Goal: Task Accomplishment & Management: Complete application form

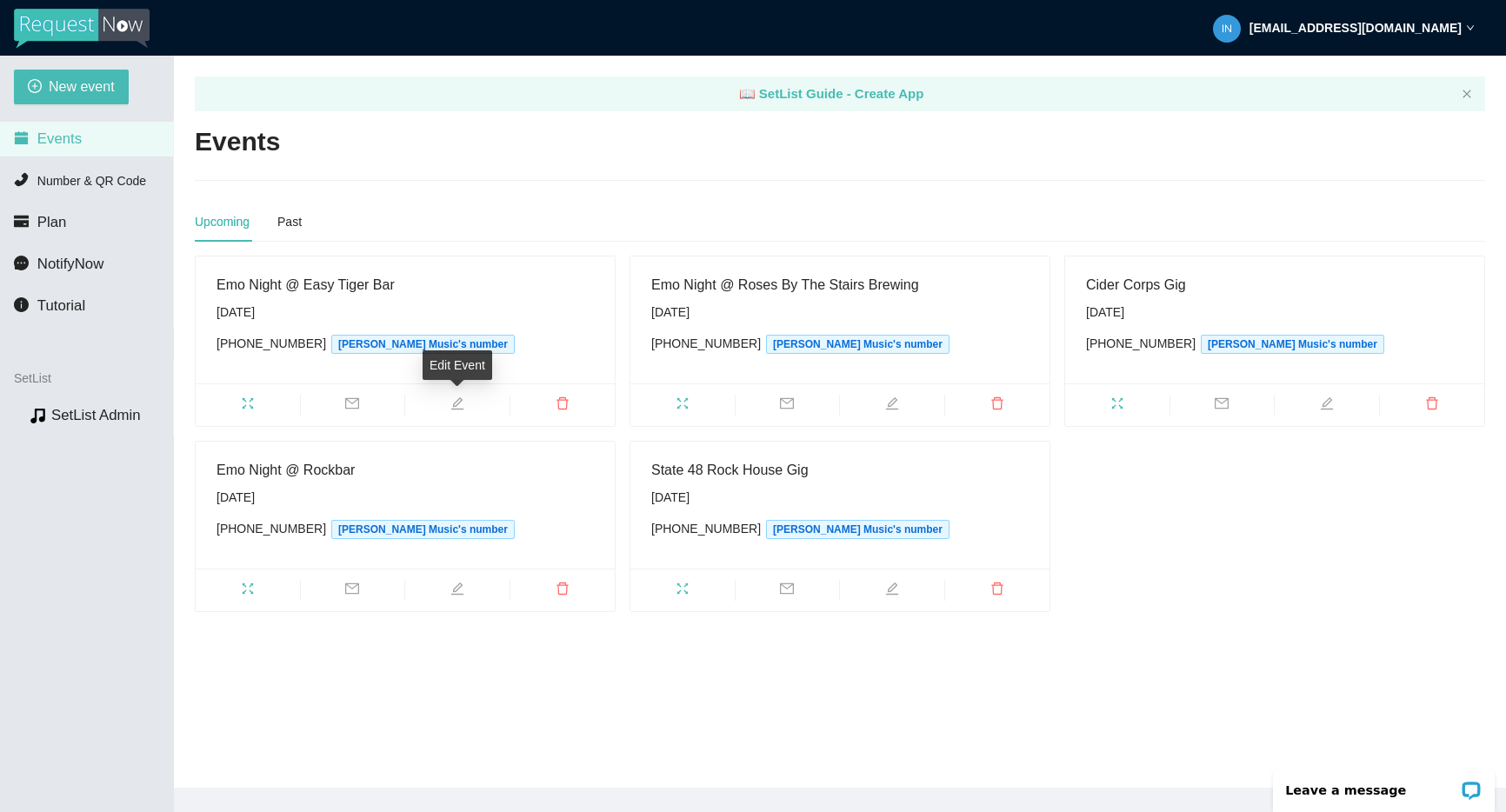
click at [476, 403] on span "edit" at bounding box center [457, 405] width 104 height 19
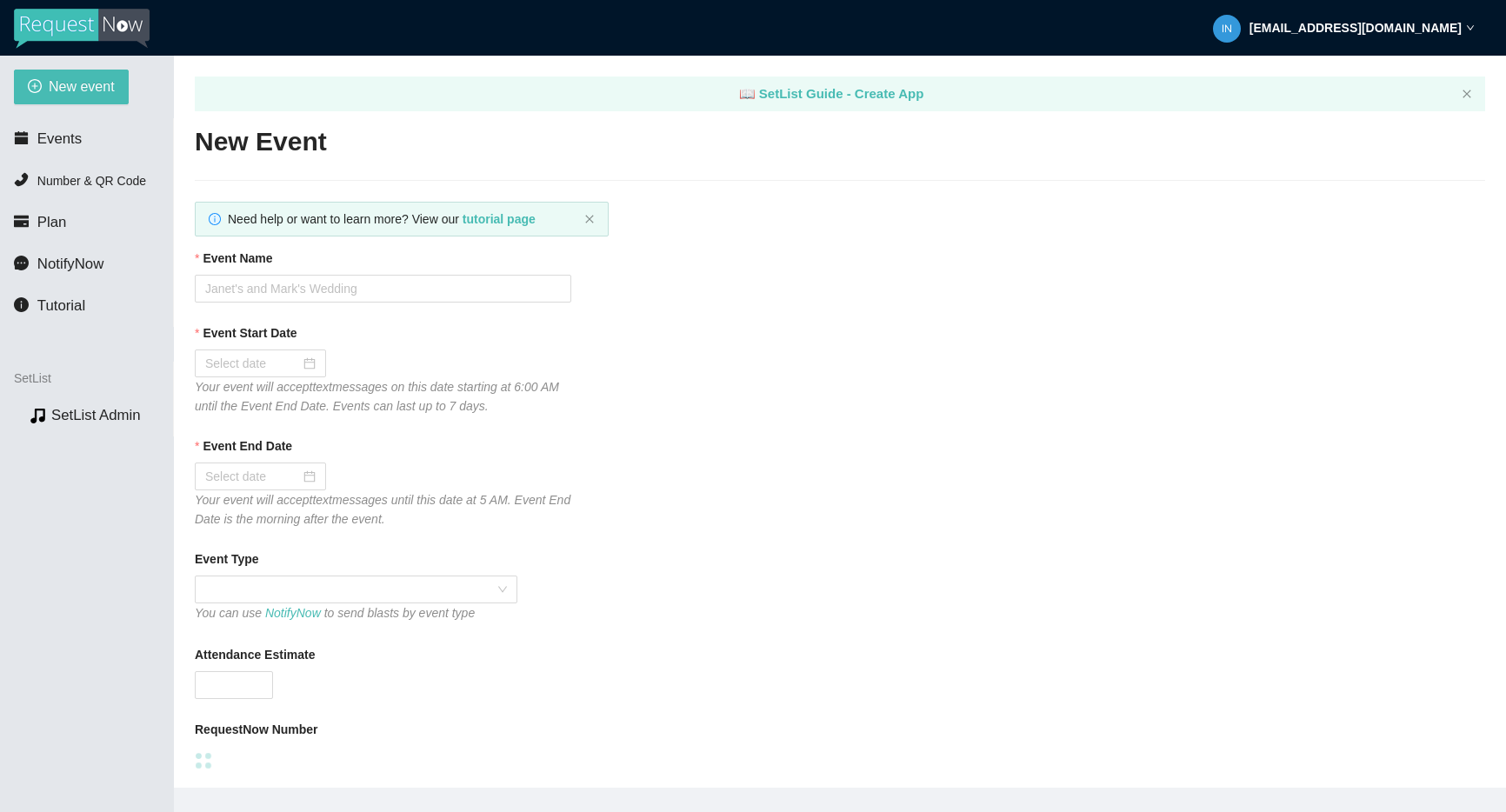
type textarea "Thanks for coming to Emo Night! We do it every 1st & 3rd [DATE] @ Easy Tiger! O…"
type input "Emo Night @ Easy Tiger Bar"
type input "[DATE]"
type textarea "Thanks for coming to Emo Night! We do it every 1st & 3rd [DATE] @ Easy Tiger! O…"
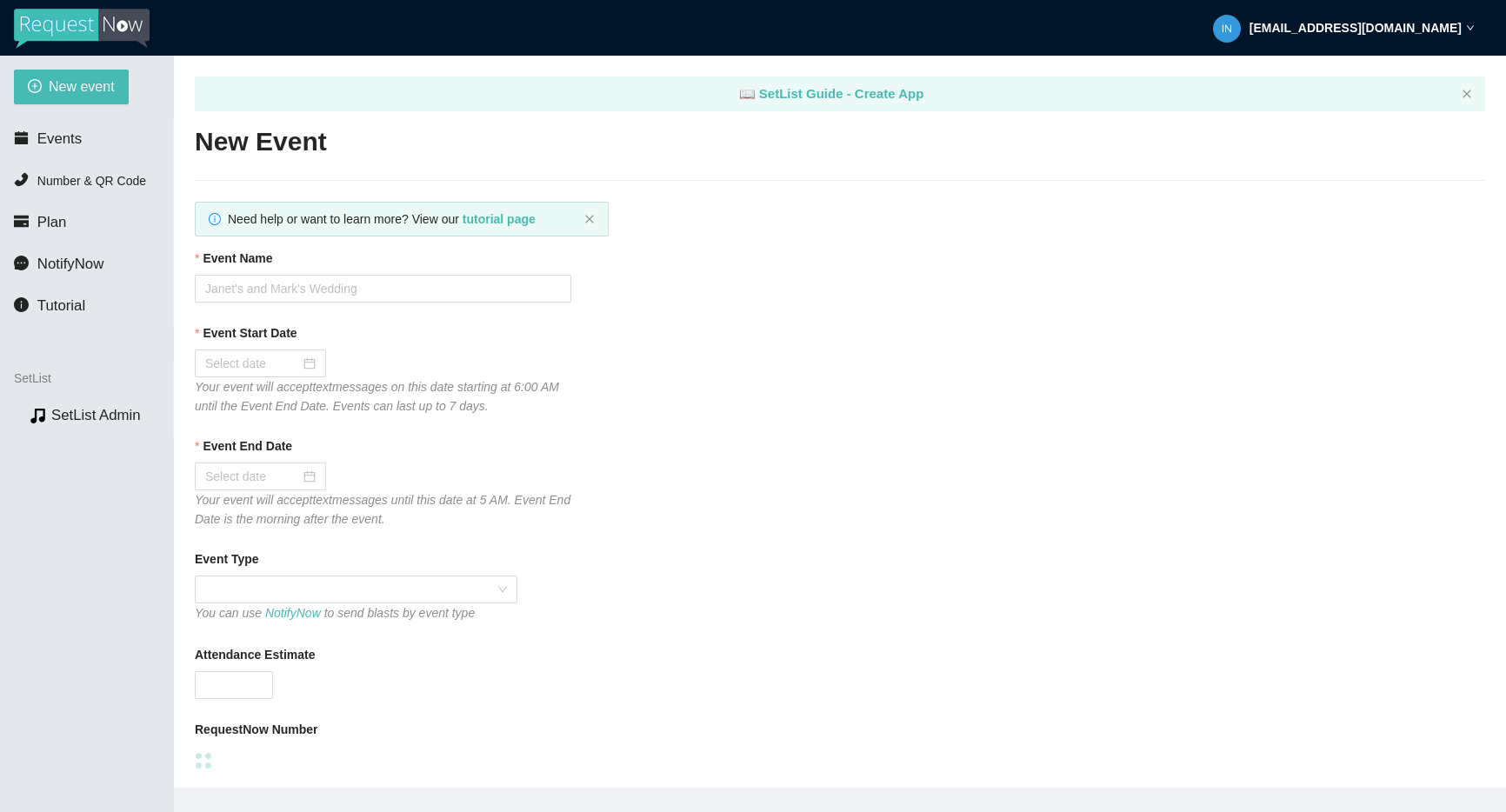
checkbox input "true"
checkbox input "false"
checkbox input "true"
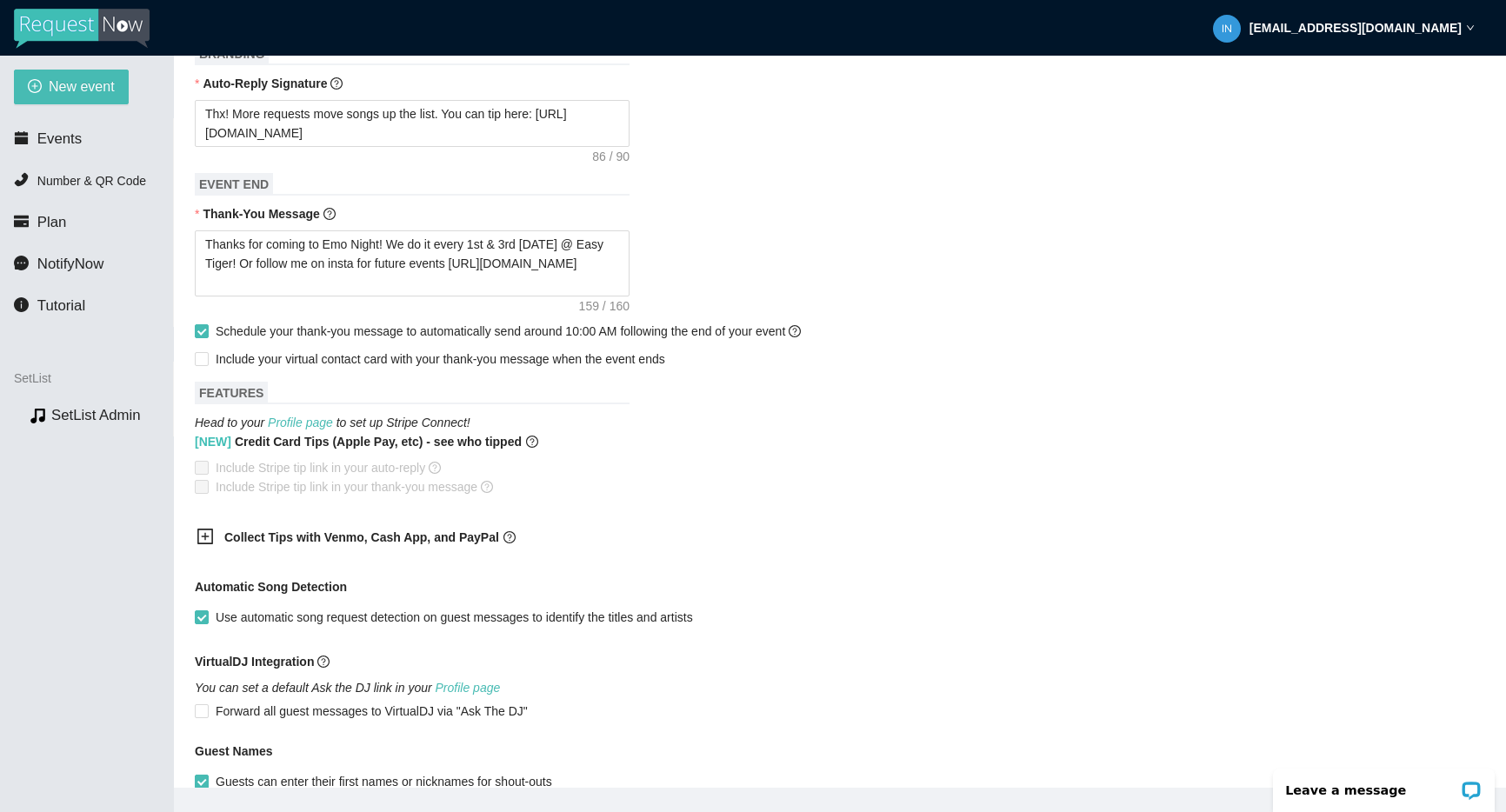
scroll to position [753, 0]
click at [264, 539] on b "Collect Tips with Venmo, Cash App, and PayPal" at bounding box center [362, 535] width 275 height 14
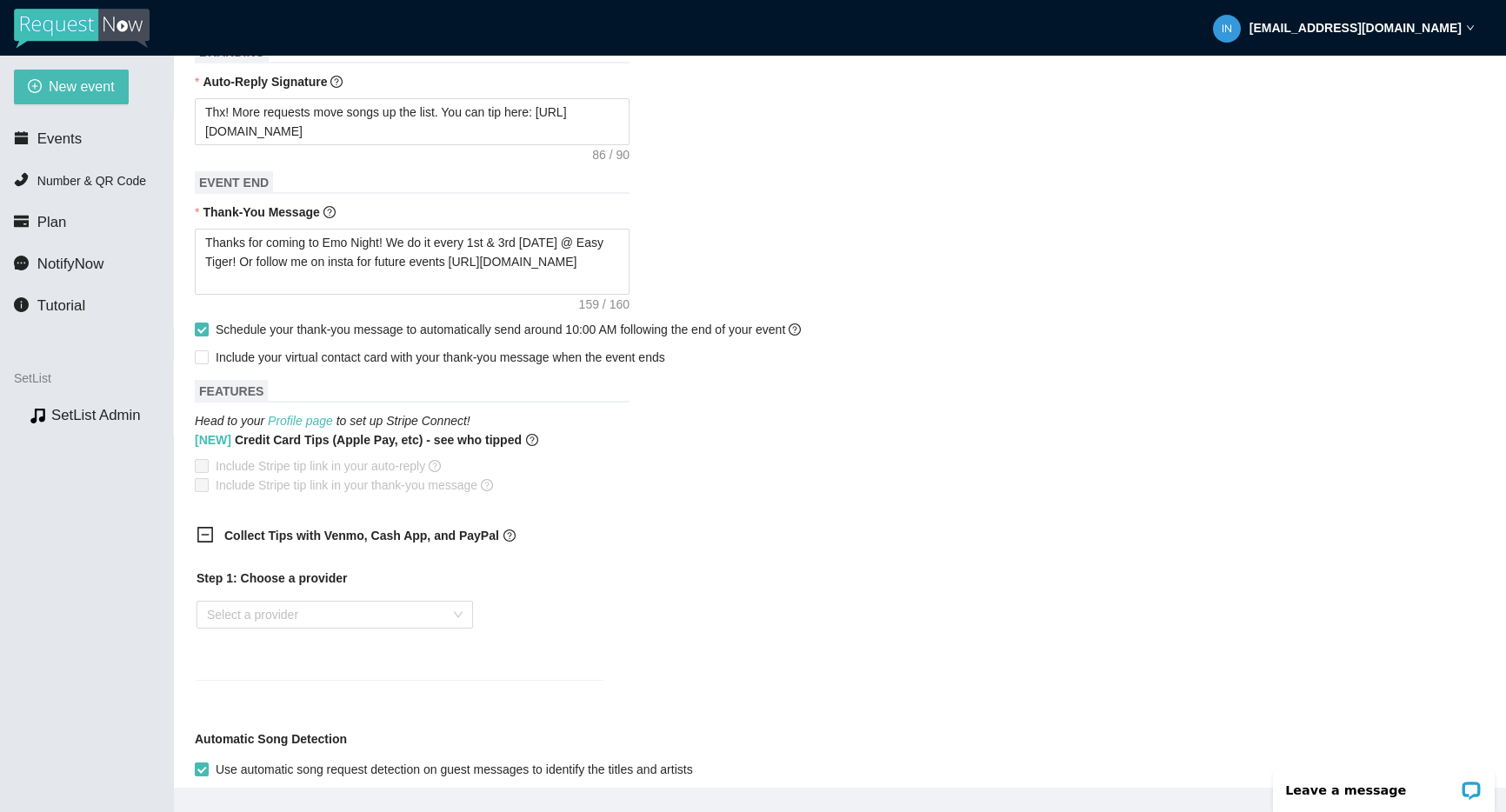
click at [279, 537] on b "Collect Tips with Venmo, Cash App, and PayPal" at bounding box center [362, 535] width 275 height 14
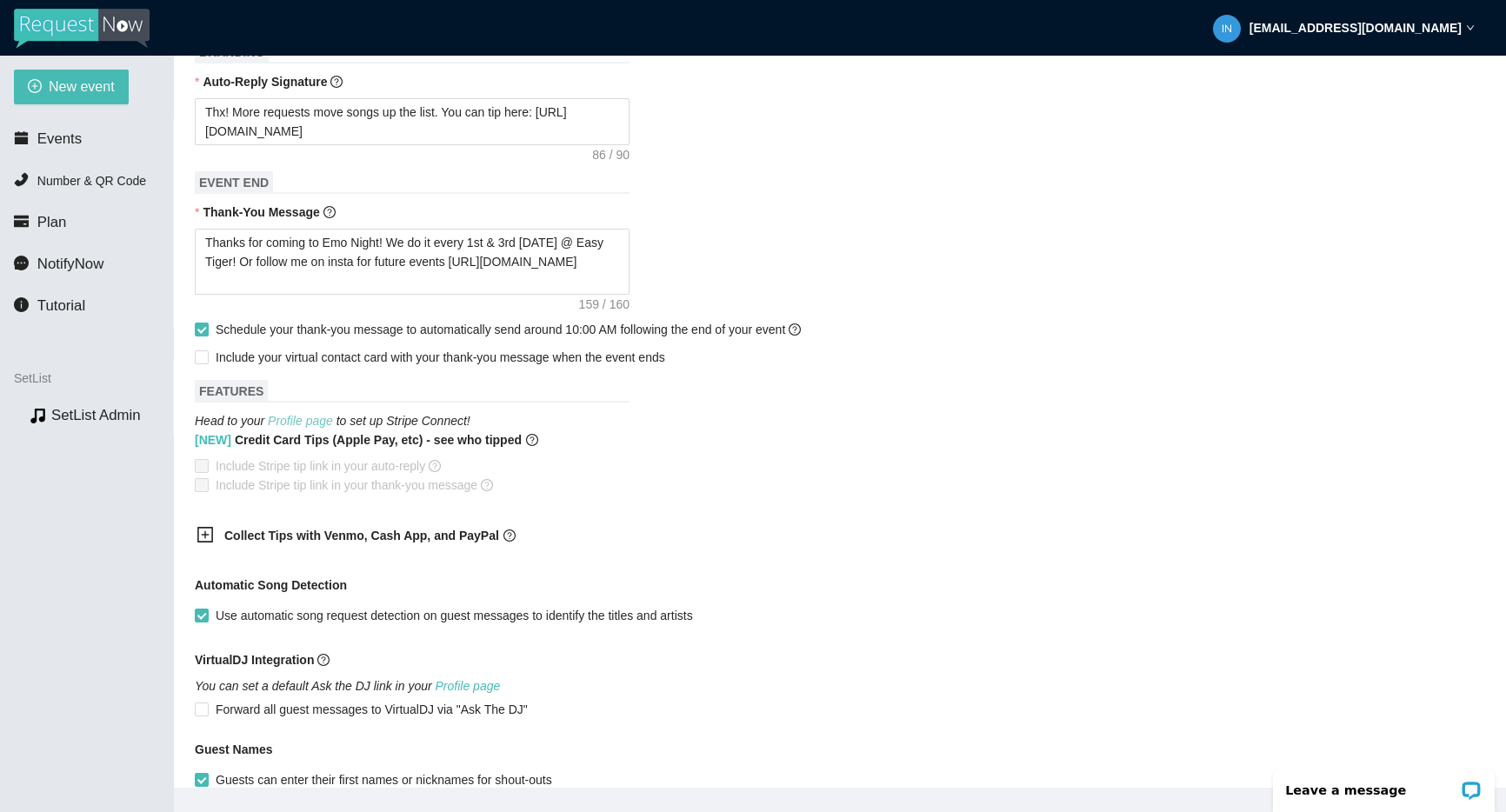
click at [295, 420] on link "Profile page" at bounding box center [300, 421] width 65 height 14
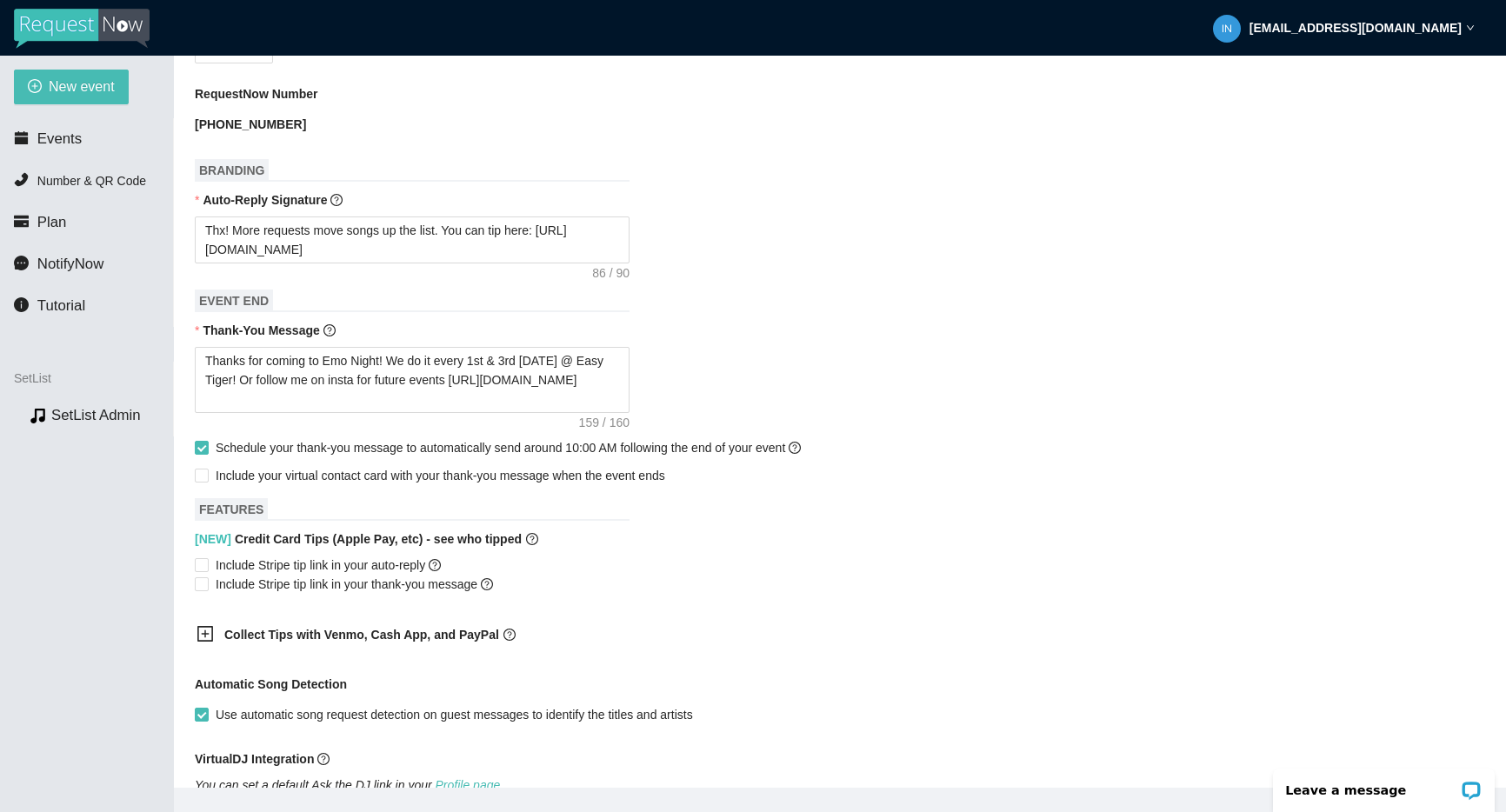
scroll to position [633, 0]
click at [374, 253] on textarea "Thx! More requests move songs up the list. You can tip here: [URL][DOMAIN_NAME]" at bounding box center [412, 242] width 435 height 47
paste textarea "Venmo: https://songtips.me/T313p — or use Appl"
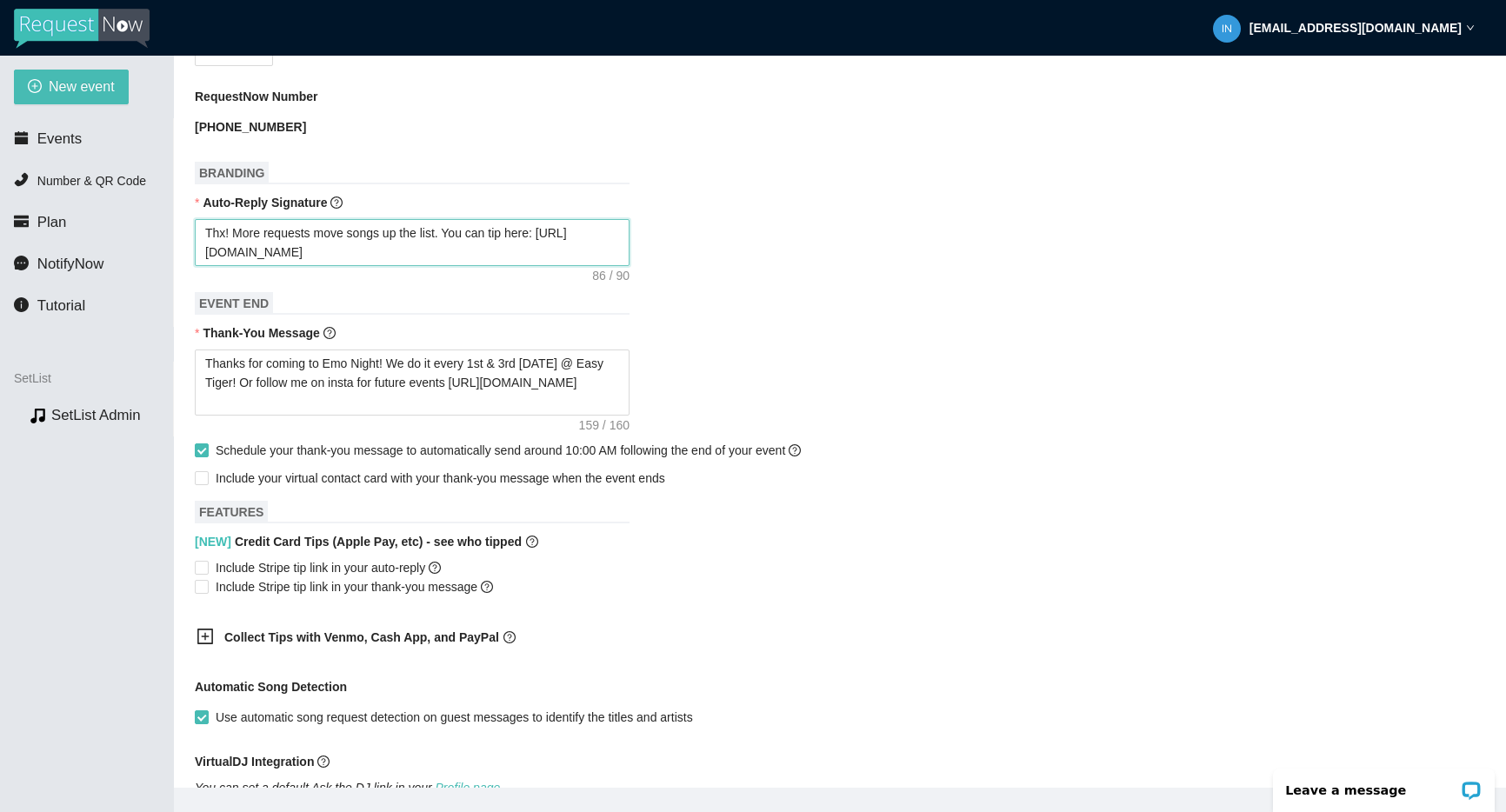
type textarea "Thx! More requests move songs up the list. Venmo: https://songtips.me/T313p — o…"
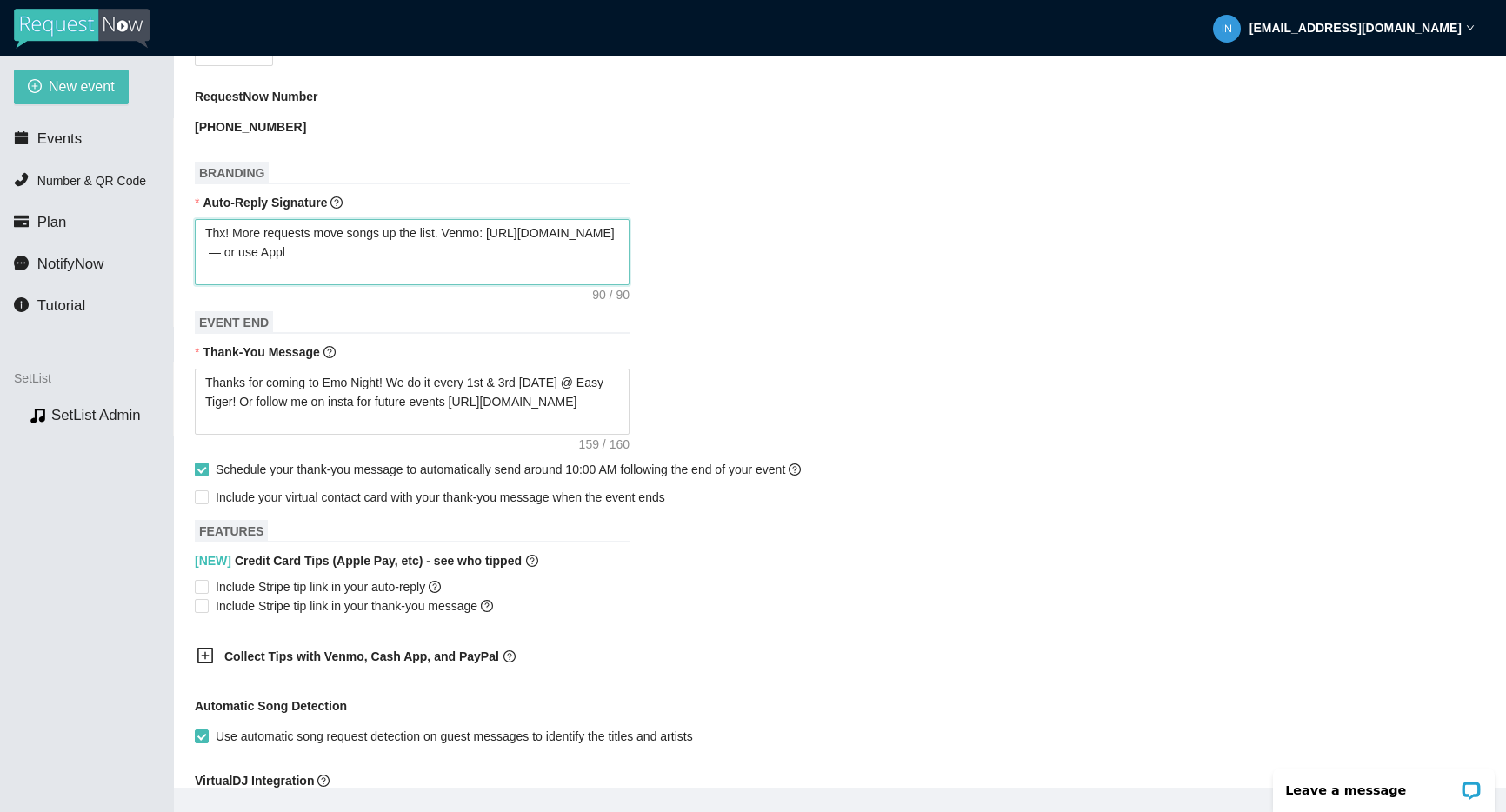
type textarea "Thx! More requests move songs up the list. Venmo: https://songtips.me/T313p — o…"
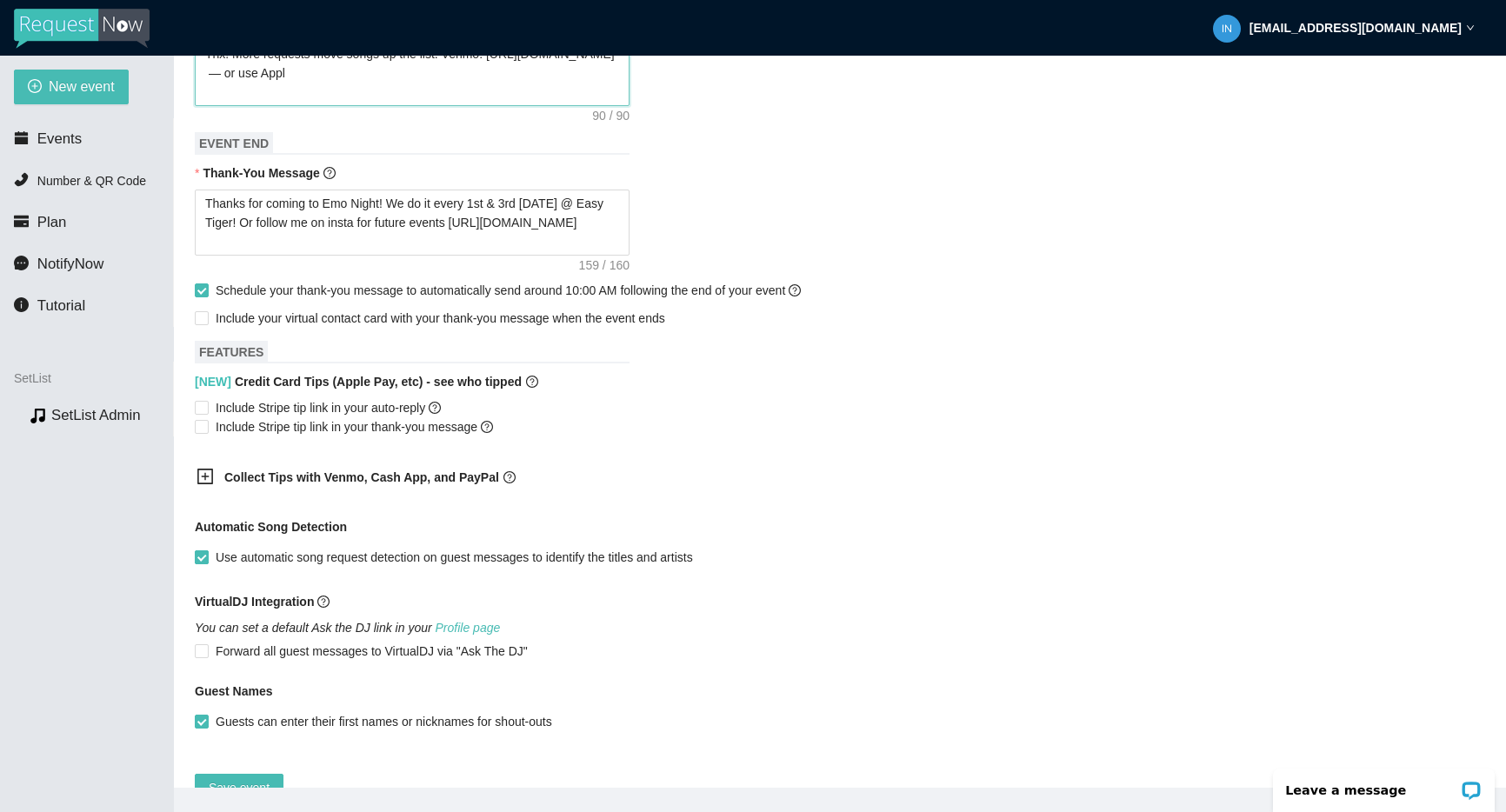
scroll to position [808, 0]
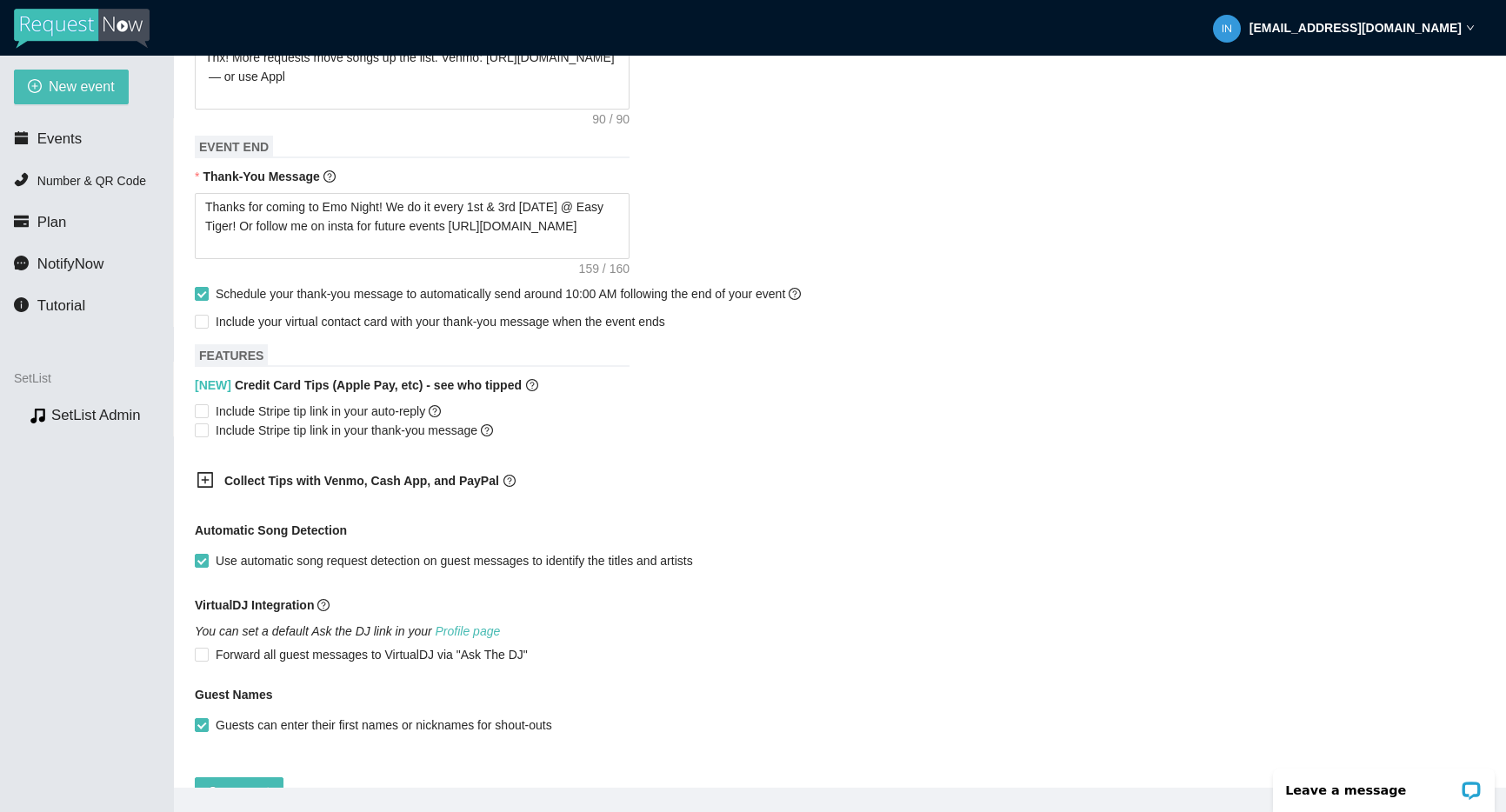
click at [391, 481] on b "Collect Tips with Venmo, Cash App, and PayPal" at bounding box center [362, 481] width 275 height 14
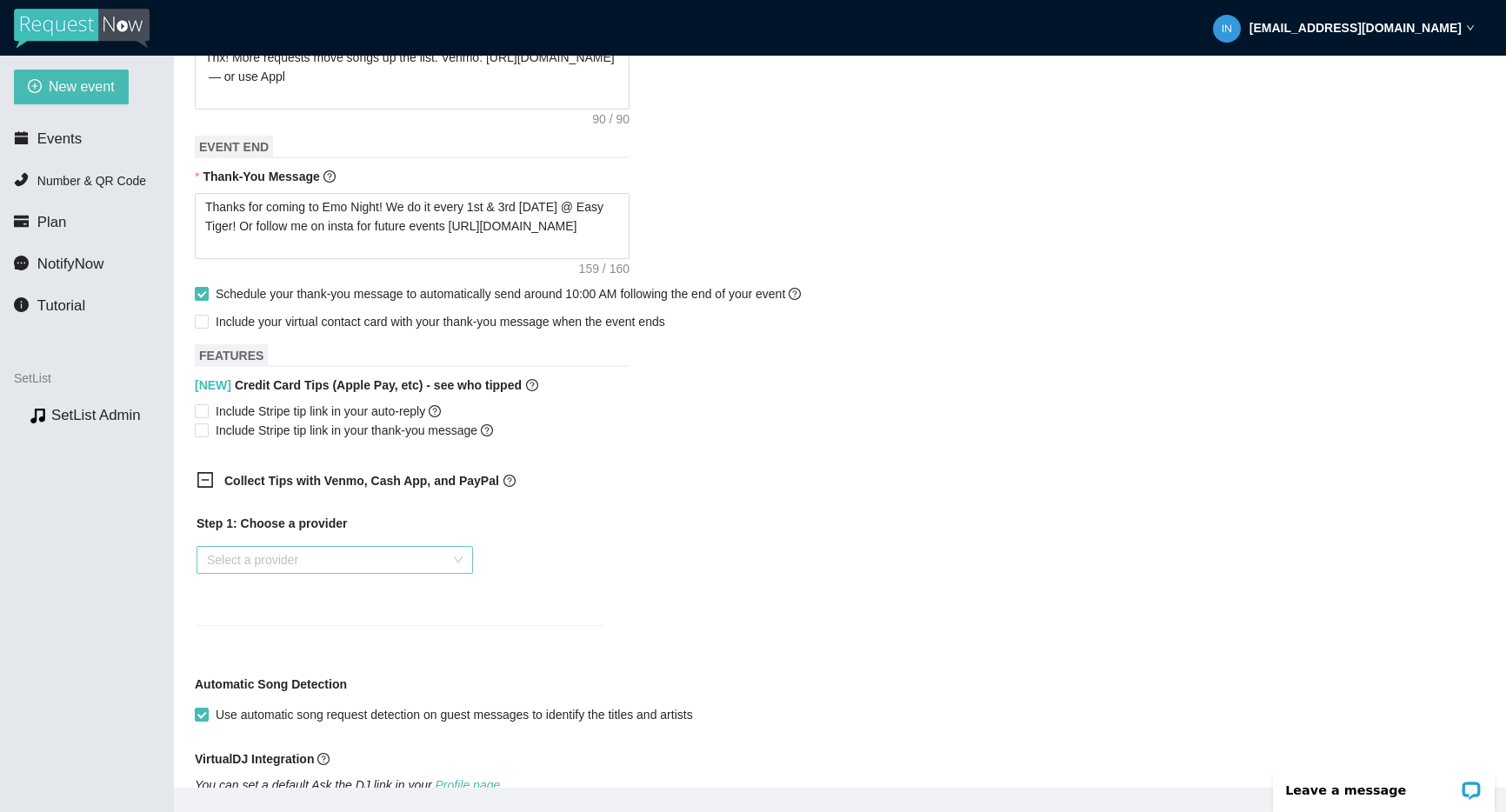
click at [326, 551] on input "search" at bounding box center [329, 559] width 244 height 26
click at [283, 623] on div "Venmo" at bounding box center [335, 622] width 255 height 19
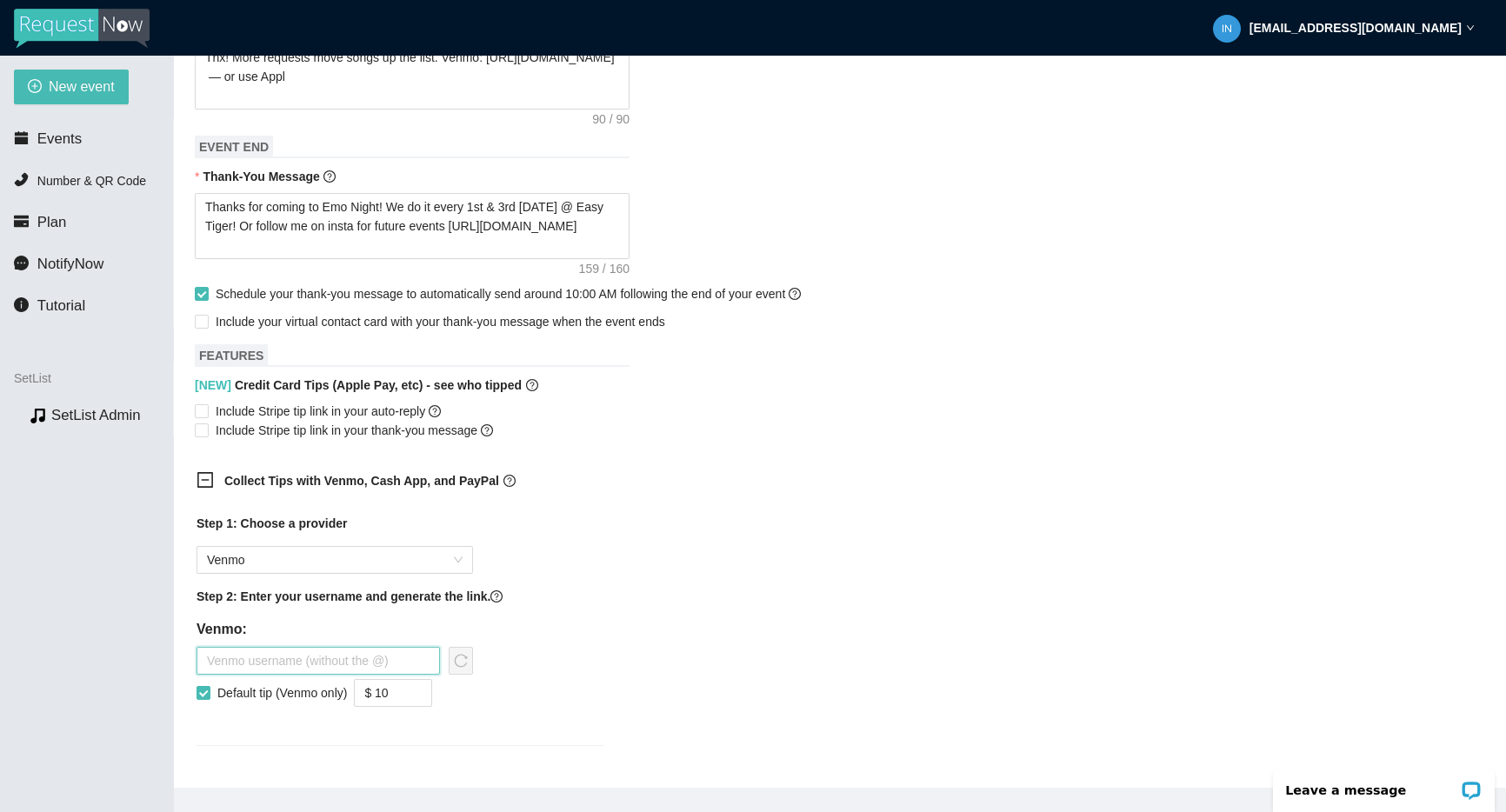
click at [376, 661] on input "text" at bounding box center [318, 660] width 244 height 28
type input "mikegoorick"
click at [418, 692] on span "Decrease Value" at bounding box center [421, 698] width 19 height 16
click at [426, 696] on icon "down" at bounding box center [422, 698] width 6 height 6
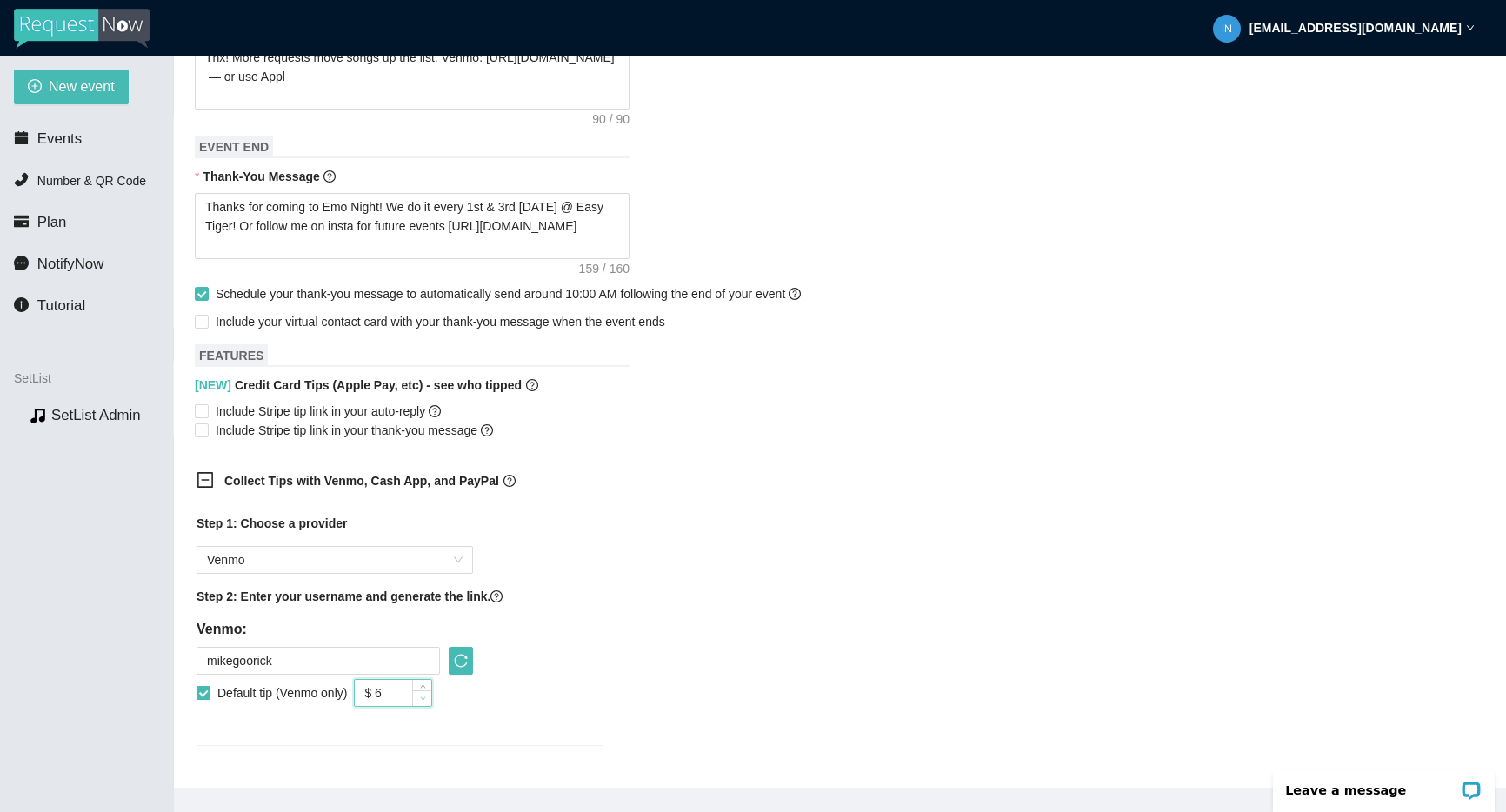
click at [426, 696] on icon "down" at bounding box center [422, 698] width 6 height 6
type input "$ 5"
click at [426, 696] on icon "down" at bounding box center [422, 698] width 6 height 6
click at [455, 650] on button "button" at bounding box center [461, 660] width 24 height 28
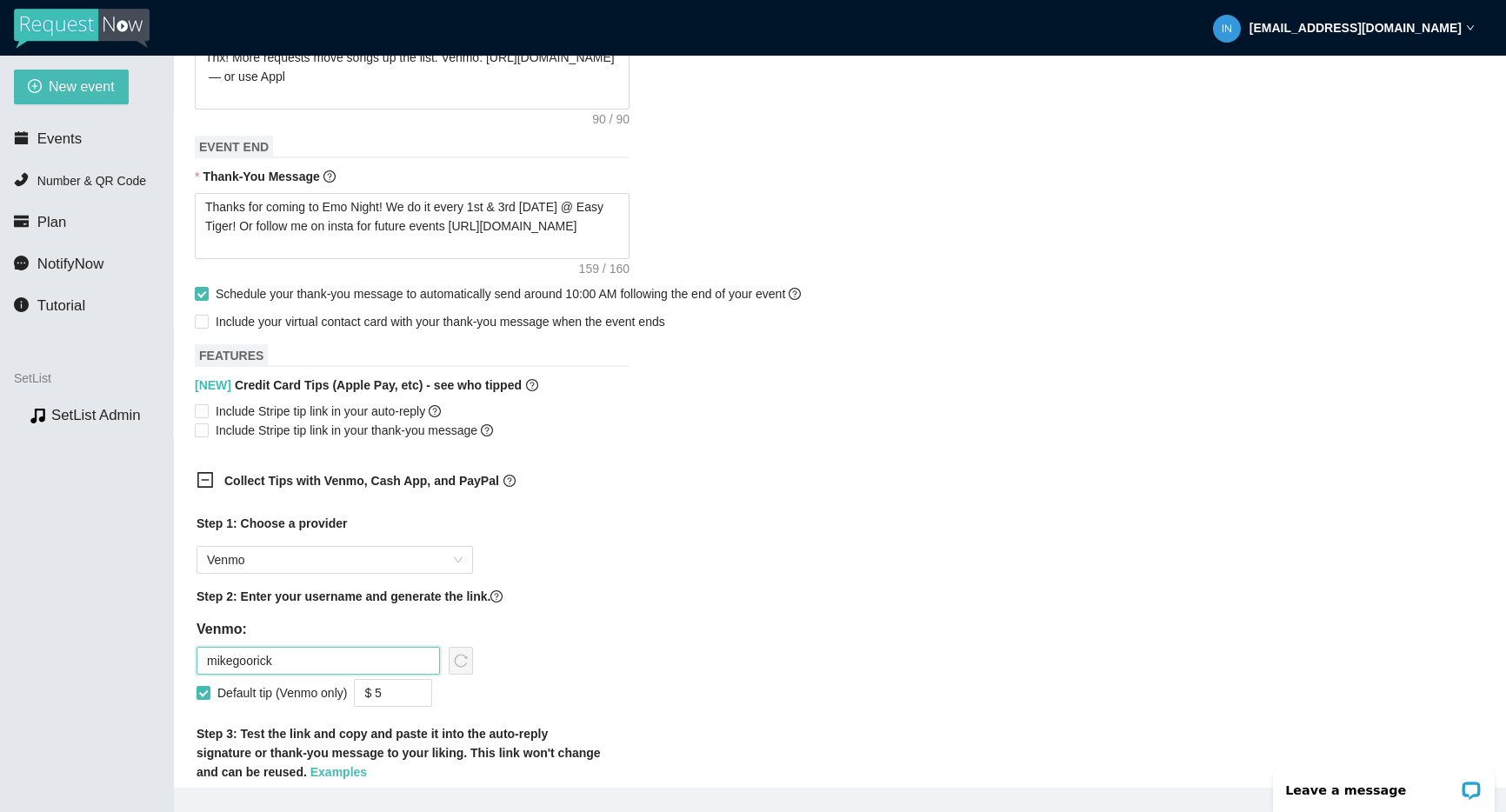
drag, startPoint x: 253, startPoint y: 663, endPoint x: 262, endPoint y: 667, distance: 9.8
click at [254, 663] on input "mikegoorick" at bounding box center [318, 660] width 244 height 28
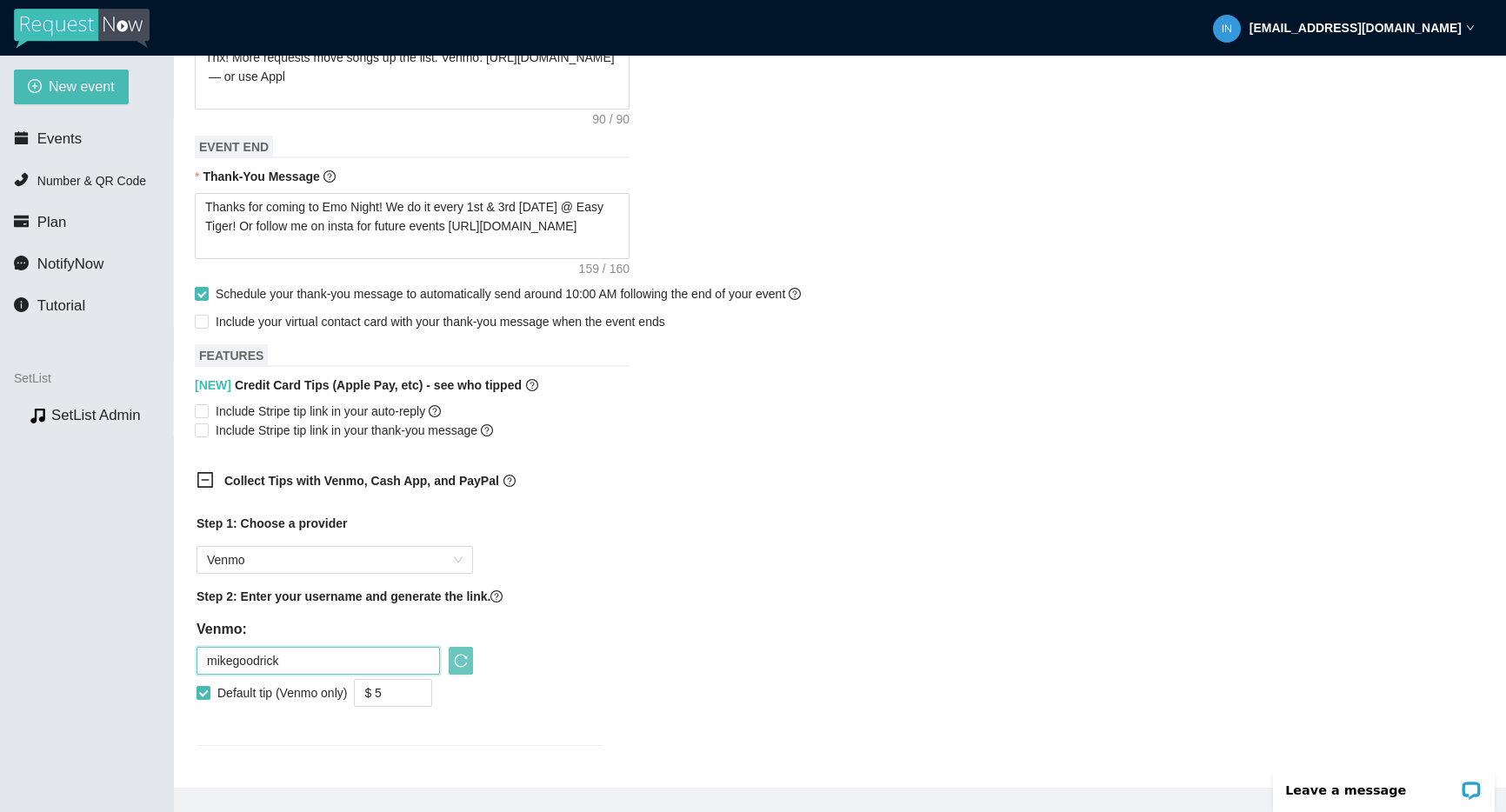
type input "mikegoodrick"
click at [463, 664] on icon "reload" at bounding box center [461, 660] width 14 height 14
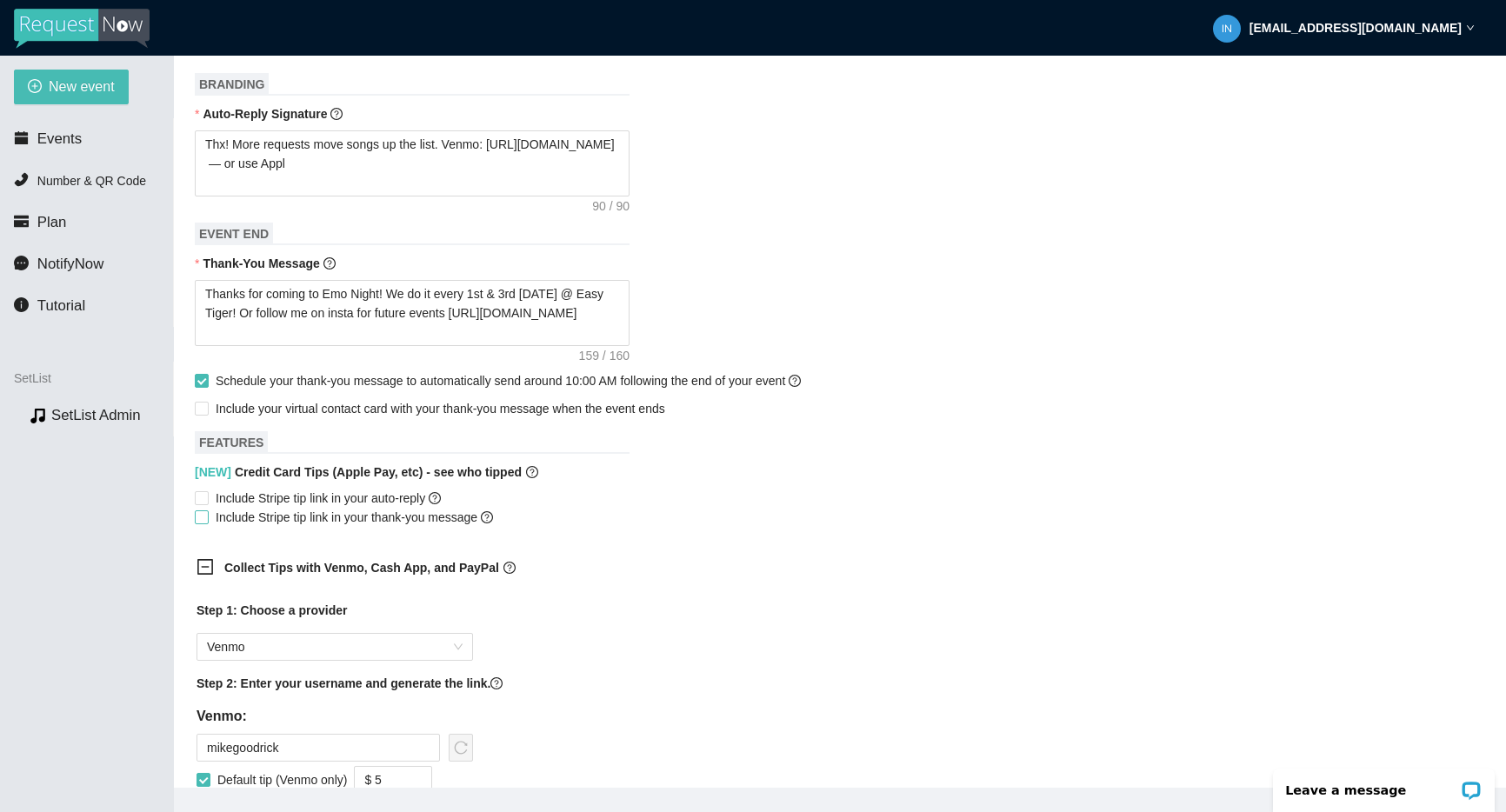
scroll to position [728, 0]
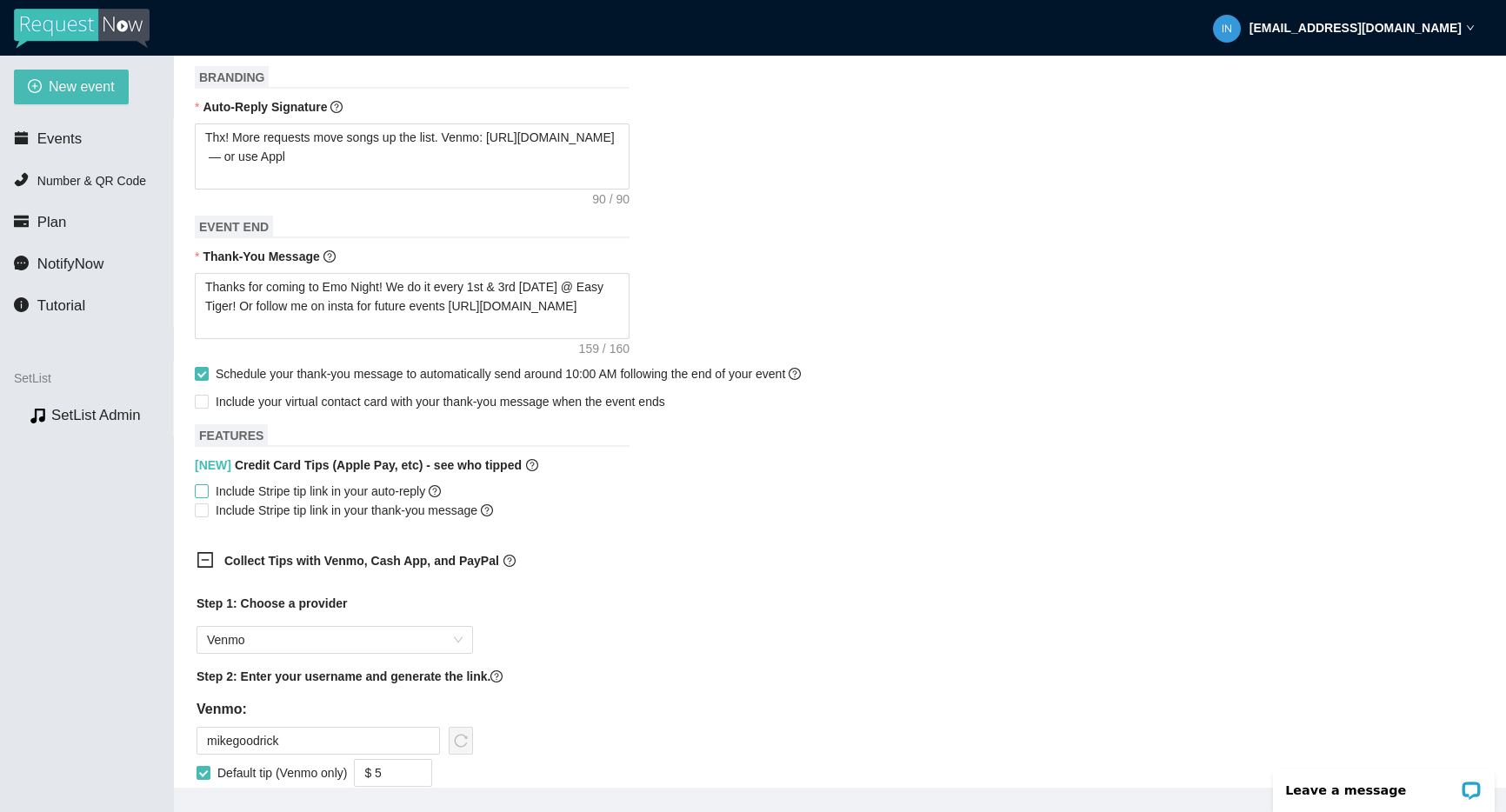
click at [360, 491] on span "Include Stripe tip link in your auto-reply" at bounding box center [329, 491] width 239 height 19
click at [207, 491] on input "Include Stripe tip link in your auto-reply" at bounding box center [201, 490] width 12 height 12
checkbox input "true"
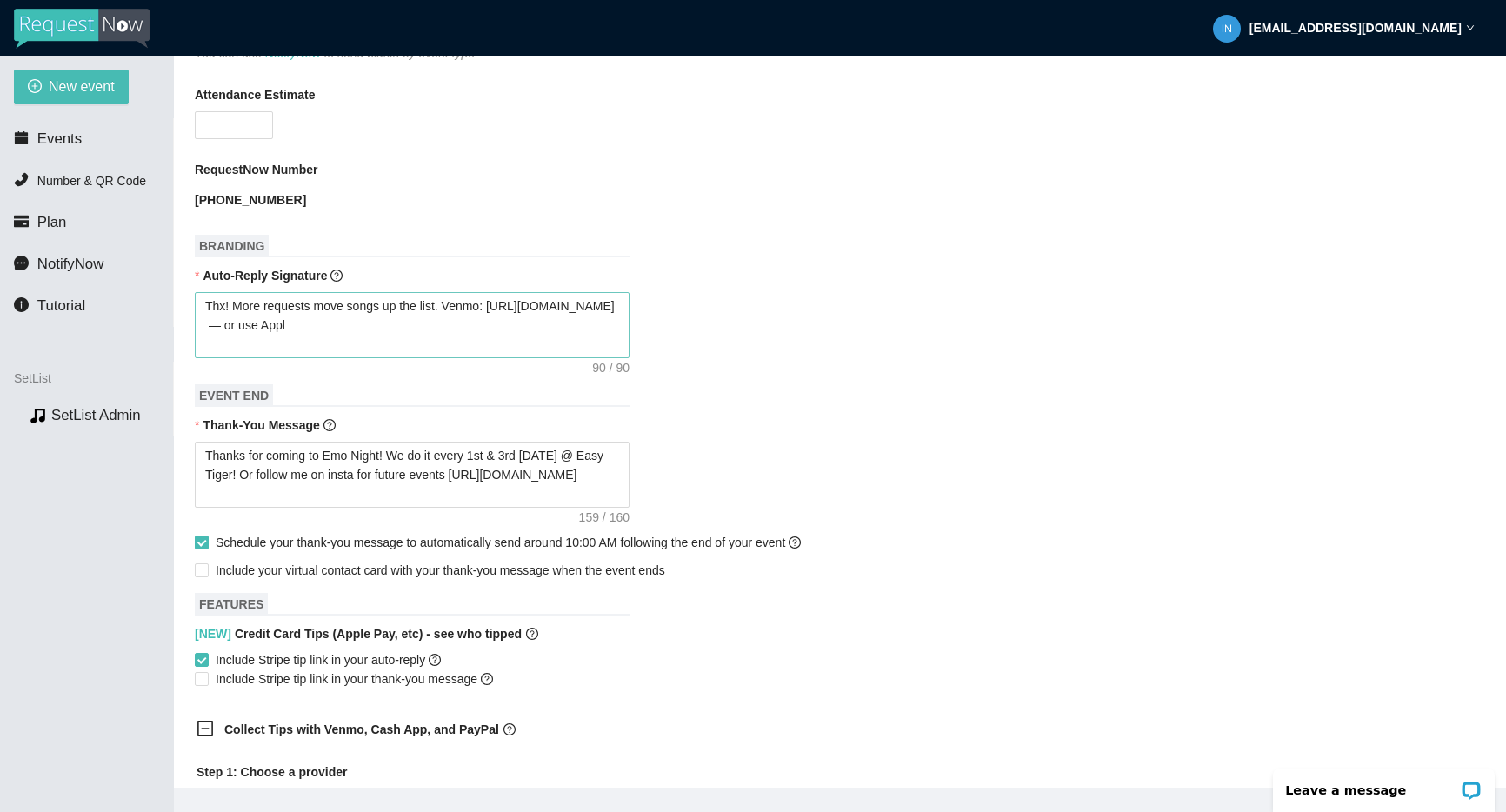
scroll to position [552, 0]
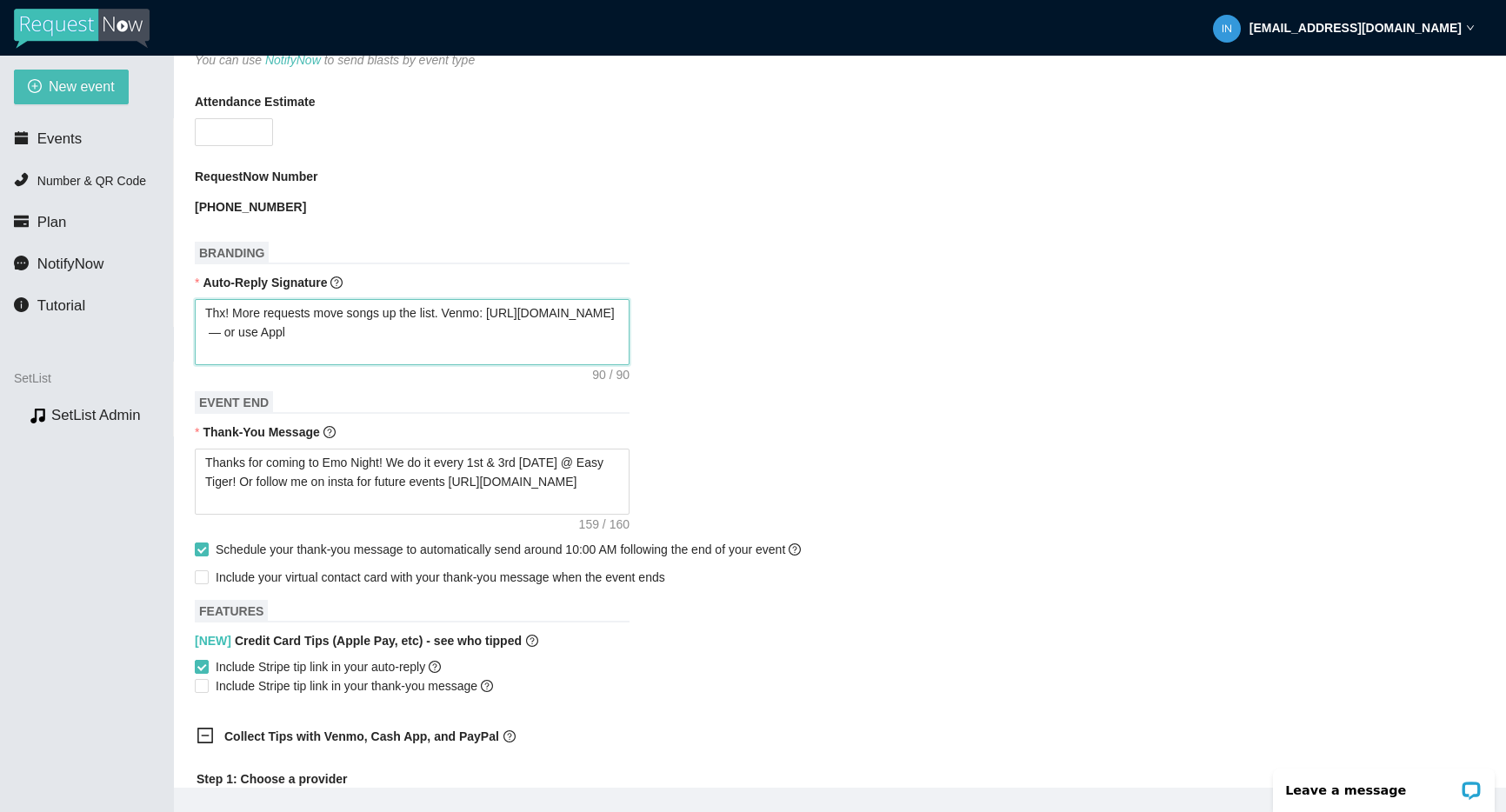
click at [335, 349] on textarea "Thx! More requests move songs up the list. Venmo: https://songtips.me/T313p — o…" at bounding box center [412, 332] width 435 height 66
paste textarea "More requests = higher in the list. Venmo @mikegoodrick or Apple Pay/card below."
type textarea "More requests = higher in the list. Venmo @mikegoodrick or Apple Pay/card below."
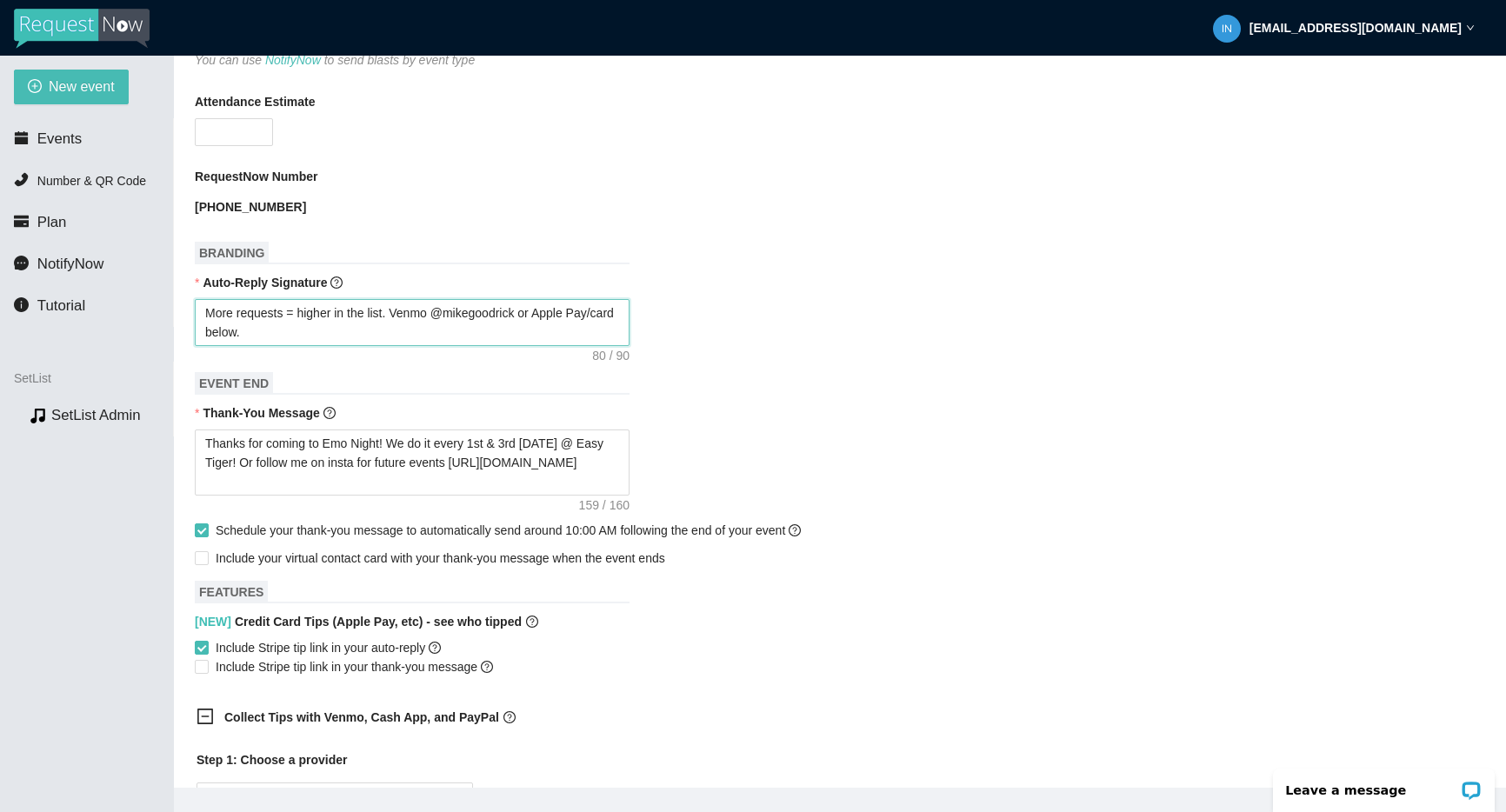
type textarea "More requests = higher in the list. Venmo @mikegoodrick or Apple Pay/card below."
click at [760, 306] on div "More requests = higher in the list. Venmo @mikegoodrick or Apple Pay/card below." at bounding box center [839, 322] width 1290 height 47
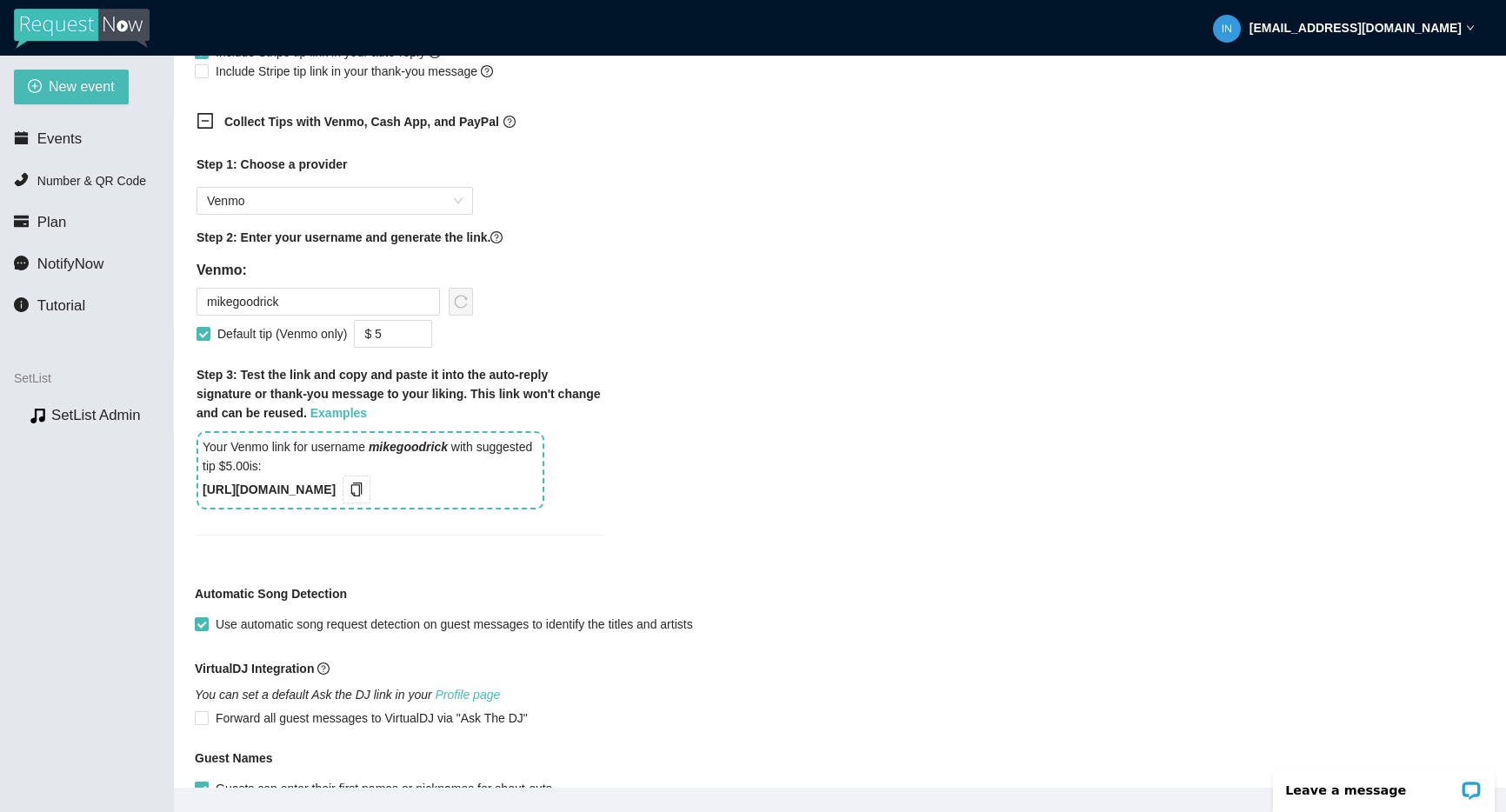
scroll to position [1264, 0]
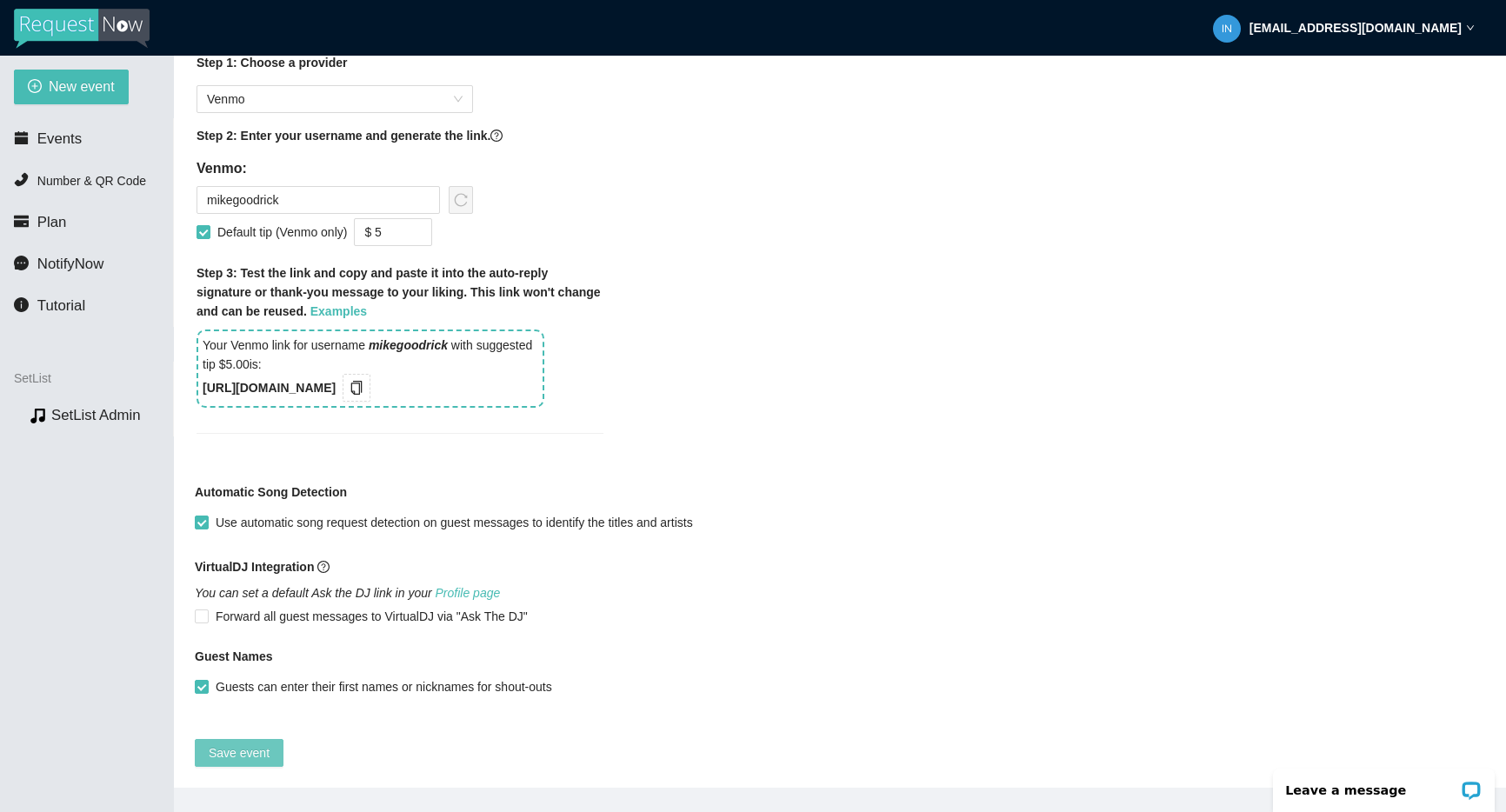
click at [237, 747] on span "Save event" at bounding box center [239, 752] width 61 height 19
click at [228, 743] on span "Save event" at bounding box center [239, 752] width 61 height 19
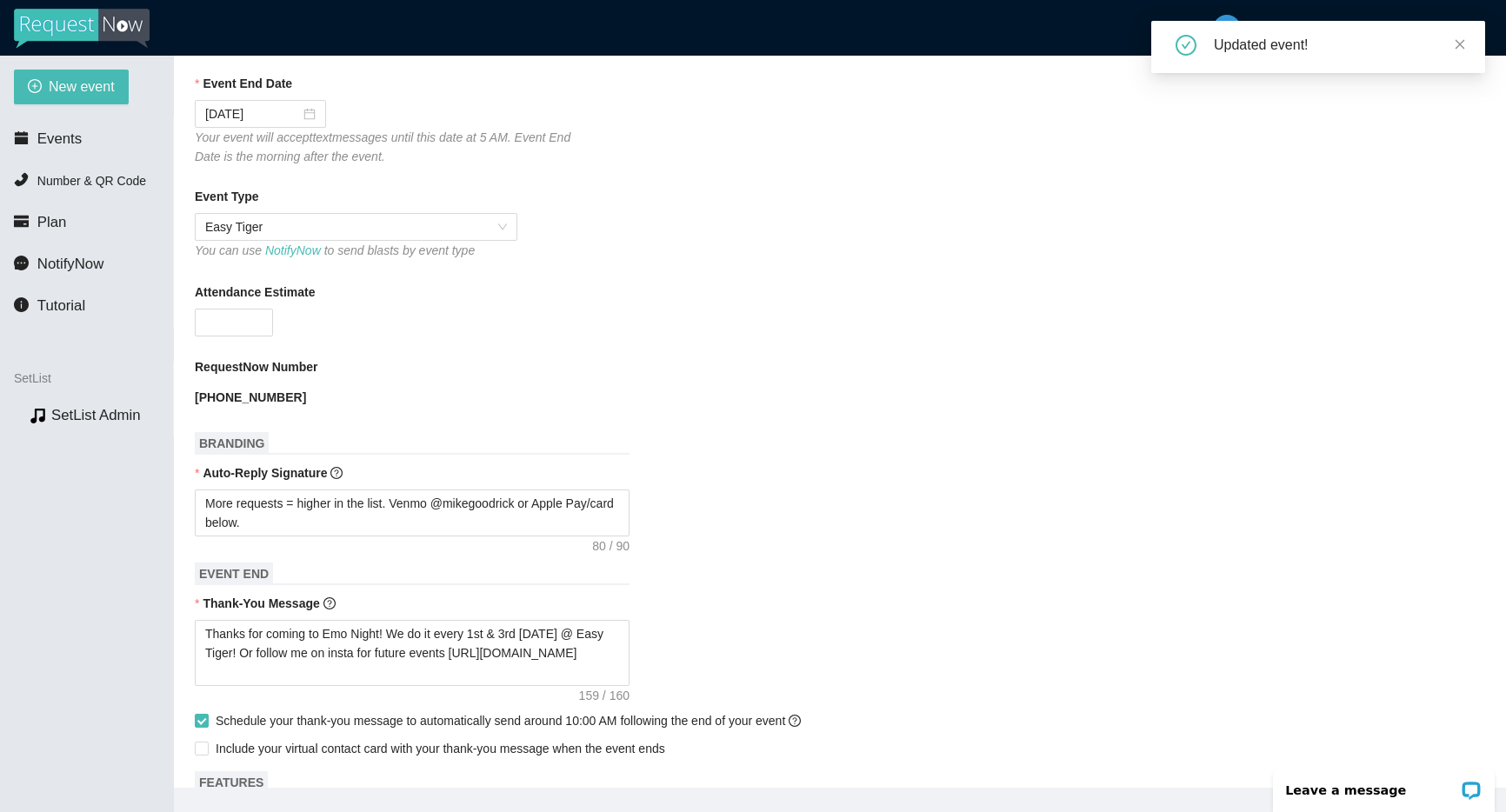
scroll to position [371, 0]
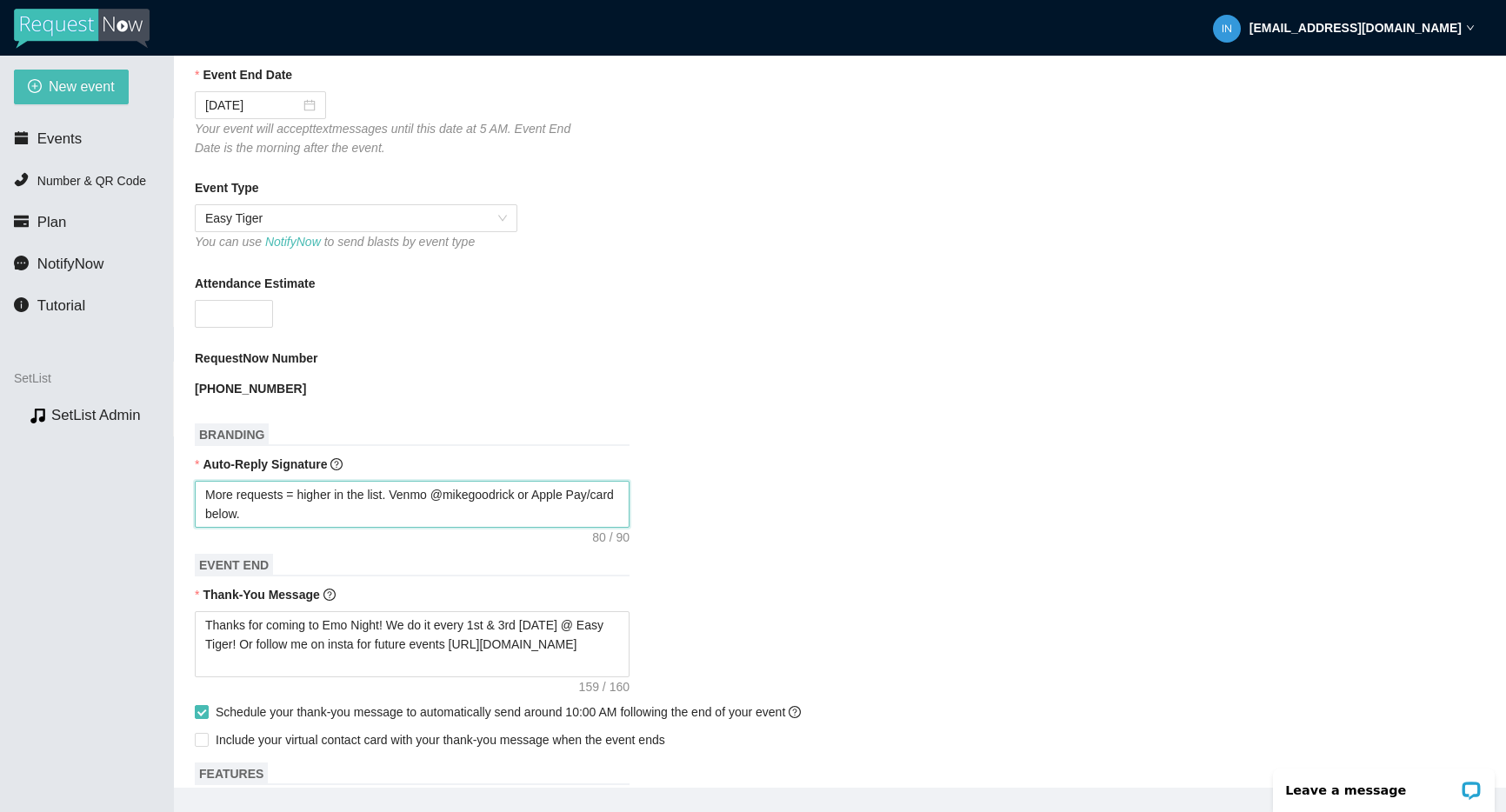
click at [353, 526] on textarea "More requests = higher in the list. Venmo @mikegoodrick or Apple Pay/card below." at bounding box center [412, 504] width 435 height 47
click at [66, 147] on span "Events" at bounding box center [60, 138] width 45 height 17
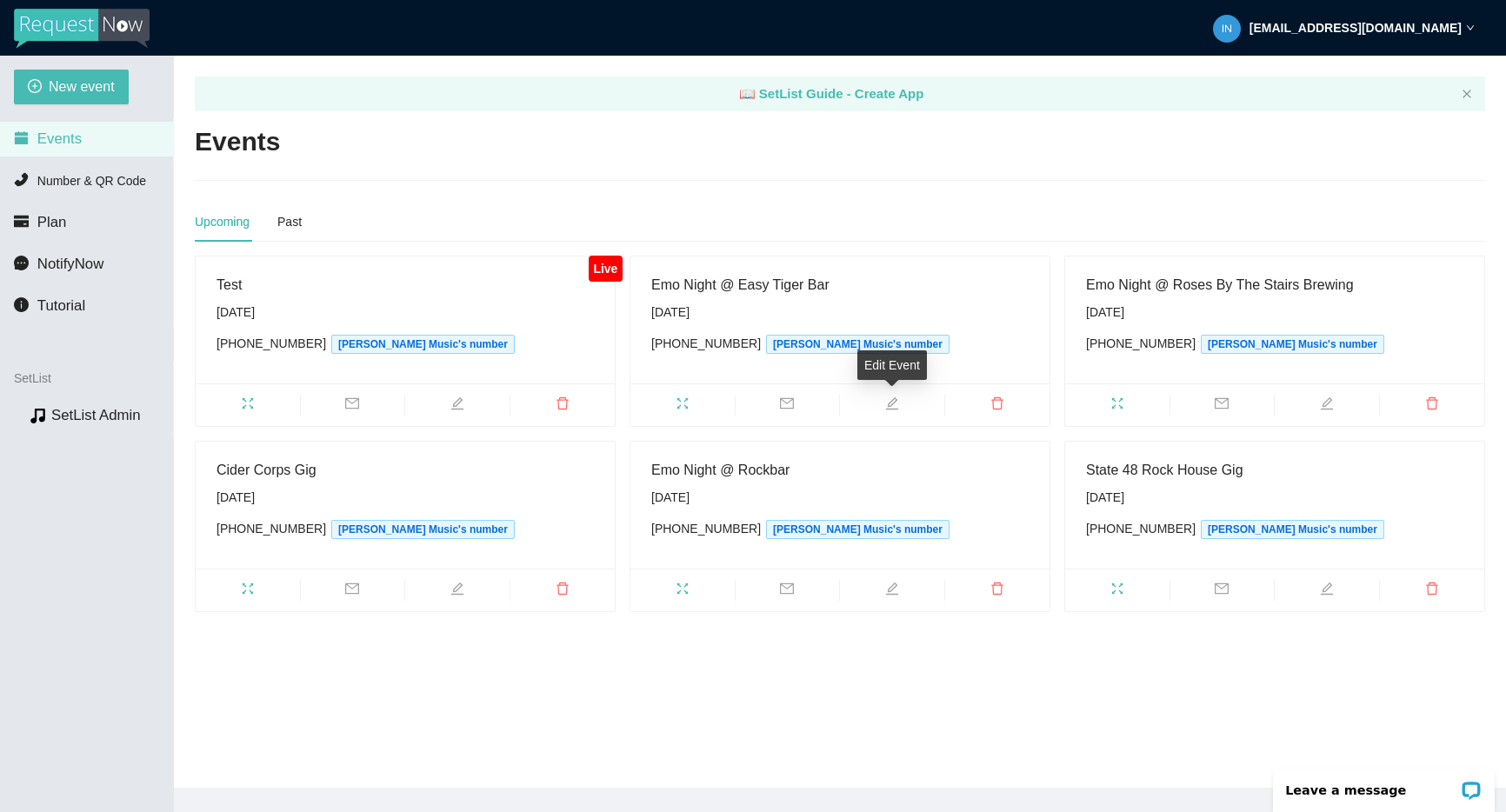
click at [903, 404] on span "edit" at bounding box center [892, 405] width 104 height 19
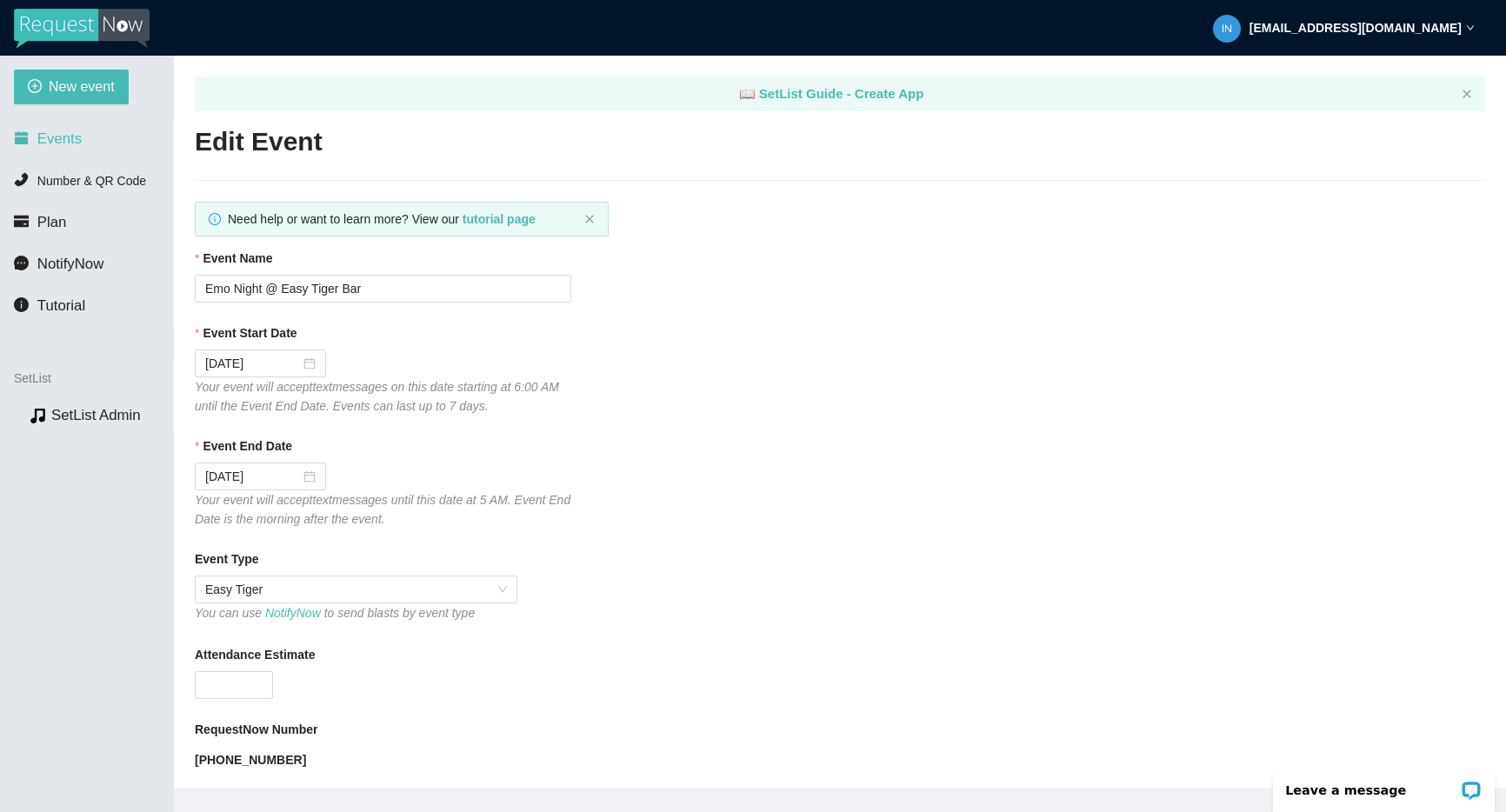
click at [23, 139] on icon "calendar" at bounding box center [21, 137] width 13 height 13
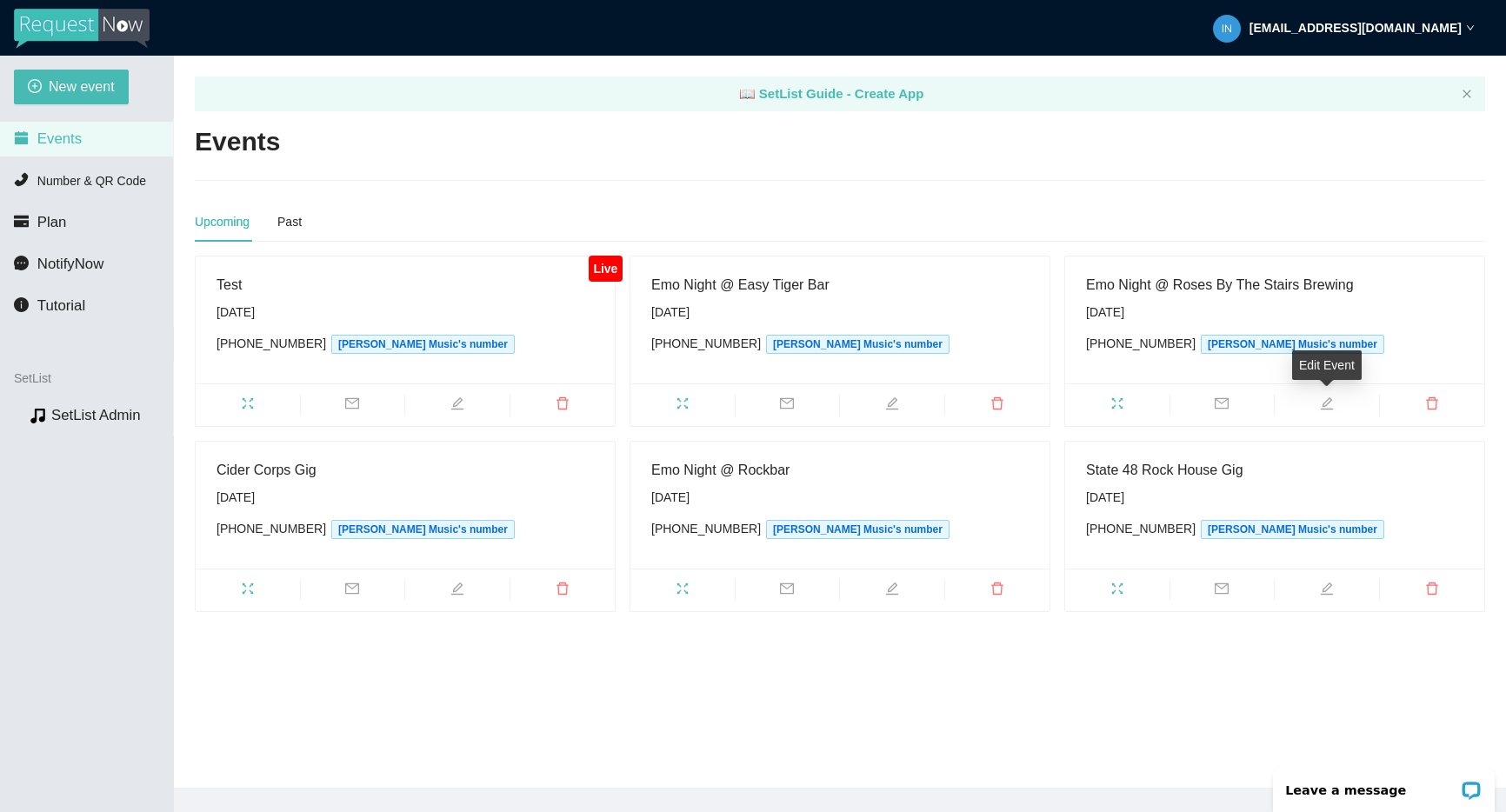
click at [1319, 401] on icon "edit" at bounding box center [1327, 403] width 14 height 14
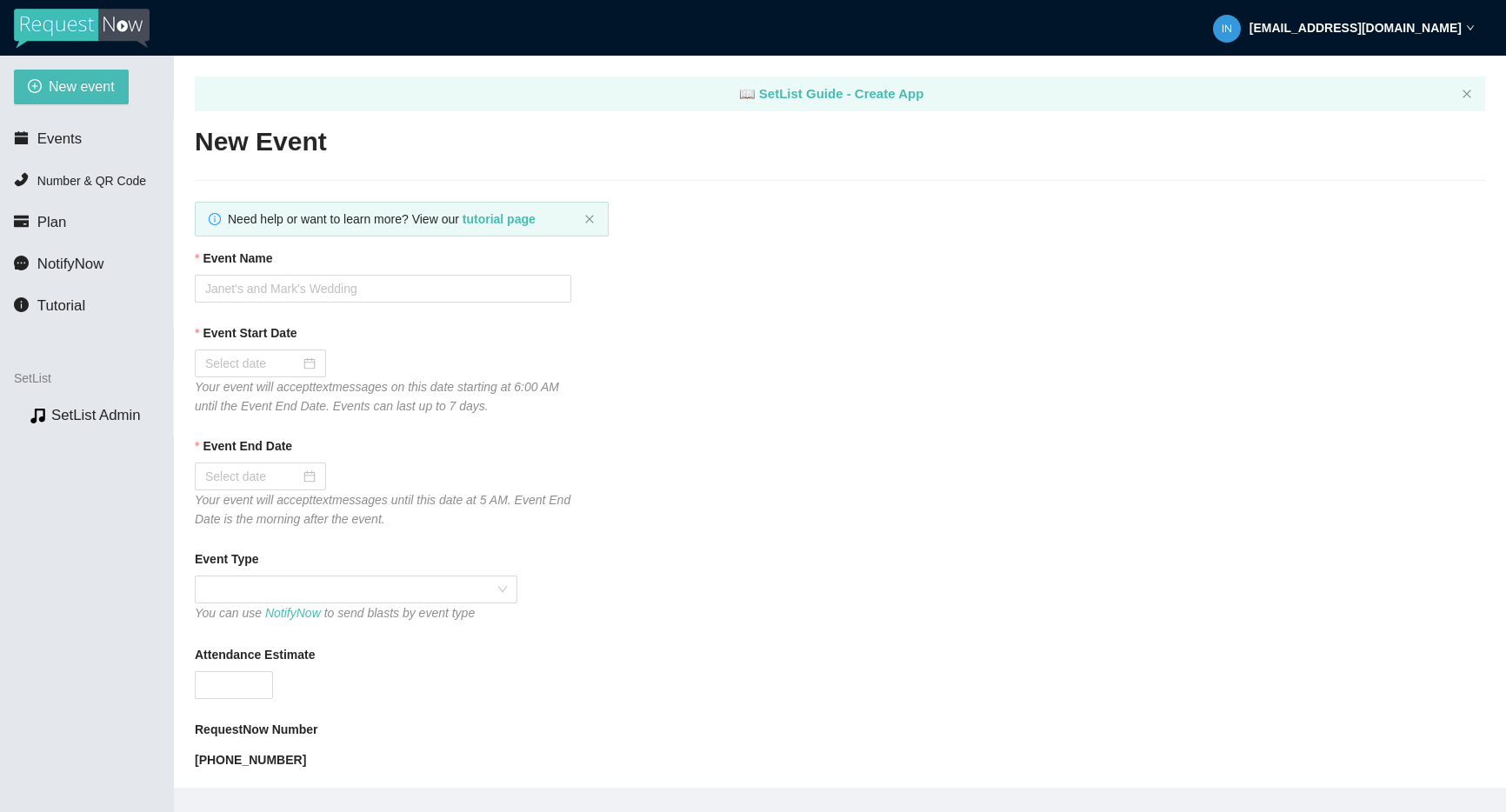
type textarea "Thanks for coming to Emo Night! Be sure to follow me on instagram to know when/…"
type input "Emo Night @ Roses By The Stairs Brewing"
type input "09/20/2025"
type input "09/21/2025"
type textarea "Thanks for coming to Emo Night! Be sure to follow me on instagram to know when/…"
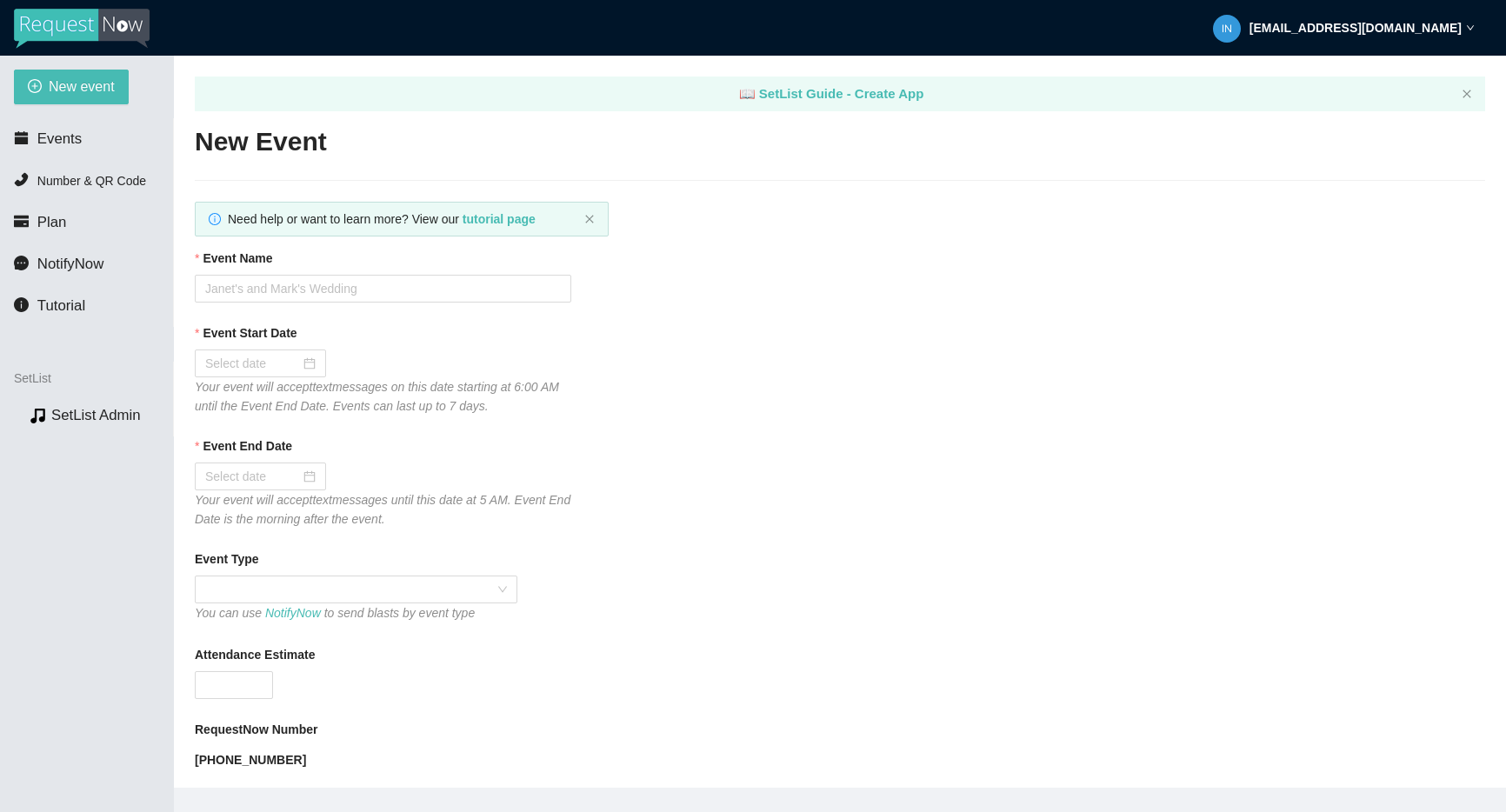
checkbox input "true"
checkbox input "false"
checkbox input "true"
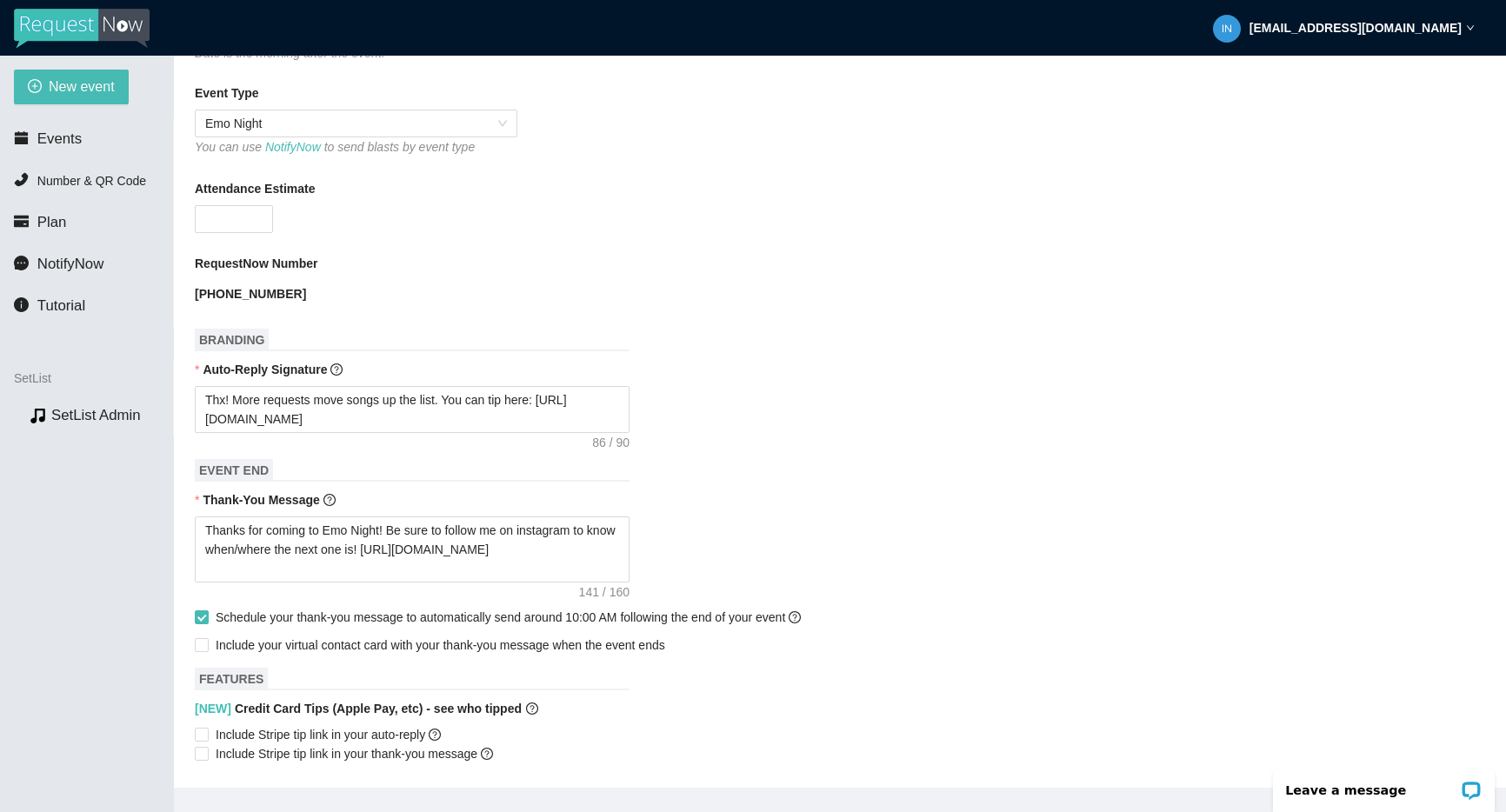
scroll to position [547, 0]
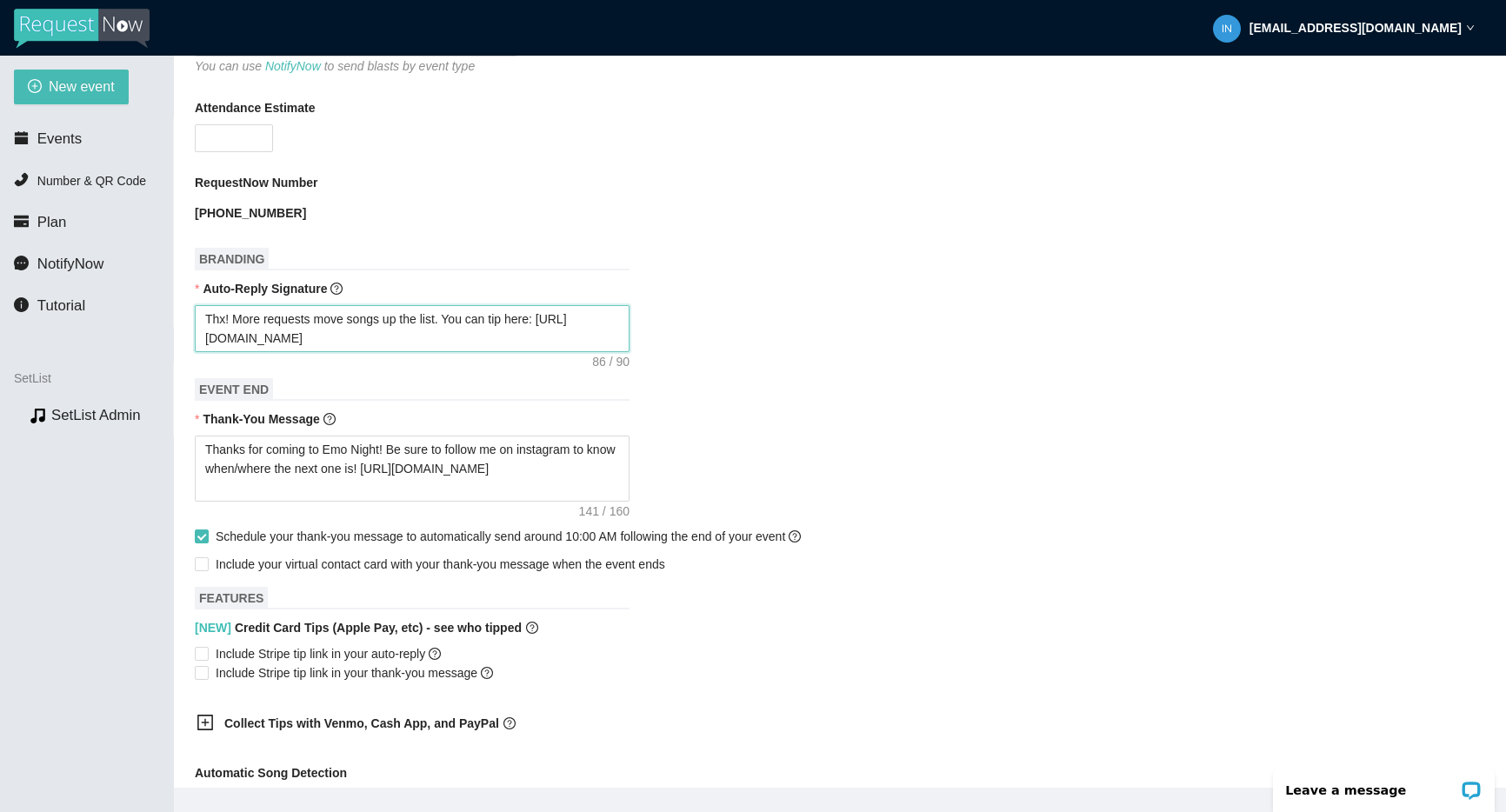
click at [400, 340] on textarea "Thx! More requests move songs up the list. You can tip here: [URL][DOMAIN_NAME]" at bounding box center [412, 328] width 435 height 47
paste textarea "More requests = higher in the list. Venmo @mikegoodrick or Apple Pay/card below."
type textarea "More requests = higher in the list. Venmo @mikegoodrick or Apple Pay/card below."
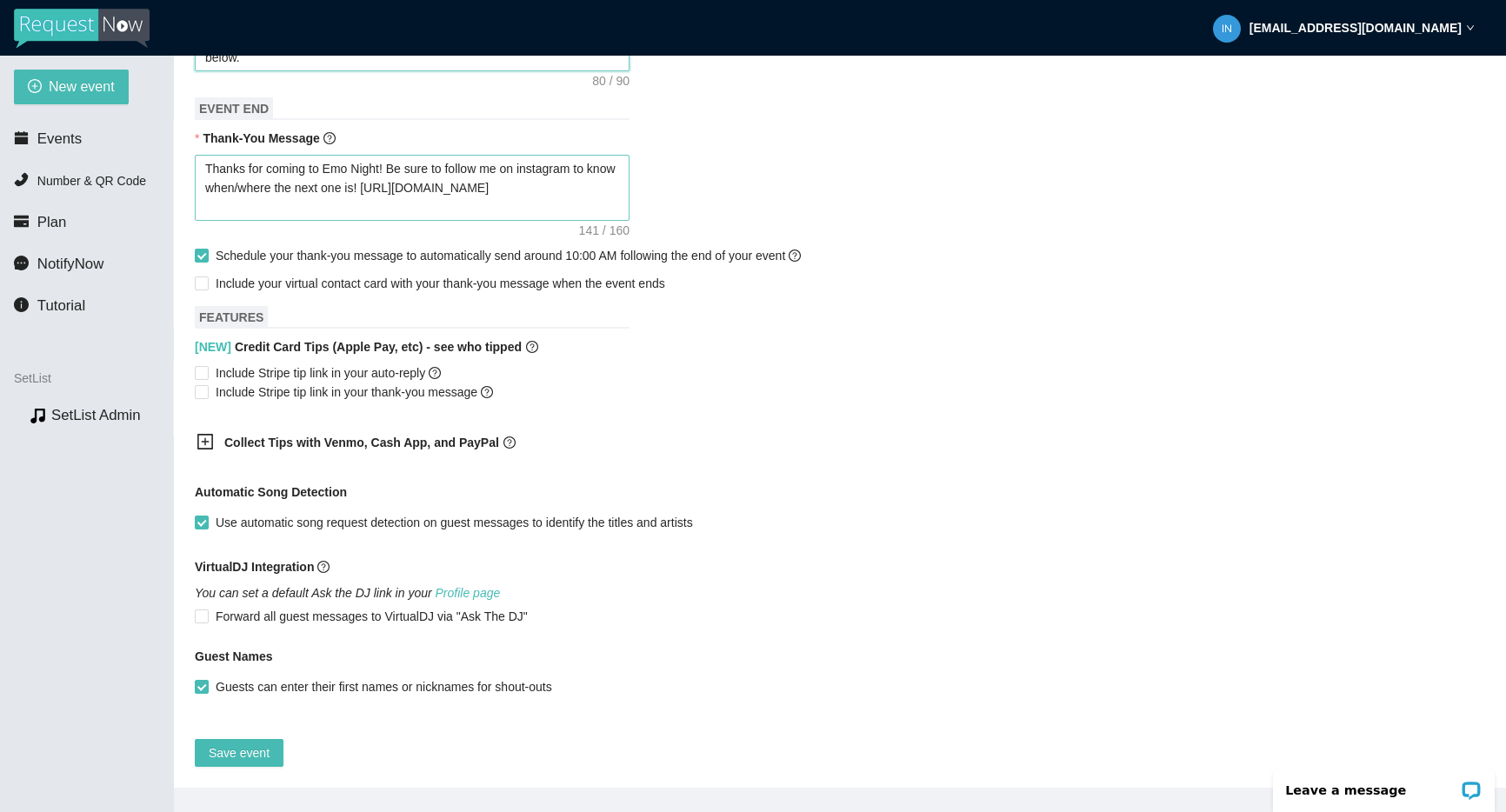
type textarea "More requests = higher in the list. Venmo @mikegoodrick or Apple Pay/card below."
drag, startPoint x: 394, startPoint y: 154, endPoint x: 438, endPoint y: 156, distance: 44.0
click at [394, 154] on textarea "Thanks for coming to Emo Night! Be sure to follow me on instagram to know when/…" at bounding box center [412, 187] width 435 height 66
type textarea "Thanks for coming to Emo Night! IBe sure to follow me on instagram to know when…"
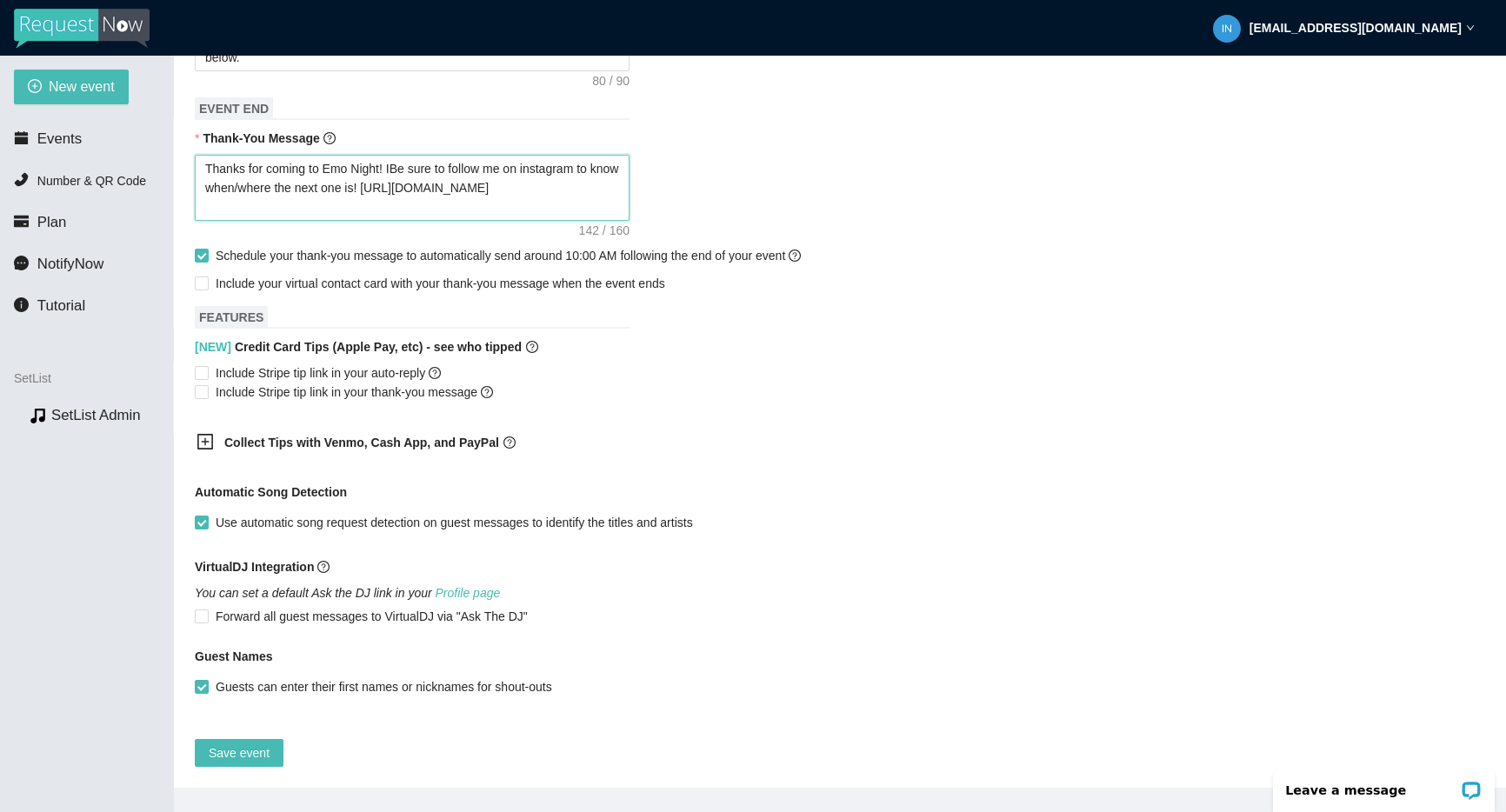
type textarea "Thanks for coming to Emo Night! IlBe sure to follow me on instagram to know whe…"
type textarea "Thanks for coming to Emo Night! IBe sure to follow me on instagram to know when…"
type textarea "Thanks for coming to Emo Night! I'Be sure to follow me on instagram to know whe…"
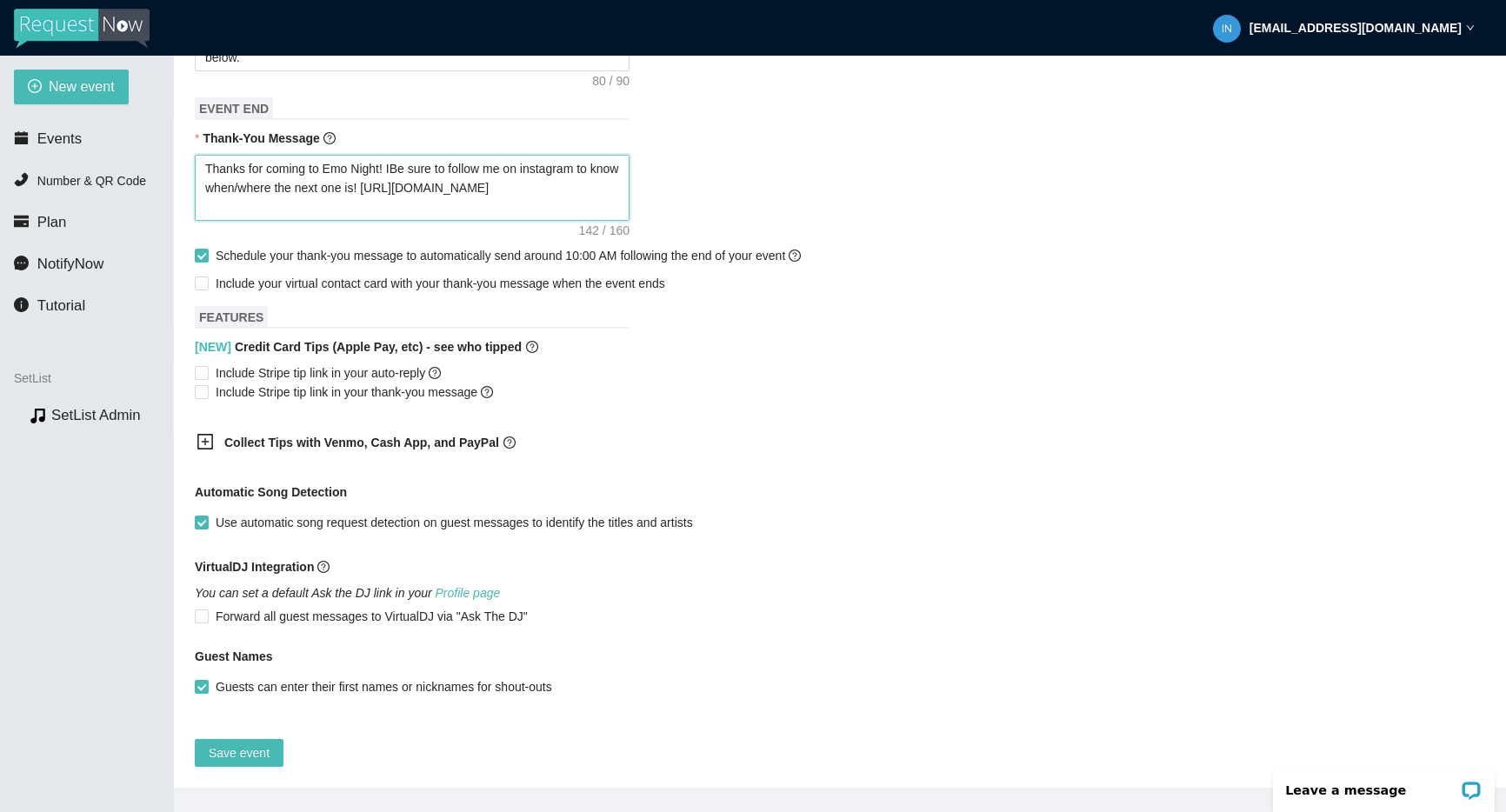
type textarea "Thanks for coming to Emo Night! I'Be sure to follow me on instagram to know whe…"
type textarea "Thanks for coming to Emo Night! I'mBe sure to follow me on instagram to know wh…"
type textarea "Thanks for coming to Emo Night! I'm Be sure to follow me on instagram to know w…"
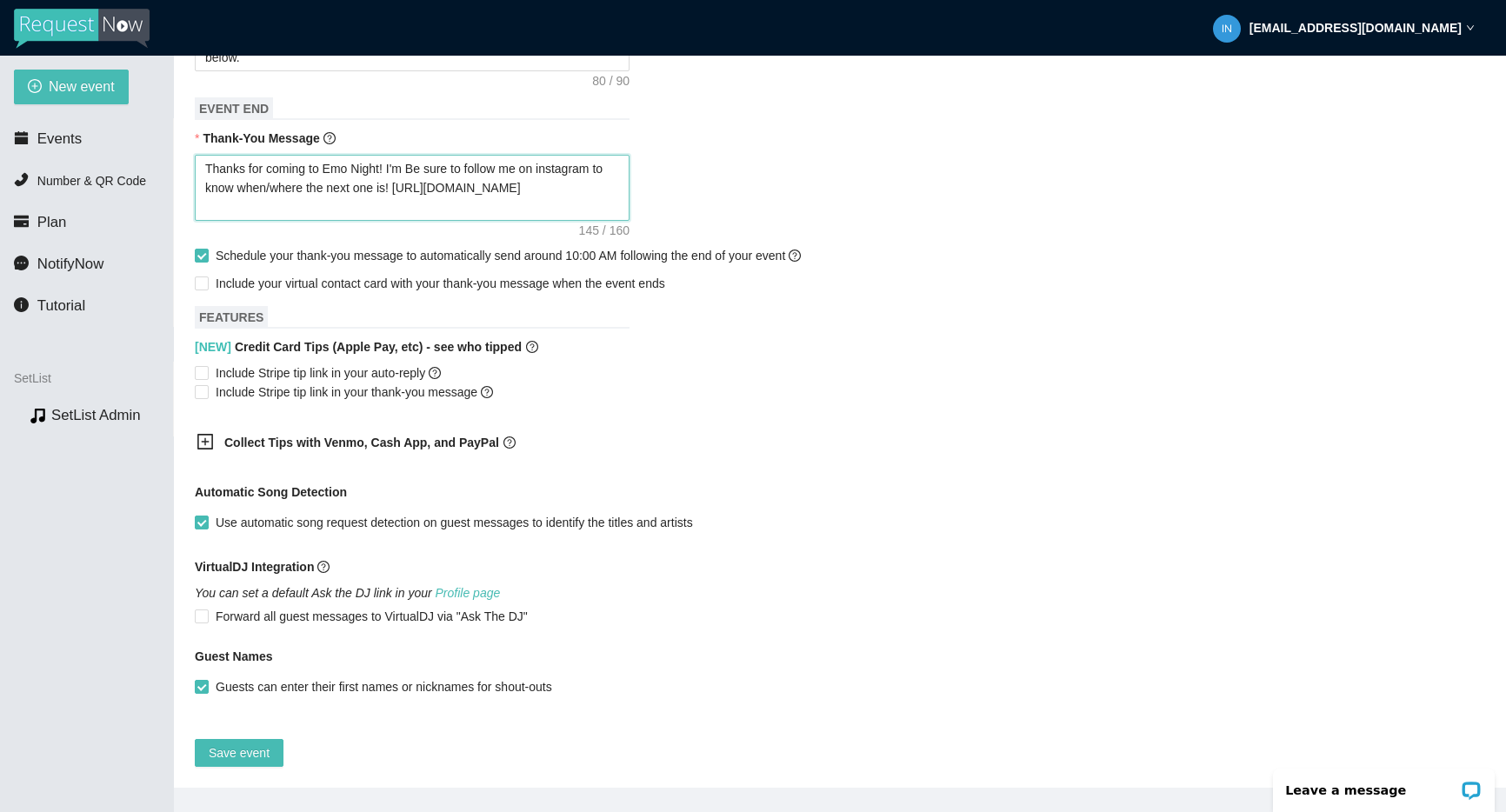
type textarea "Thanks for coming to Emo Night! I'm nBe sure to follow me on instagram to know …"
type textarea "Thanks for coming to Emo Night! I'm nbBe sure to follow me on instagram to know…"
type textarea "Thanks for coming to Emo Night! I'm nbaBe sure to follow me on instagram to kno…"
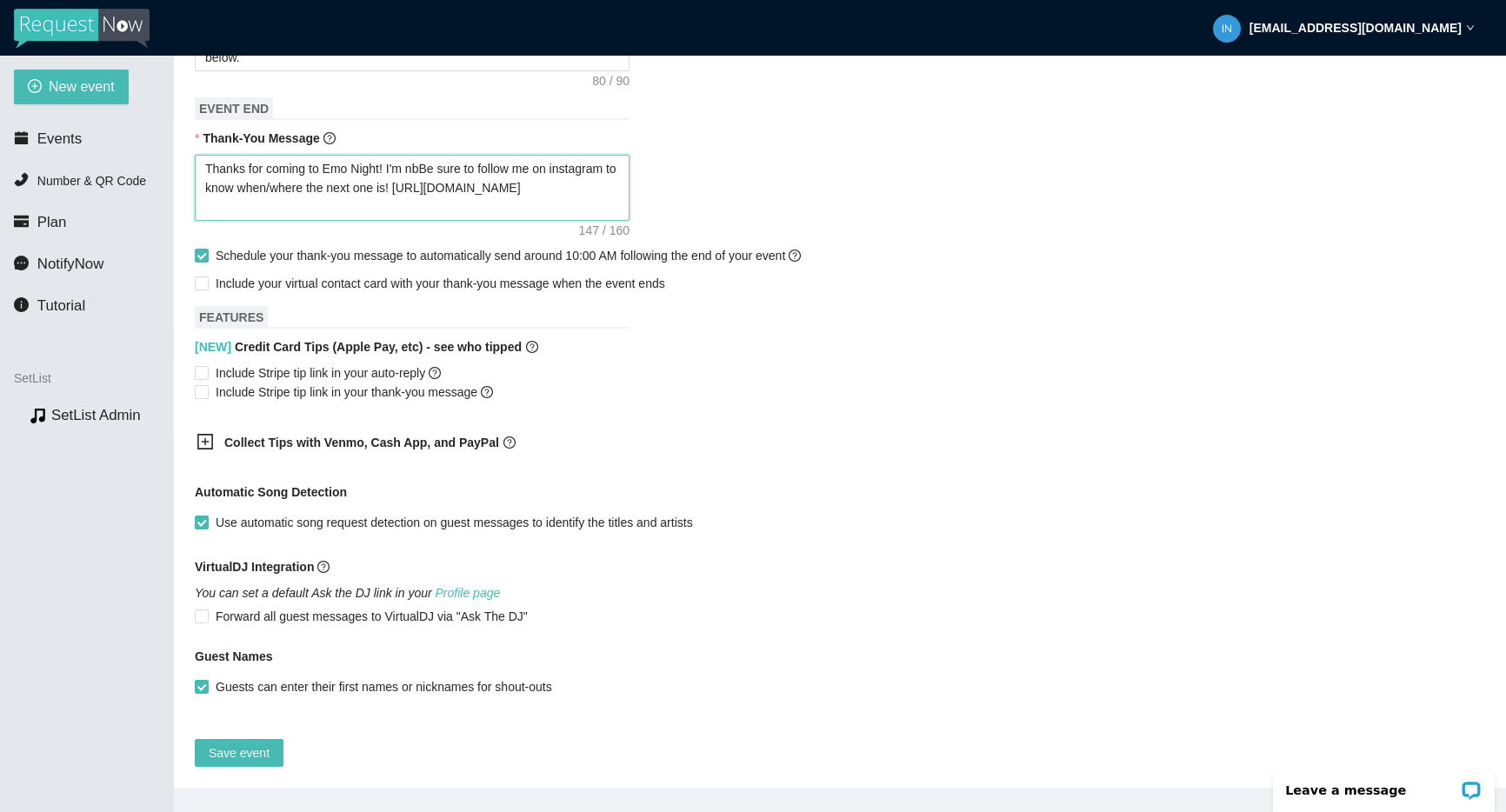
type textarea "Thanks for coming to Emo Night! I'm nbaBe sure to follow me on instagram to kno…"
type textarea "Thanks for coming to Emo Night! I'm nbacBe sure to follow me on instagram to kn…"
type textarea "Thanks for coming to Emo Night! I'm nbackBe sure to follow me on instagram to k…"
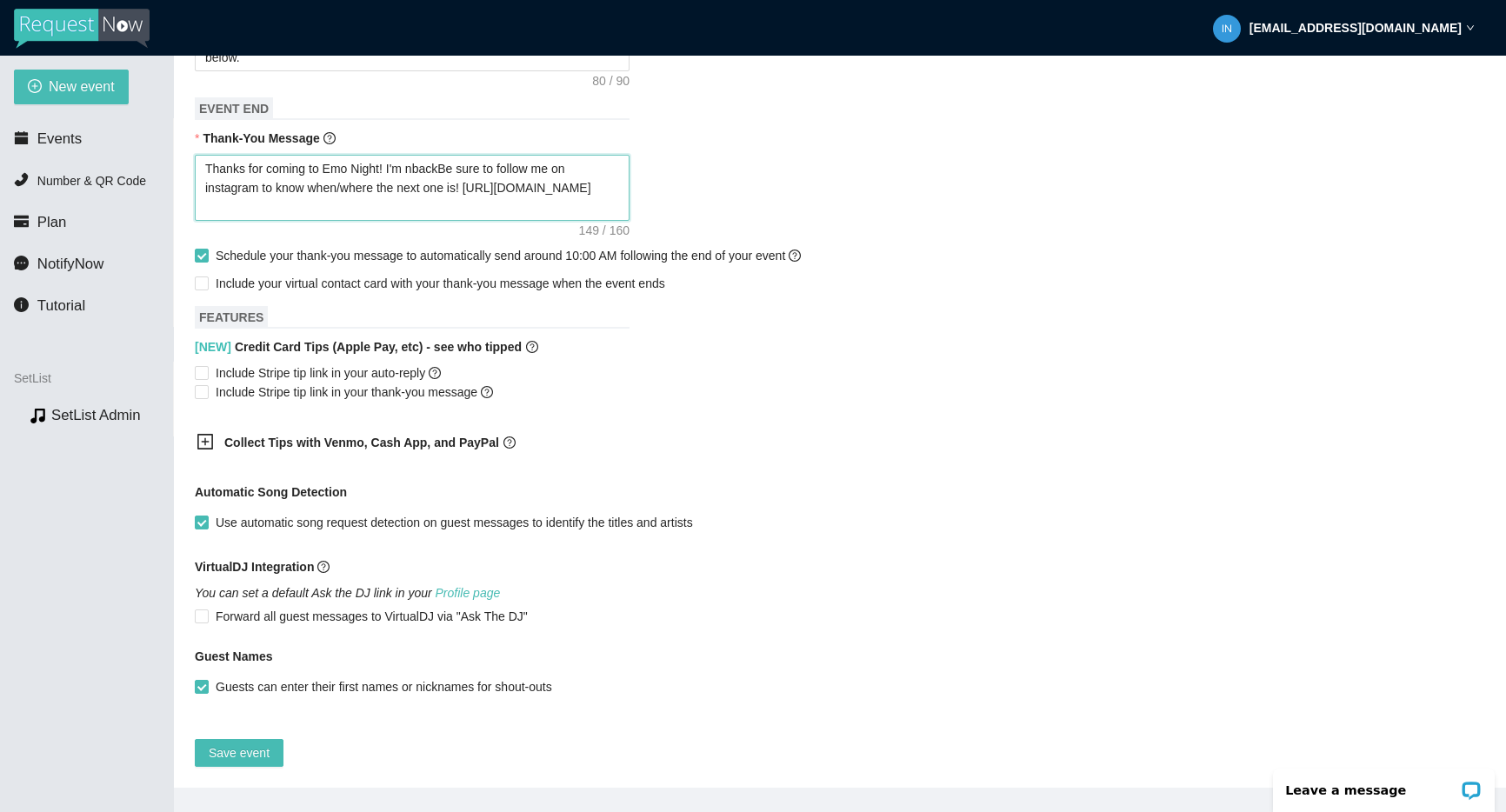
type textarea "Thanks for coming to Emo Night! I'm nback Be sure to follow me on instagram to …"
type textarea "Thanks for coming to Emo Night! I'm nback aBe sure to follow me on instagram to…"
type textarea "Thanks for coming to Emo Night! I'm nback atBe sure to follow me on instagram t…"
type textarea "Thanks for coming to Emo Night! I'm nback at Be sure to follow me on instagram …"
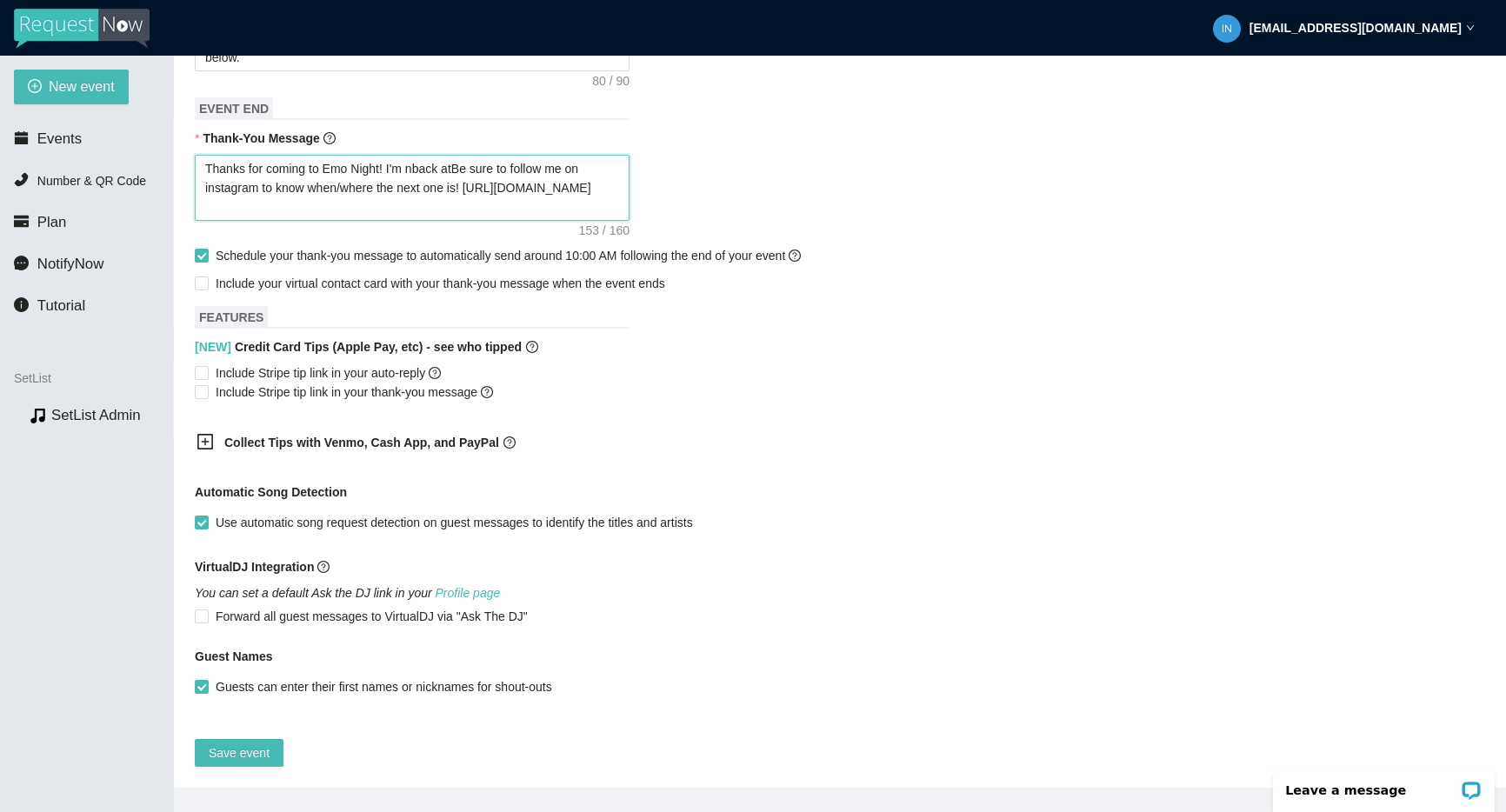
type textarea "Thanks for coming to Emo Night! I'm nback at Be sure to follow me on instagram …"
type textarea "Thanks for coming to Emo Night! I'm nback atBe sure to follow me on instagram t…"
type textarea "Thanks for coming to Emo Night! I'm nback aBe sure to follow me on instagram to…"
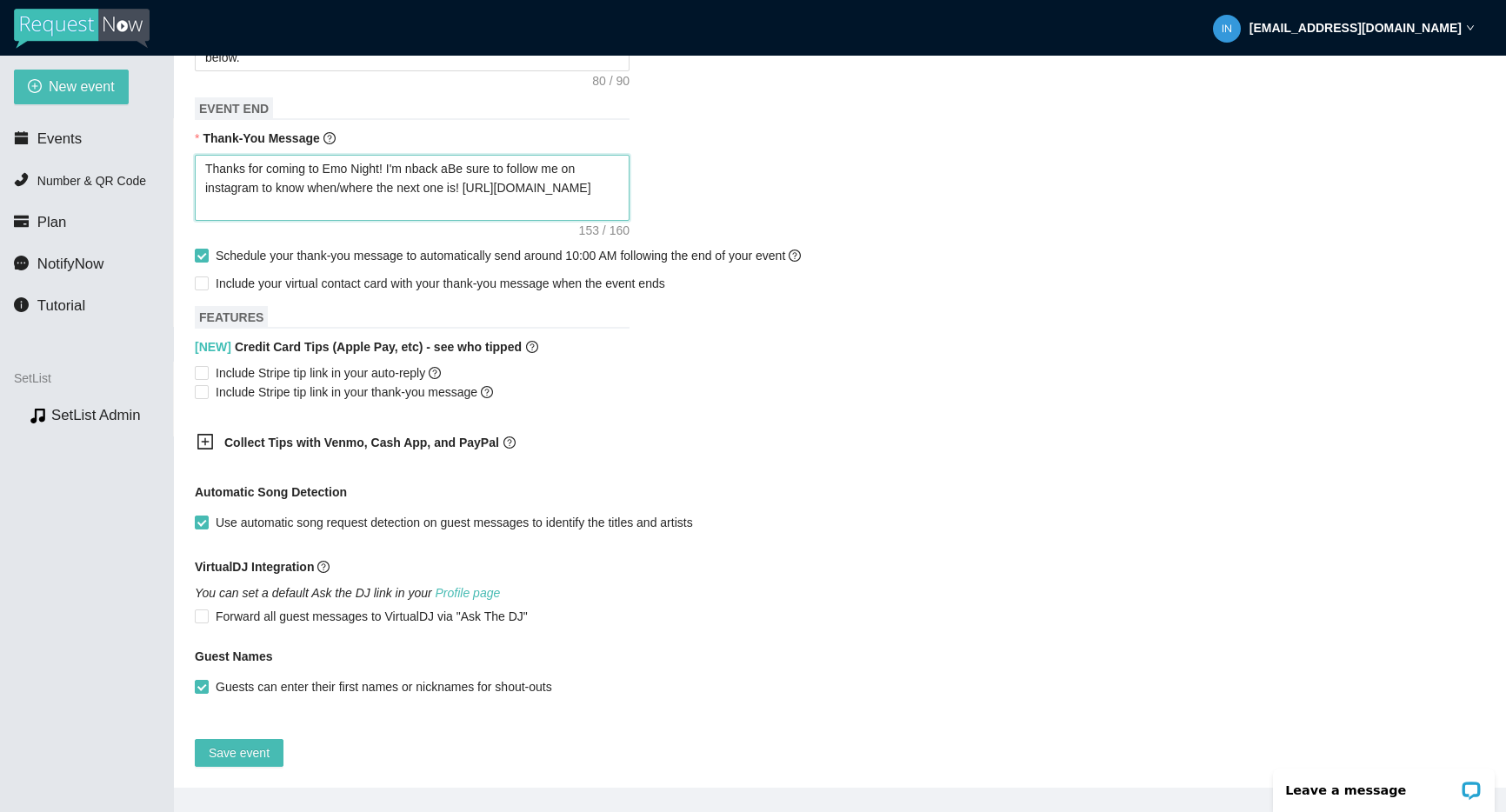
type textarea "Thanks for coming to Emo Night! I'm nback Be sure to follow me on instagram to …"
type textarea "Thanks for coming to Emo Night! I'm nbackBe sure to follow me on instagram to k…"
type textarea "Thanks for coming to Emo Night! I'm nbacBe sure to follow me on instagram to kn…"
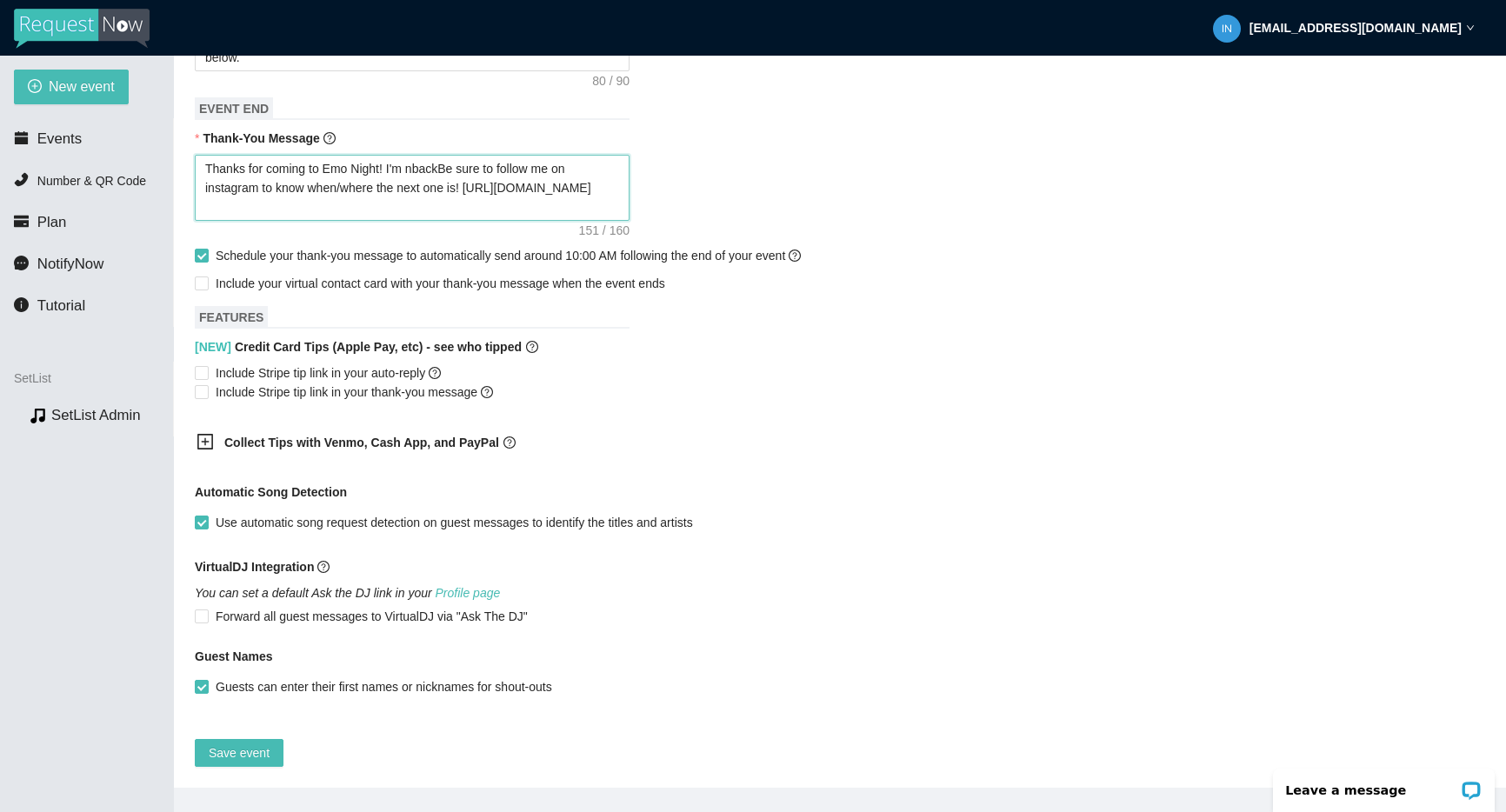
type textarea "Thanks for coming to Emo Night! I'm nbacBe sure to follow me on instagram to kn…"
type textarea "Thanks for coming to Emo Night! I'm nbaBe sure to follow me on instagram to kno…"
type textarea "Thanks for coming to Emo Night! I'm nbBe sure to follow me on instagram to know…"
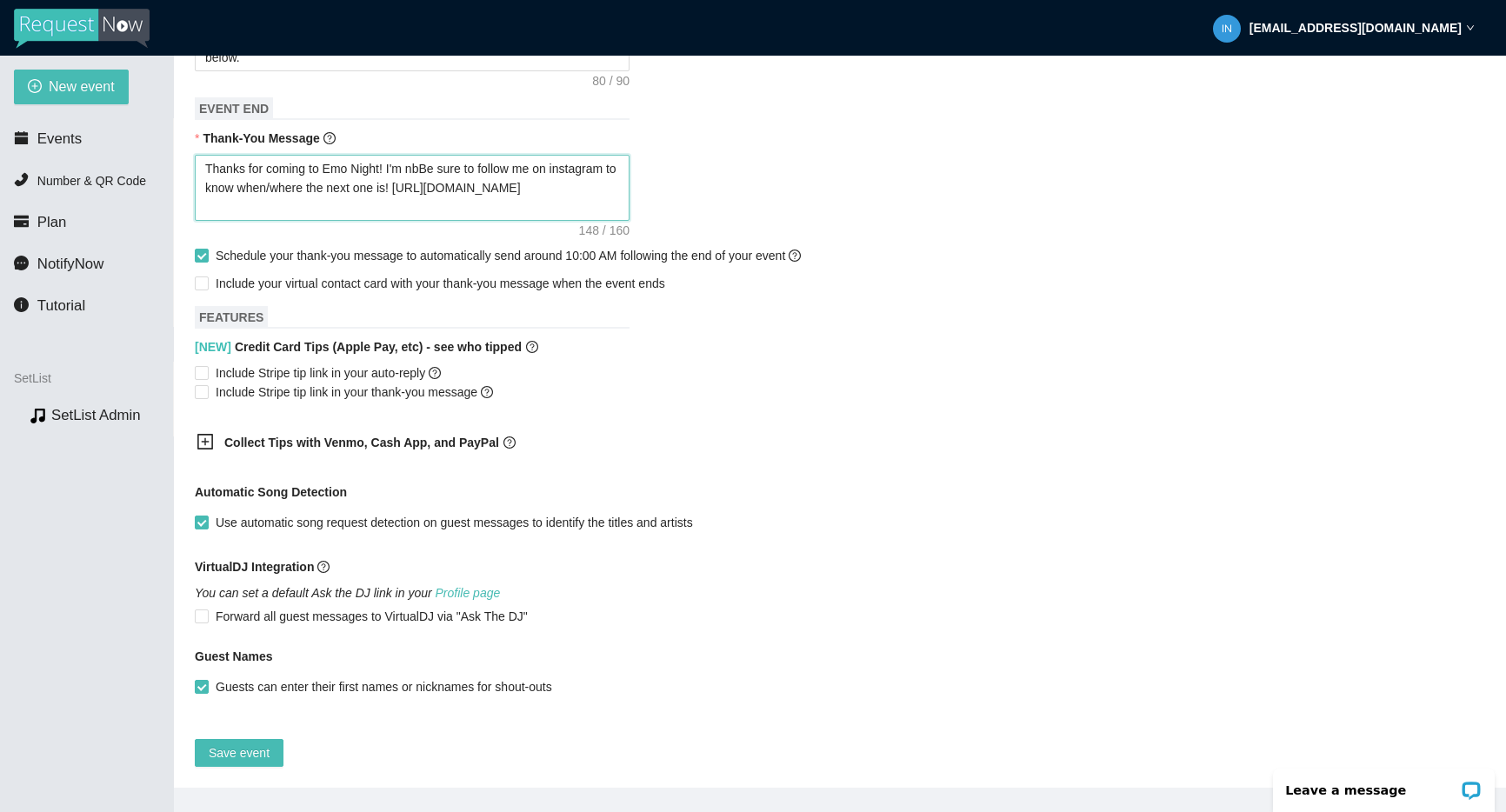
type textarea "Thanks for coming to Emo Night! I'm nBe sure to follow me on instagram to know …"
type textarea "Thanks for coming to Emo Night! I'm Be sure to follow me on instagram to know w…"
type textarea "Thanks for coming to Emo Night! I'm bBe sure to follow me on instagram to know …"
type textarea "Thanks for coming to Emo Night! I'm baBe sure to follow me on instagram to know…"
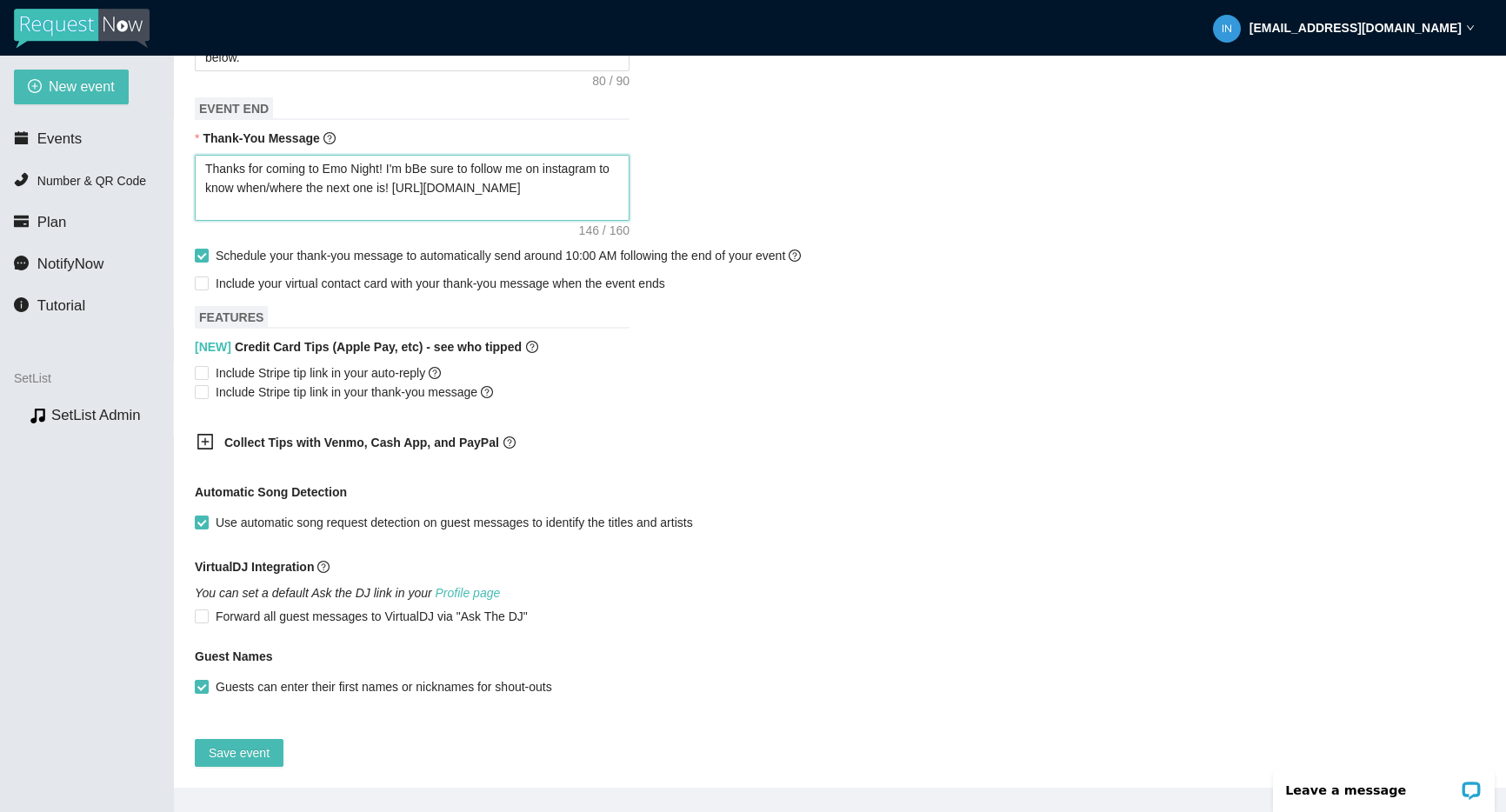
type textarea "Thanks for coming to Emo Night! I'm baBe sure to follow me on instagram to know…"
type textarea "Thanks for coming to Emo Night! I'm bakBe sure to follow me on instagram to kno…"
type textarea "Thanks for coming to Emo Night! I'm bakcBe sure to follow me on instagram to kn…"
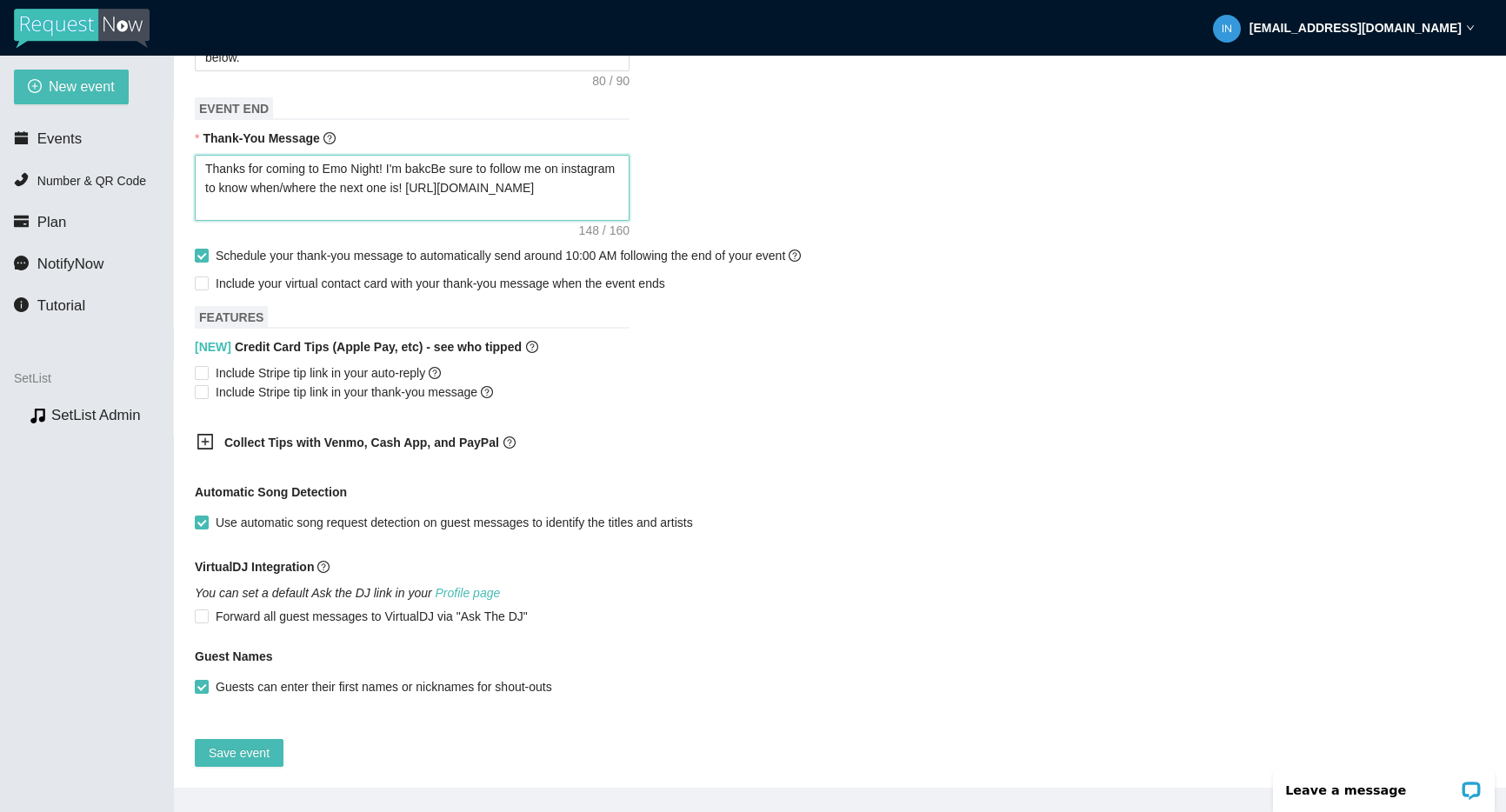
type textarea "Thanks for coming to Emo Night! I'm bakc Be sure to follow me on instagram to k…"
type textarea "Thanks for coming to Emo Night! I'm bakc aBe sure to follow me on instagram to …"
type textarea "Thanks for coming to Emo Night! I'm bakc atBe sure to follow me on instagram to…"
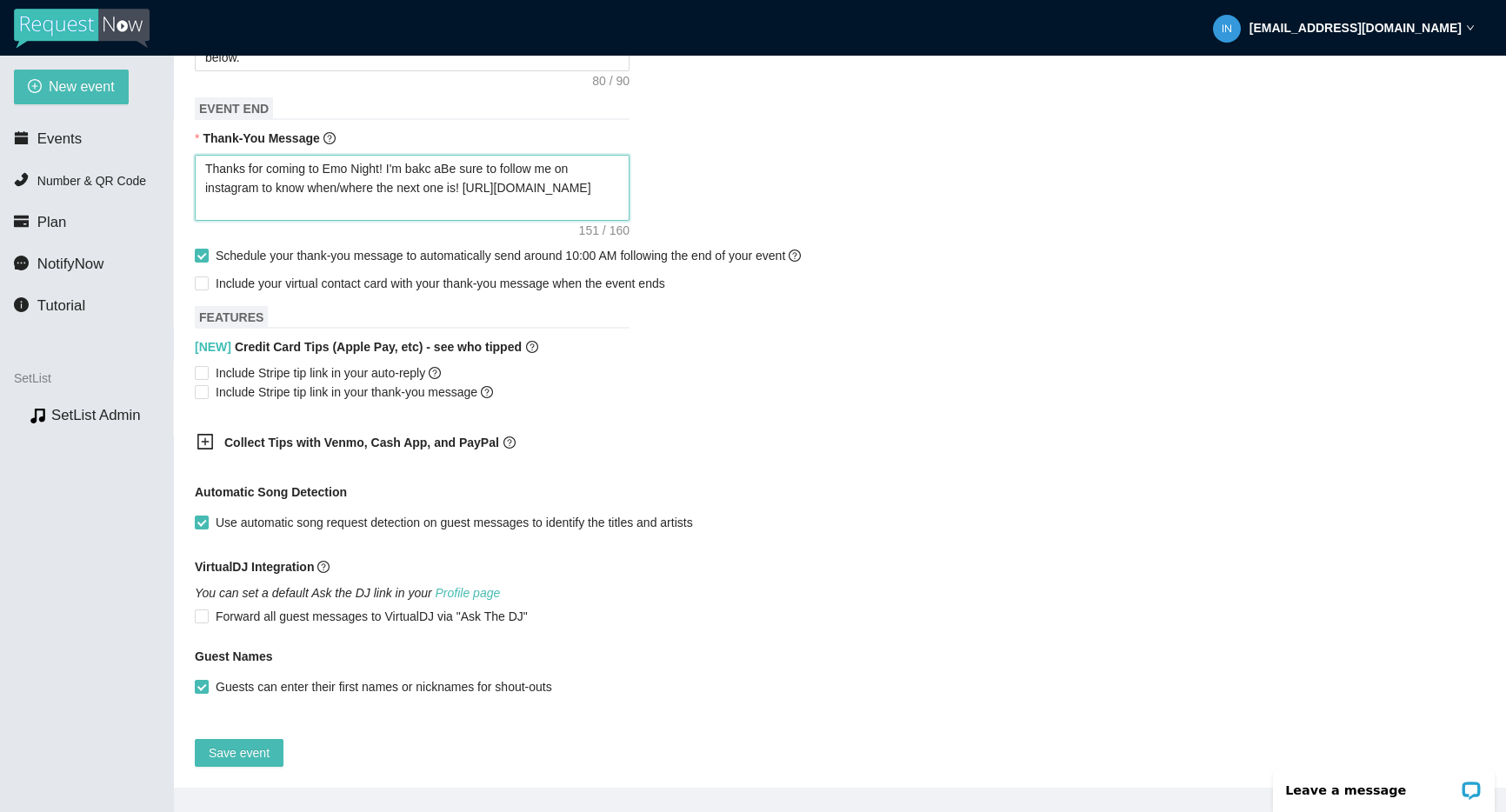
type textarea "Thanks for coming to Emo Night! I'm bakc atBe sure to follow me on instagram to…"
type textarea "Thanks for coming to Emo Night! I'm bakc at Be sure to follow me on instagram t…"
type textarea "Thanks for coming to Emo Night! I'm bakc atBe sure to follow me on instagram to…"
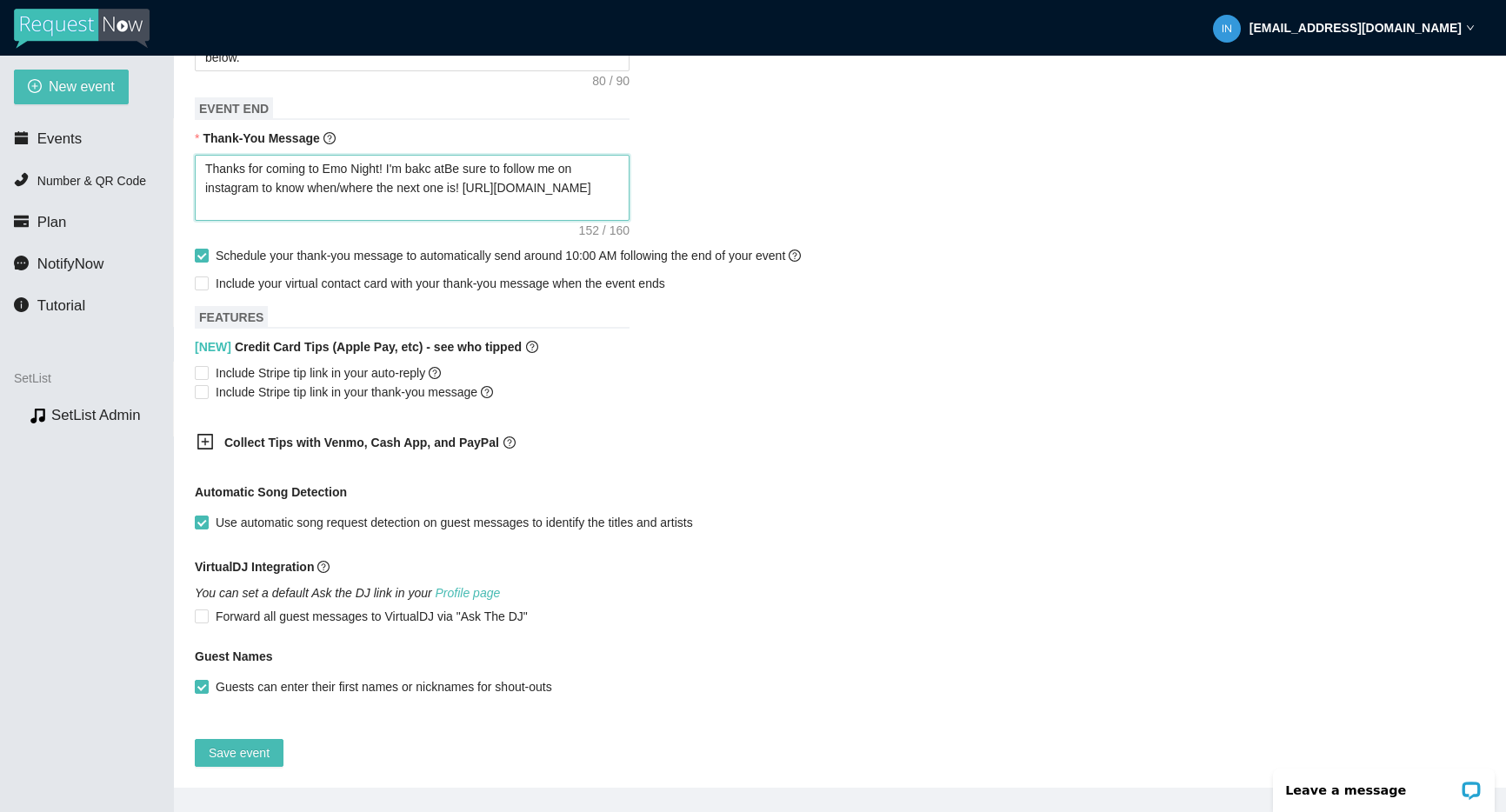
type textarea "Thanks for coming to Emo Night! I'm bakc aBe sure to follow me on instagram to …"
type textarea "Thanks for coming to Emo Night! I'm bakc Be sure to follow me on instagram to k…"
type textarea "Thanks for coming to Emo Night! I'm bakcBe sure to follow me on instagram to kn…"
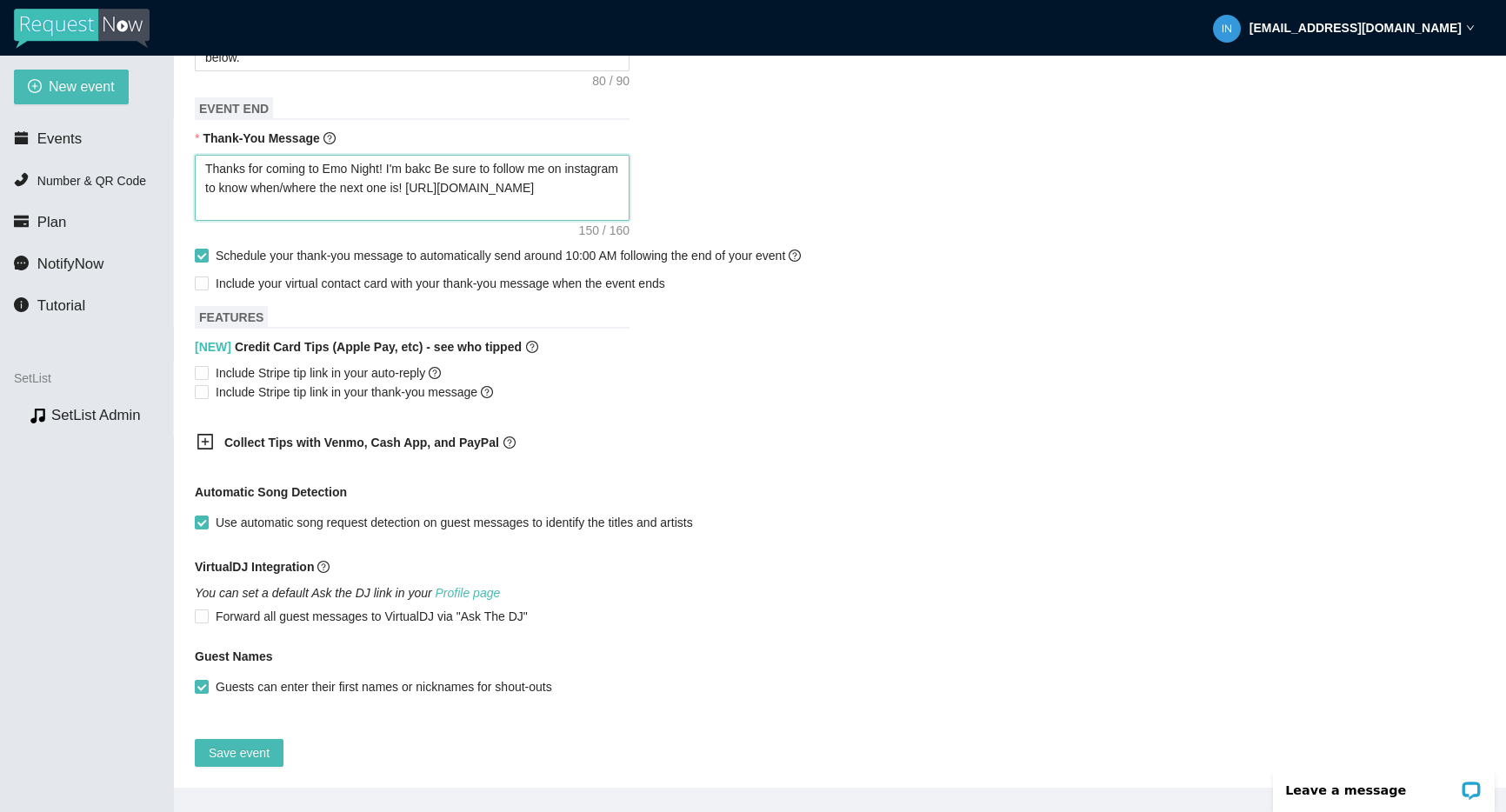
type textarea "Thanks for coming to Emo Night! I'm bakcBe sure to follow me on instagram to kn…"
type textarea "Thanks for coming to Emo Night! I'm bakBe sure to follow me on instagram to kno…"
type textarea "Thanks for coming to Emo Night! I'm baBe sure to follow me on instagram to know…"
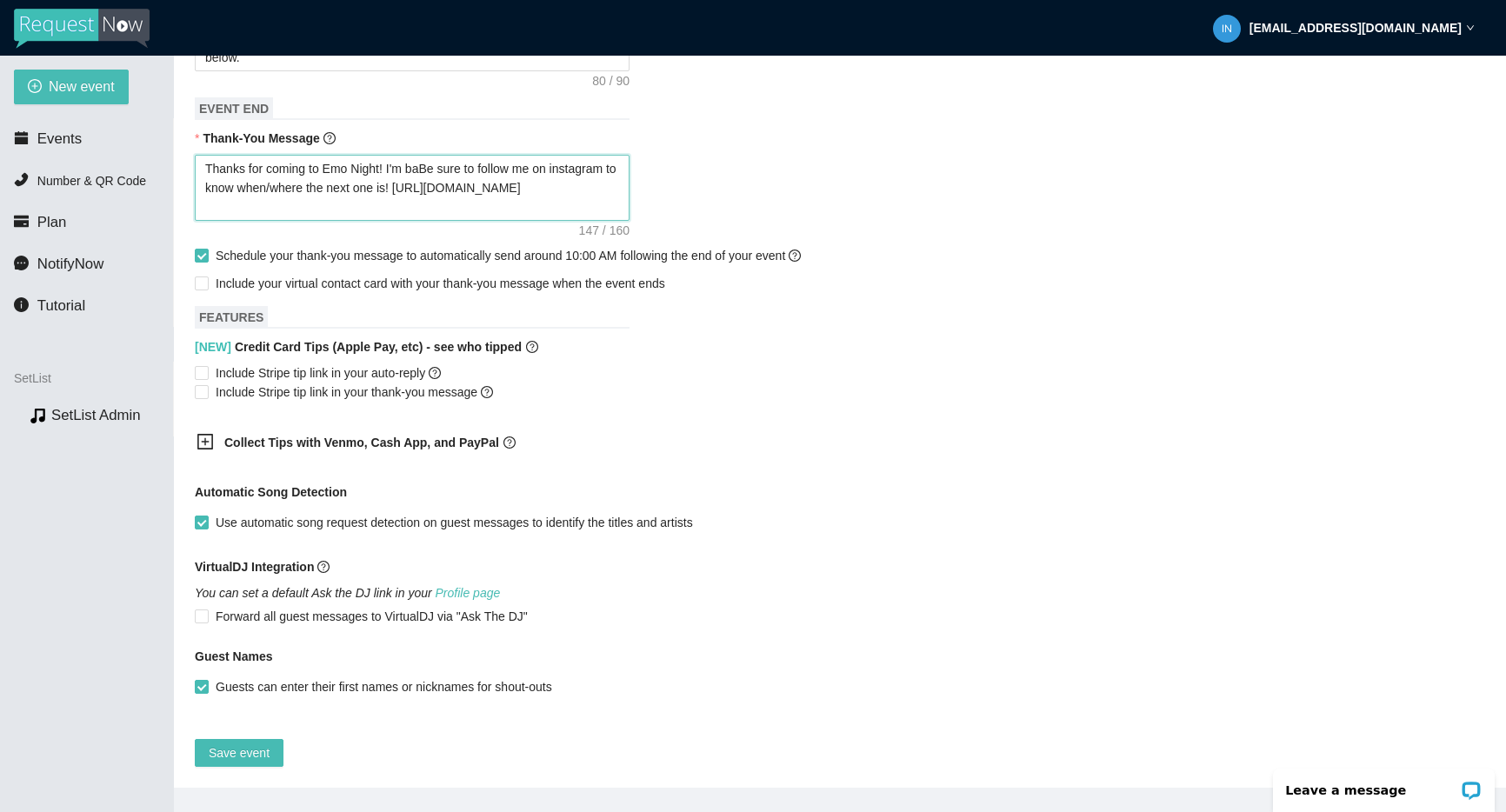
type textarea "Thanks for coming to Emo Night! I'm bBe sure to follow me on instagram to know …"
type textarea "Thanks for coming to Emo Night! I'm bcBe sure to follow me on instagram to know…"
type textarea "Thanks for coming to Emo Night! I'm bBe sure to follow me on instagram to know …"
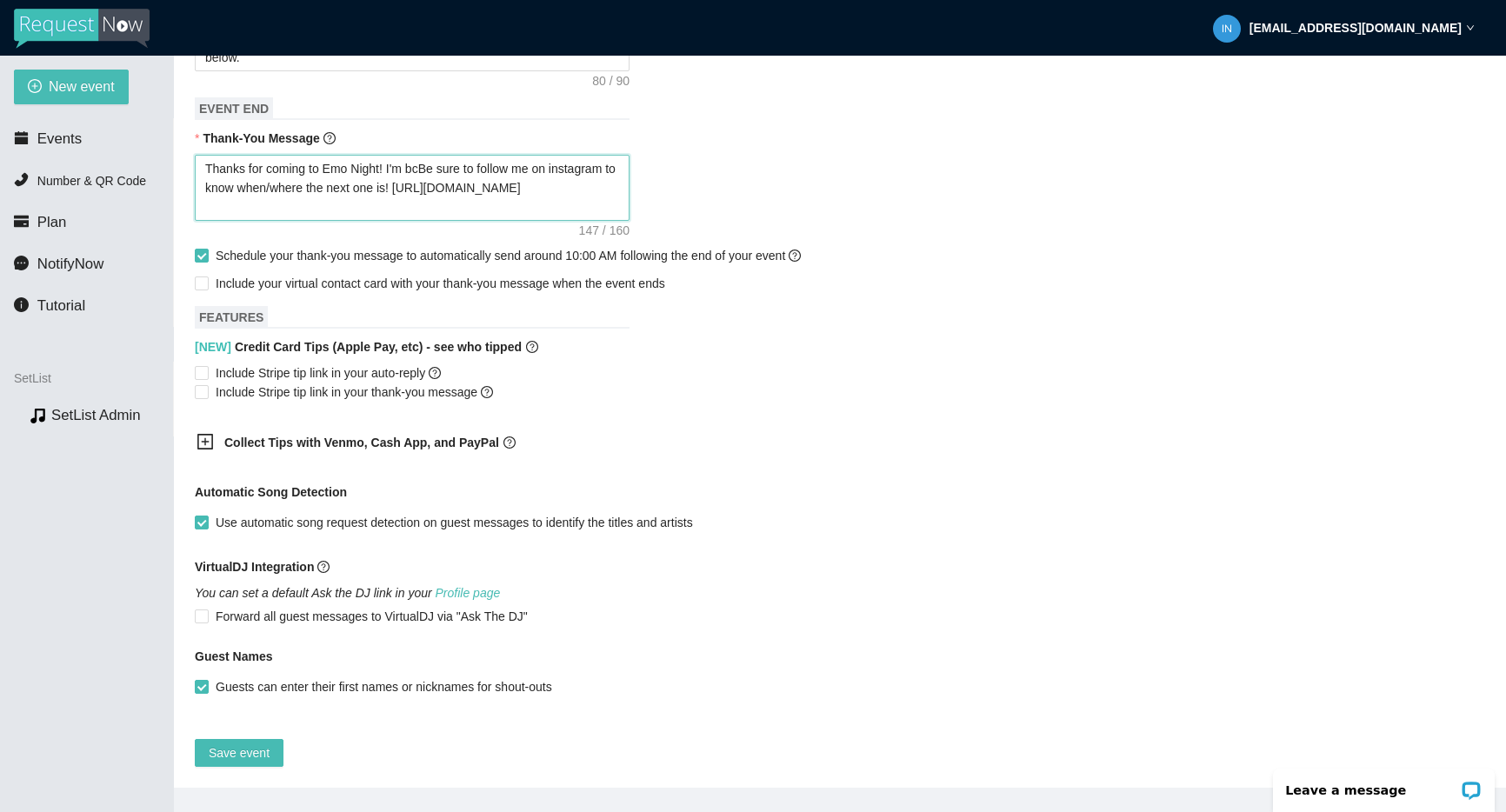
type textarea "Thanks for coming to Emo Night! I'm bBe sure to follow me on instagram to know …"
type textarea "Thanks for coming to Emo Night! I'm baBe sure to follow me on instagram to know…"
type textarea "Thanks for coming to Emo Night! I'm bacBe sure to follow me on instagram to kno…"
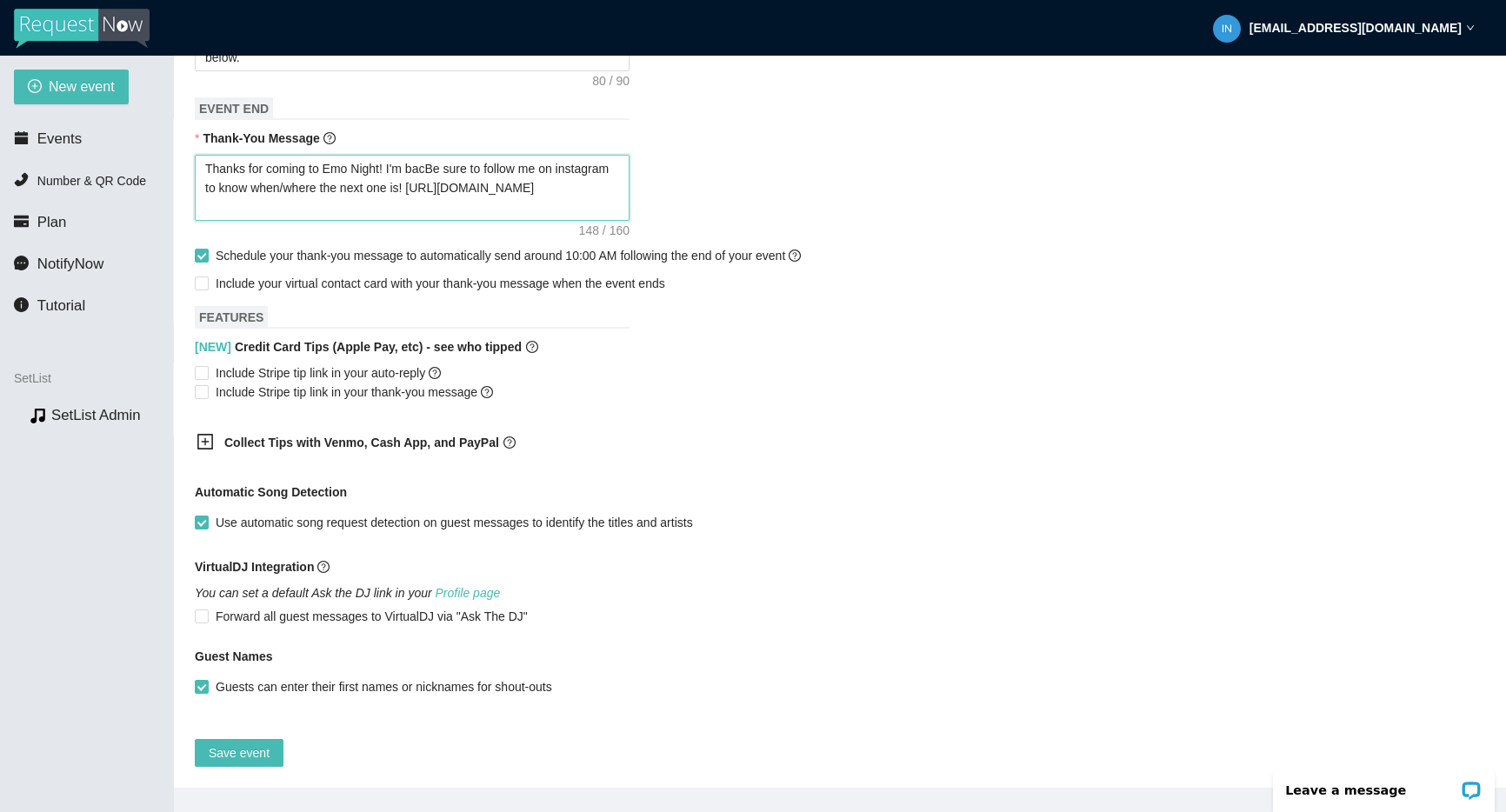
type textarea "Thanks for coming to Emo Night! I'm backBe sure to follow me on instagram to kn…"
type textarea "Thanks for coming to Emo Night! I'm back Be sure to follow me on instagram to k…"
type textarea "Thanks for coming to Emo Night! I'm back aBe sure to follow me on instagram to …"
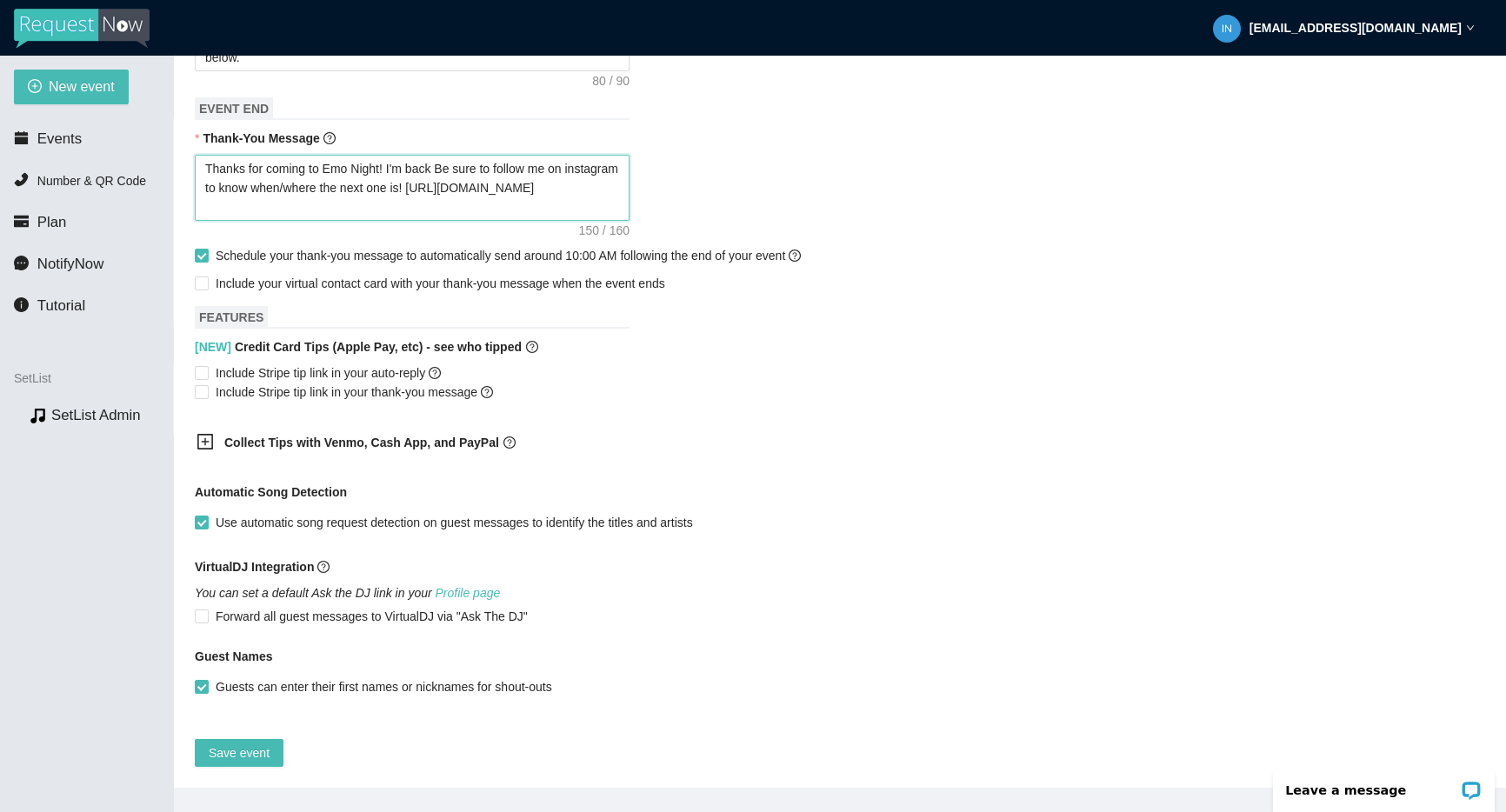
type textarea "Thanks for coming to Emo Night! I'm back aBe sure to follow me on instagram to …"
type textarea "Thanks for coming to Emo Night! I'm back atBe sure to follow me on instagram to…"
type textarea "Thanks for coming to Emo Night! I'm back at Be sure to follow me on instagram t…"
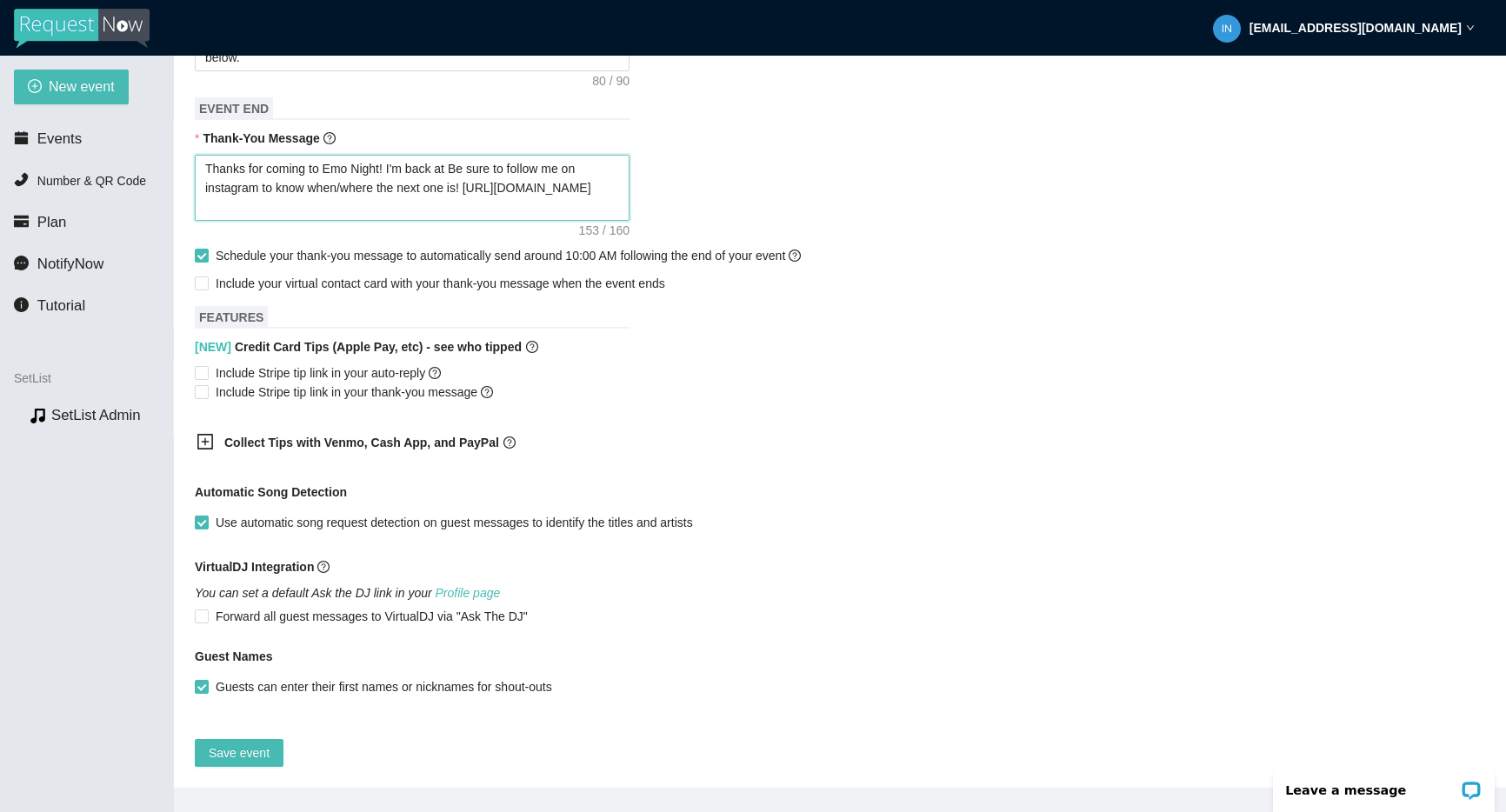
type textarea "Thanks for coming to Emo Night! I'm back at RBe sure to follow me on instagram …"
type textarea "Thanks for coming to Emo Night! I'm back at RoBe sure to follow me on instagram…"
type textarea "Thanks for coming to Emo Night! I'm back at RosBe sure to follow me on instagra…"
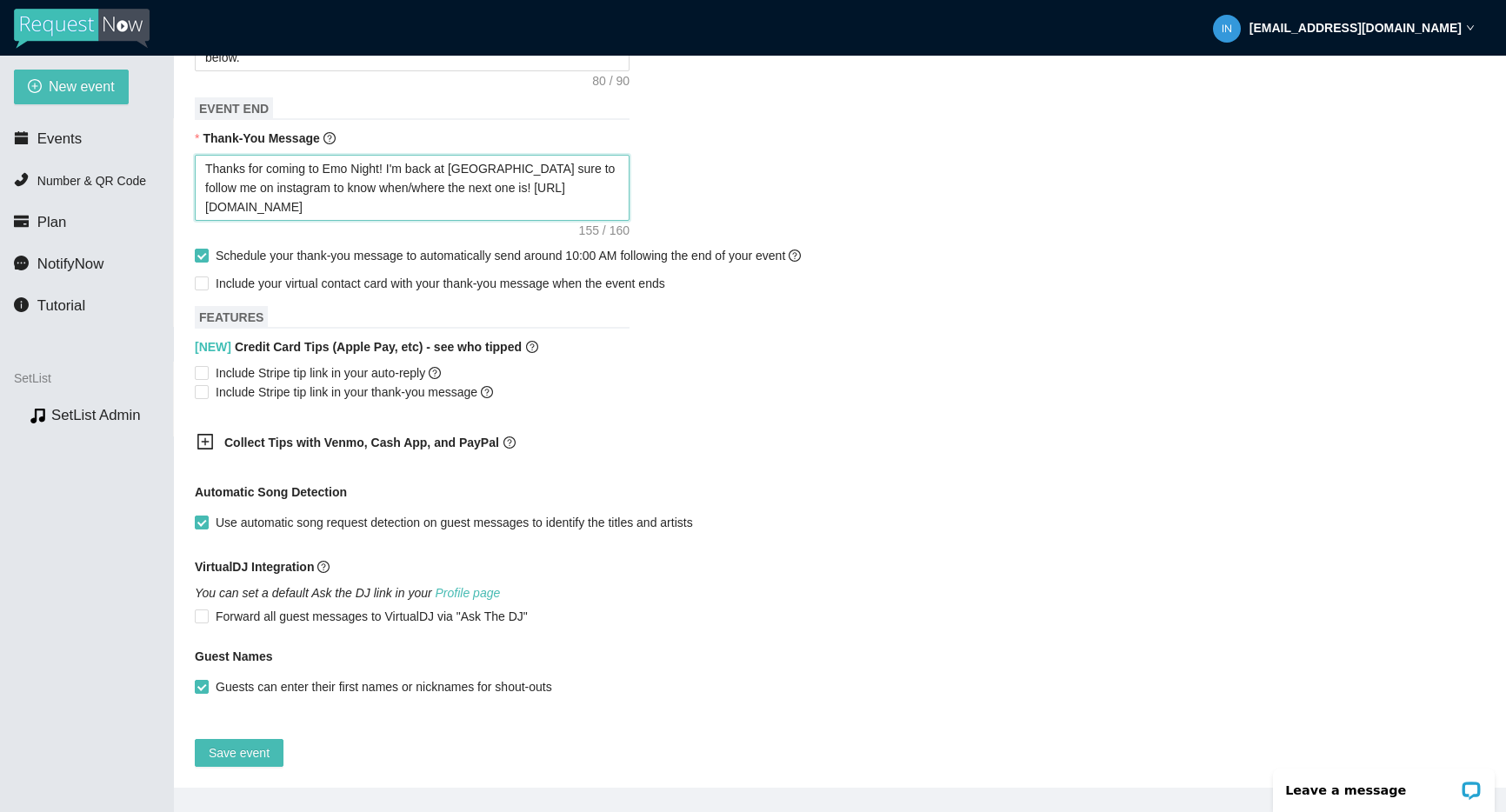
type textarea "Thanks for coming to Emo Night! I'm back at RosBe sure to follow me on instagra…"
type textarea "Thanks for coming to Emo Night! I'm back at RoseBe sure to follow me on instagr…"
type textarea "Thanks for coming to Emo Night! I'm back at RosesBe sure to follow me on instag…"
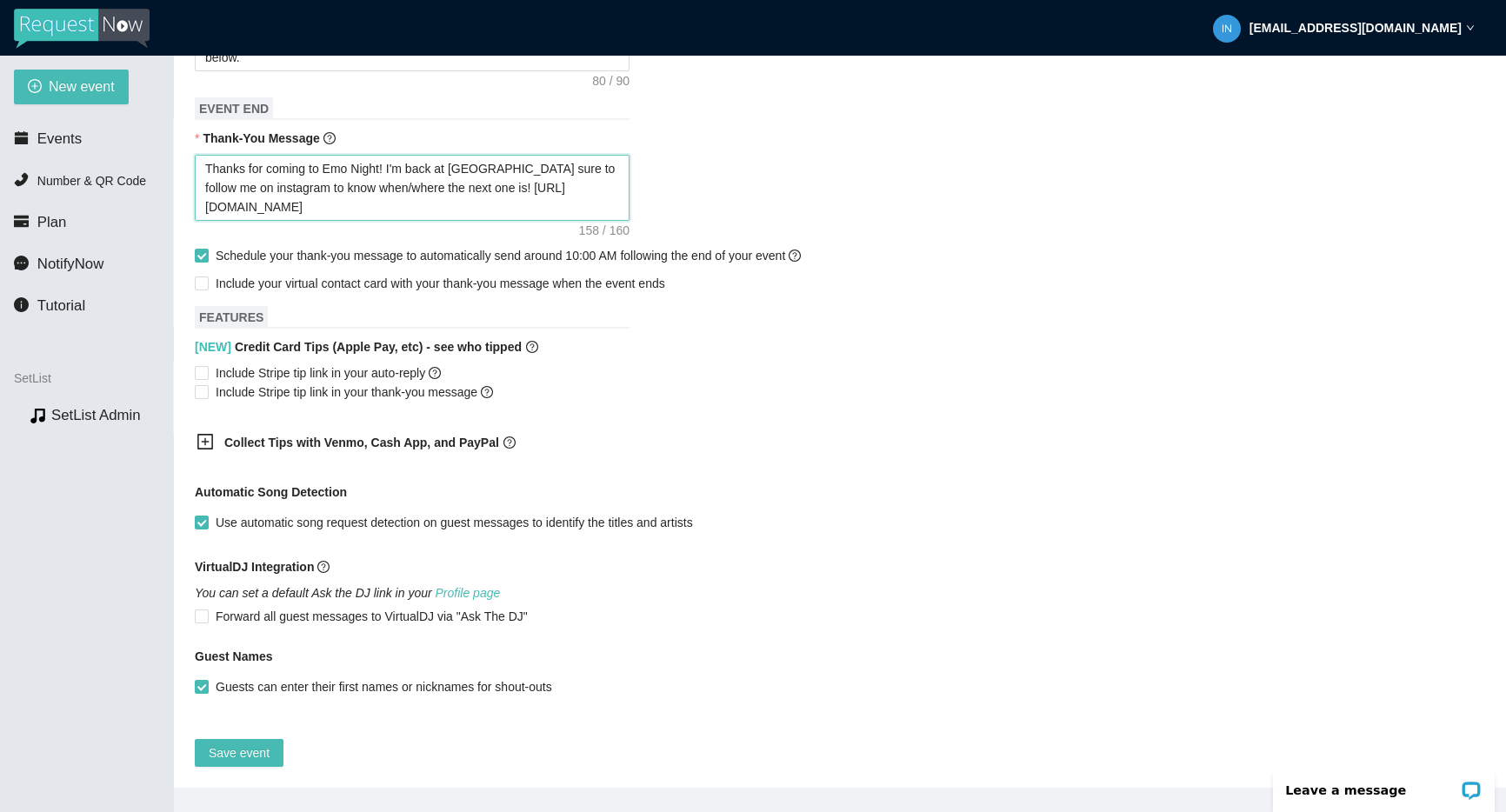
type textarea "Thanks for coming to Emo Night! I'm back at Roses Be sure to follow me on insta…"
type textarea "Thanks for coming to Emo Night! I'm back at Roses UBe sure to follow me on inst…"
type textarea "Thanks for coming to Emo Night! I'm back at Roses Be sure to follow me on insta…"
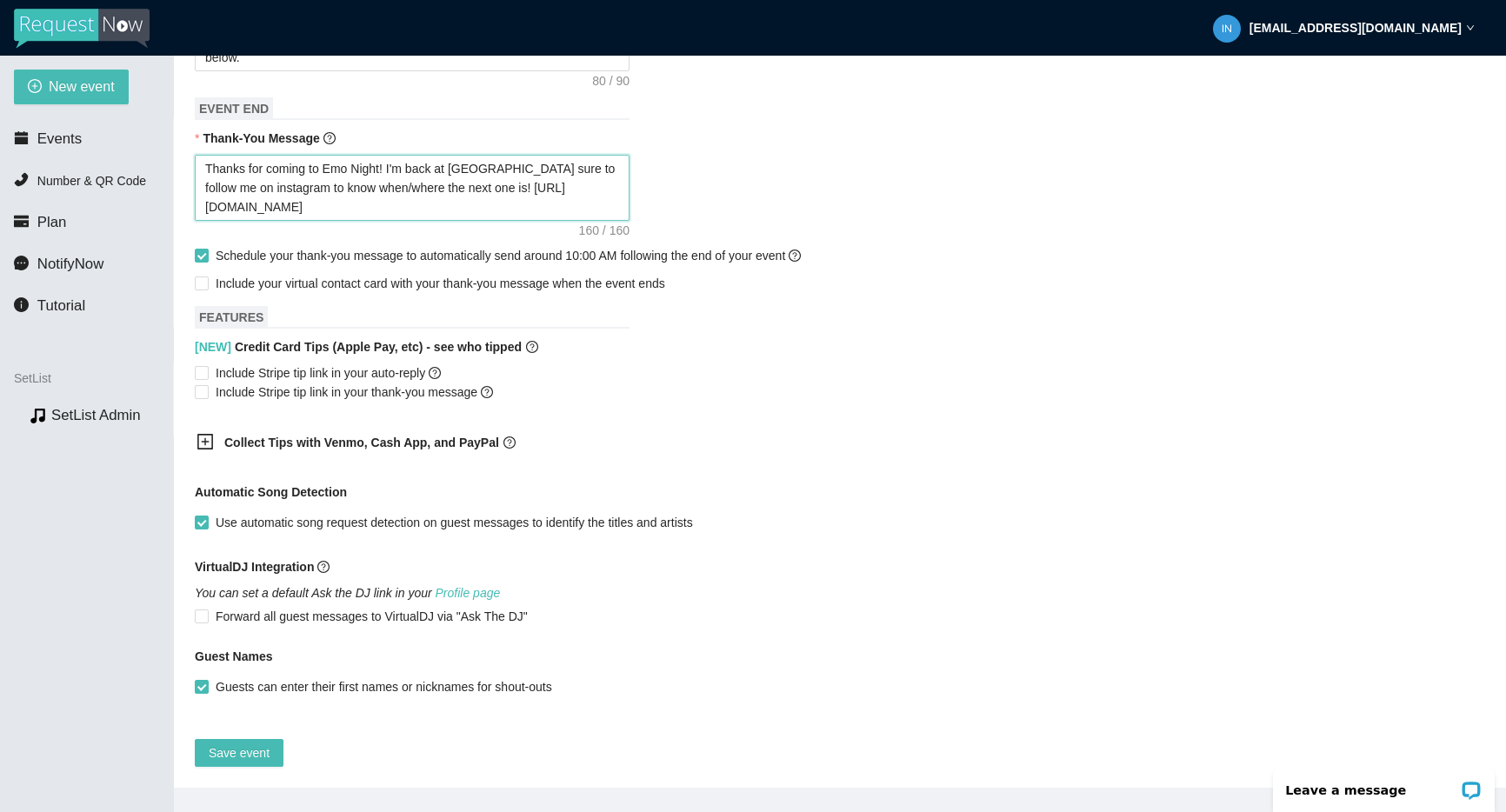
type textarea "Thanks for coming to Emo Night! I'm back at Roses Be sure to follow me on insta…"
type textarea "Thanks for coming to Emo Night! I'm back at Roses 1Be sure to follow me on inst…"
click at [434, 167] on textarea "Thanks for coming to Emo Night! I'm back at Roses 1Be sure to follow me on inst…" at bounding box center [412, 187] width 435 height 66
click at [312, 167] on textarea "Thanks for coming to Emo Night! I'm back at Roses 1Be sure to follow me on inst…" at bounding box center [412, 187] width 435 height 66
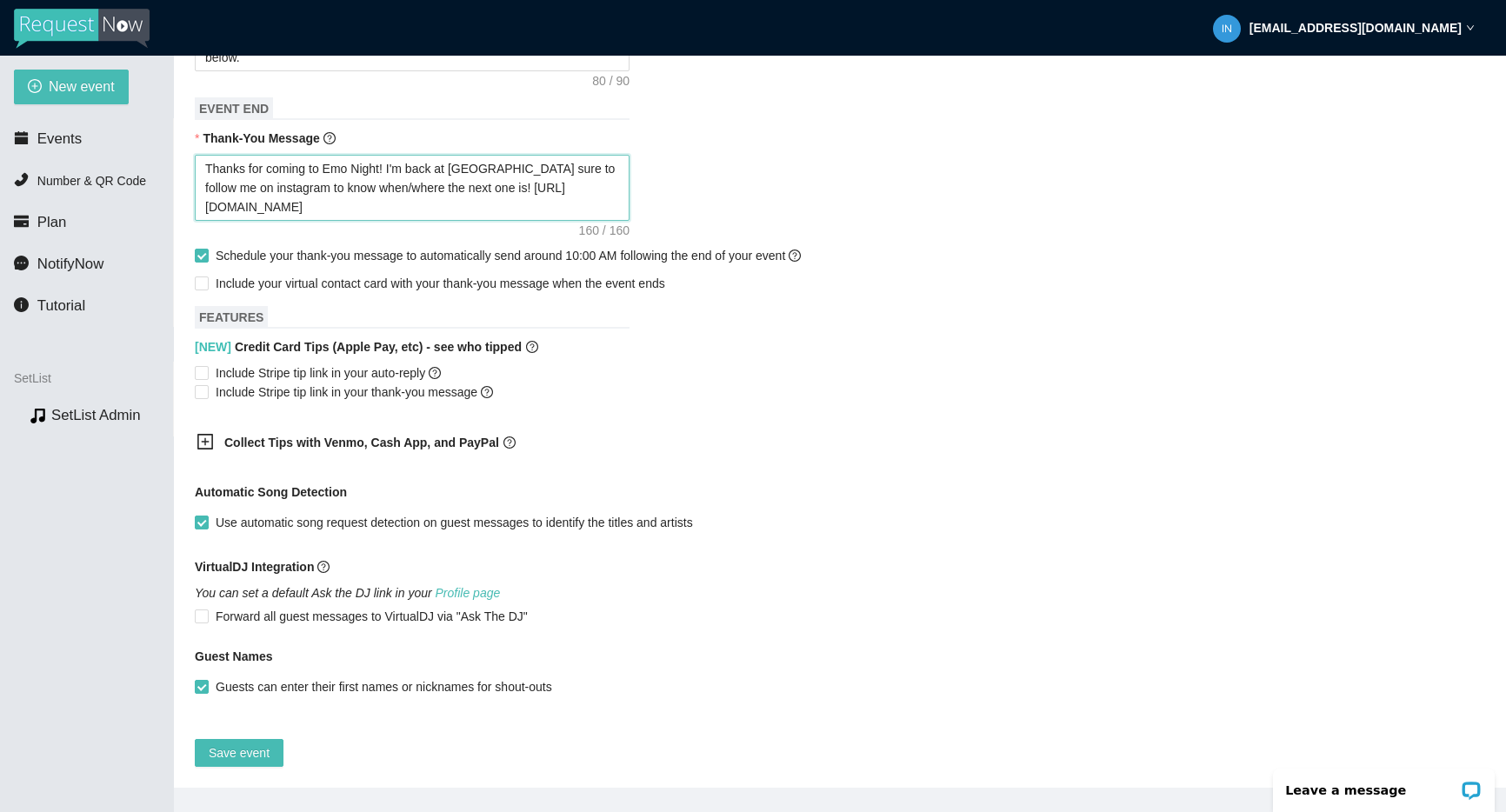
drag, startPoint x: 314, startPoint y: 170, endPoint x: 345, endPoint y: 173, distance: 31.1
click at [314, 170] on textarea "Thanks for coming to Emo Night! I'm back at Roses 1Be sure to follow me on inst…" at bounding box center [412, 187] width 435 height 66
click at [354, 171] on textarea "Thanks for coming to Emo Night! I'm back at Roses 1Be sure to follow me on inst…" at bounding box center [412, 187] width 435 height 66
click at [379, 170] on textarea "Thanks for coming to Emo Night! I'm back at Roses 1Be sure to follow me on inst…" at bounding box center [412, 187] width 435 height 66
click at [395, 171] on textarea "Thanks for coming to Emo Night! I'm back at Roses 1Be sure to follow me on inst…" at bounding box center [412, 187] width 435 height 66
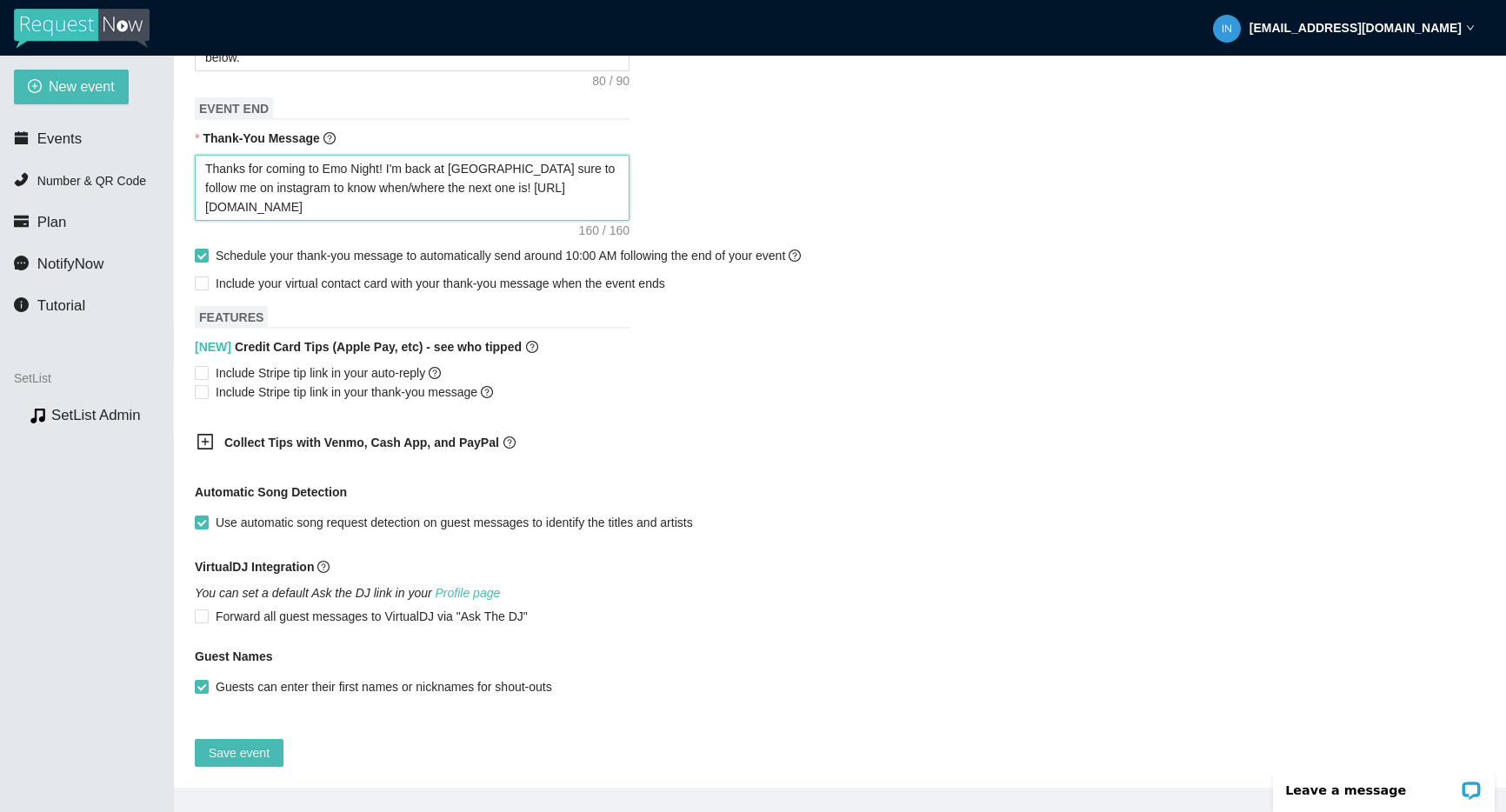
drag, startPoint x: 332, startPoint y: 173, endPoint x: 431, endPoint y: 176, distance: 99.0
click at [427, 175] on textarea "Thanks for coming to Emo Night! I'm back at Roses 1Be sure to follow me on inst…" at bounding box center [412, 187] width 435 height 66
drag, startPoint x: 472, startPoint y: 175, endPoint x: 280, endPoint y: 175, distance: 192.0
click at [278, 176] on textarea "Thanks for coming to Emo Night! I'm back at Roses 1Be sure to follow me on inst…" at bounding box center [412, 187] width 435 height 66
type textarea "Thanks for coming to Emo Night! I'm back at Roses 1Be sure to follow me on inst…"
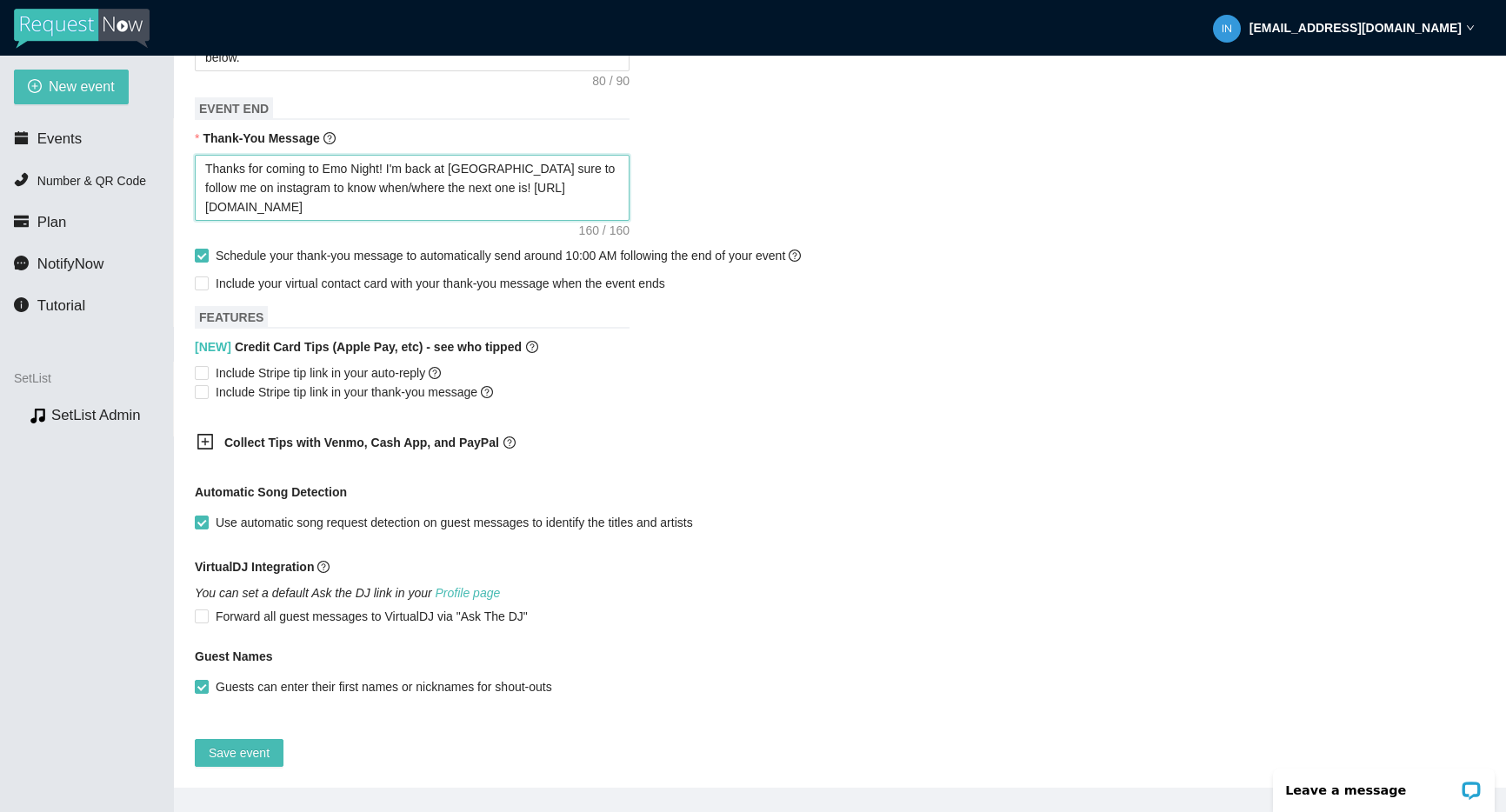
type textarea "Thanks for coming to Emo Night! I'm back at Roses 1Be sure to follow me on inst…"
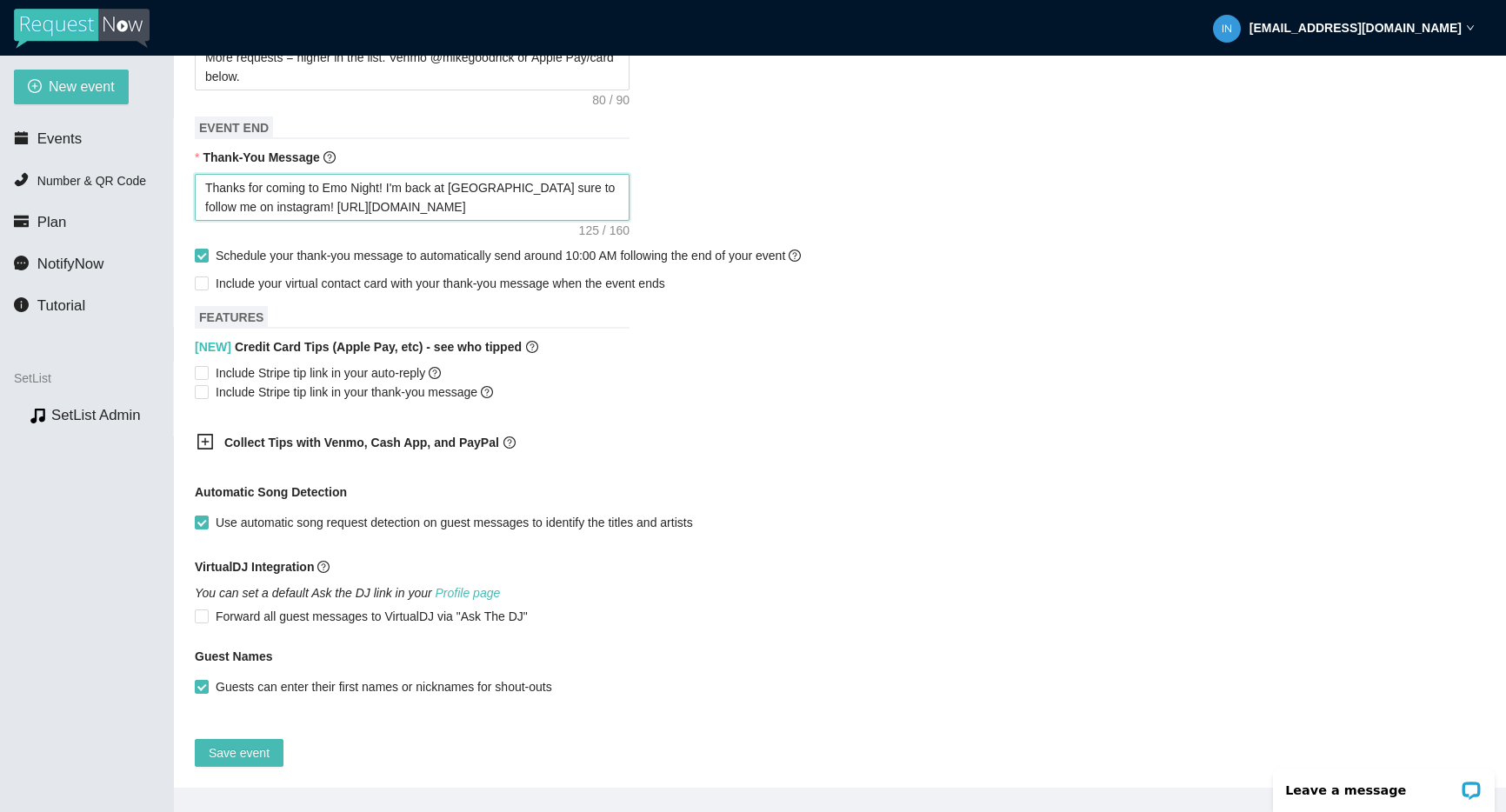
type textarea "Thanks for coming to Emo Night! I'm back at Roses 1Be sure to follow me on inst…"
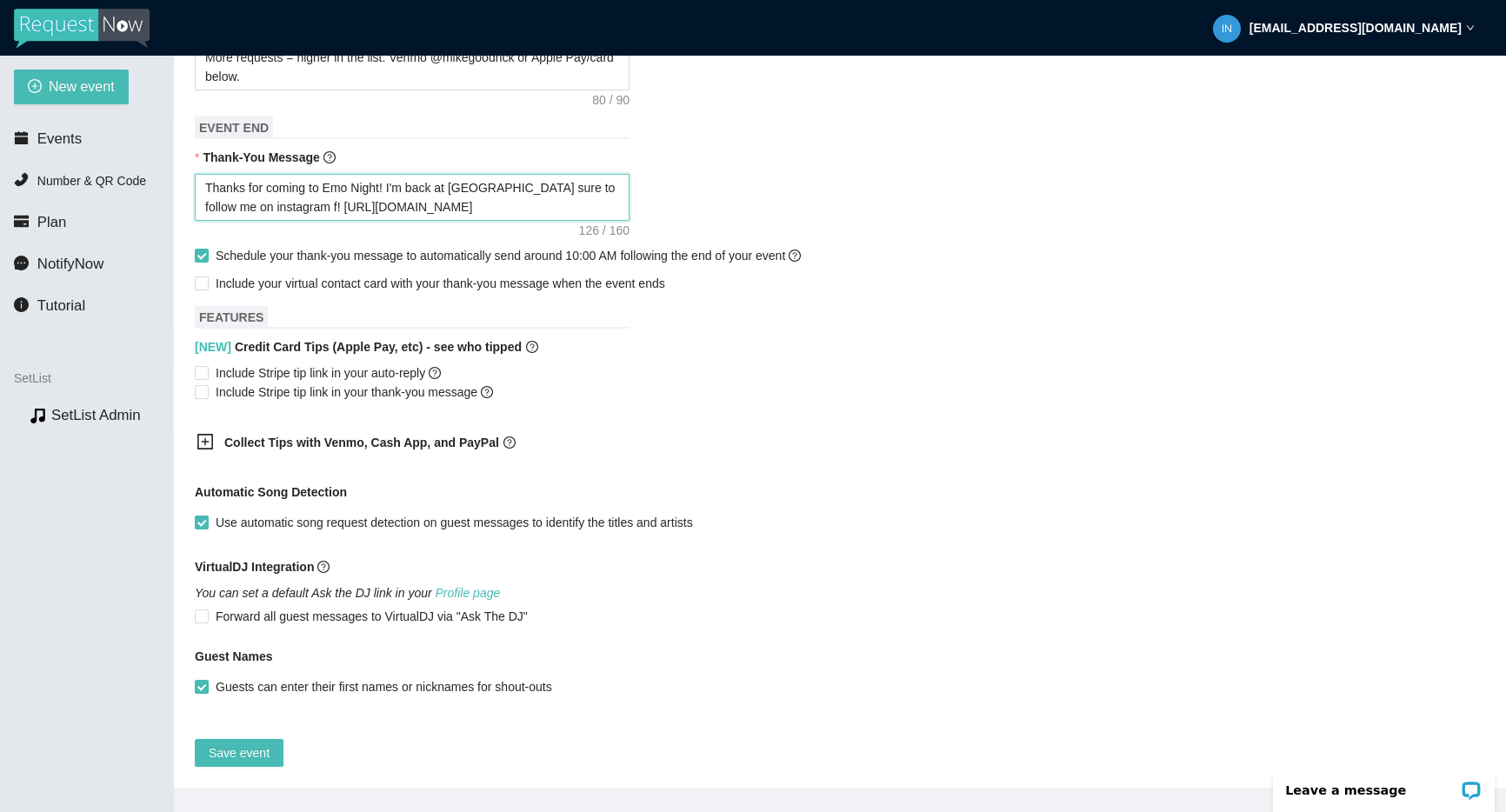
type textarea "Thanks for coming to Emo Night! I'm back at Roses 1Be sure to follow me on inst…"
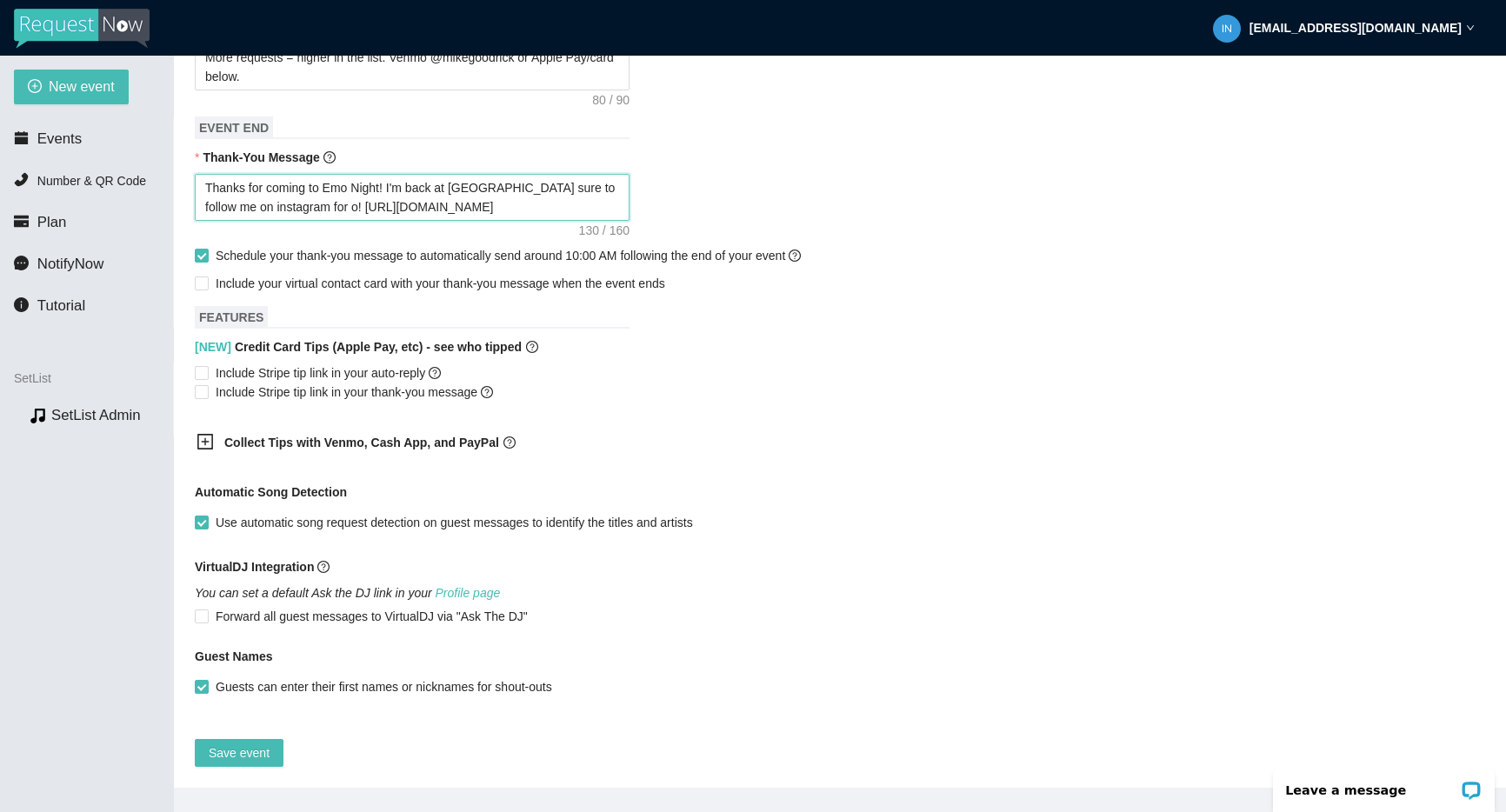
type textarea "Thanks for coming to Emo Night! I'm back at Roses 1Be sure to follow me on inst…"
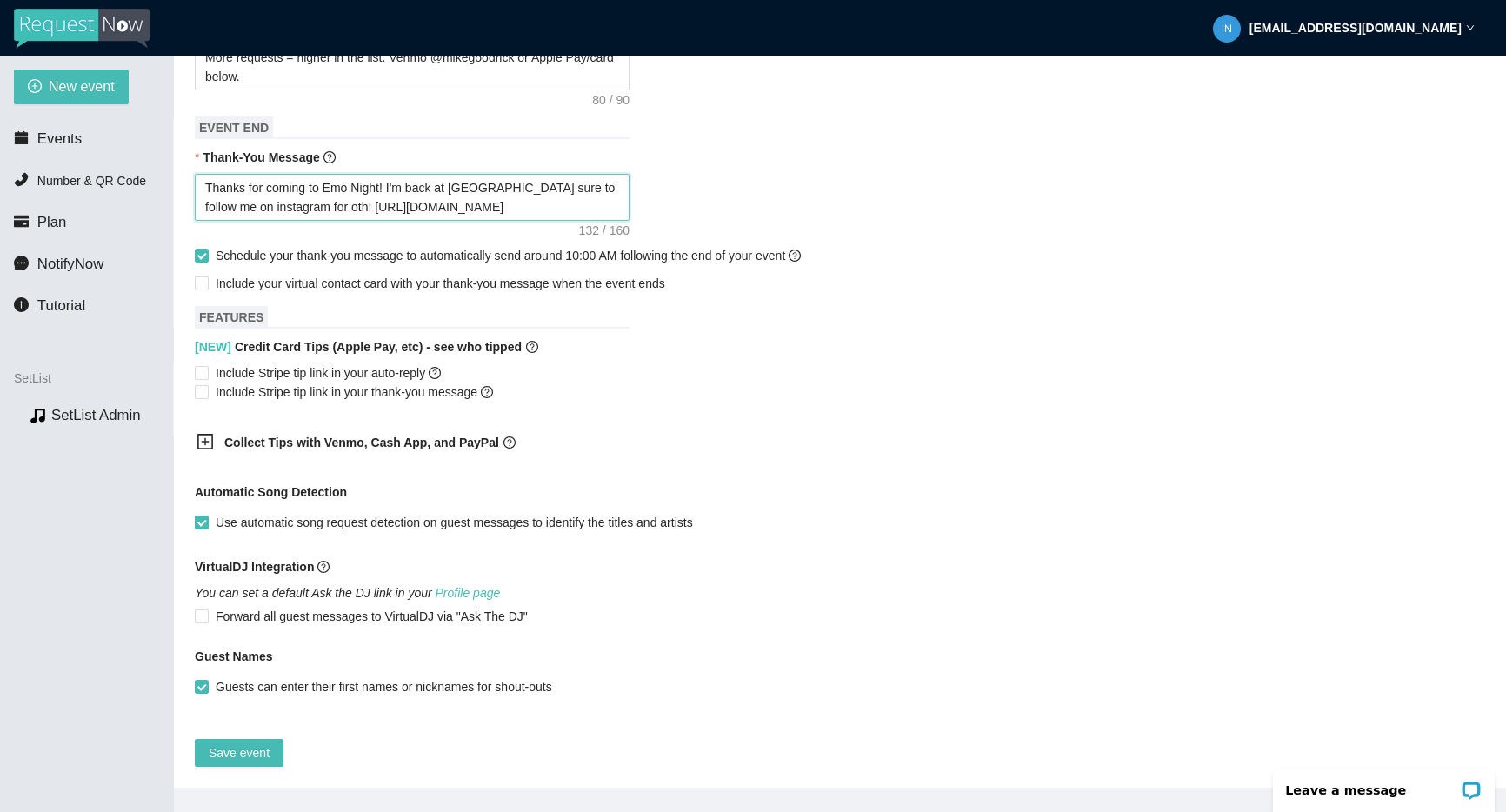
type textarea "Thanks for coming to Emo Night! I'm back at Roses 1Be sure to follow me on inst…"
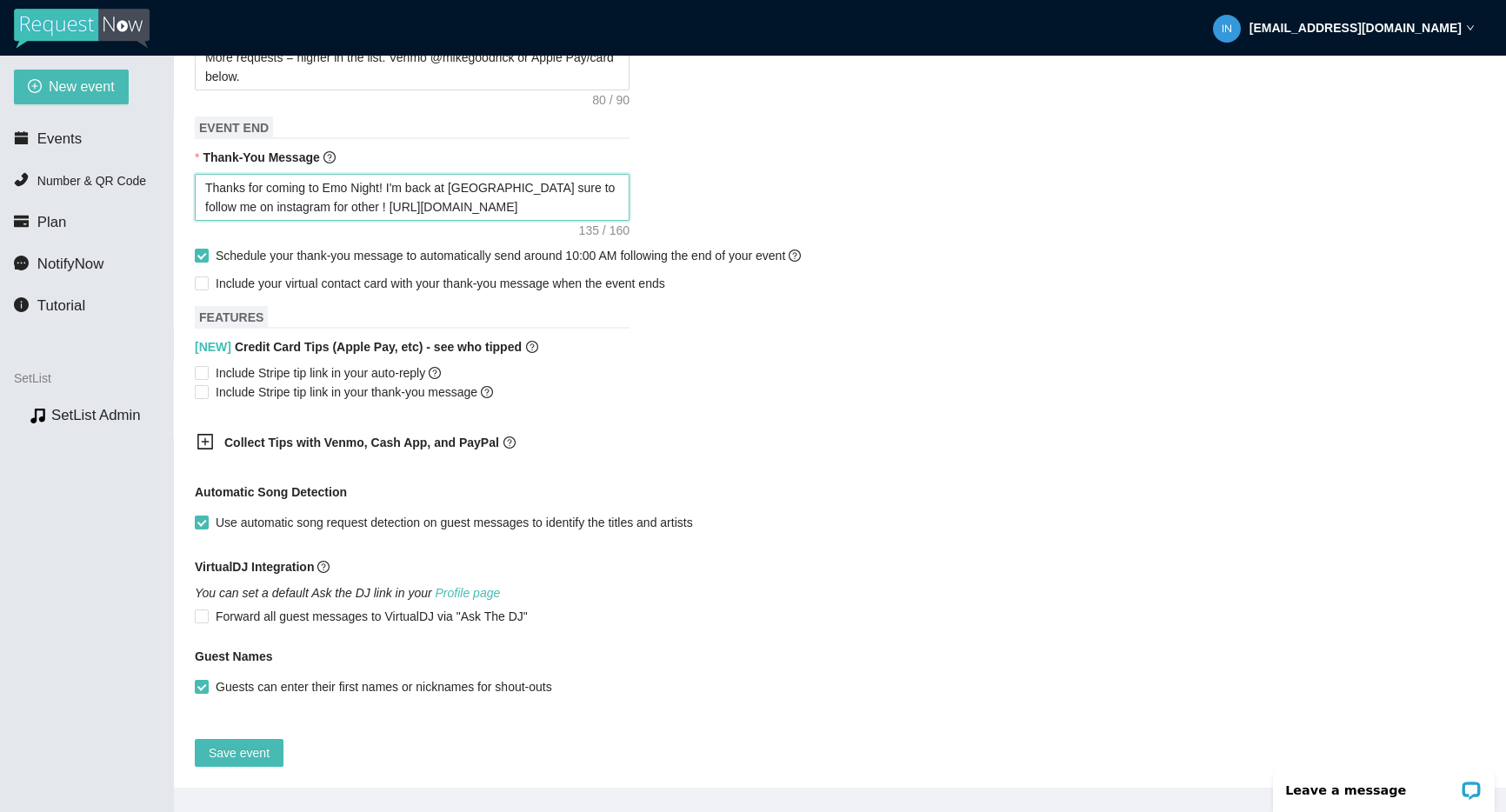
type textarea "Thanks for coming to Emo Night! I'm back at Roses 1Be sure to follow me on inst…"
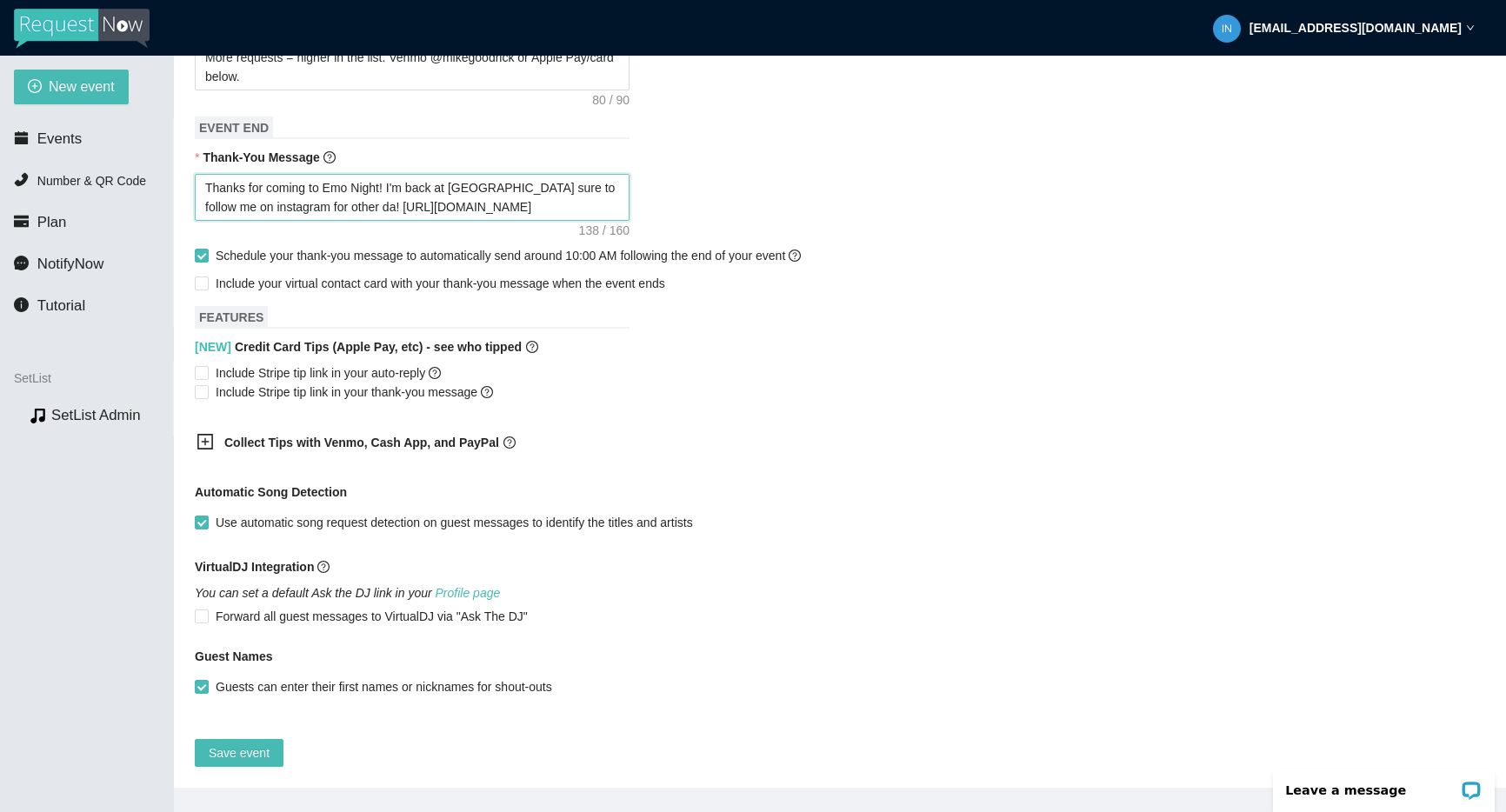
type textarea "Thanks for coming to Emo Night! I'm back at Roses 1Be sure to follow me on inst…"
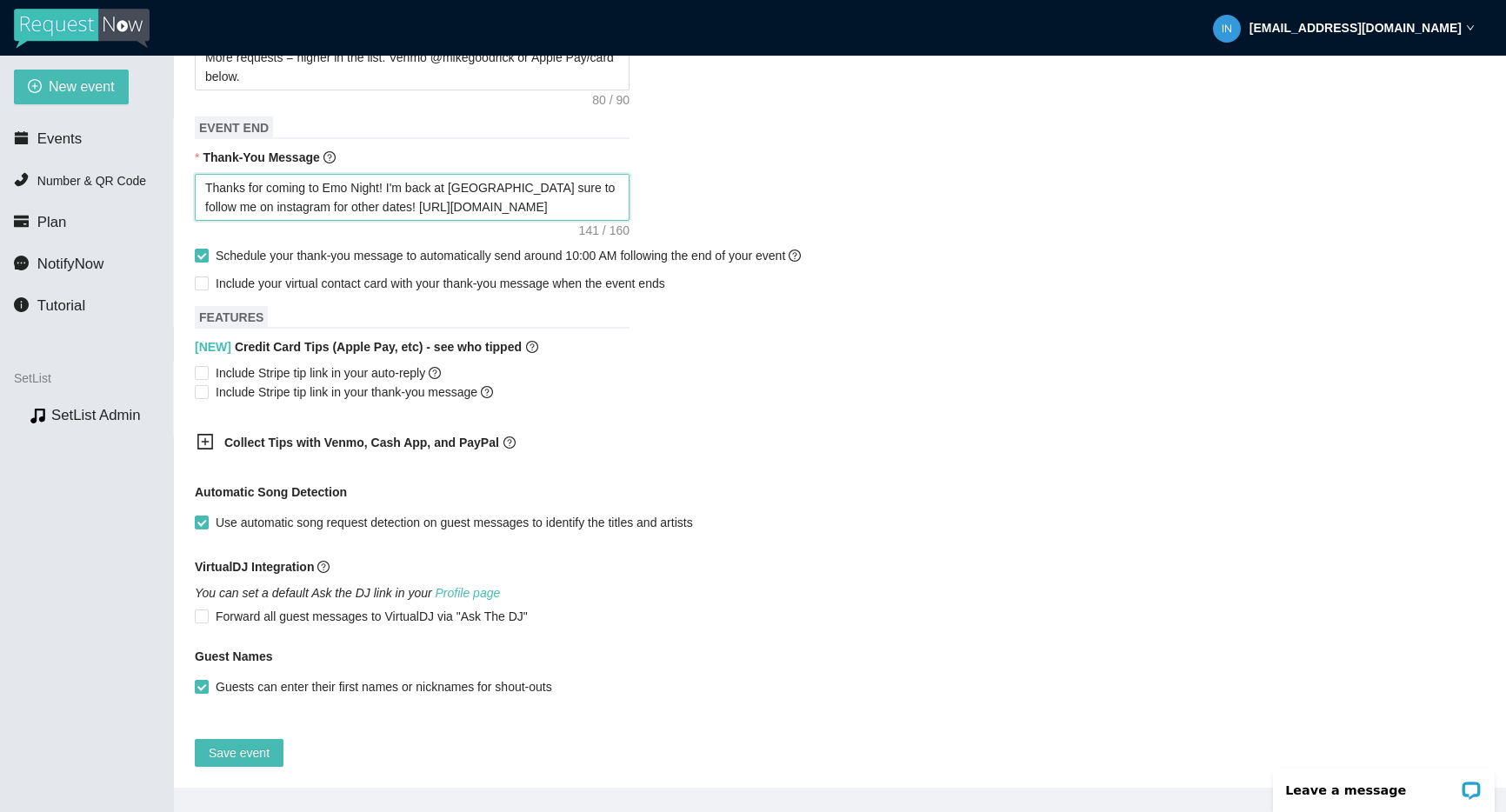
drag, startPoint x: 501, startPoint y: 172, endPoint x: 519, endPoint y: 177, distance: 18.7
click at [501, 174] on textarea "Thanks for coming to Emo Night! I'm back at Roses 1Be sure to follow me on inst…" at bounding box center [412, 197] width 435 height 47
type textarea "Thanks for coming to Emo Night! I'm back at Roses 10Be sure to follow me on ins…"
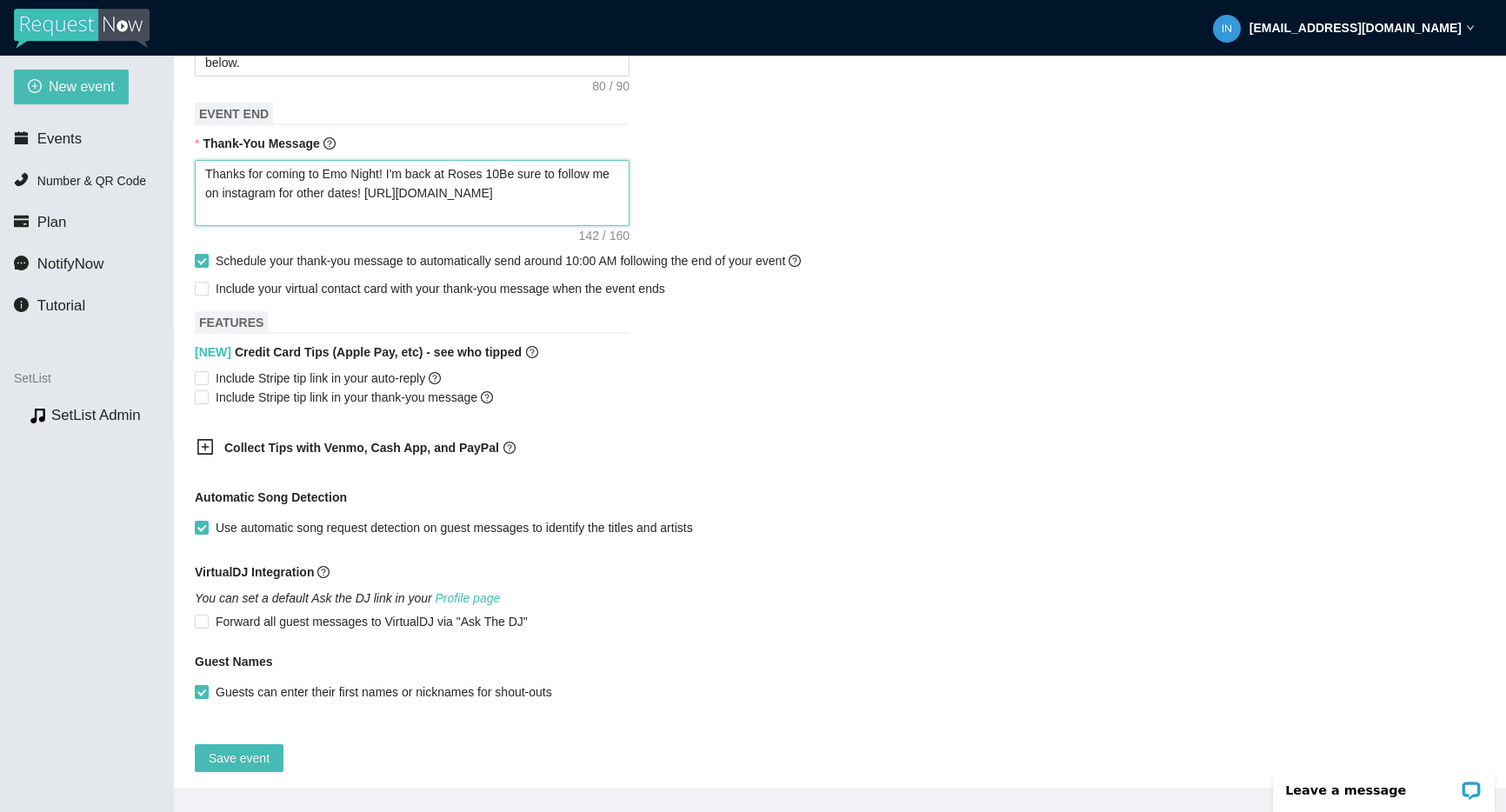
scroll to position [841, 0]
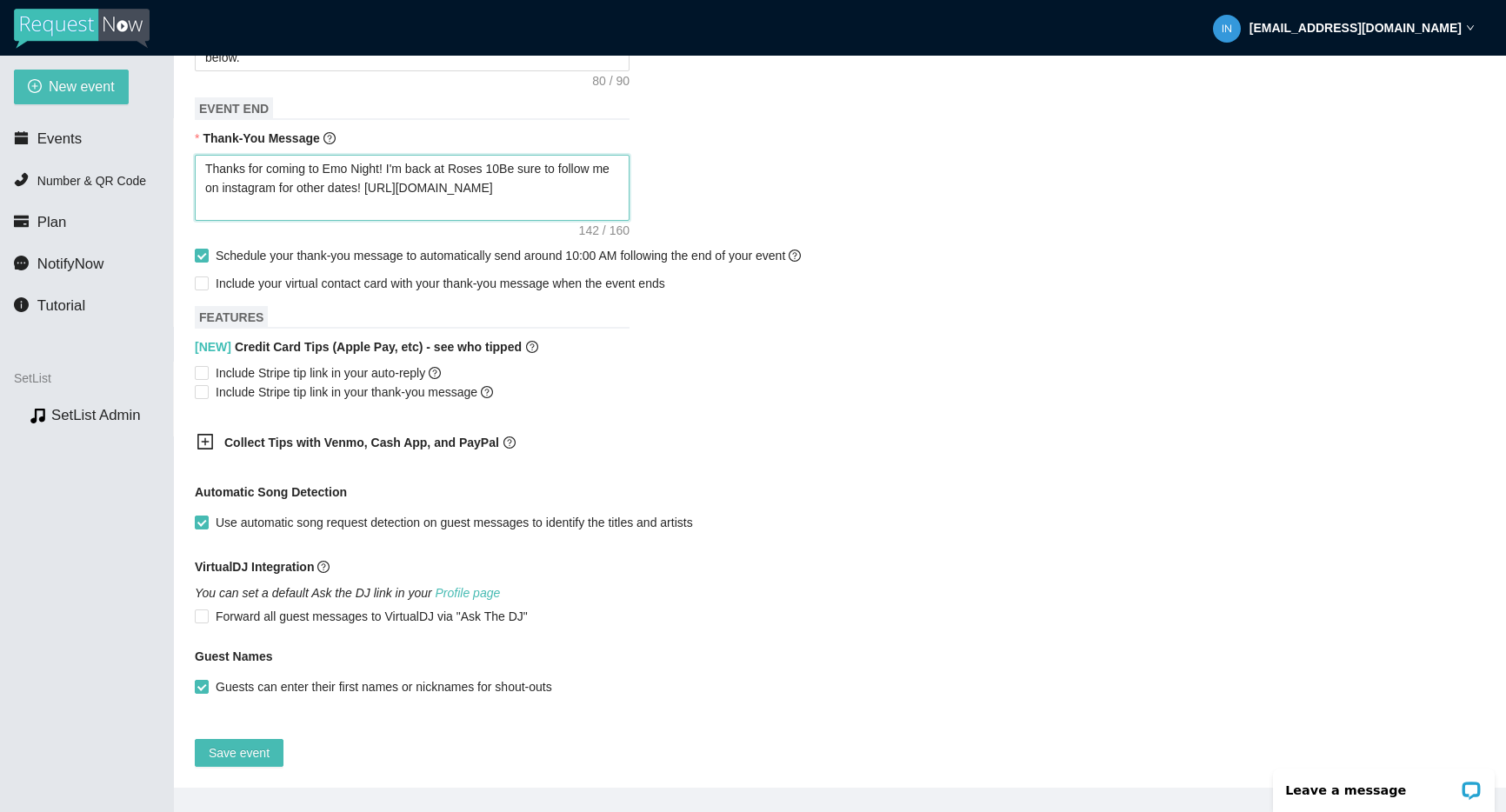
type textarea "Thanks for coming to Emo Night! I'm back at Roses 10/Be sure to follow me on in…"
type textarea "Thanks for coming to Emo Night! I'm back at Roses 10/1Be sure to follow me on i…"
type textarea "Thanks for coming to Emo Night! I'm back at Roses 10/16Be sure to follow me on …"
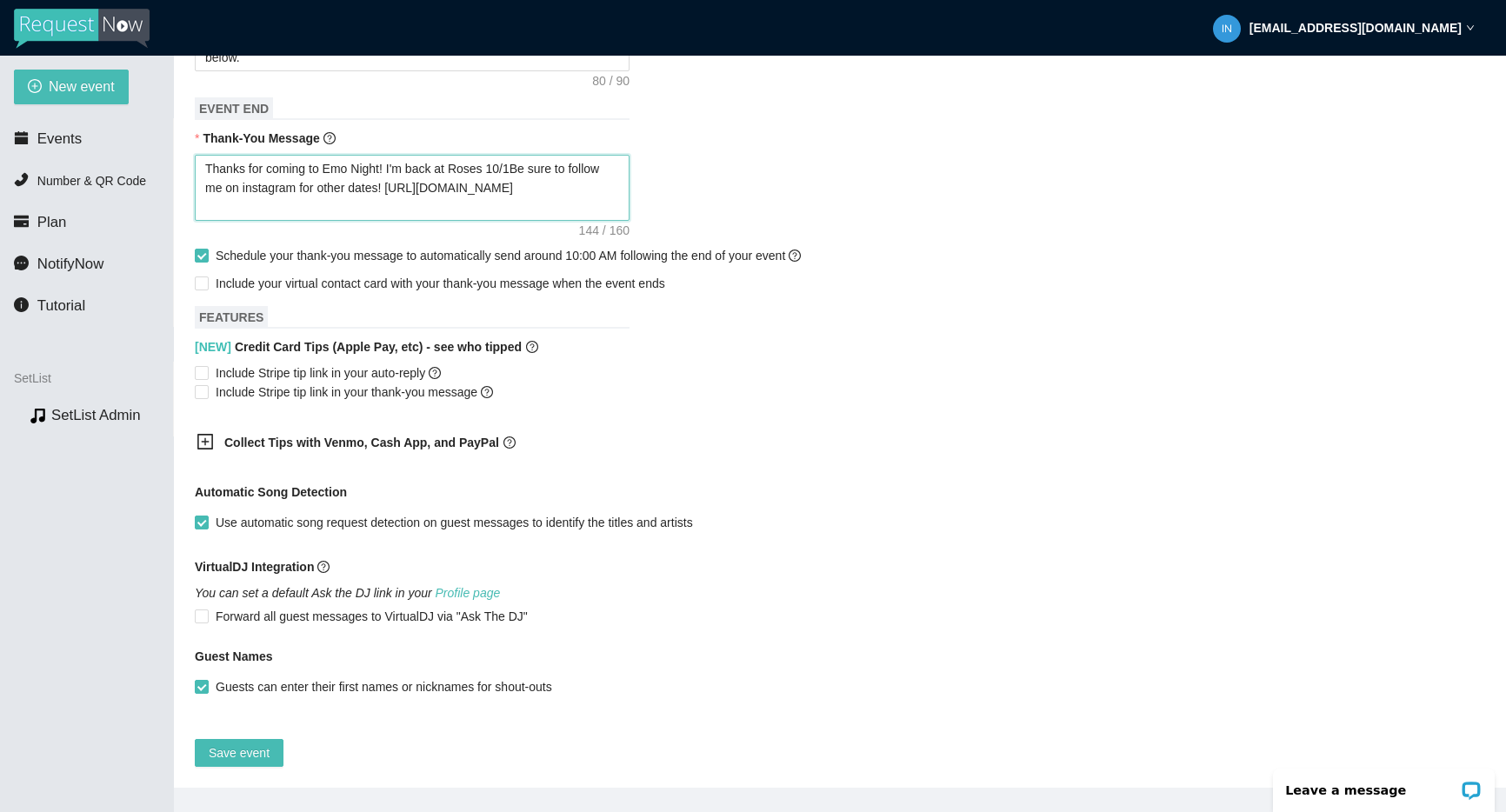
type textarea "Thanks for coming to Emo Night! I'm back at Roses 10/16Be sure to follow me on …"
type textarea "Thanks for coming to Emo Night! I'm back at Roses 10/16 Be sure to follow me on…"
type textarea "Thanks for coming to Emo Night! I'm back at Roses 10/16Be sure to follow me on …"
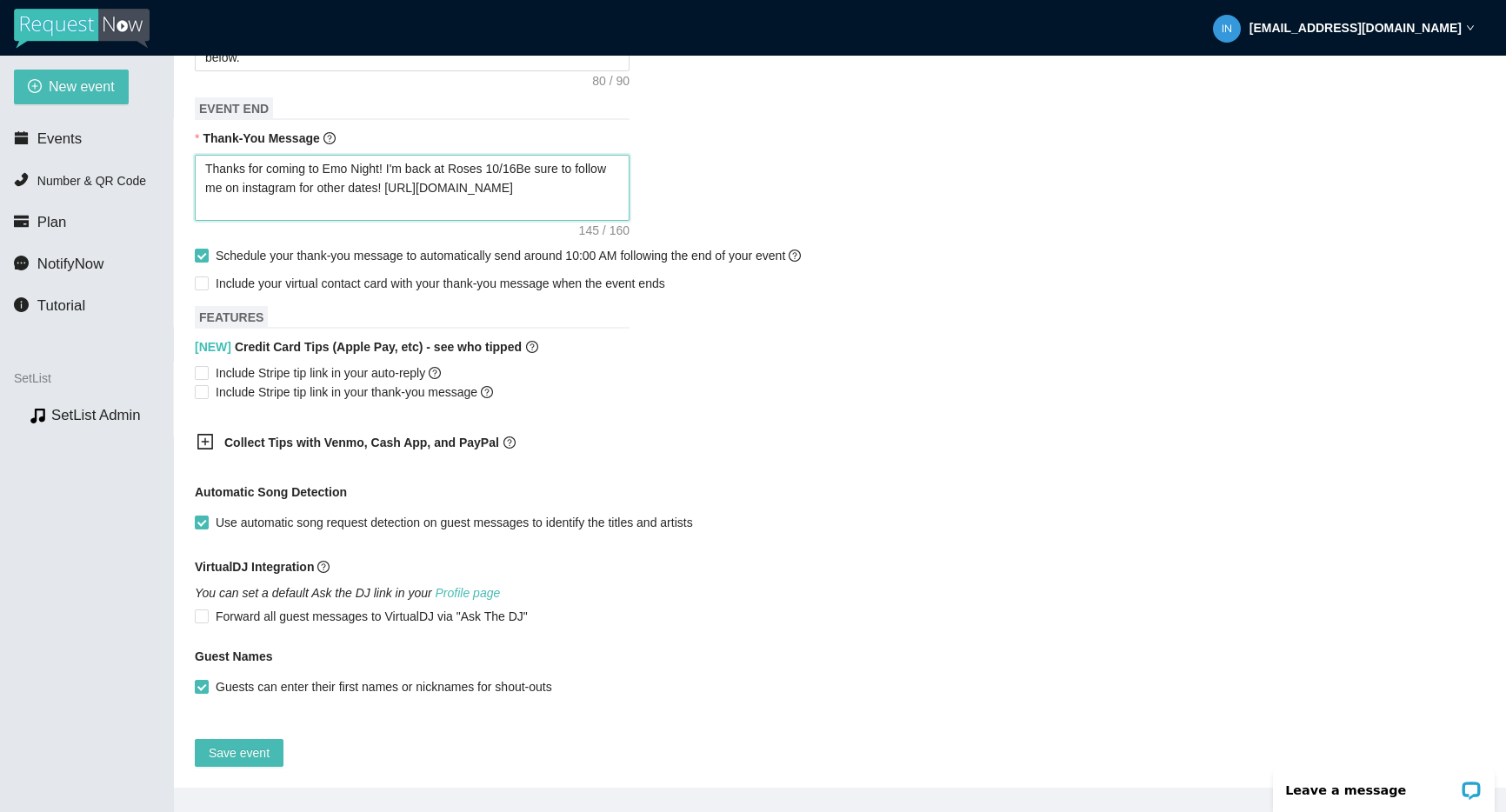
type textarea "Thanks for coming to Emo Night! I'm back at Roses 10/16.Be sure to follow me on…"
type textarea "Thanks for coming to Emo Night! I'm back at Roses 10/16. Be sure to follow me o…"
click at [236, 743] on span "Save event" at bounding box center [239, 752] width 61 height 19
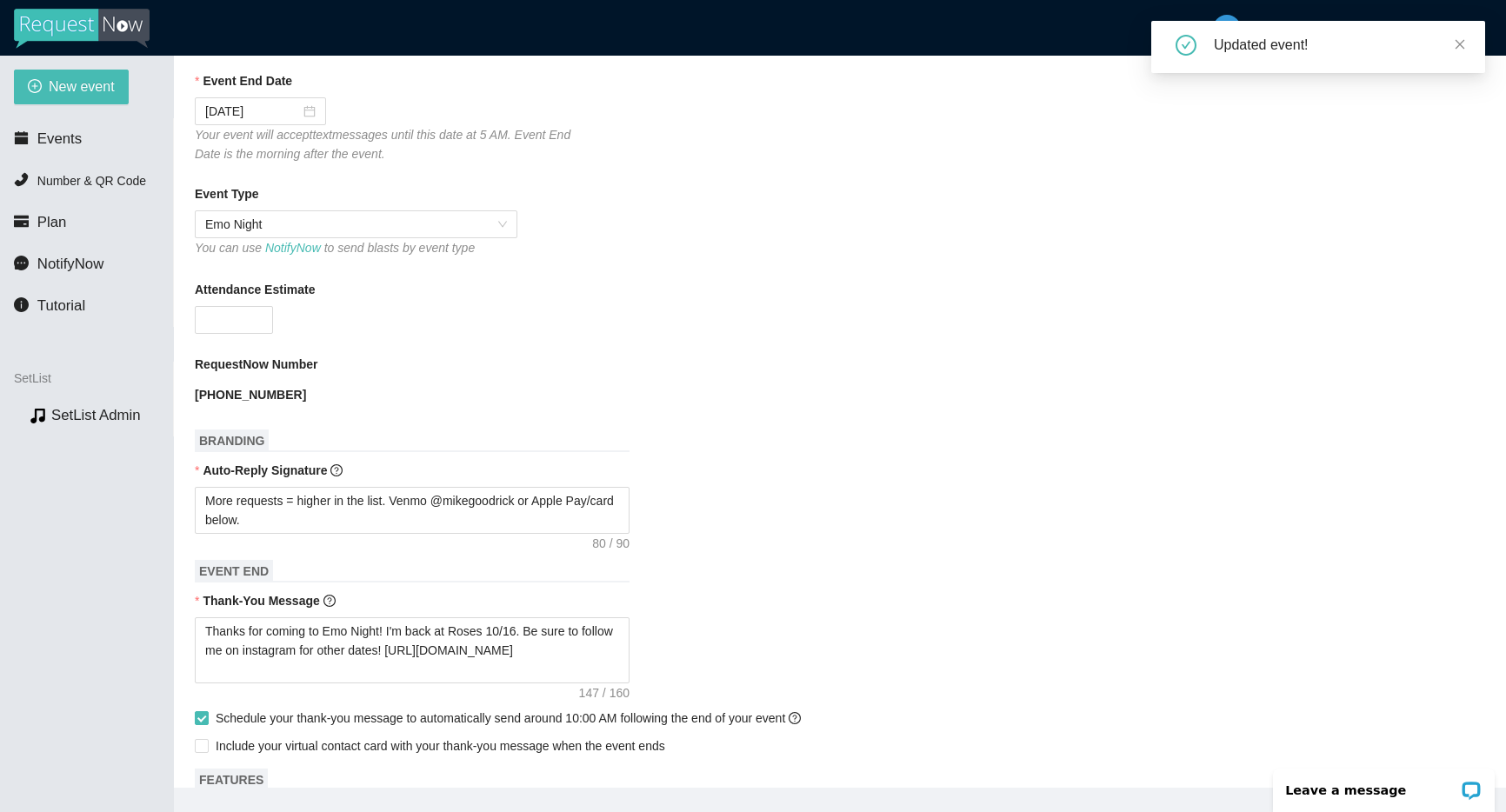
scroll to position [0, 0]
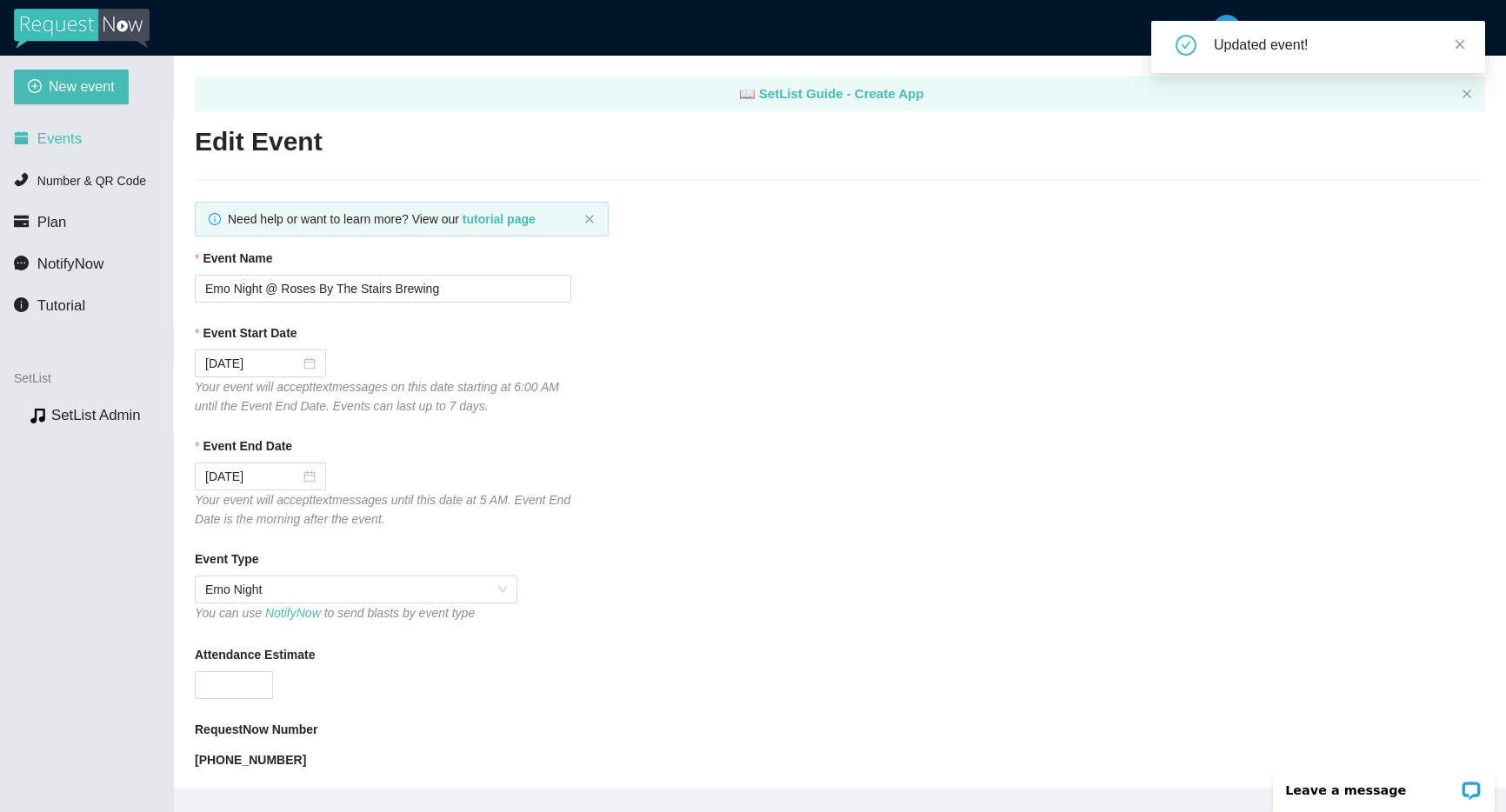
click at [77, 135] on span "Events" at bounding box center [60, 138] width 45 height 17
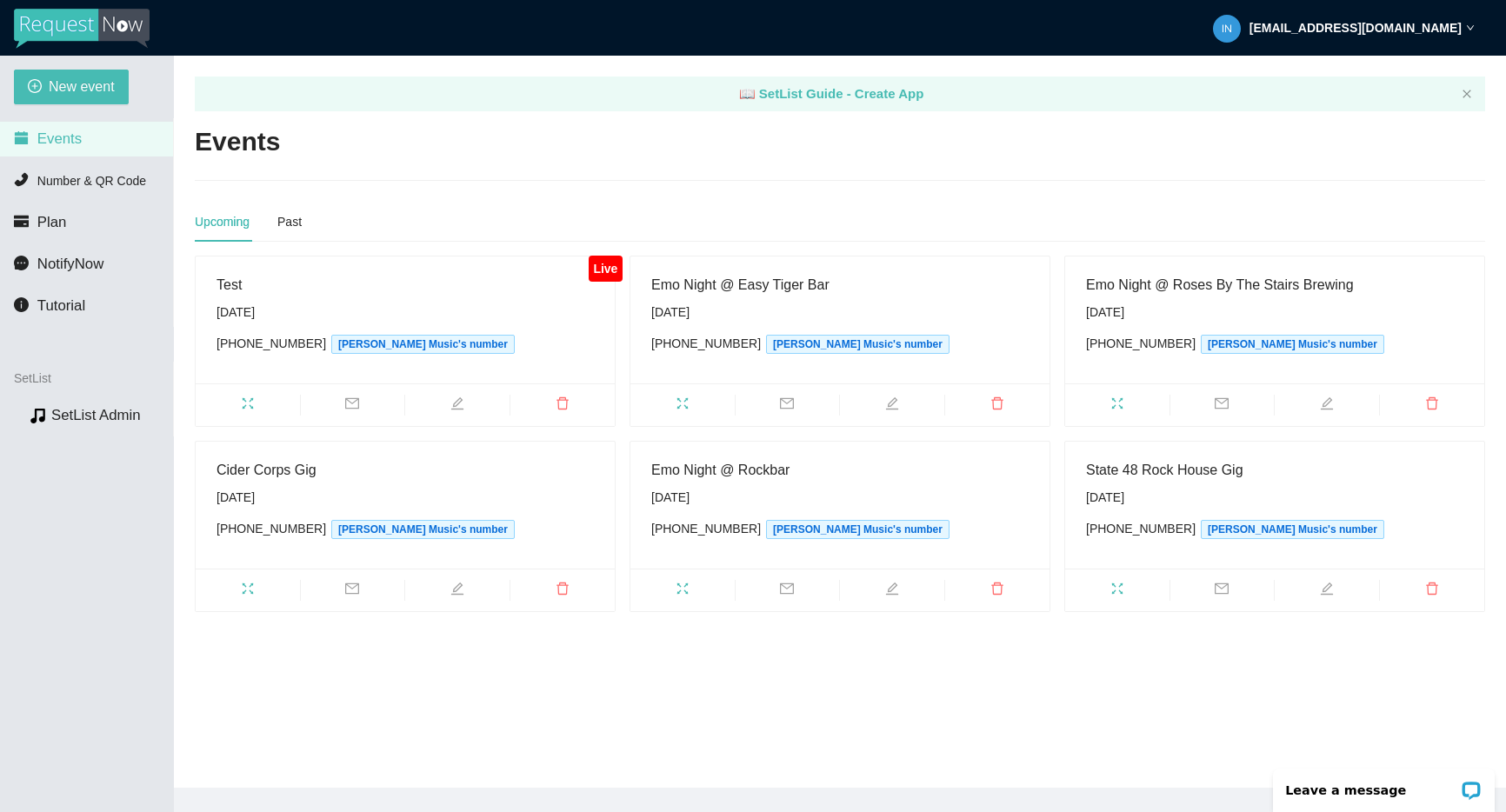
click at [443, 402] on span "edit" at bounding box center [457, 405] width 104 height 19
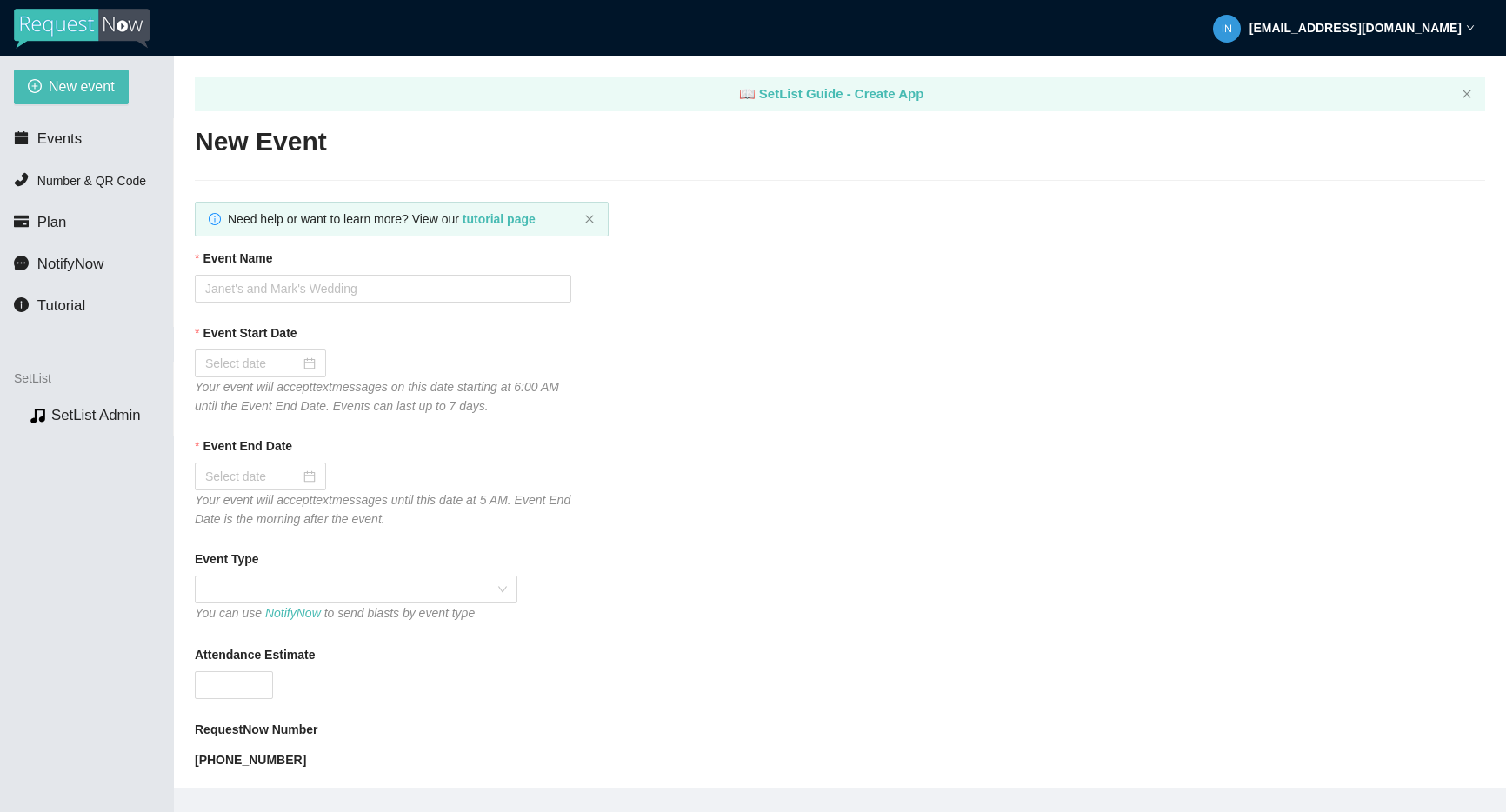
type textarea "Thx! More requests move songs up the list. Venmo here: [URL][DOMAIN_NAME]"
type input "Test"
type input "[DATE]"
type textarea "Thx! More requests move songs up the list. Venmo here: [URL][DOMAIN_NAME]"
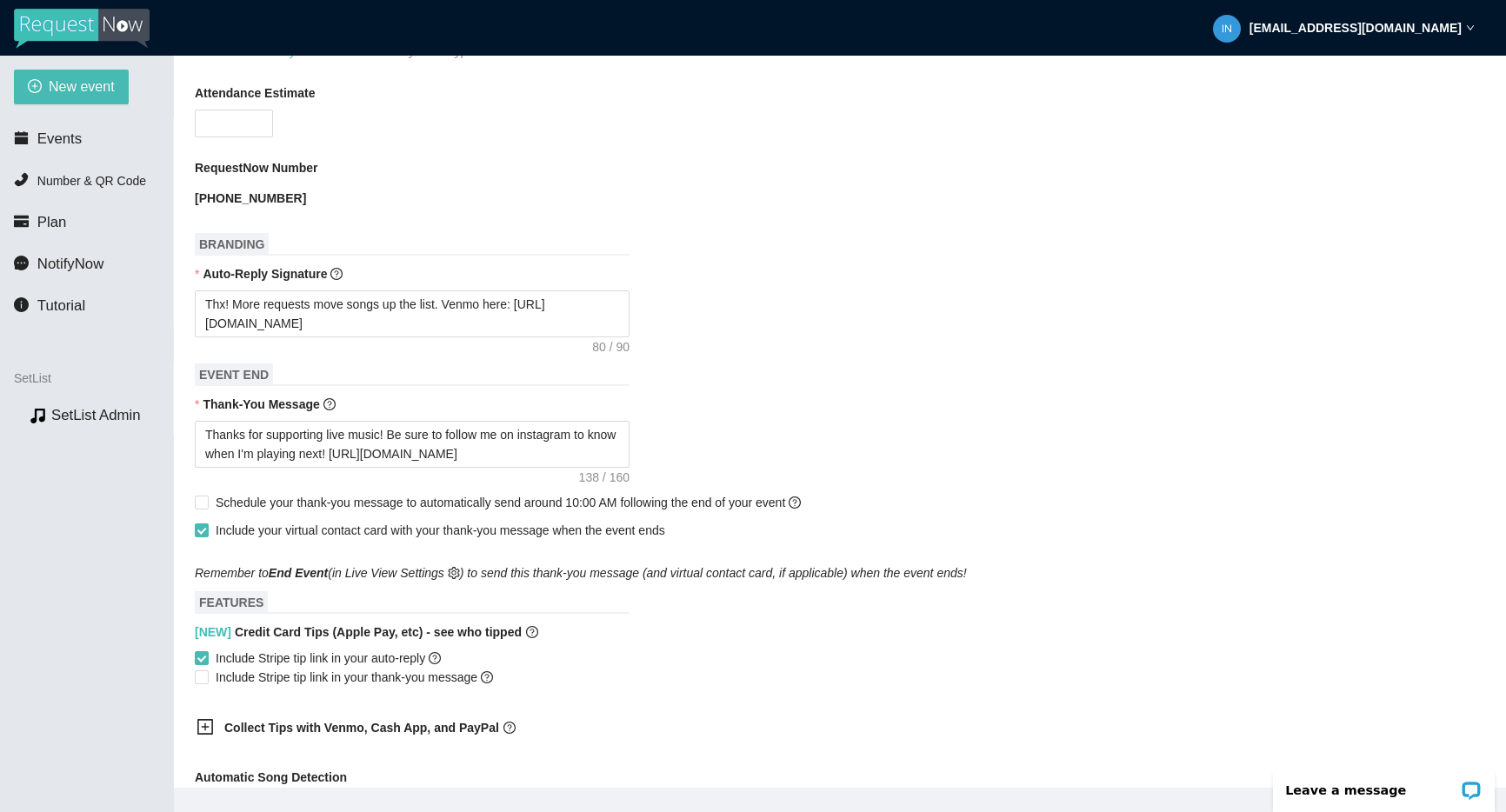
scroll to position [602, 0]
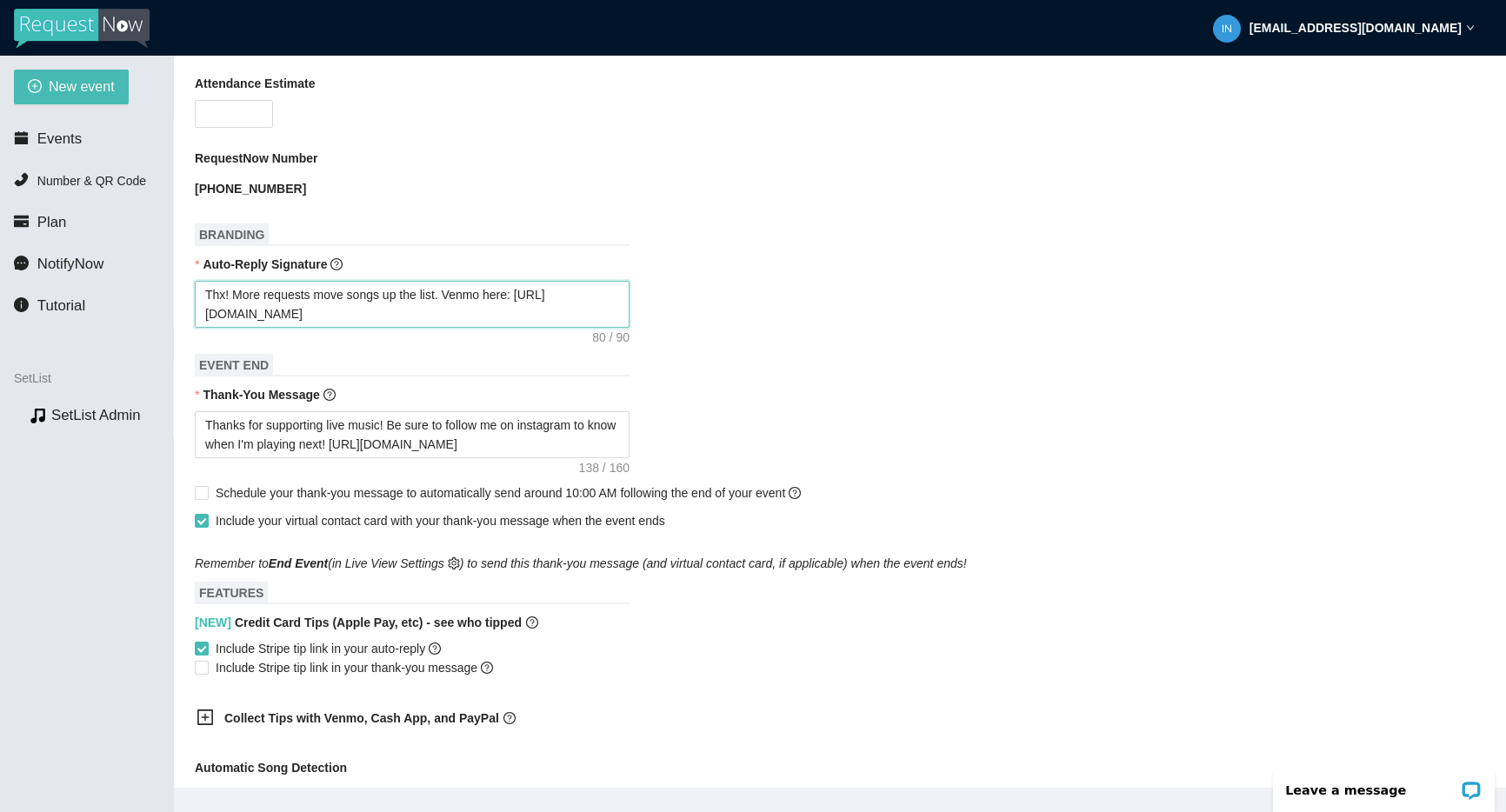
click at [435, 318] on textarea "Thx! More requests move songs up the list. Venmo here: [URL][DOMAIN_NAME]" at bounding box center [412, 304] width 435 height 47
paste textarea "More requests = higher in the list. Venmo @mikegoodrick or Apple Pay/card below."
type textarea "More requests = higher in the list. Venmo @mikegoodrick or Apple Pay/card below."
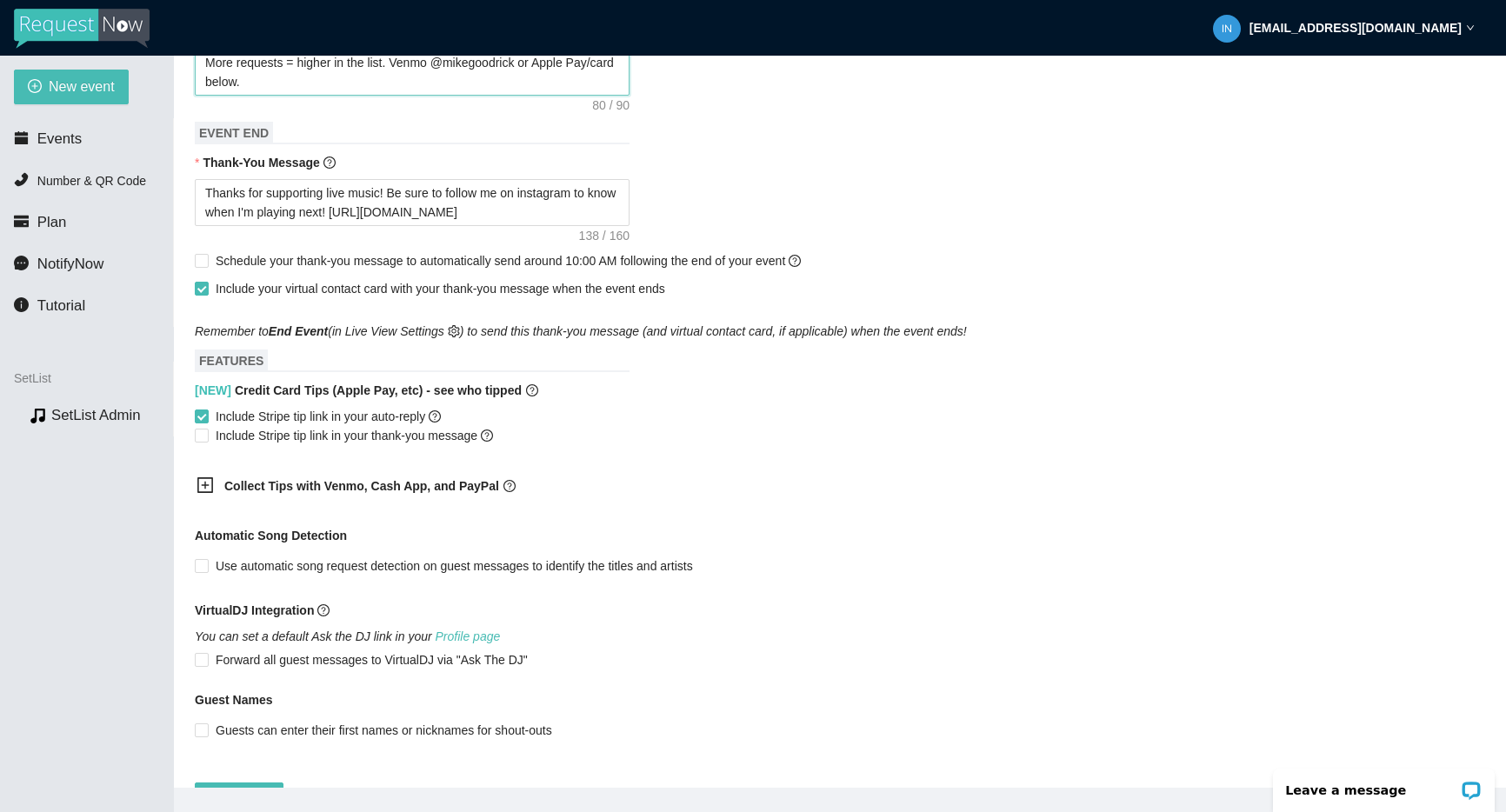
scroll to position [891, 0]
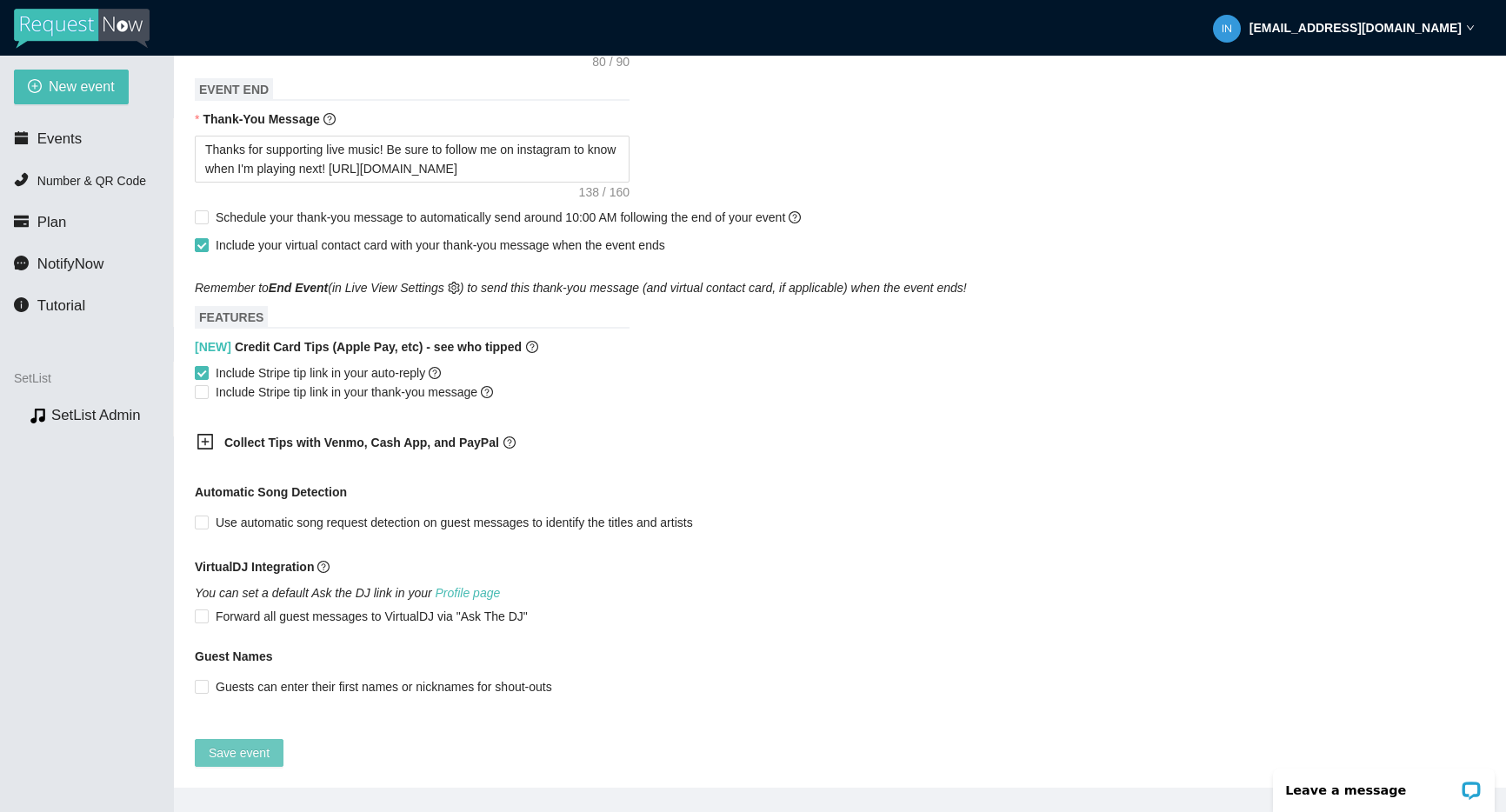
type textarea "More requests = higher in the list. Venmo @mikegoodrick or Apple Pay/card below."
click at [262, 743] on span "Save event" at bounding box center [239, 752] width 61 height 19
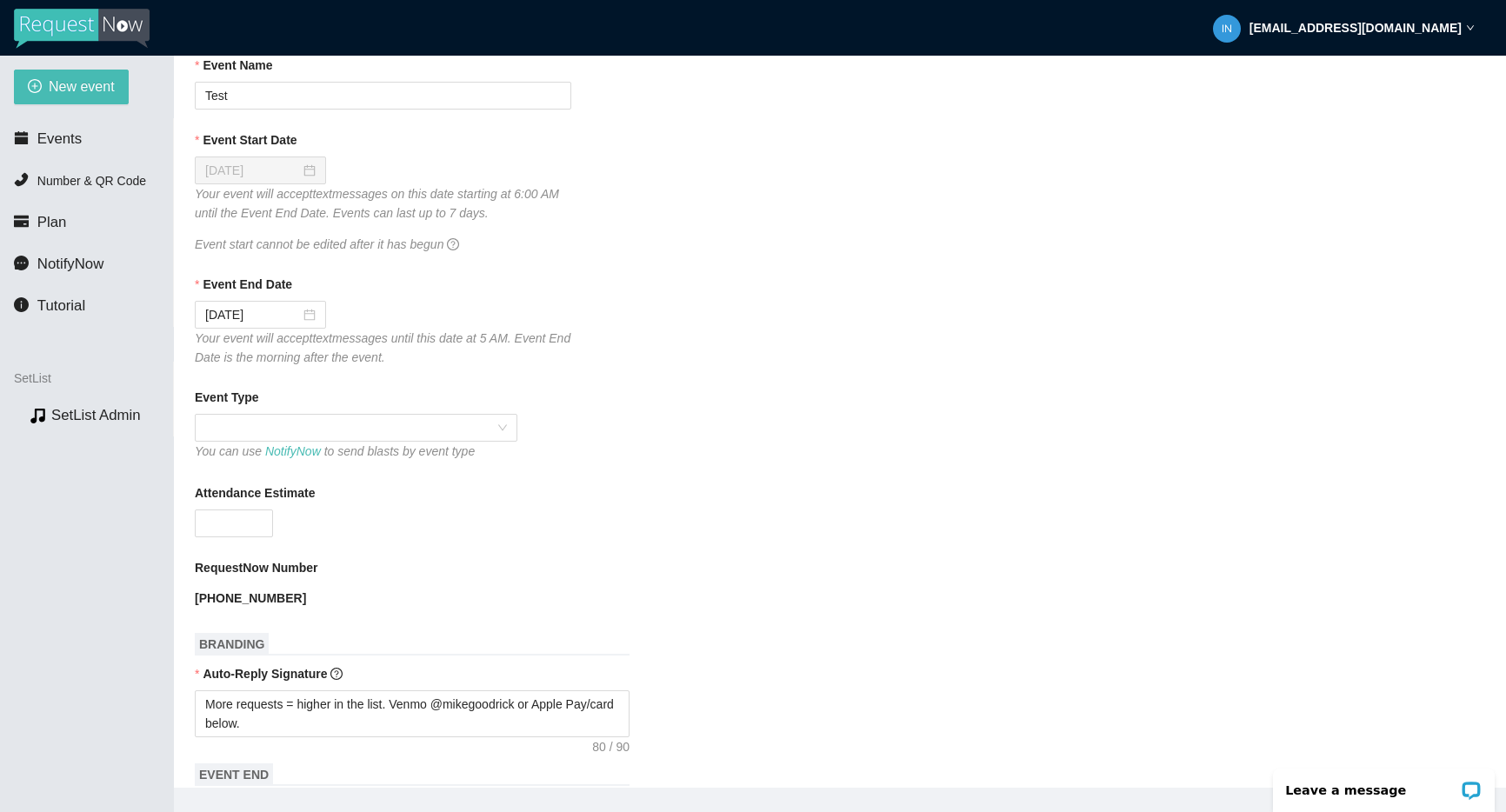
scroll to position [0, 0]
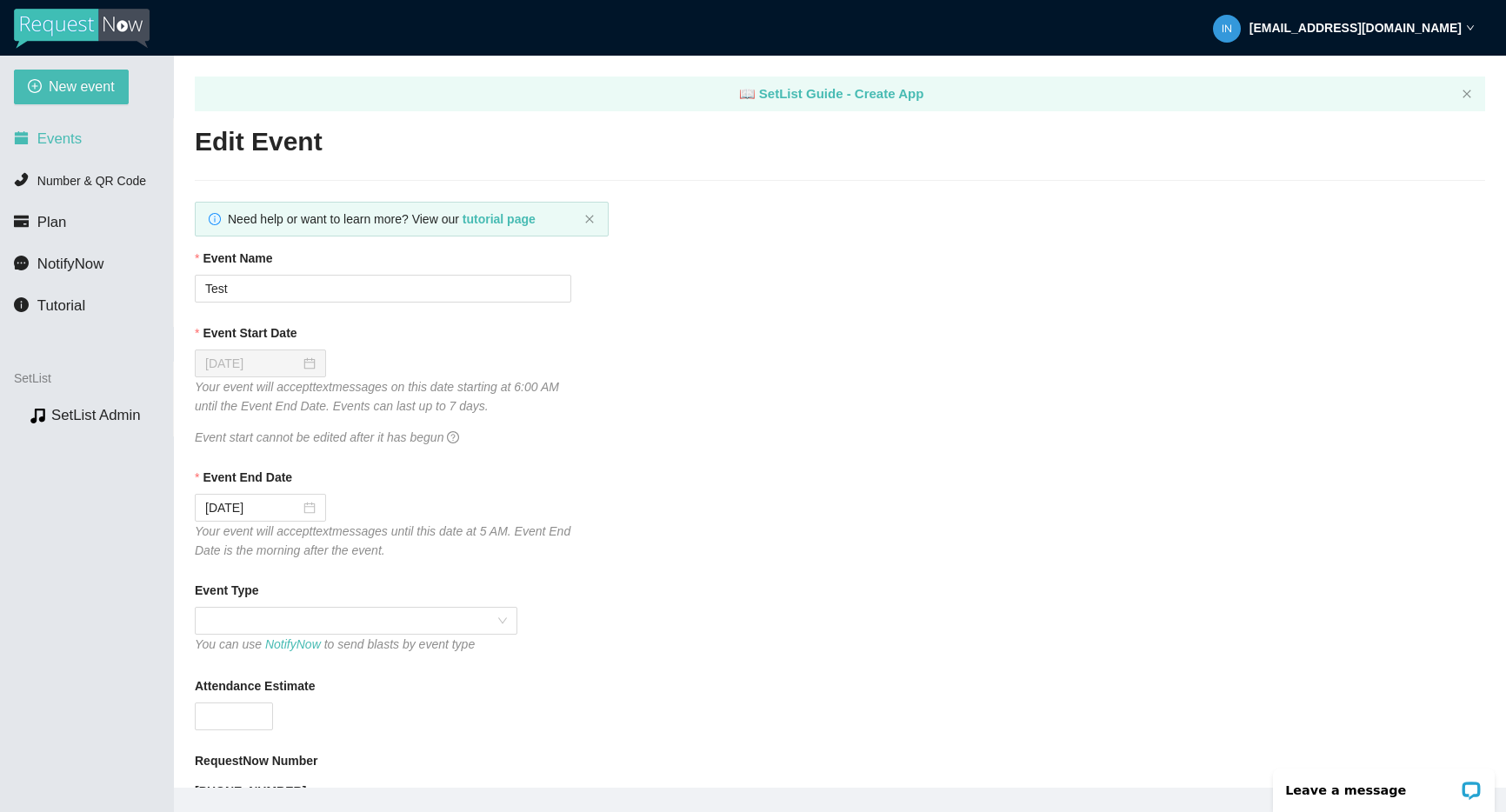
click at [81, 132] on li "Events" at bounding box center [87, 138] width 173 height 35
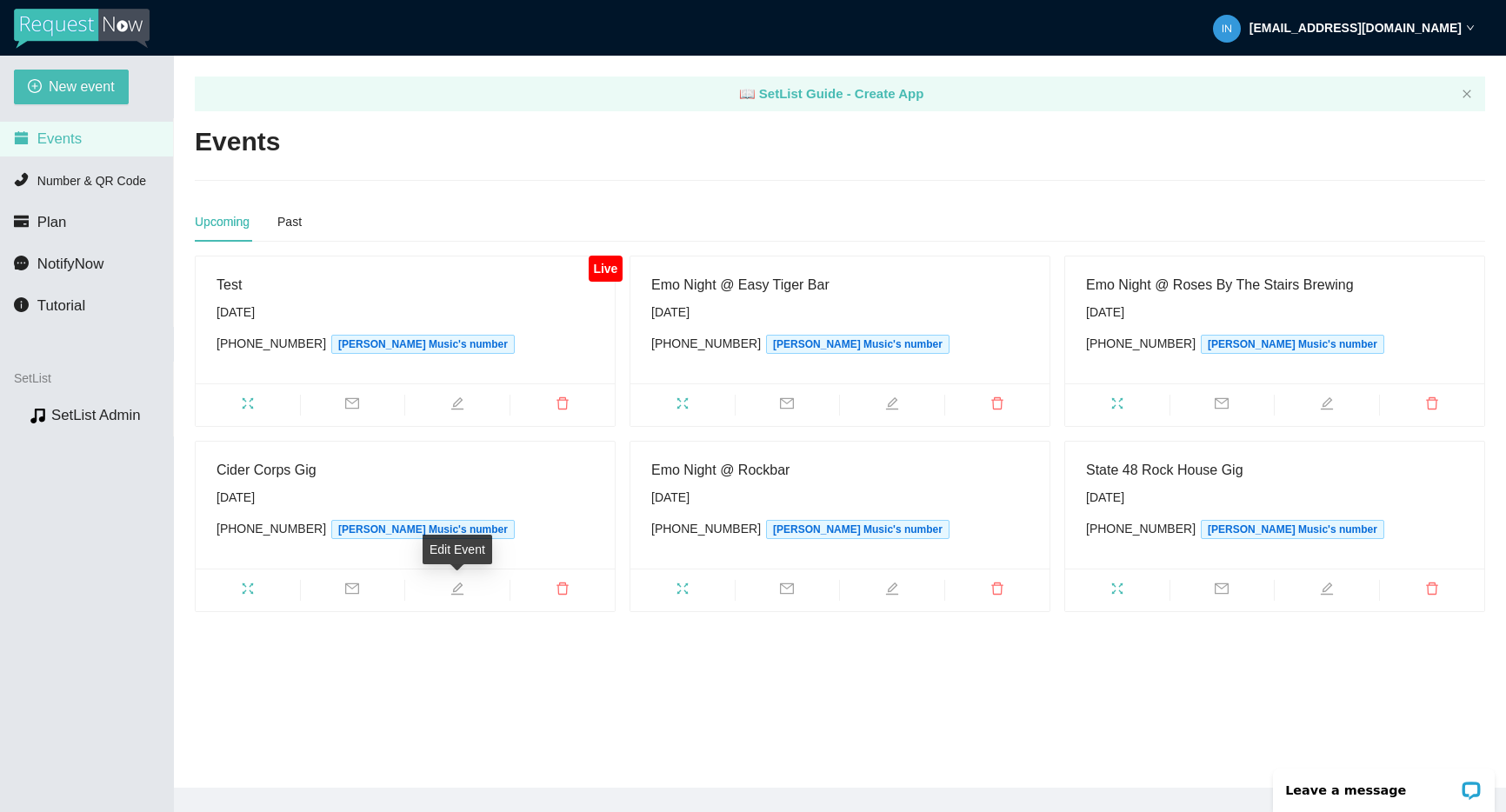
click at [459, 584] on icon "edit" at bounding box center [457, 589] width 14 height 14
type textarea "[URL][DOMAIN_NAME]"
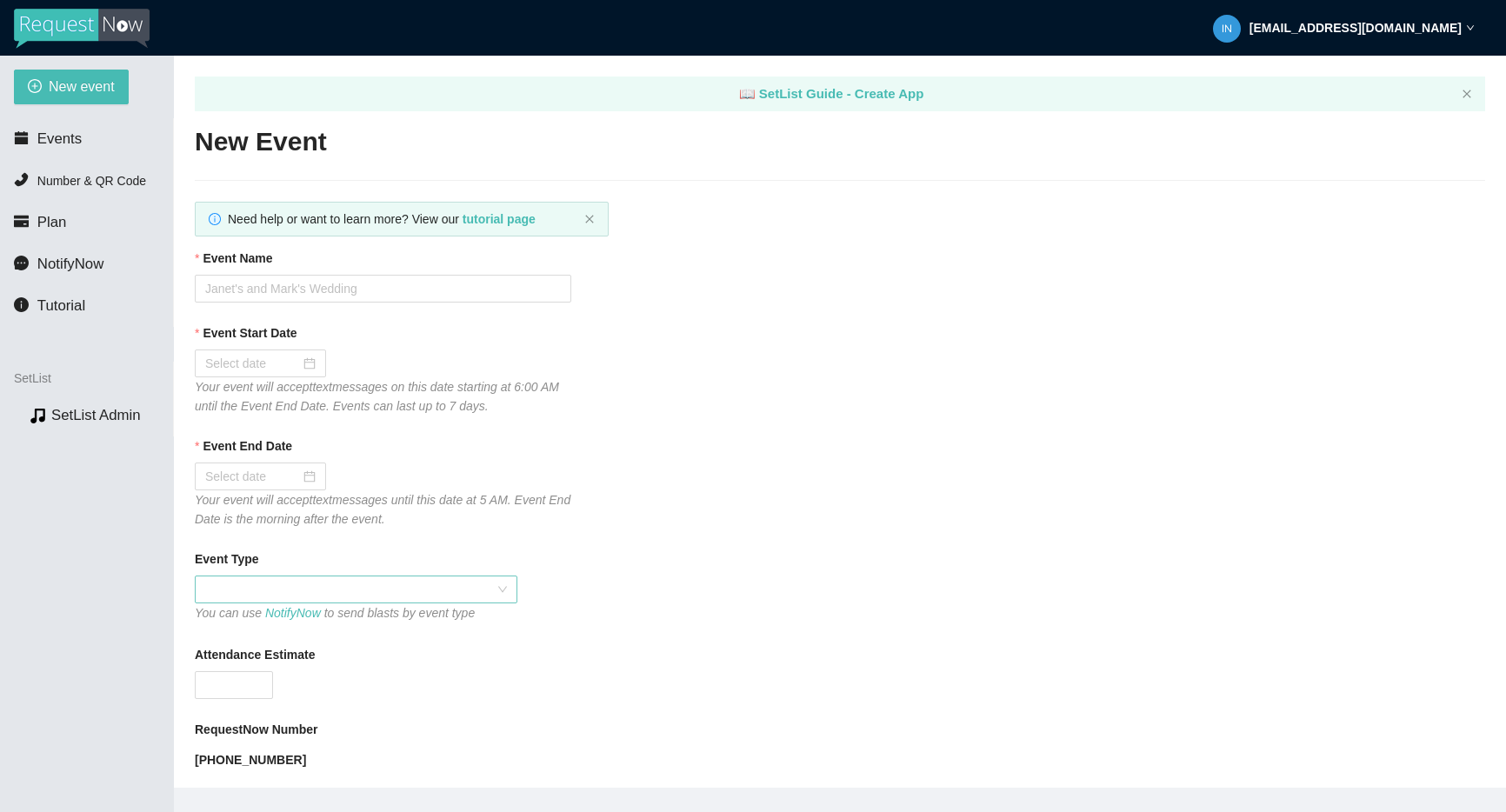
type input "Cider Corps Gig"
type input "09/24/2025"
type input "09/25/2025"
checkbox input "true"
checkbox input "false"
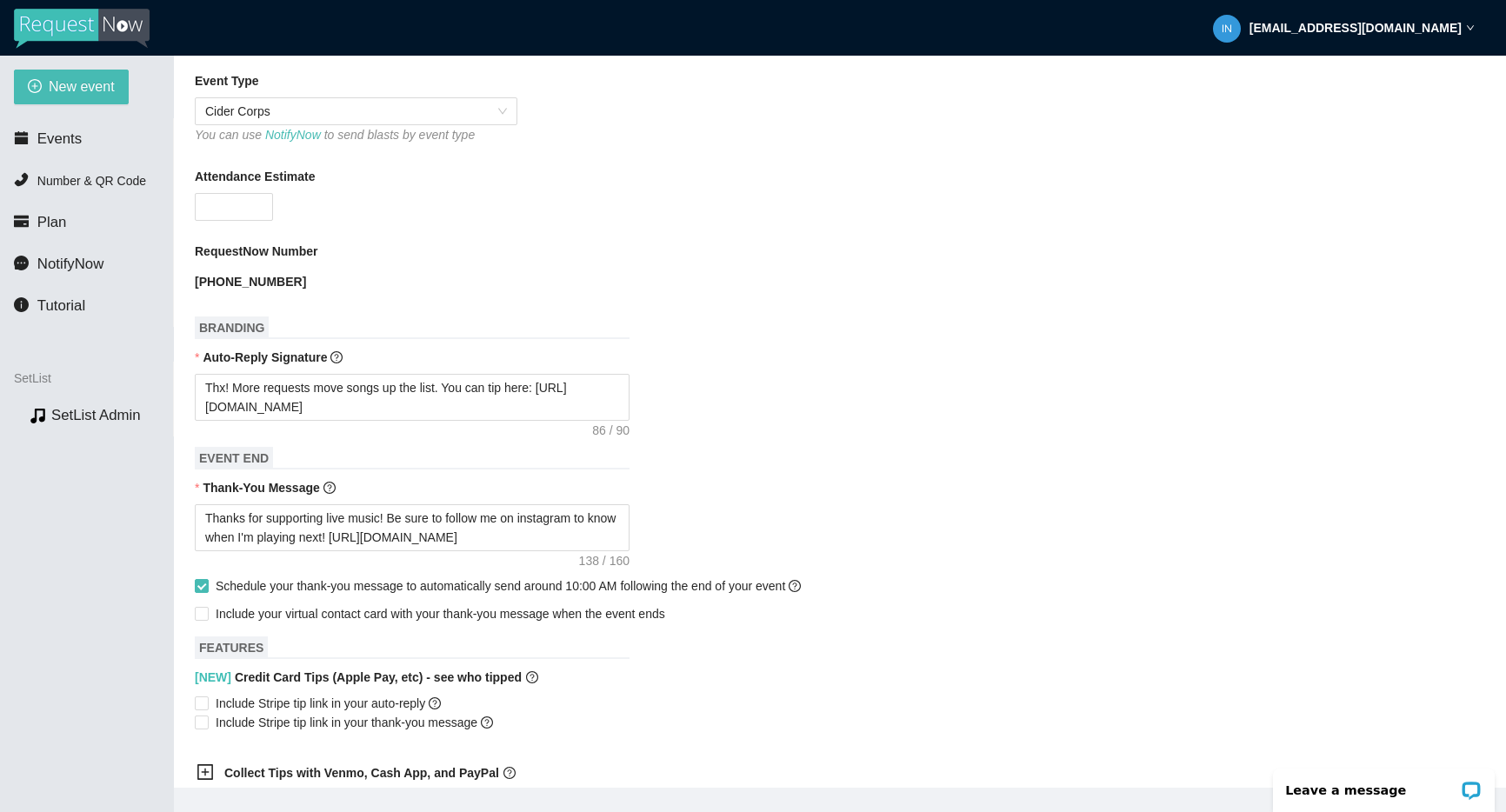
scroll to position [486, 0]
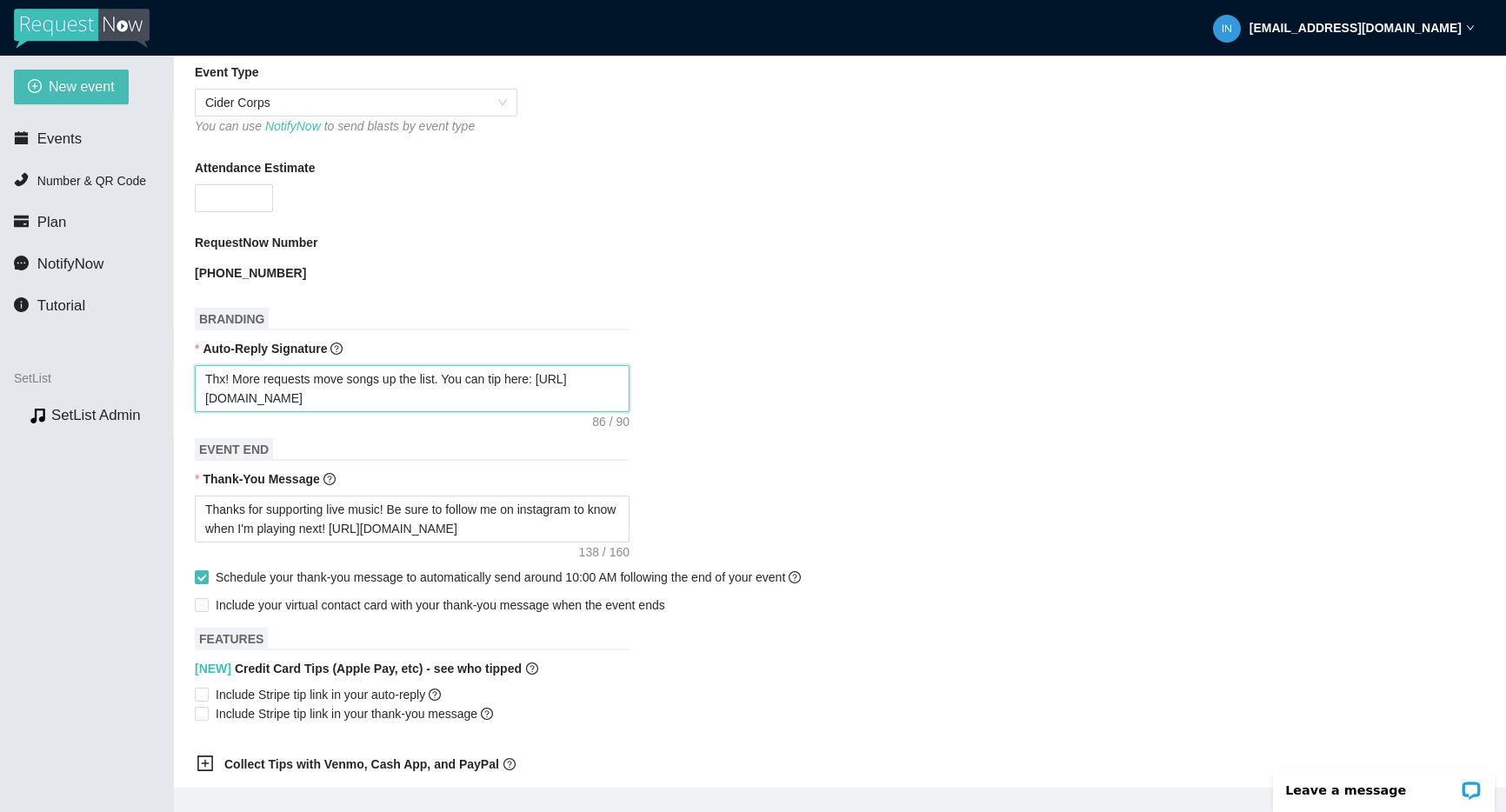
click at [395, 401] on textarea "Thx! More requests move songs up the list. You can tip here: [URL][DOMAIN_NAME]" at bounding box center [412, 388] width 435 height 47
click at [395, 401] on textarea "Thx! More requests move songs up the list. You can tip here: [URL][DOMAIN_NAME]" at bounding box center [412, 388] width 435 height 47
paste textarea "More requests = higher in the list. Venmo @mikegoodrick or Apple Pay/card below."
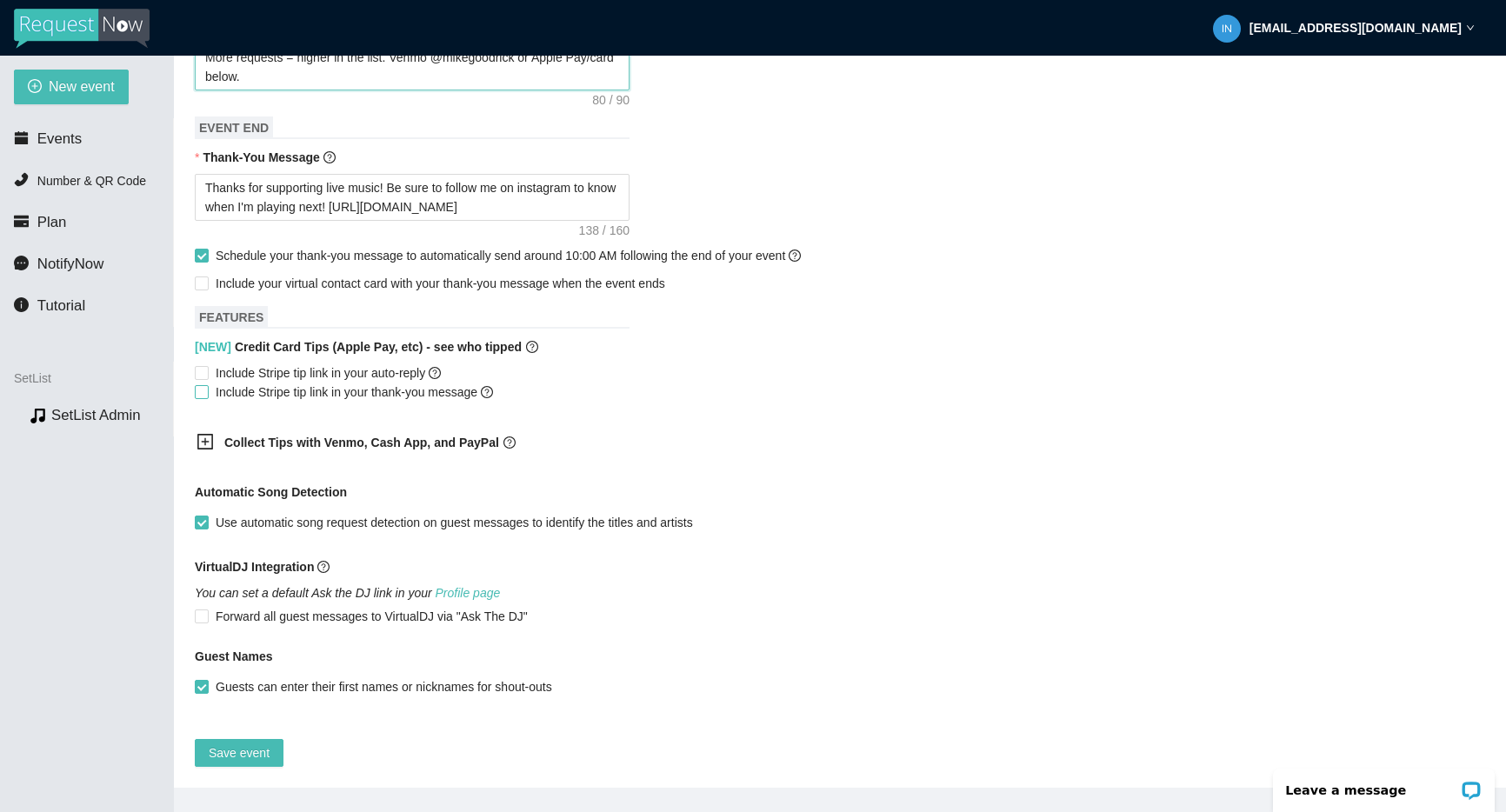
scroll to position [817, 0]
click at [345, 366] on span "Include Stripe tip link in your auto-reply" at bounding box center [329, 372] width 239 height 19
click at [207, 366] on input "Include Stripe tip link in your auto-reply" at bounding box center [201, 372] width 12 height 12
click at [255, 743] on span "Save event" at bounding box center [239, 752] width 61 height 19
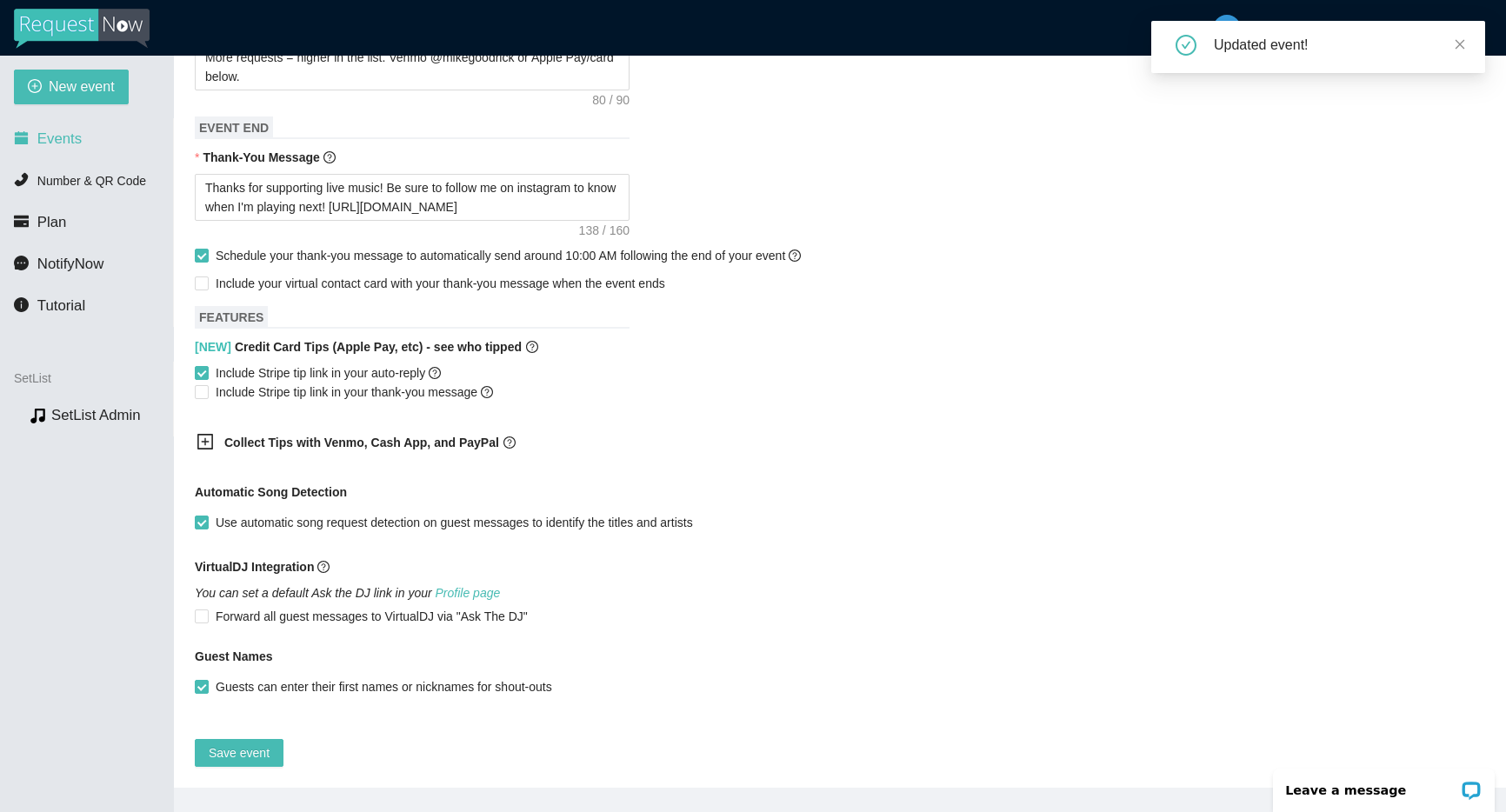
click at [121, 135] on li "Events" at bounding box center [87, 138] width 173 height 35
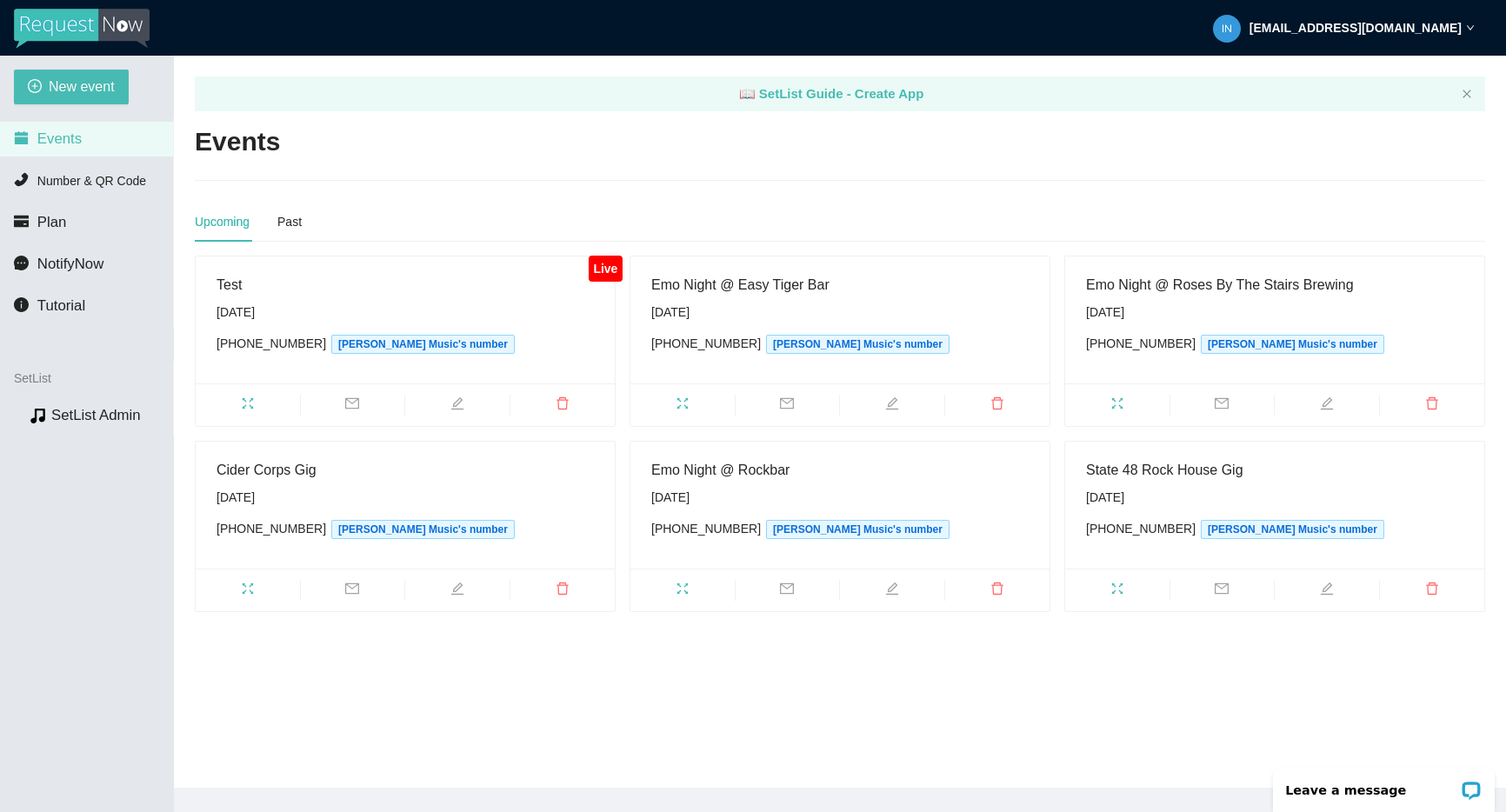
click at [895, 591] on icon "edit" at bounding box center [892, 589] width 14 height 14
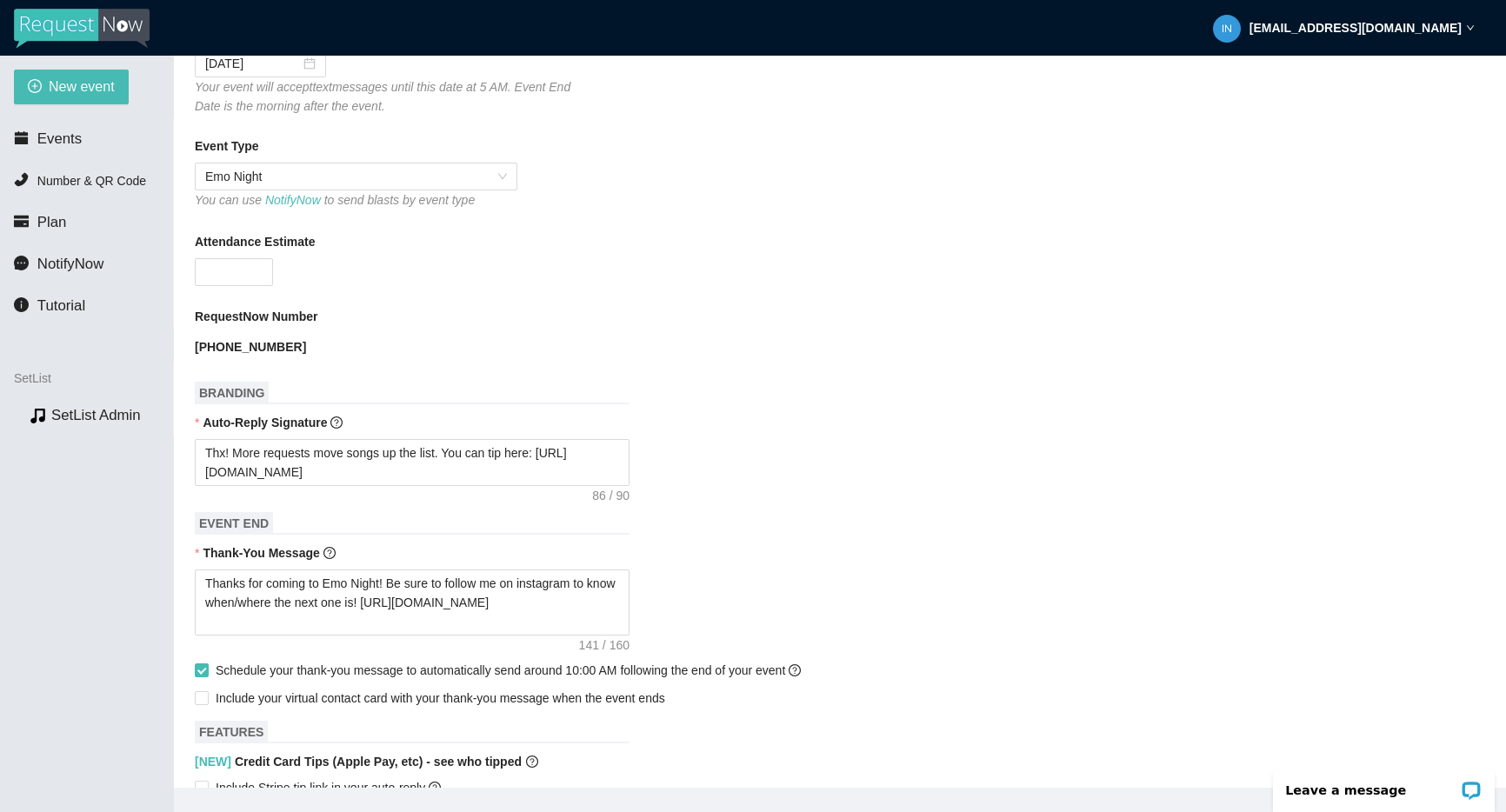
scroll to position [435, 0]
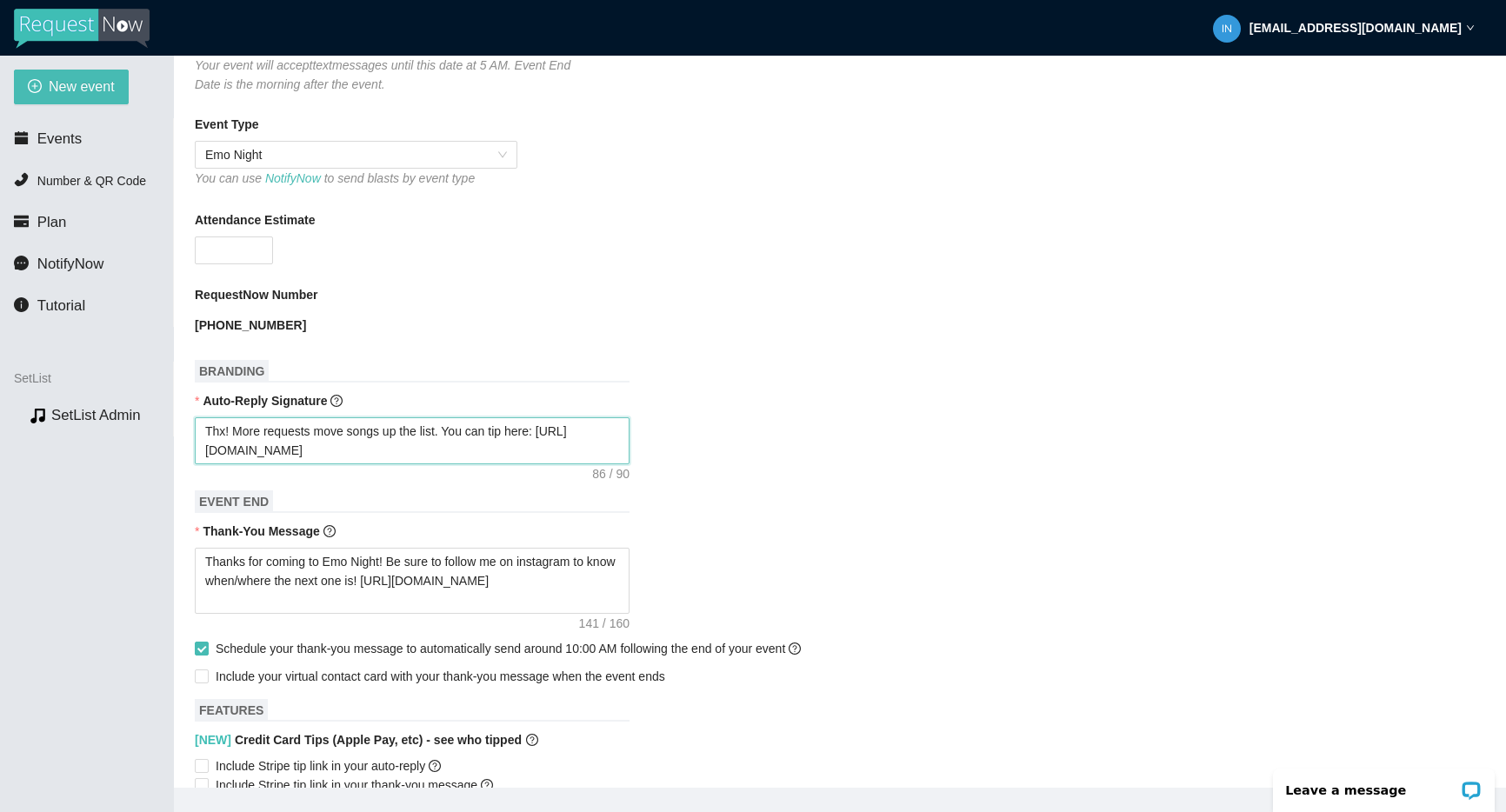
click at [382, 445] on textarea "Thx! More requests move songs up the list. You can tip here: [URL][DOMAIN_NAME]" at bounding box center [412, 440] width 435 height 47
click at [383, 445] on textarea "Thx! More requests move songs up the list. You can tip here: [URL][DOMAIN_NAME]" at bounding box center [412, 440] width 435 height 47
paste textarea "More requests = higher in the list. Venmo @mikegoodrick or Apple Pay/card below."
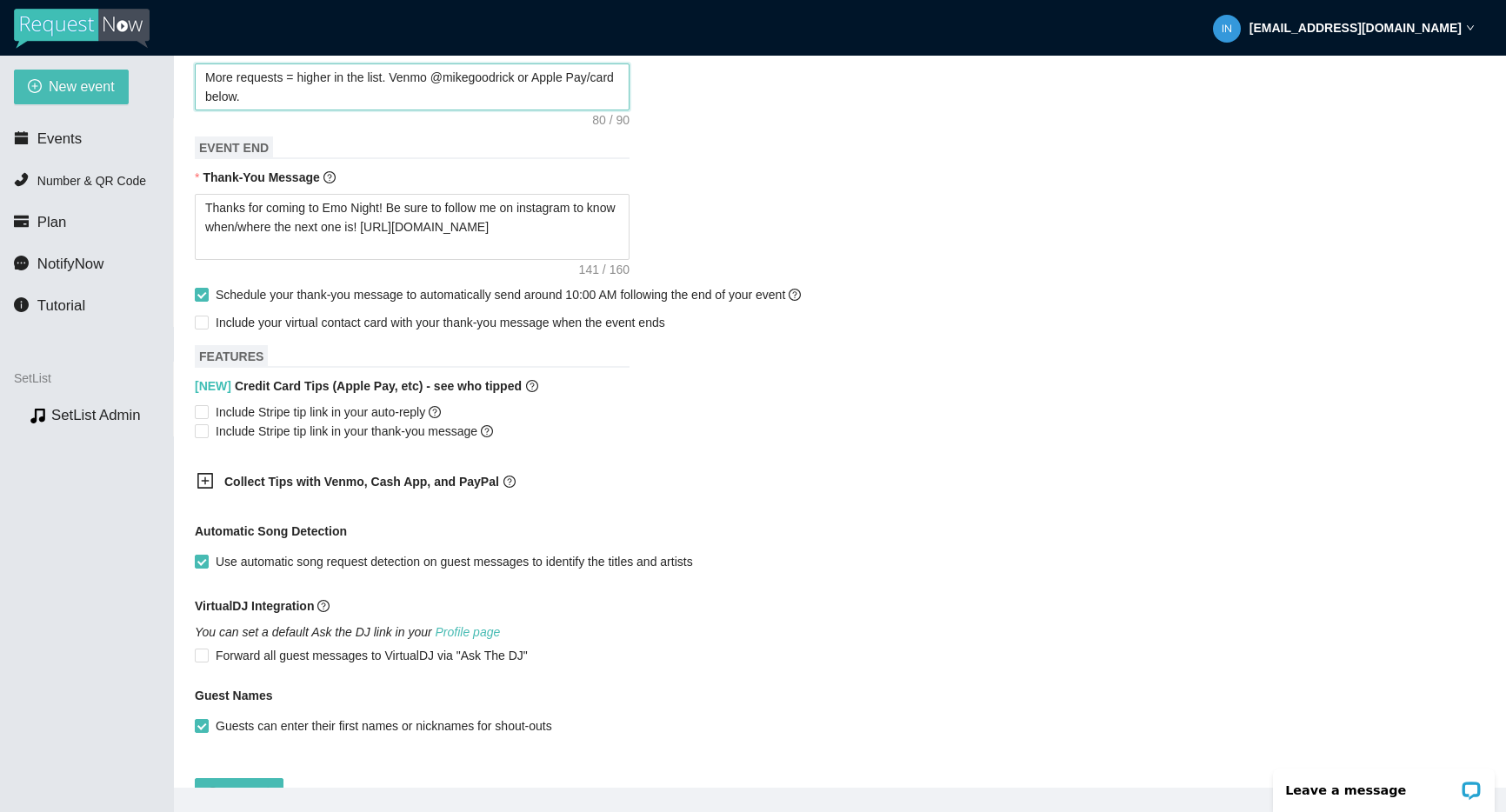
scroll to position [791, 0]
click at [344, 410] on span "Include Stripe tip link in your auto-reply" at bounding box center [329, 409] width 239 height 19
click at [207, 410] on input "Include Stripe tip link in your auto-reply" at bounding box center [201, 409] width 12 height 12
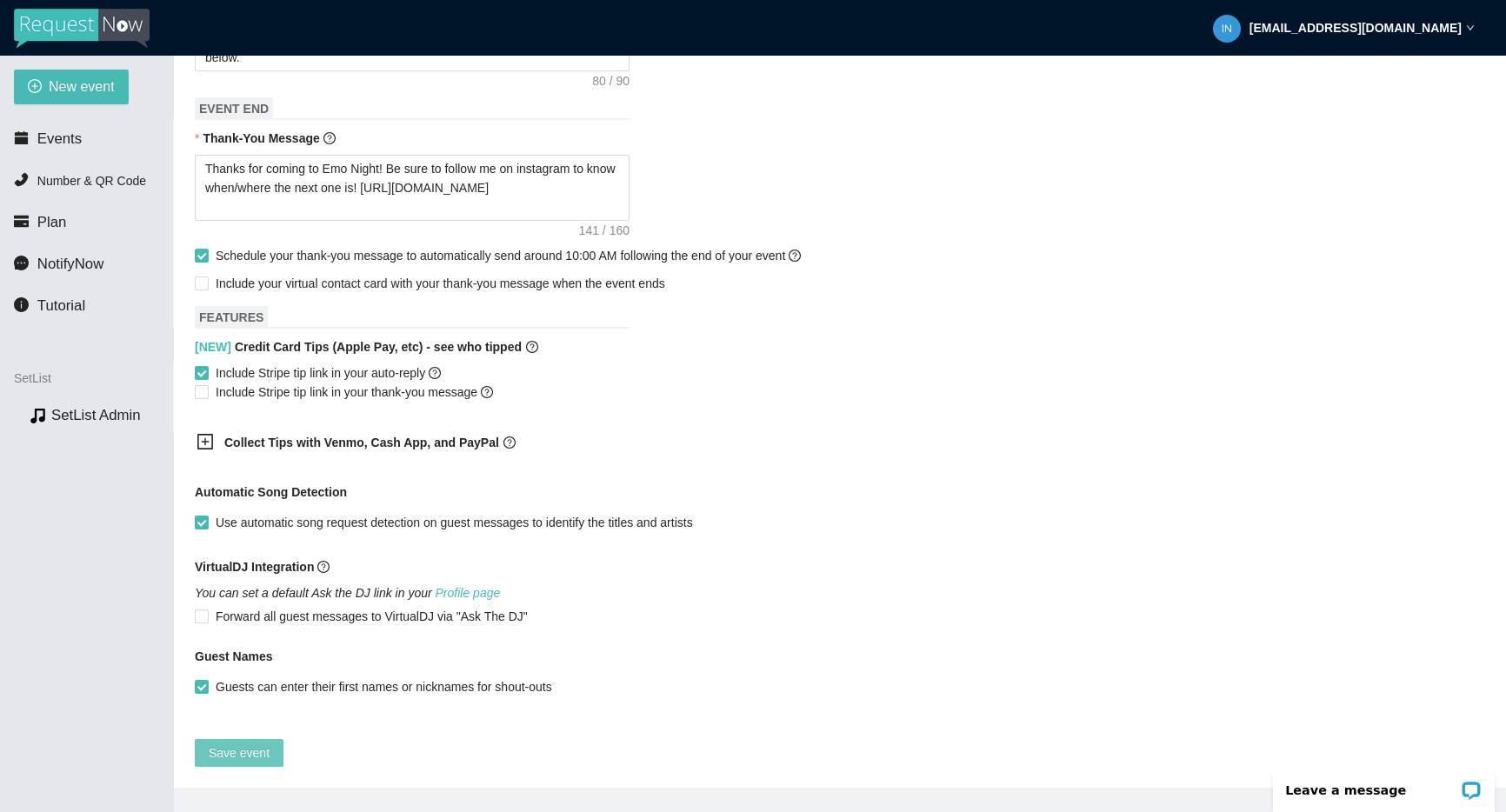
click at [258, 743] on span "Save event" at bounding box center [239, 752] width 61 height 19
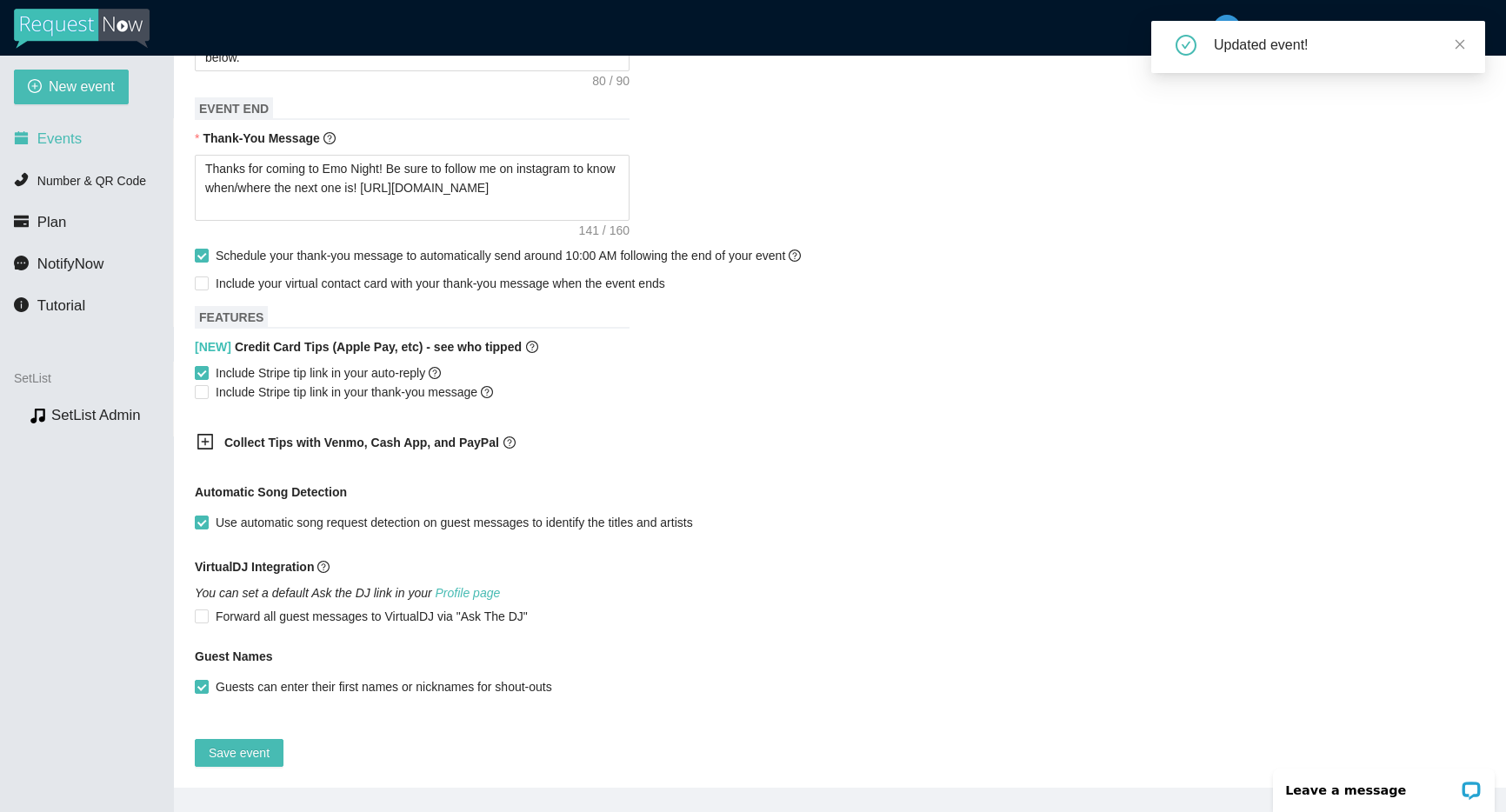
click at [69, 136] on span "Events" at bounding box center [60, 138] width 45 height 17
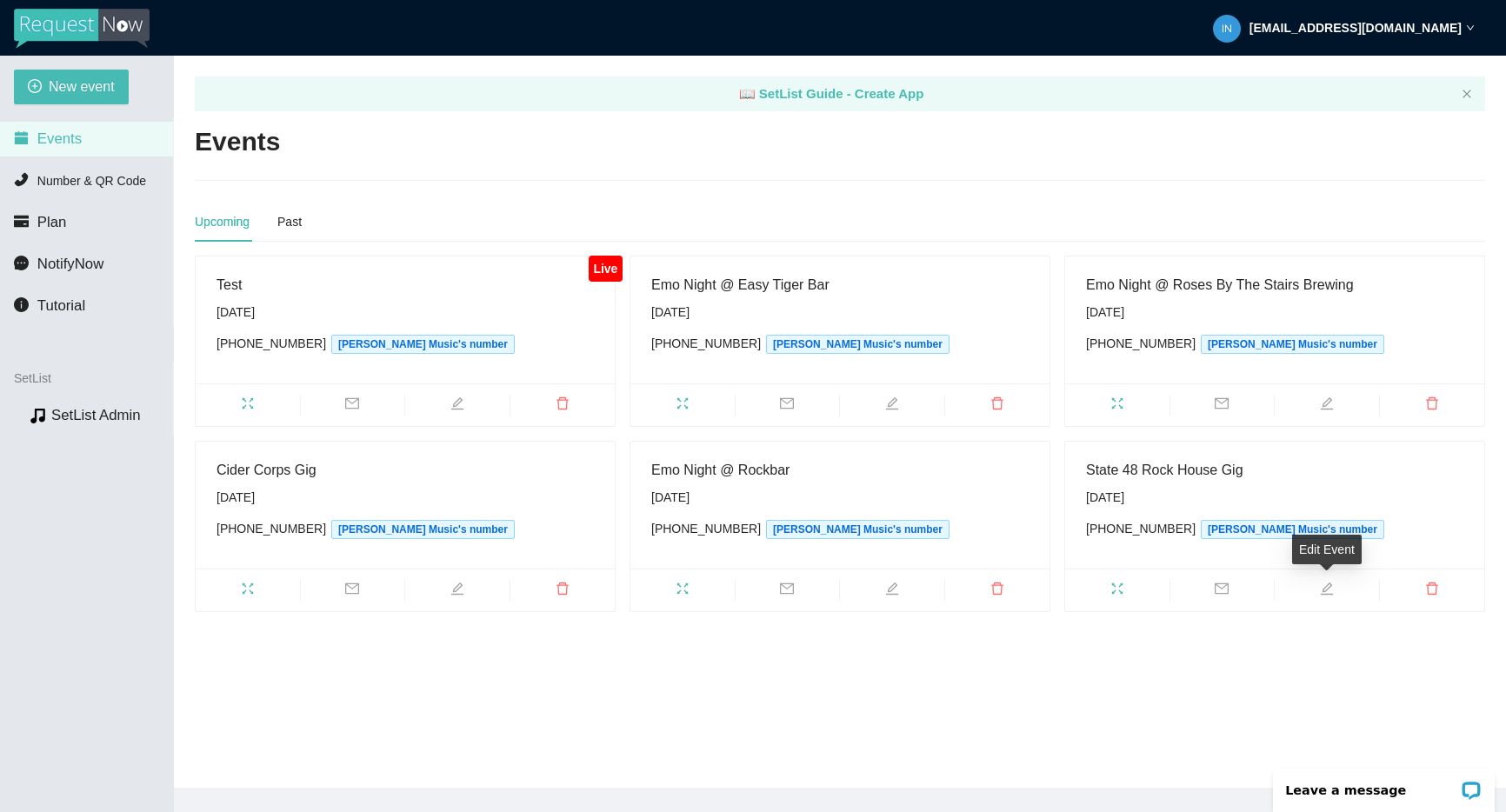
click at [1328, 585] on icon "edit" at bounding box center [1327, 589] width 14 height 14
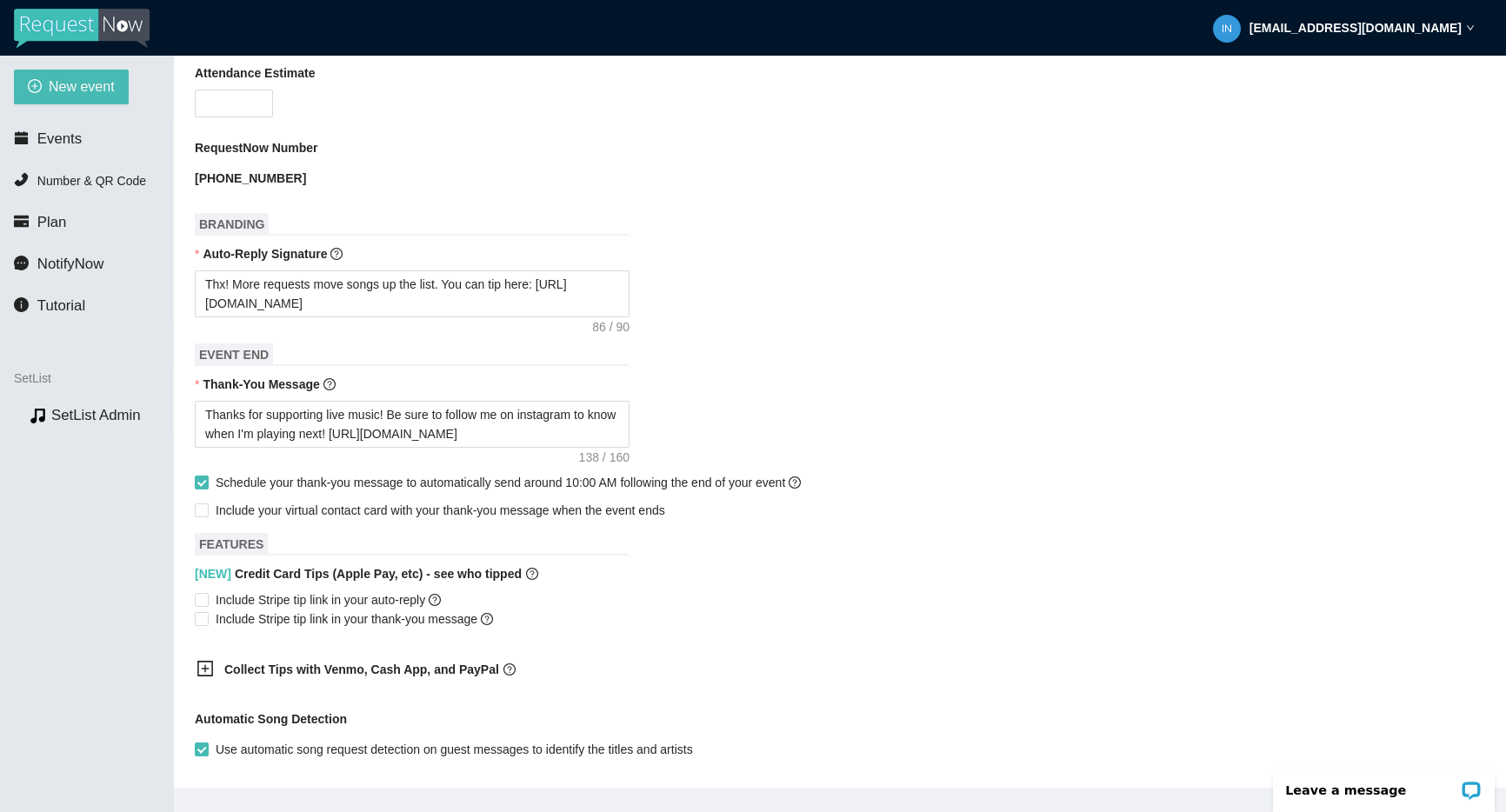
scroll to position [589, 0]
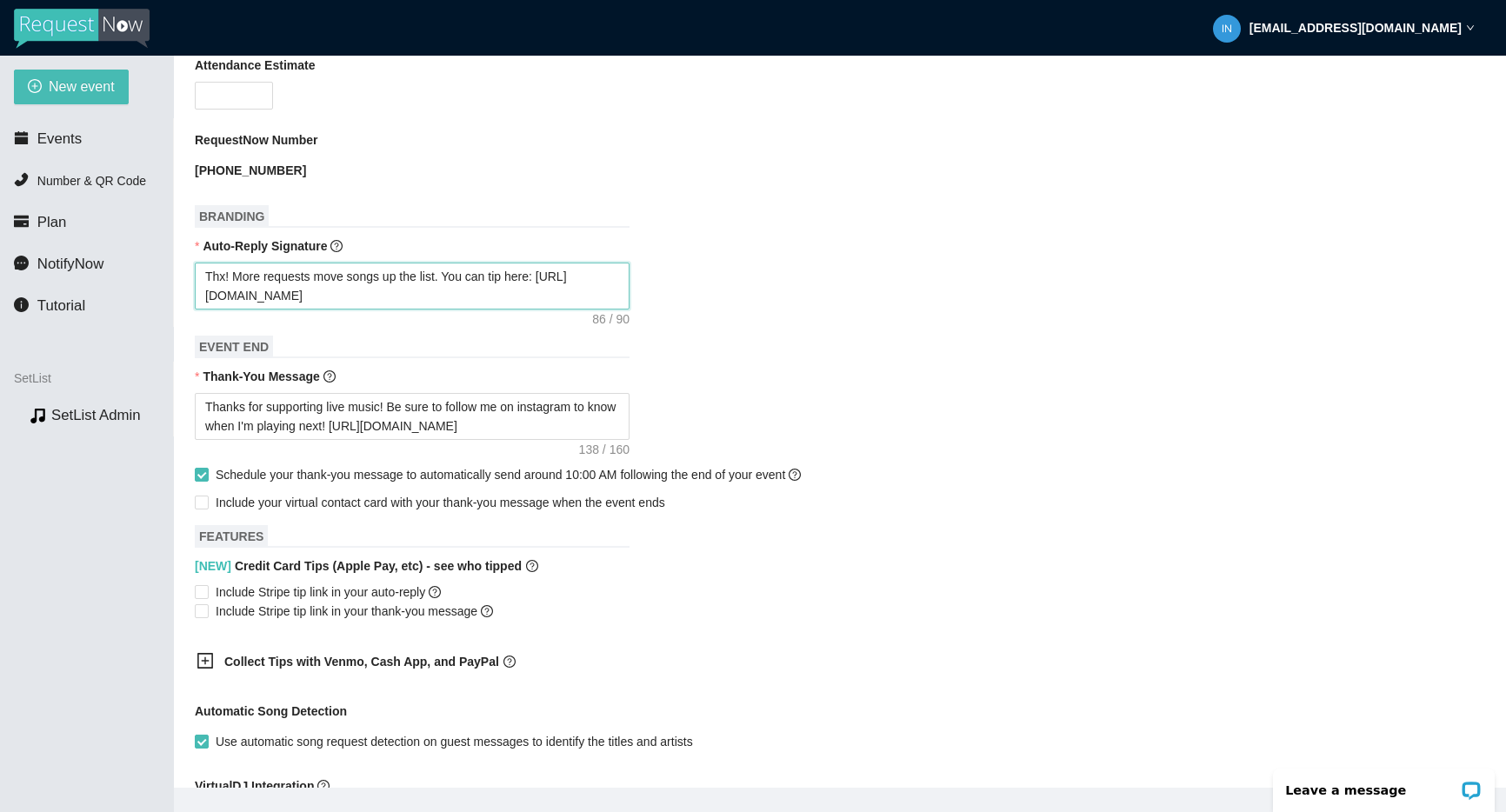
click at [377, 297] on textarea "Thx! More requests move songs up the list. You can tip here: [URL][DOMAIN_NAME]" at bounding box center [412, 286] width 435 height 47
paste textarea "More requests = higher in the list. Venmo @mikegoodrick or Apple Pay/card below."
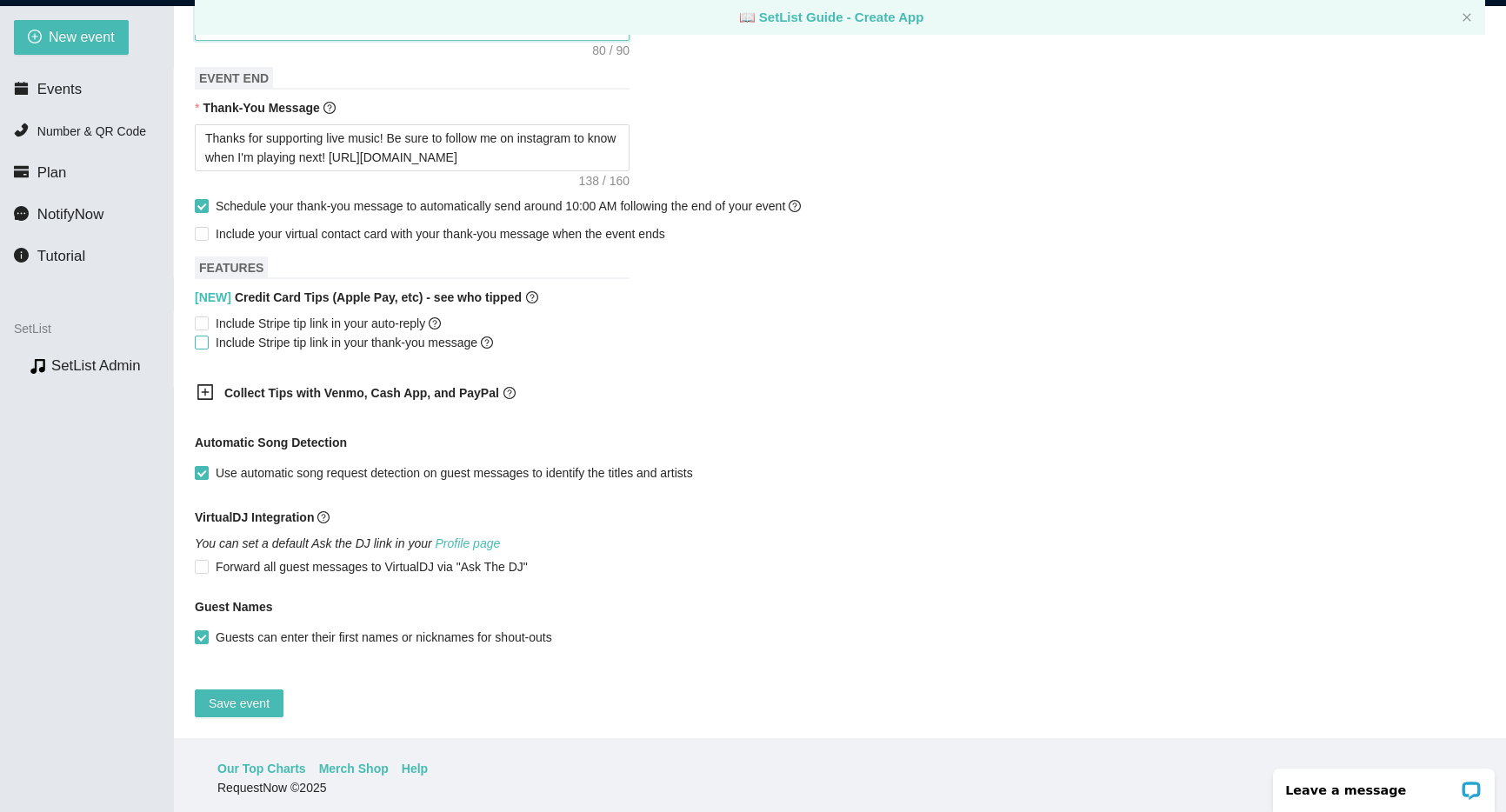
scroll to position [55, 0]
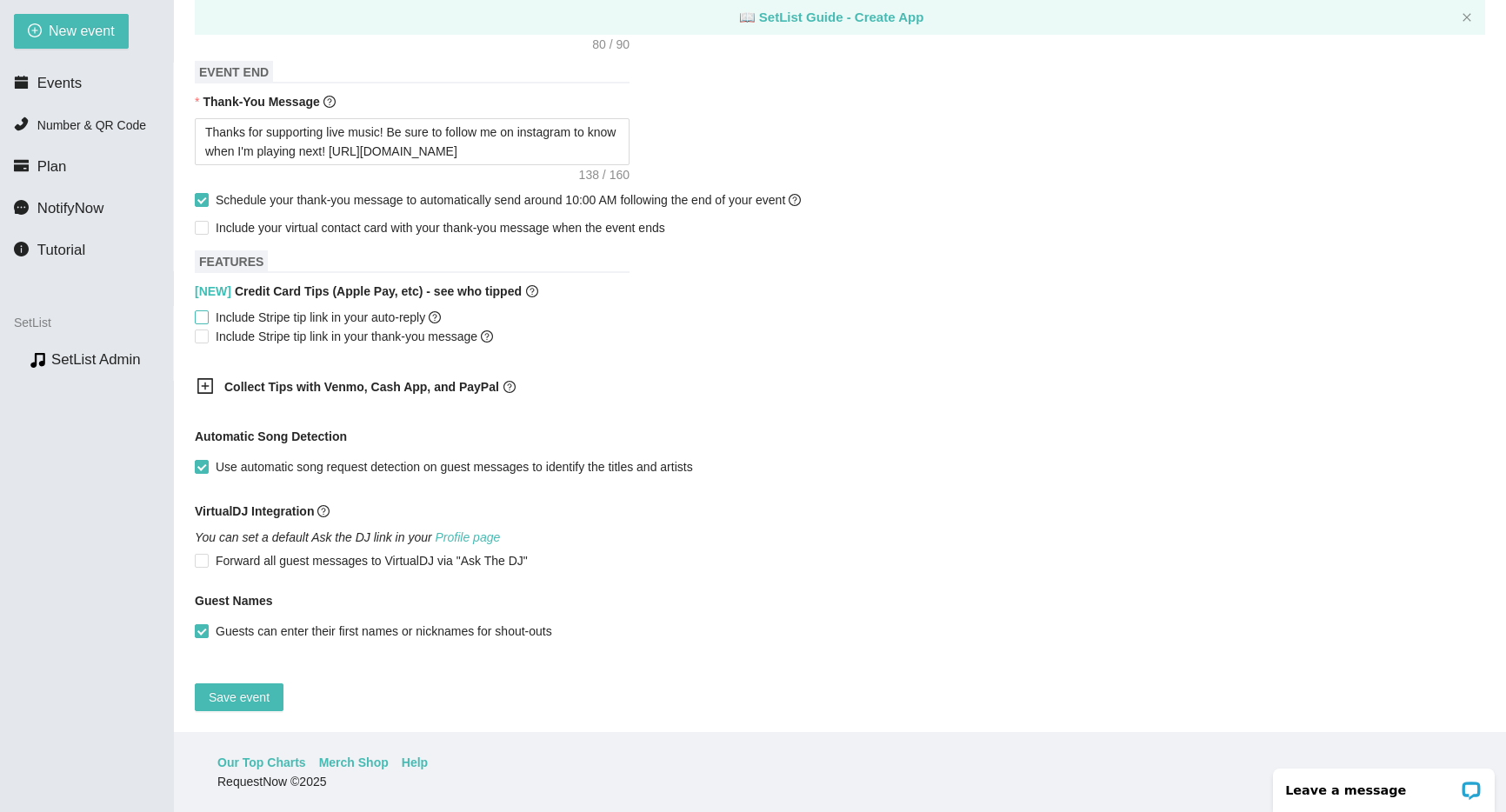
click at [313, 308] on span "Include Stripe tip link in your auto-reply" at bounding box center [329, 317] width 239 height 19
click at [207, 311] on input "Include Stripe tip link in your auto-reply" at bounding box center [201, 317] width 12 height 12
click at [262, 696] on button "Save event" at bounding box center [238, 696] width 88 height 28
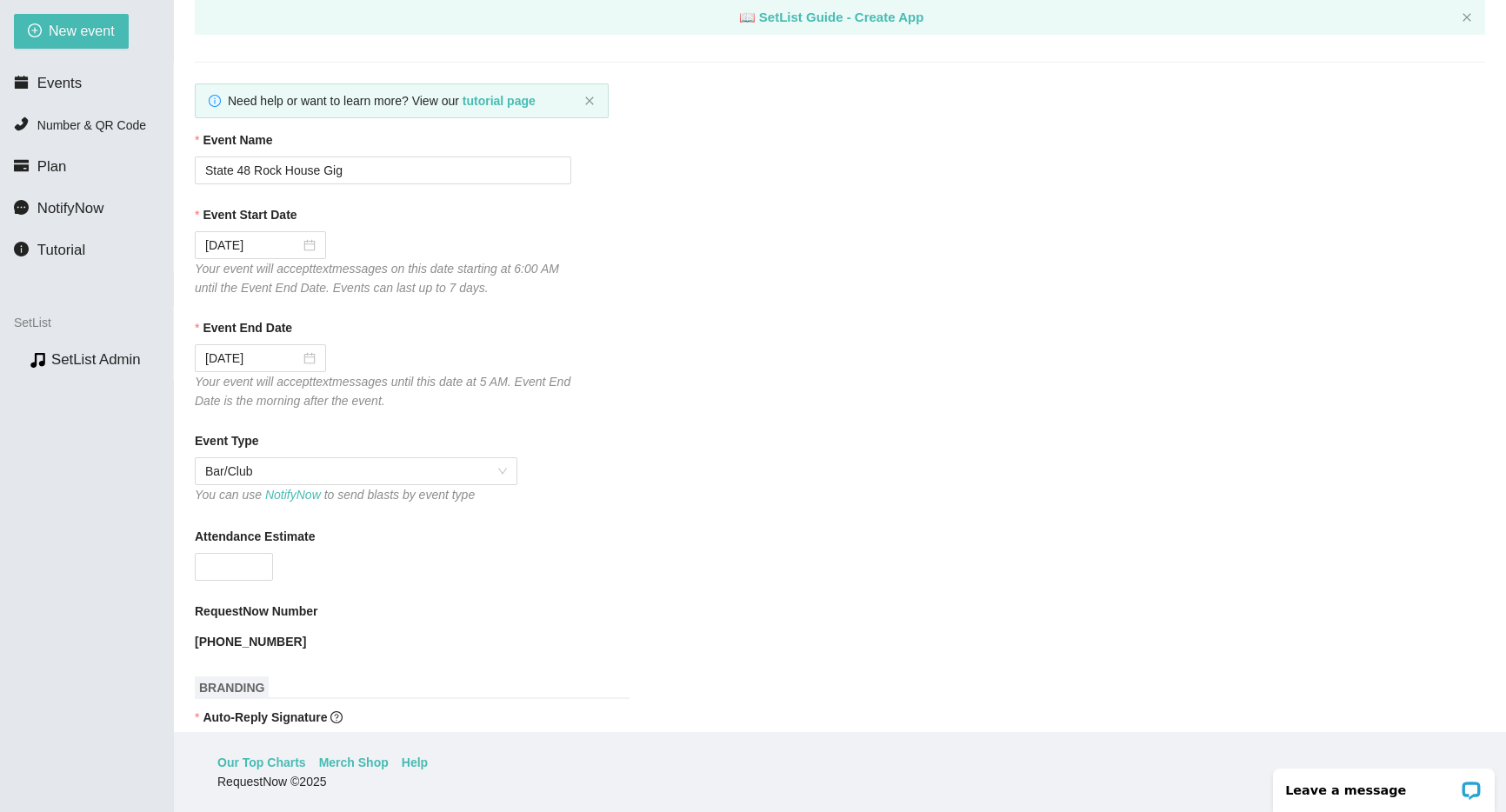
scroll to position [0, 0]
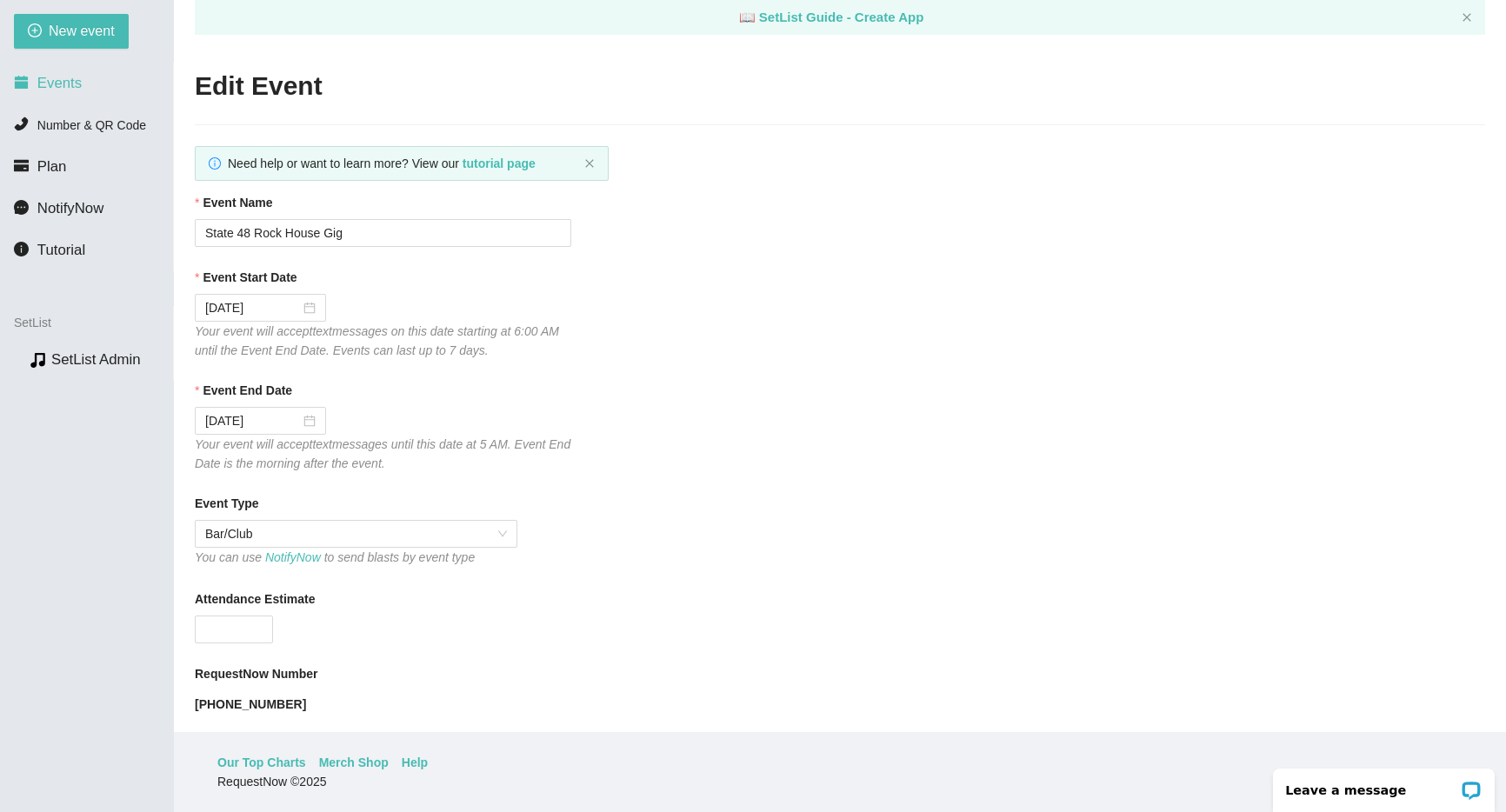
click at [60, 75] on span "Events" at bounding box center [60, 83] width 45 height 17
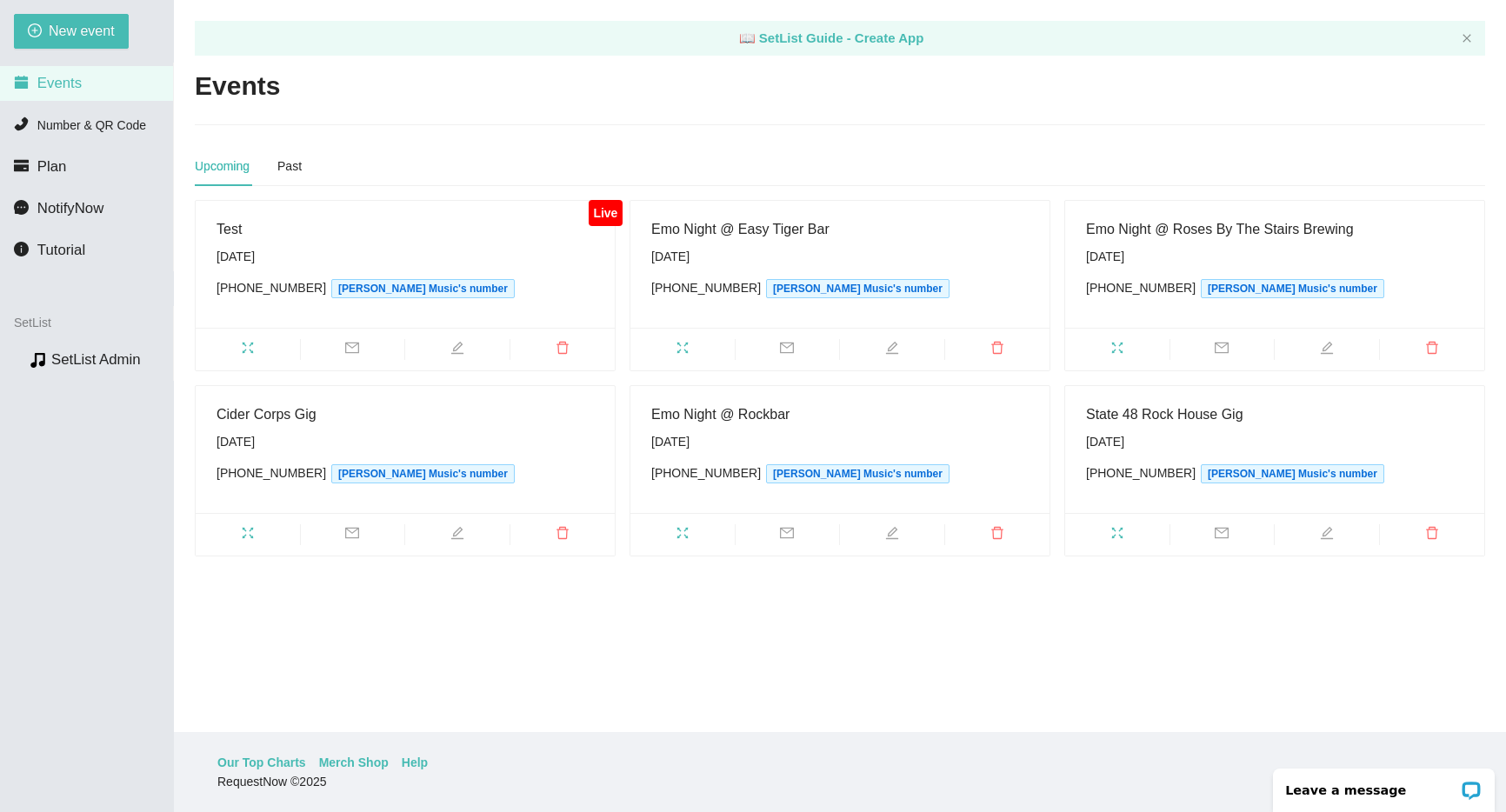
scroll to position [55, 0]
click at [81, 128] on span "Number & QR Code" at bounding box center [92, 125] width 109 height 14
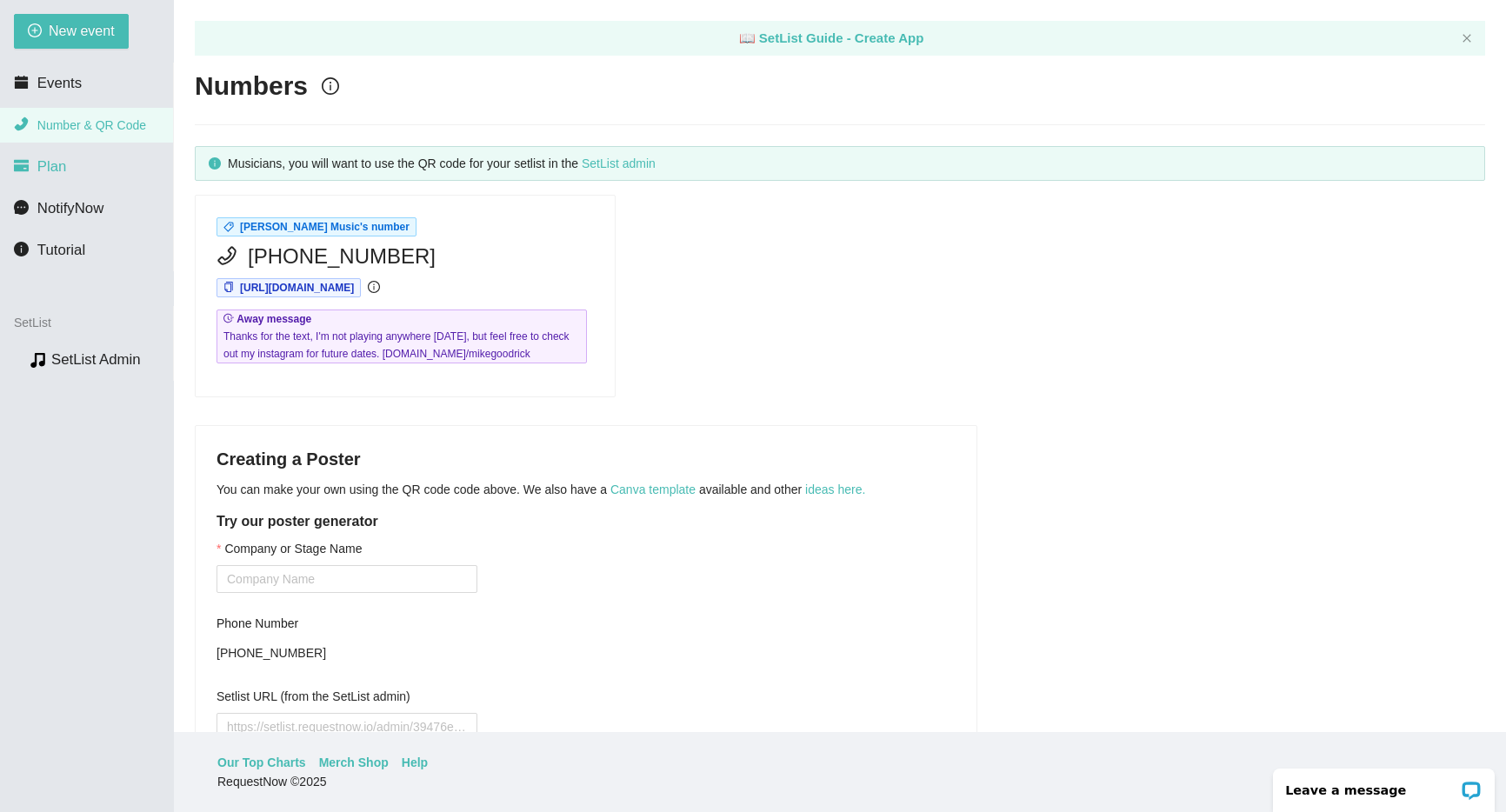
click at [56, 170] on span "Plan" at bounding box center [52, 166] width 29 height 17
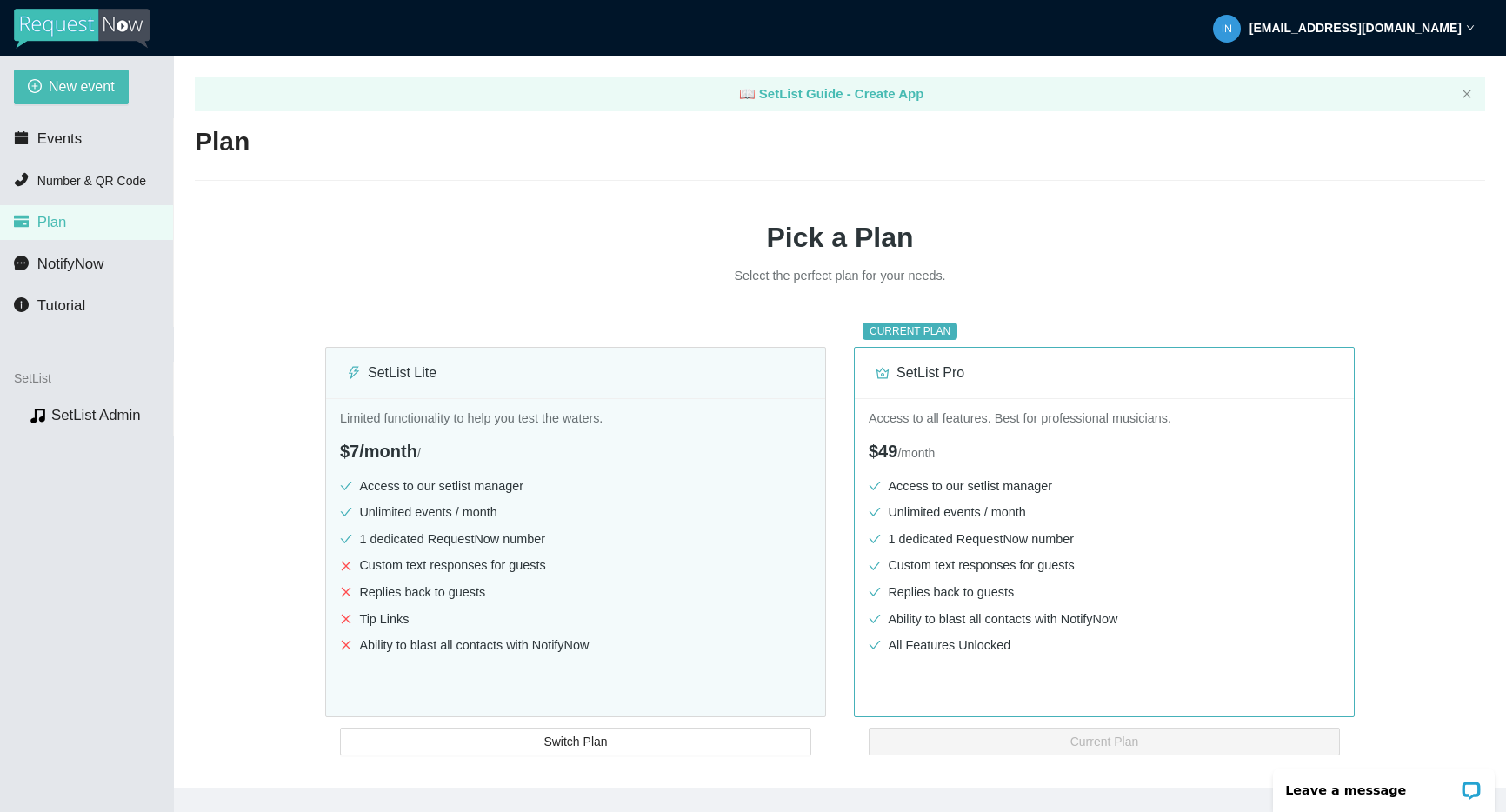
click at [1410, 29] on strong "[EMAIL_ADDRESS][DOMAIN_NAME]" at bounding box center [1355, 28] width 212 height 14
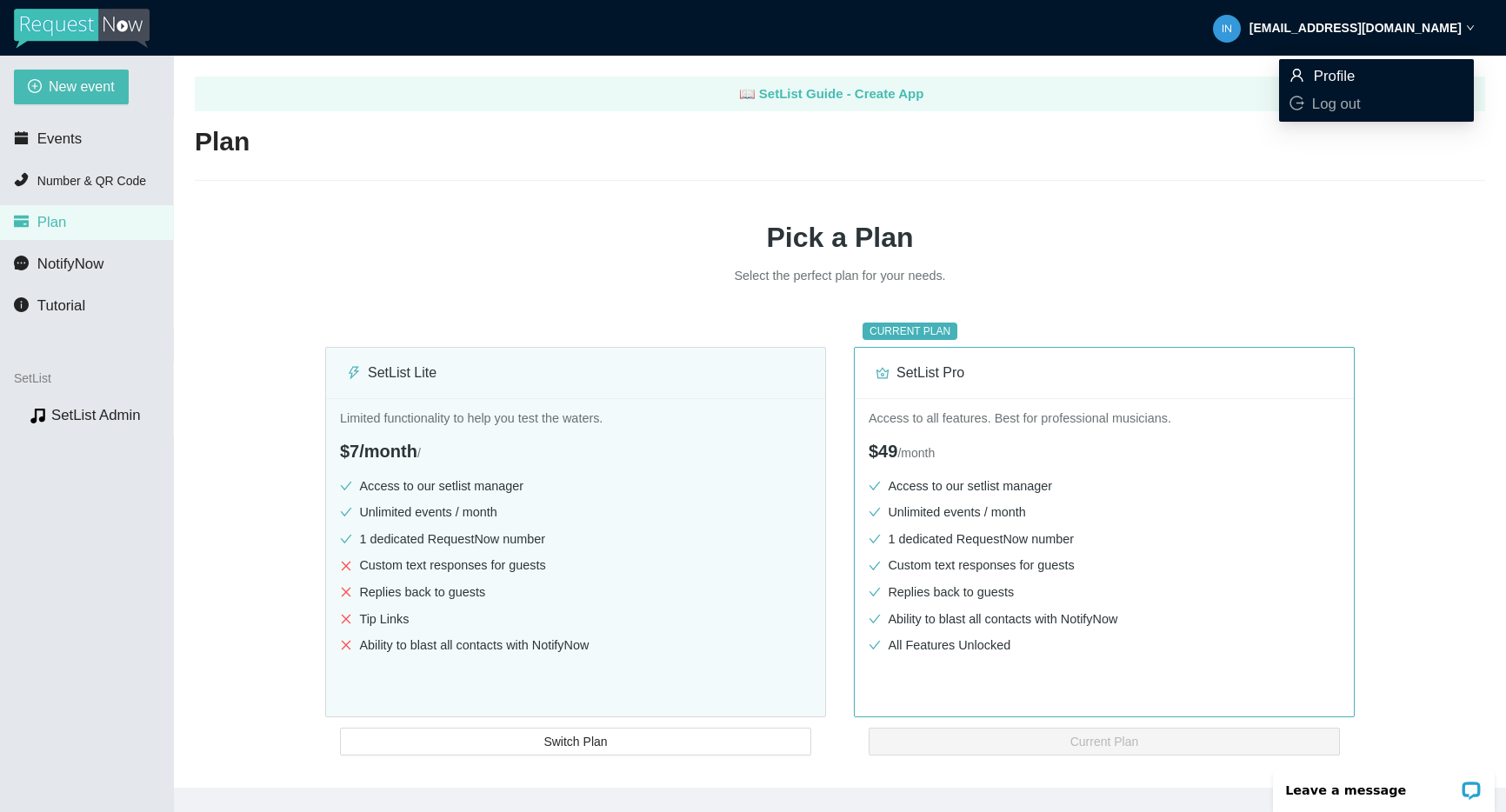
click at [1329, 76] on span "Profile" at bounding box center [1334, 76] width 42 height 17
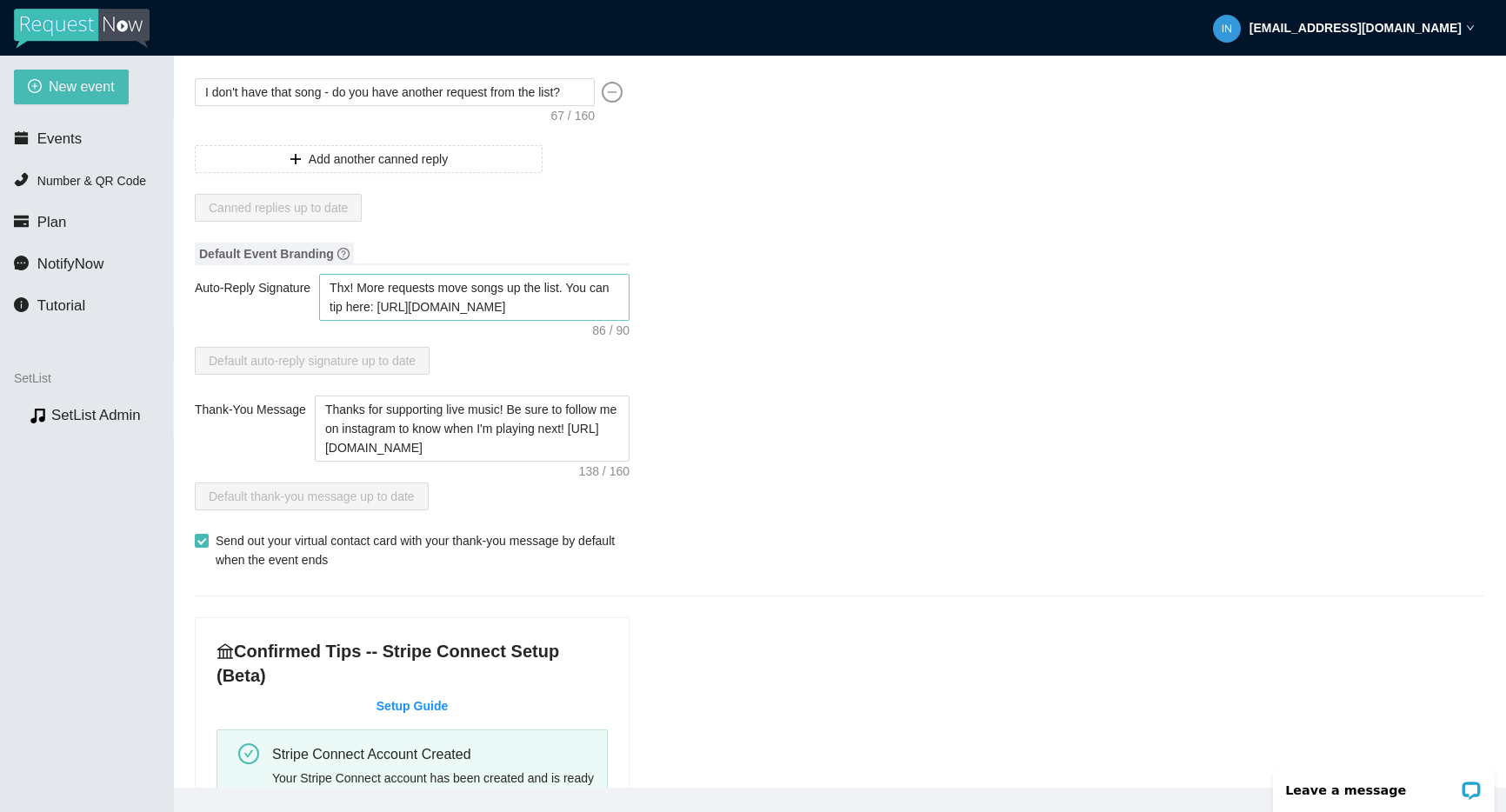
scroll to position [252, 0]
click at [455, 302] on textarea "Thx! More requests move songs up the list. You can tip here: [URL][DOMAIN_NAME]" at bounding box center [474, 295] width 311 height 47
click at [456, 302] on textarea "Thx! More requests move songs up the list. You can tip here: [URL][DOMAIN_NAME]" at bounding box center [474, 295] width 311 height 47
paste textarea "More requests = higher in the list. Venmo @mikegoodrick or Apple Pay/card below."
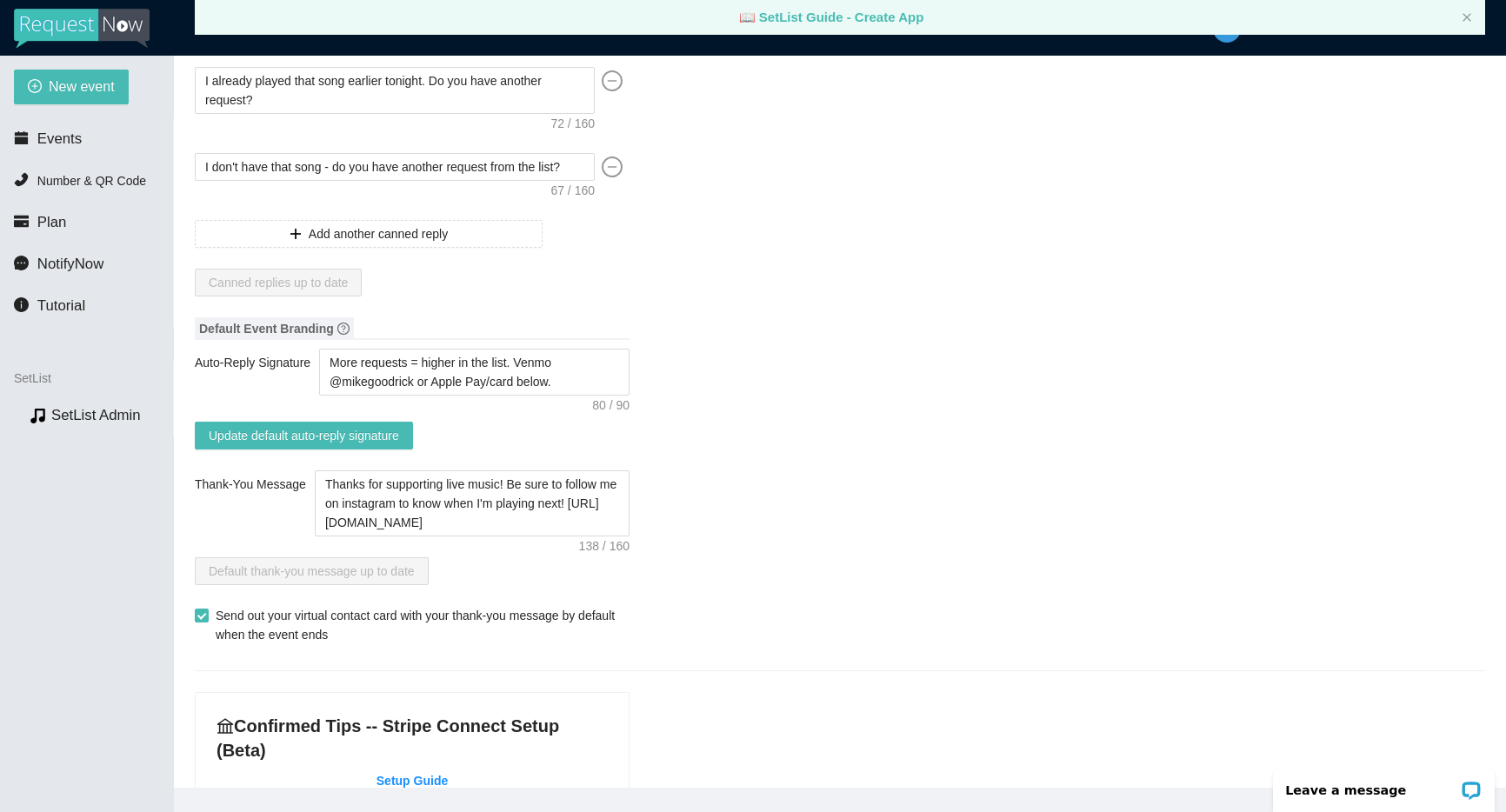
scroll to position [0, 0]
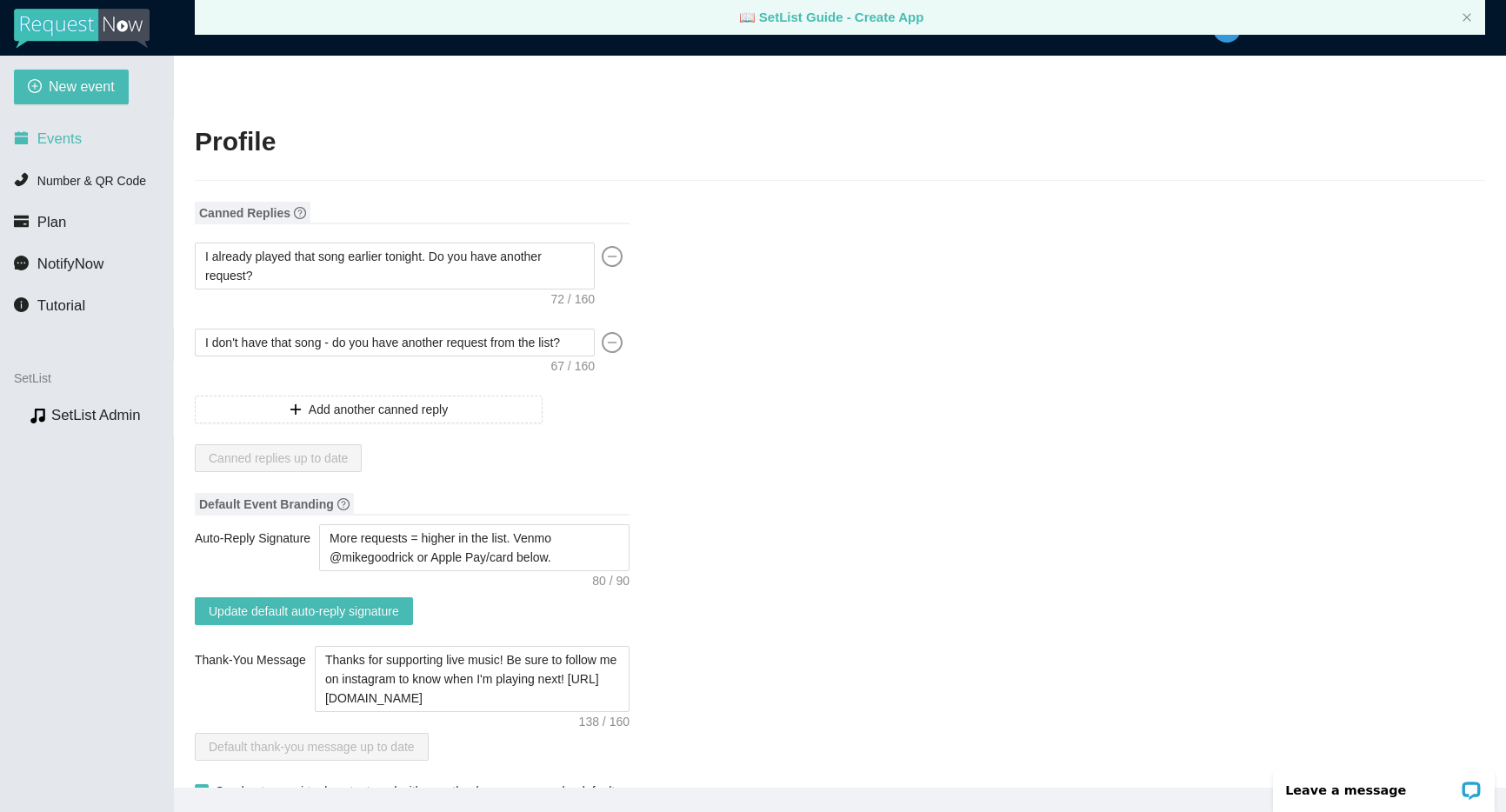
click at [47, 146] on span "Events" at bounding box center [60, 138] width 45 height 17
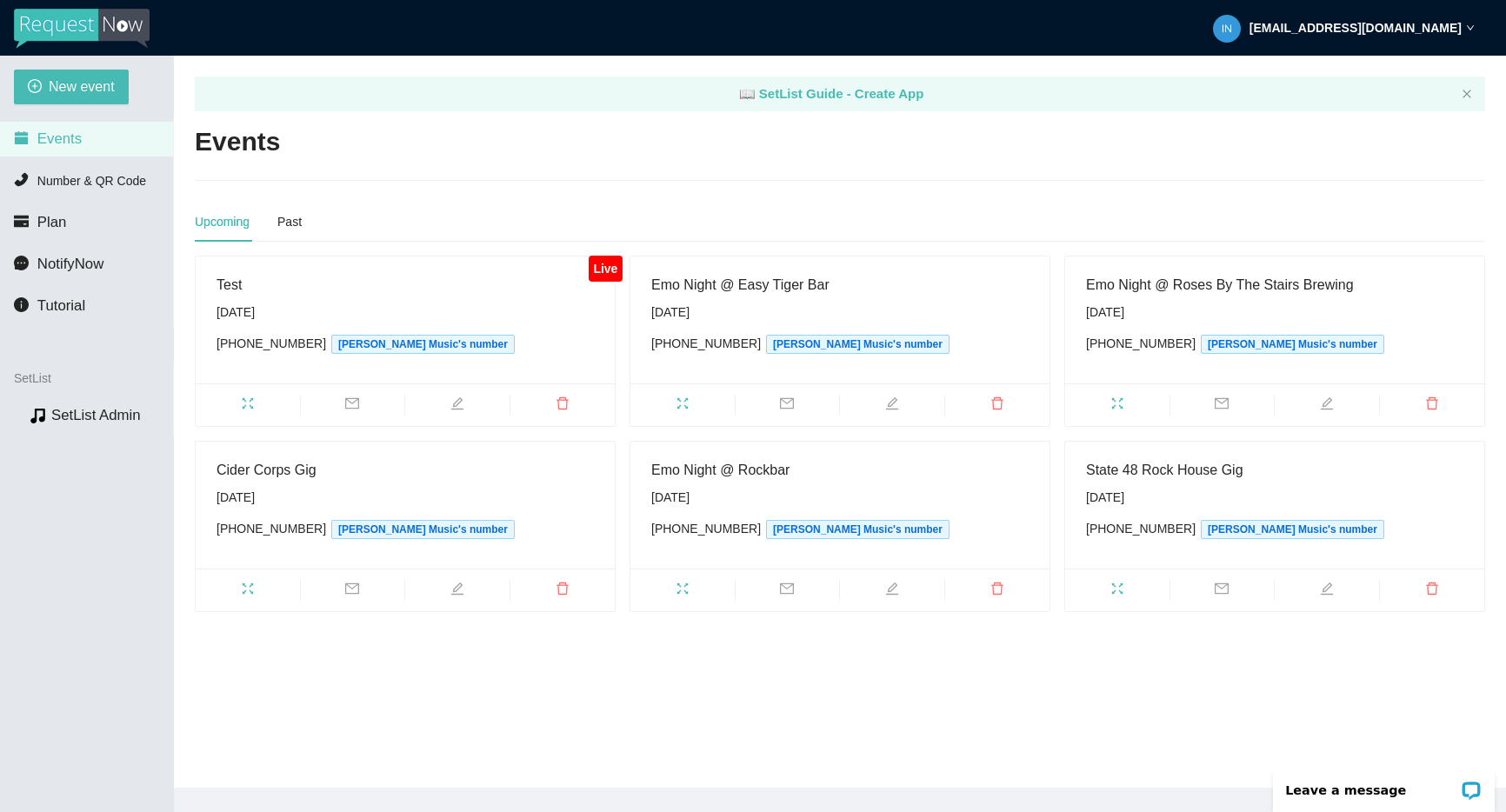
click at [1372, 17] on div "[EMAIL_ADDRESS][DOMAIN_NAME]" at bounding box center [1344, 28] width 262 height 55
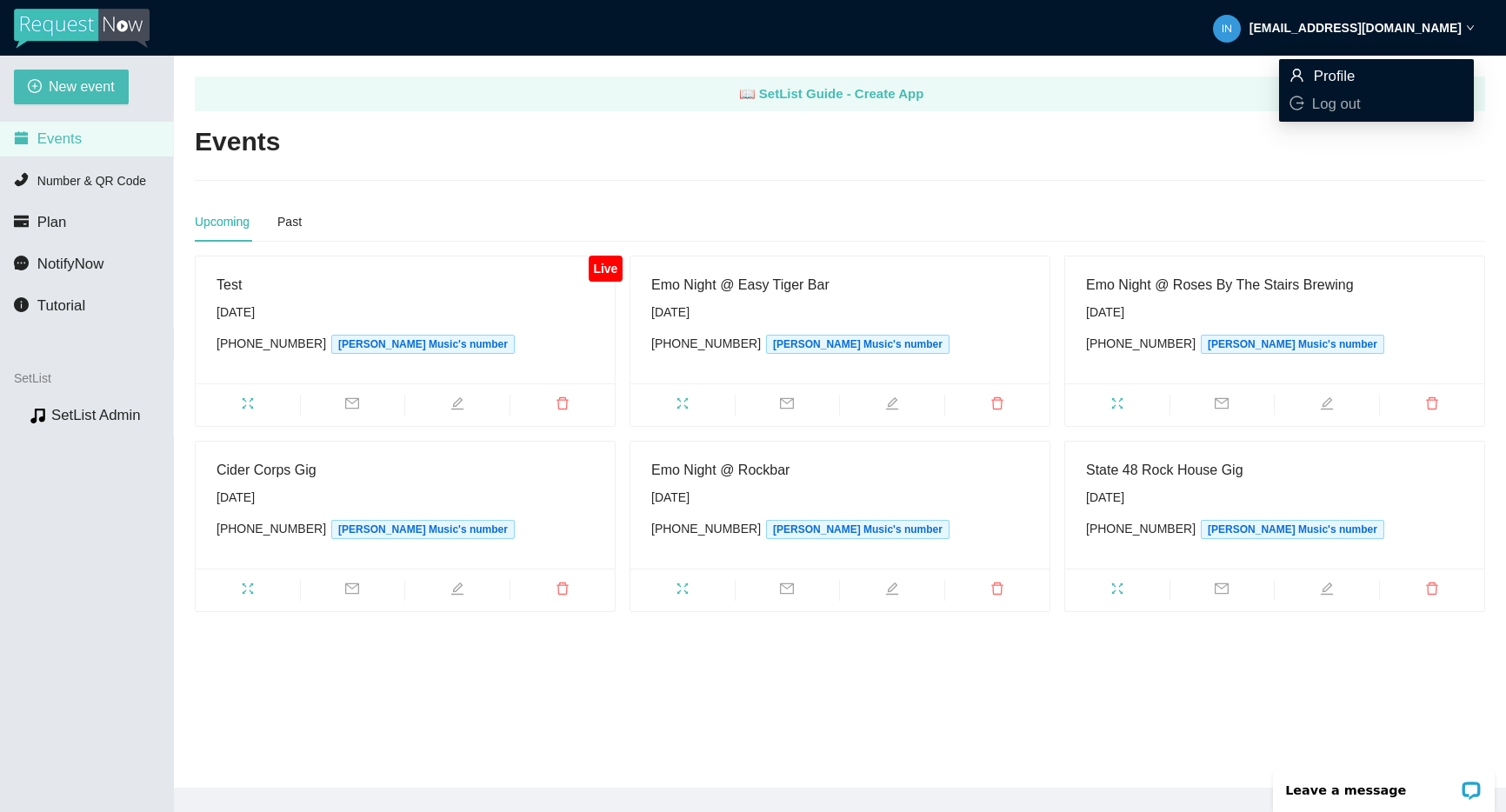
click at [1339, 74] on span "Profile" at bounding box center [1334, 76] width 42 height 17
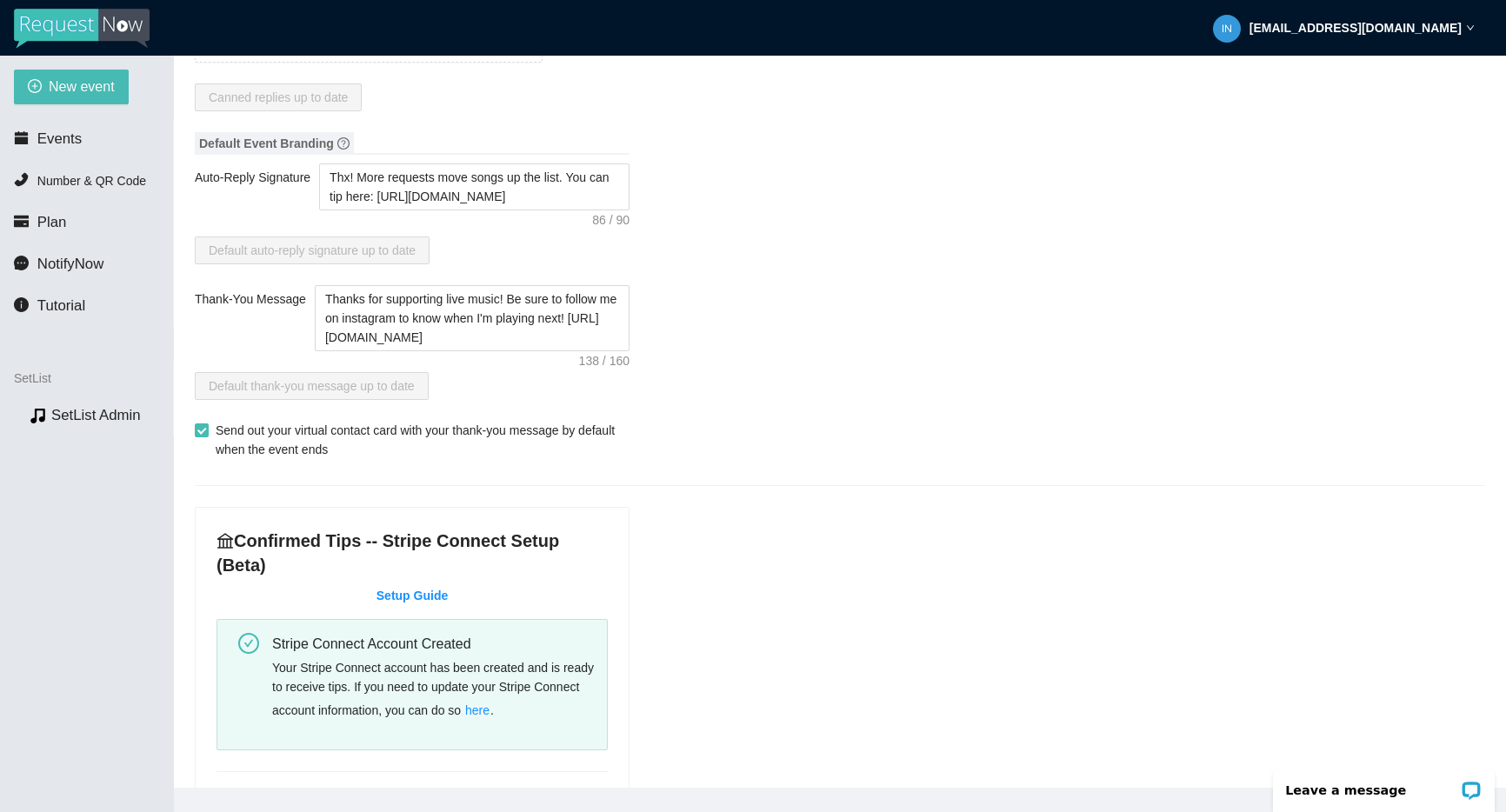
scroll to position [357, 0]
click at [465, 190] on textarea "Thx! More requests move songs up the list. You can tip here: [URL][DOMAIN_NAME]" at bounding box center [474, 190] width 311 height 47
click at [466, 190] on textarea "Thx! More requests move songs up the list. You can tip here: [URL][DOMAIN_NAME]" at bounding box center [474, 190] width 311 height 47
paste textarea "More requests = higher in the list. Venmo @mikegoodrick or Apple Pay/card below."
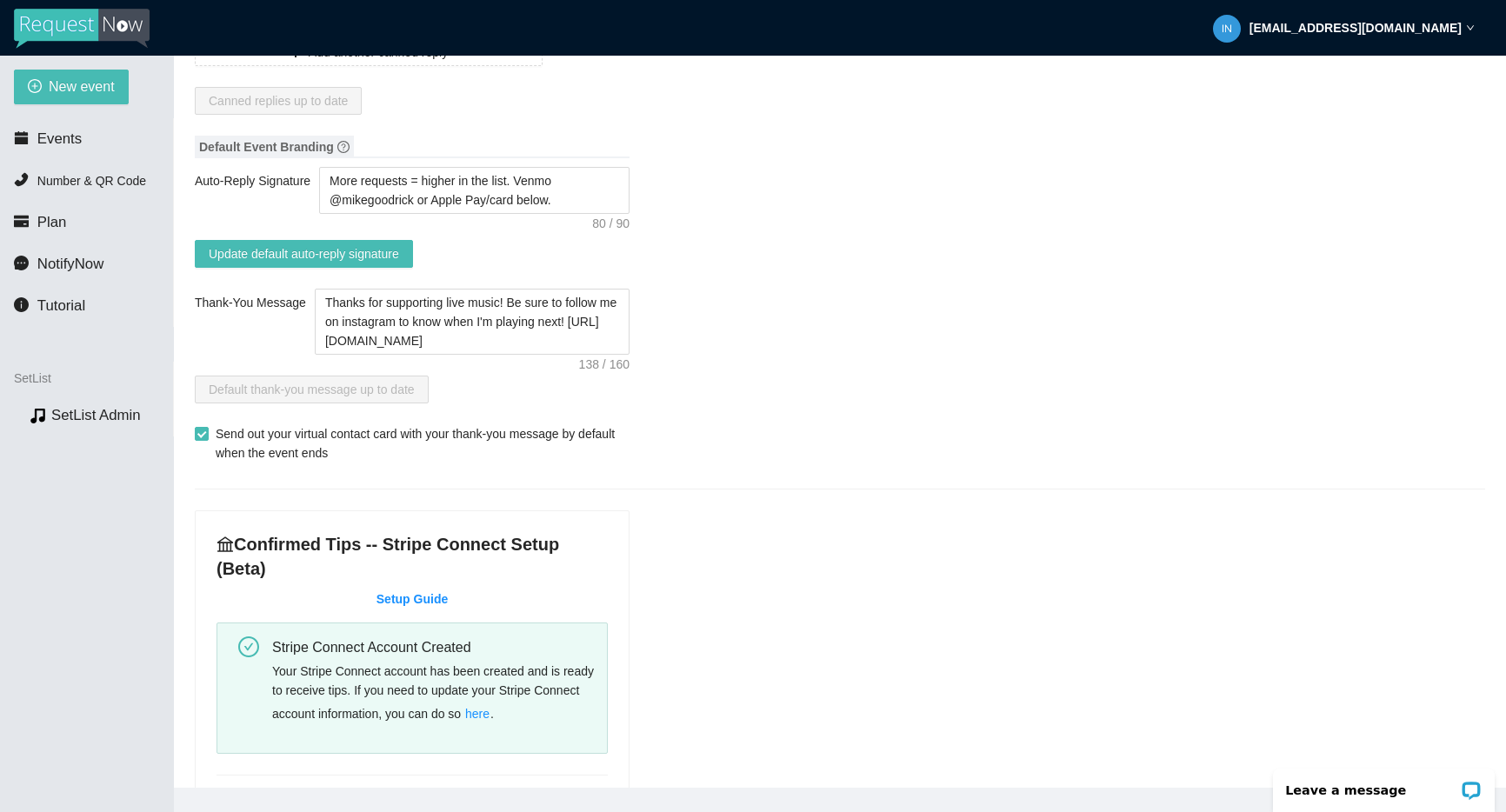
click at [241, 247] on span "Update default auto-reply signature" at bounding box center [304, 253] width 190 height 19
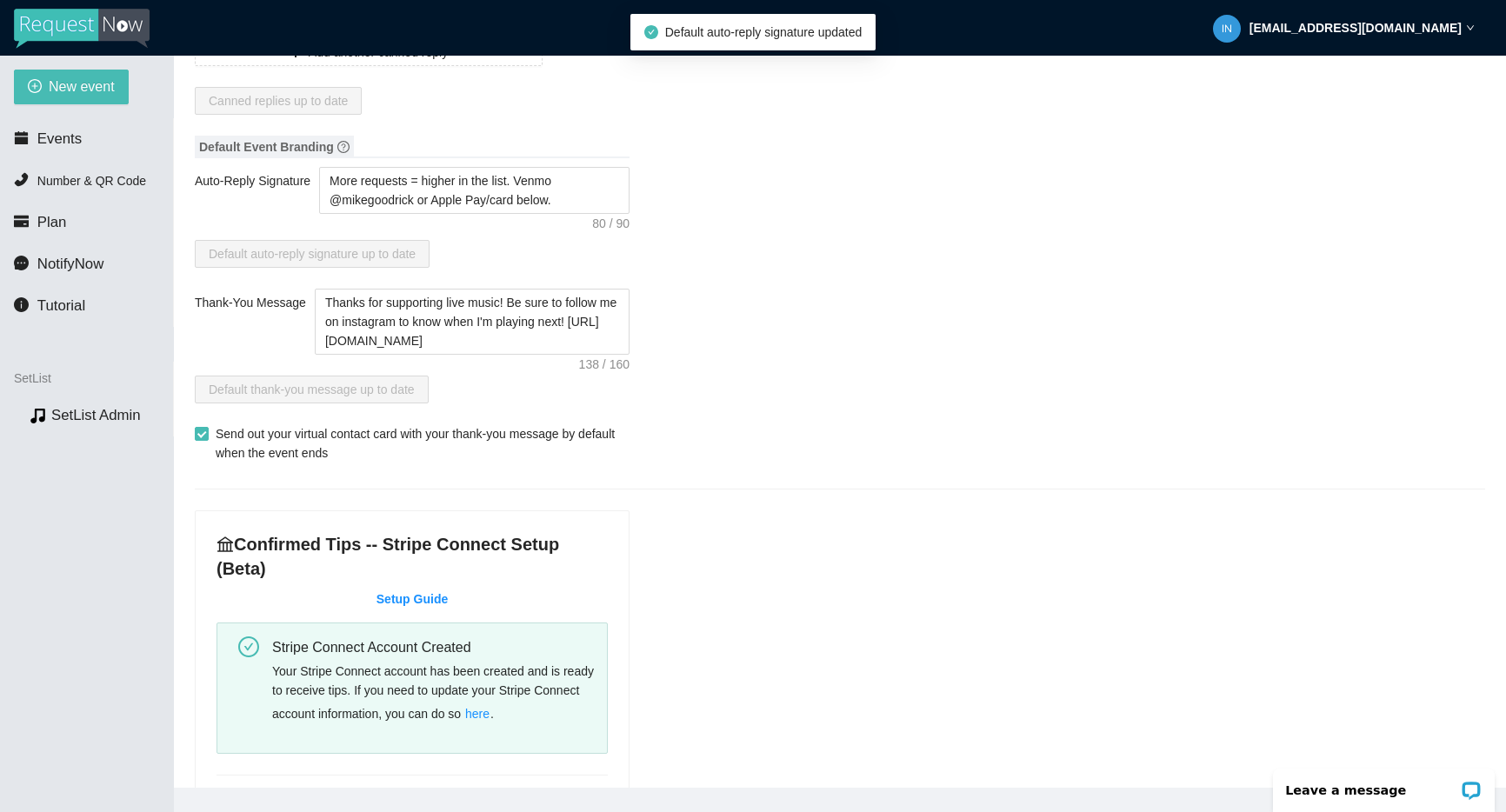
scroll to position [0, 0]
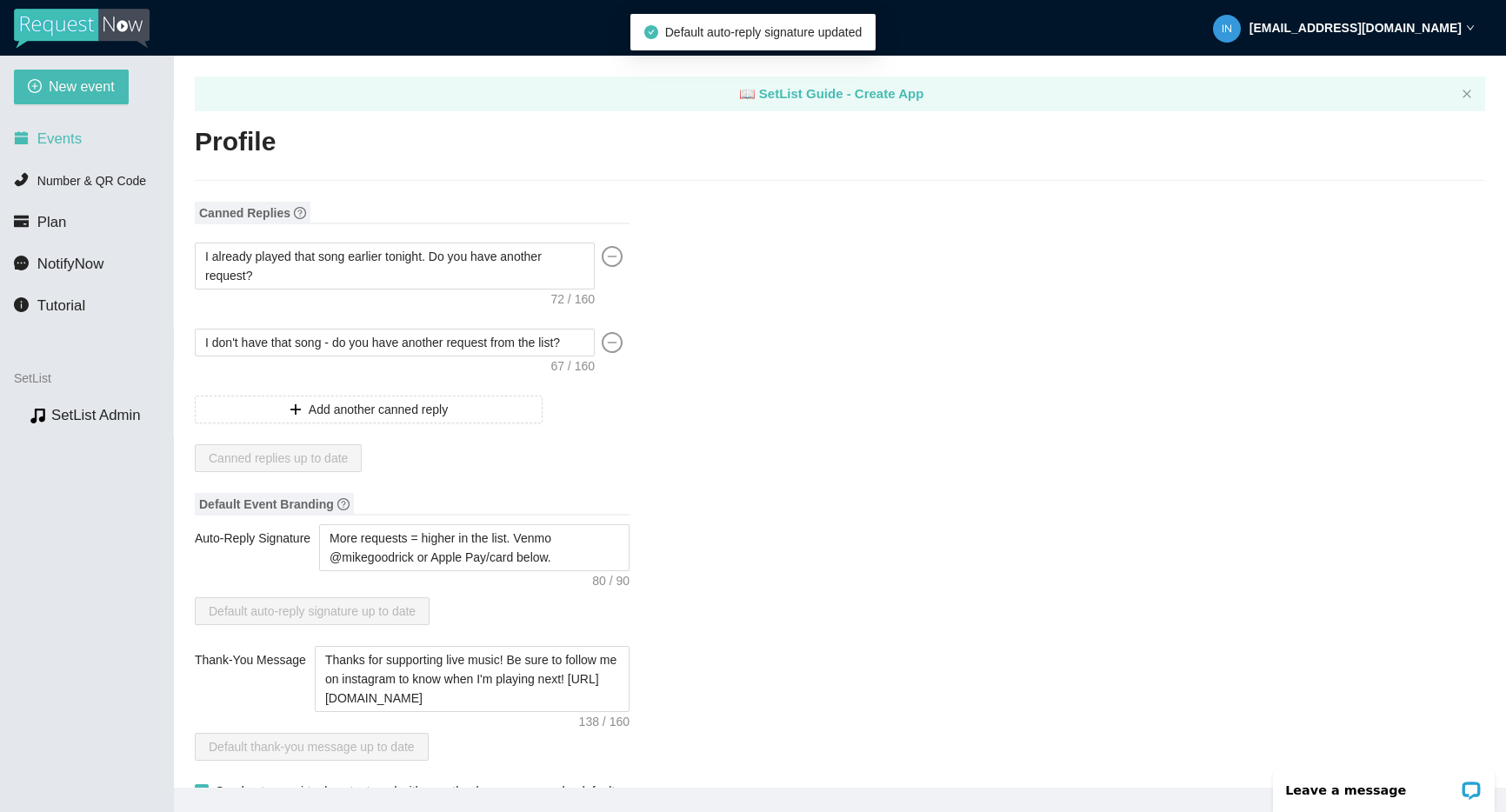
click at [71, 137] on span "Events" at bounding box center [60, 138] width 45 height 17
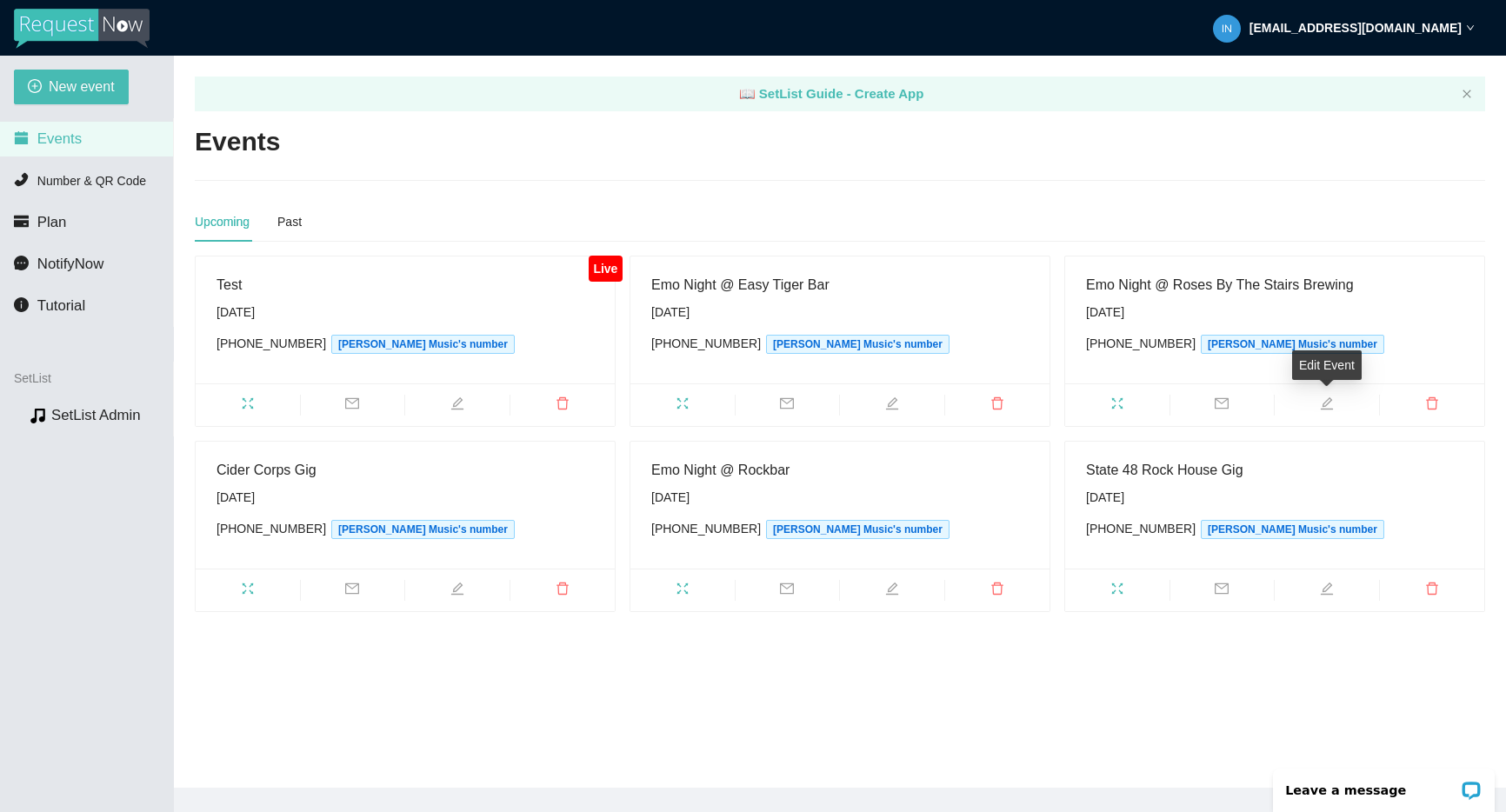
click at [1328, 402] on icon "edit" at bounding box center [1327, 403] width 12 height 12
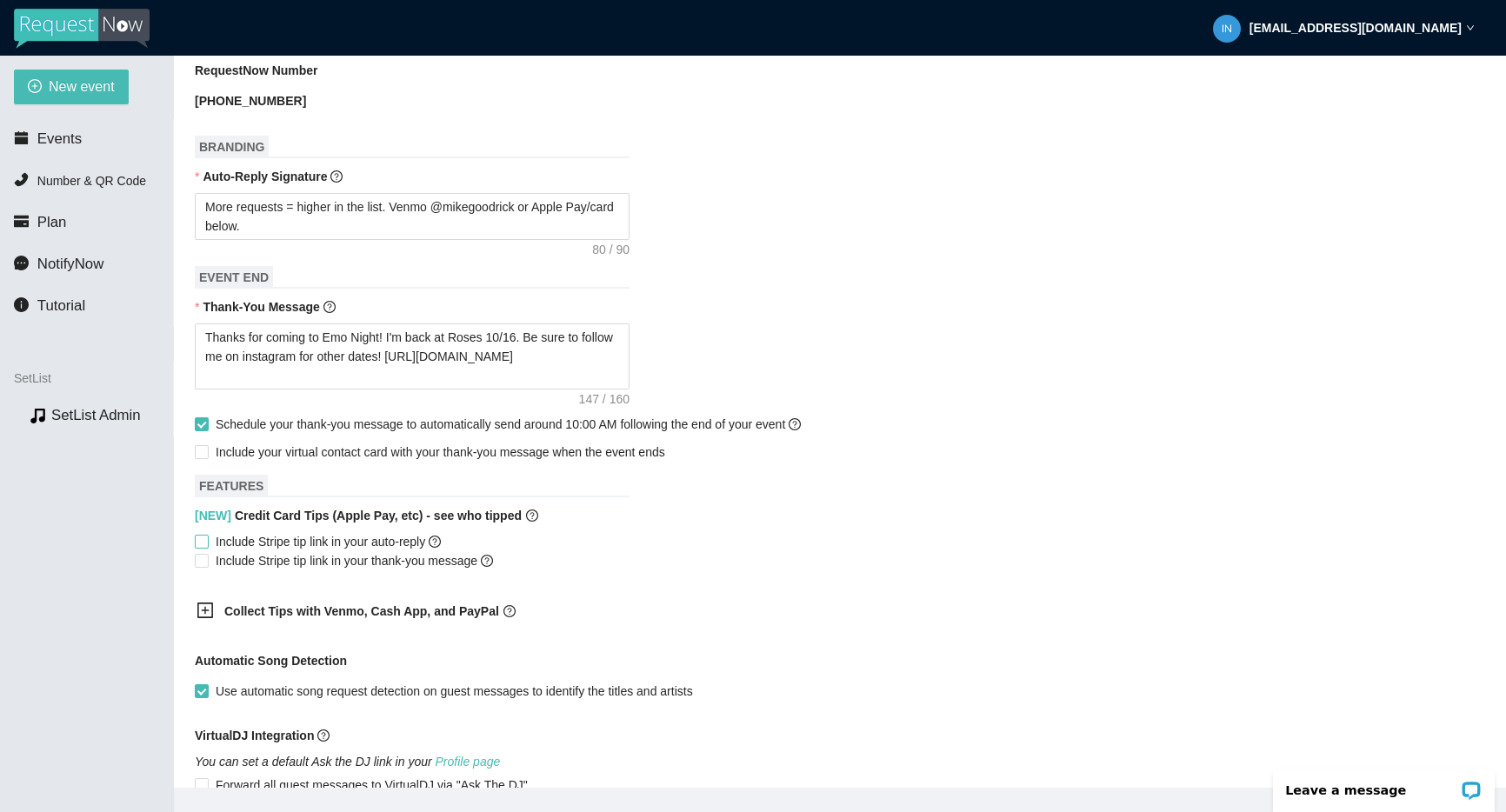
click at [295, 543] on span "Include Stripe tip link in your auto-reply" at bounding box center [329, 541] width 239 height 19
click at [207, 543] on input "Include Stripe tip link in your auto-reply" at bounding box center [201, 541] width 12 height 12
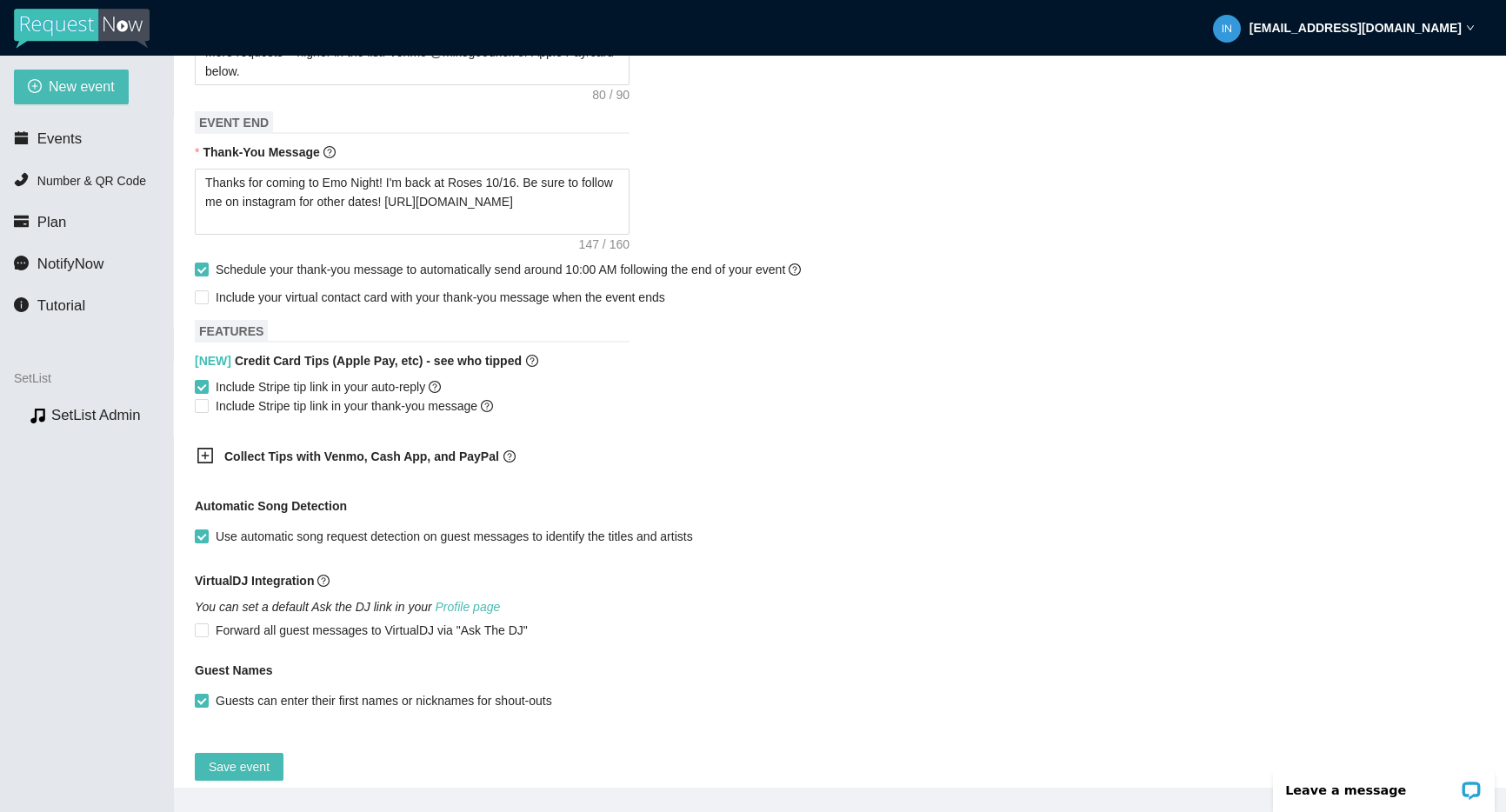
scroll to position [841, 0]
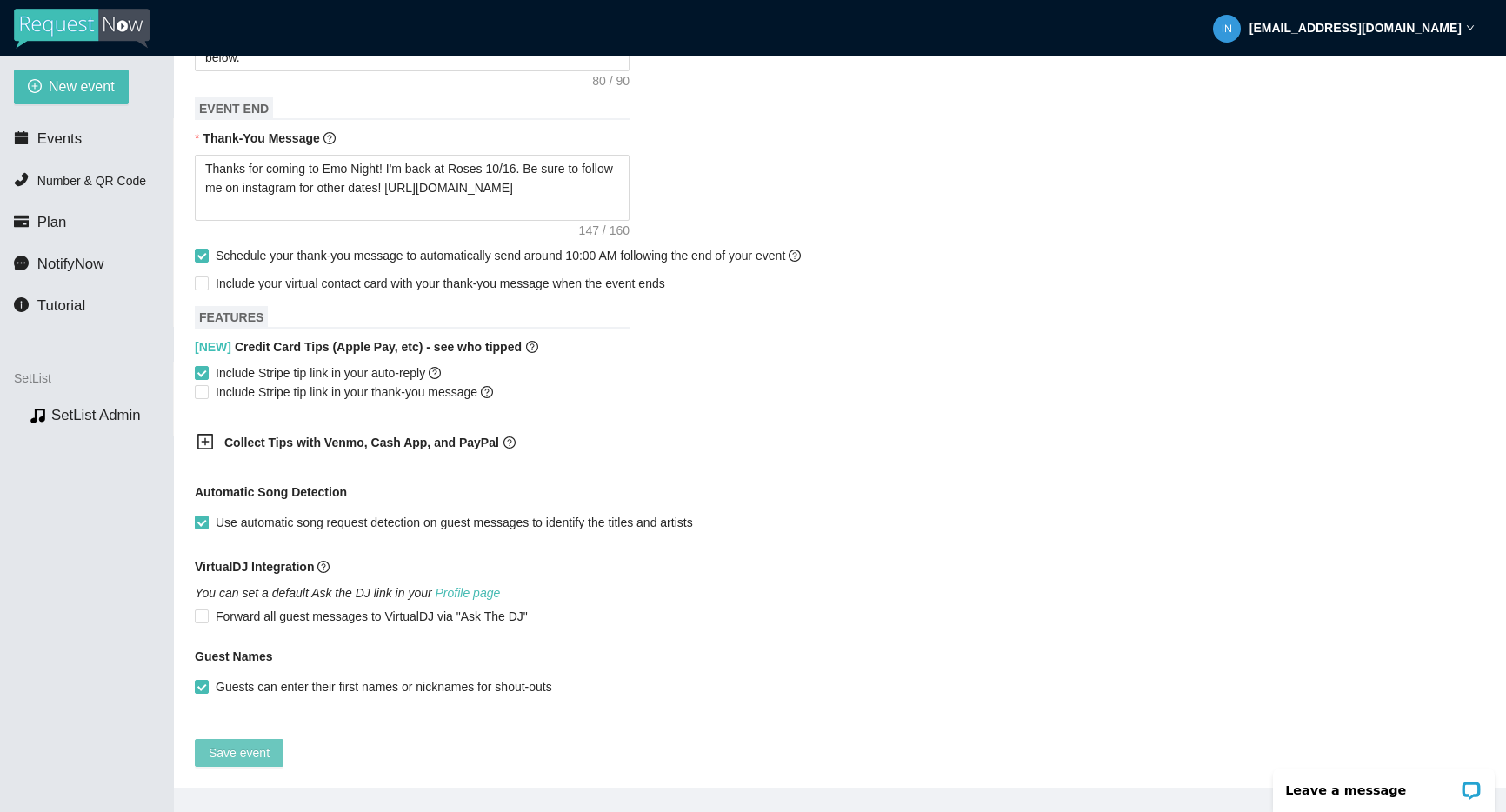
click at [227, 743] on span "Save event" at bounding box center [239, 752] width 61 height 19
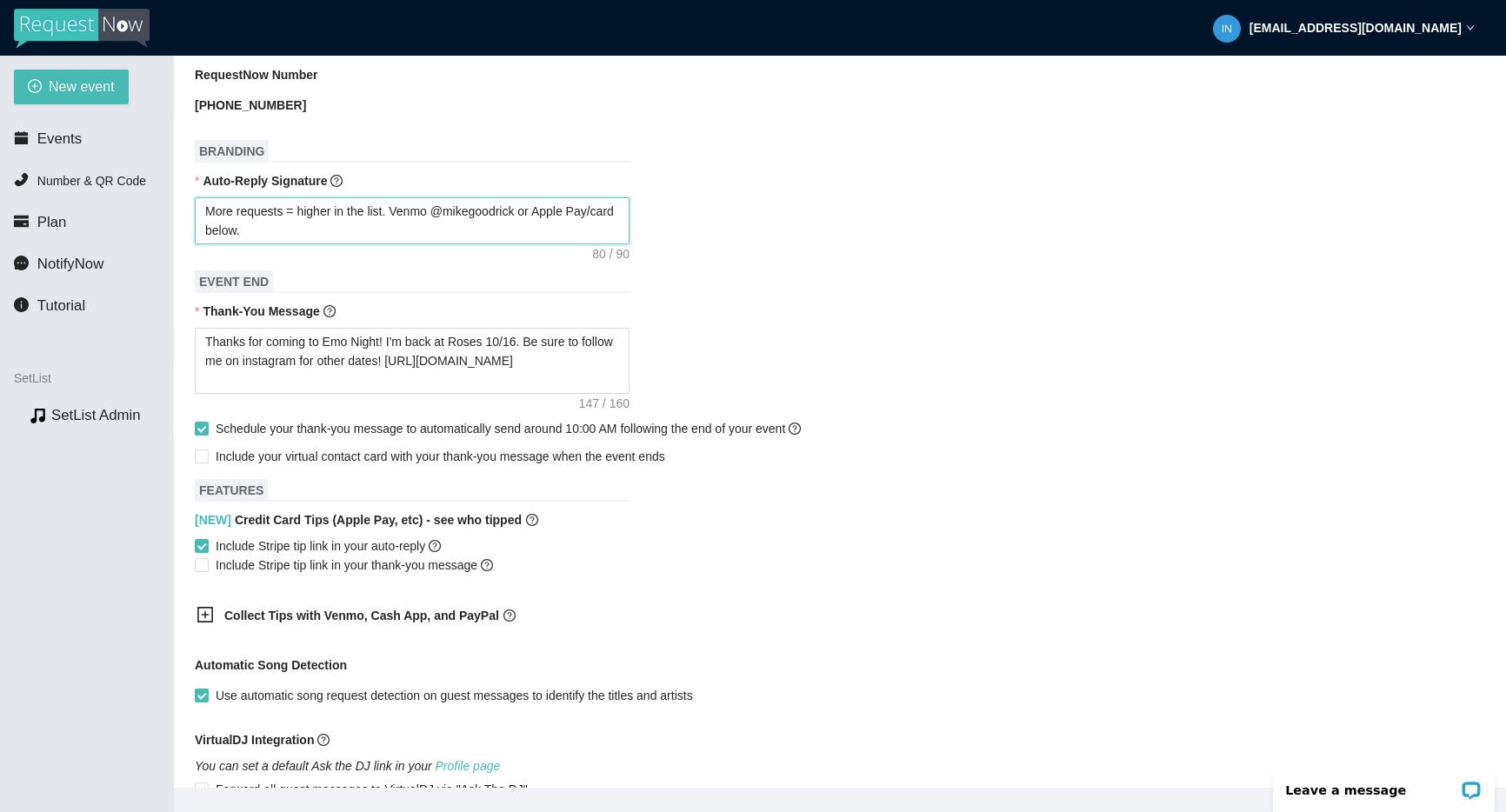
click at [364, 236] on textarea "More requests = higher in the list. Venmo @mikegoodrick or Apple Pay/card below." at bounding box center [412, 220] width 435 height 47
click at [79, 145] on span "Events" at bounding box center [60, 138] width 45 height 17
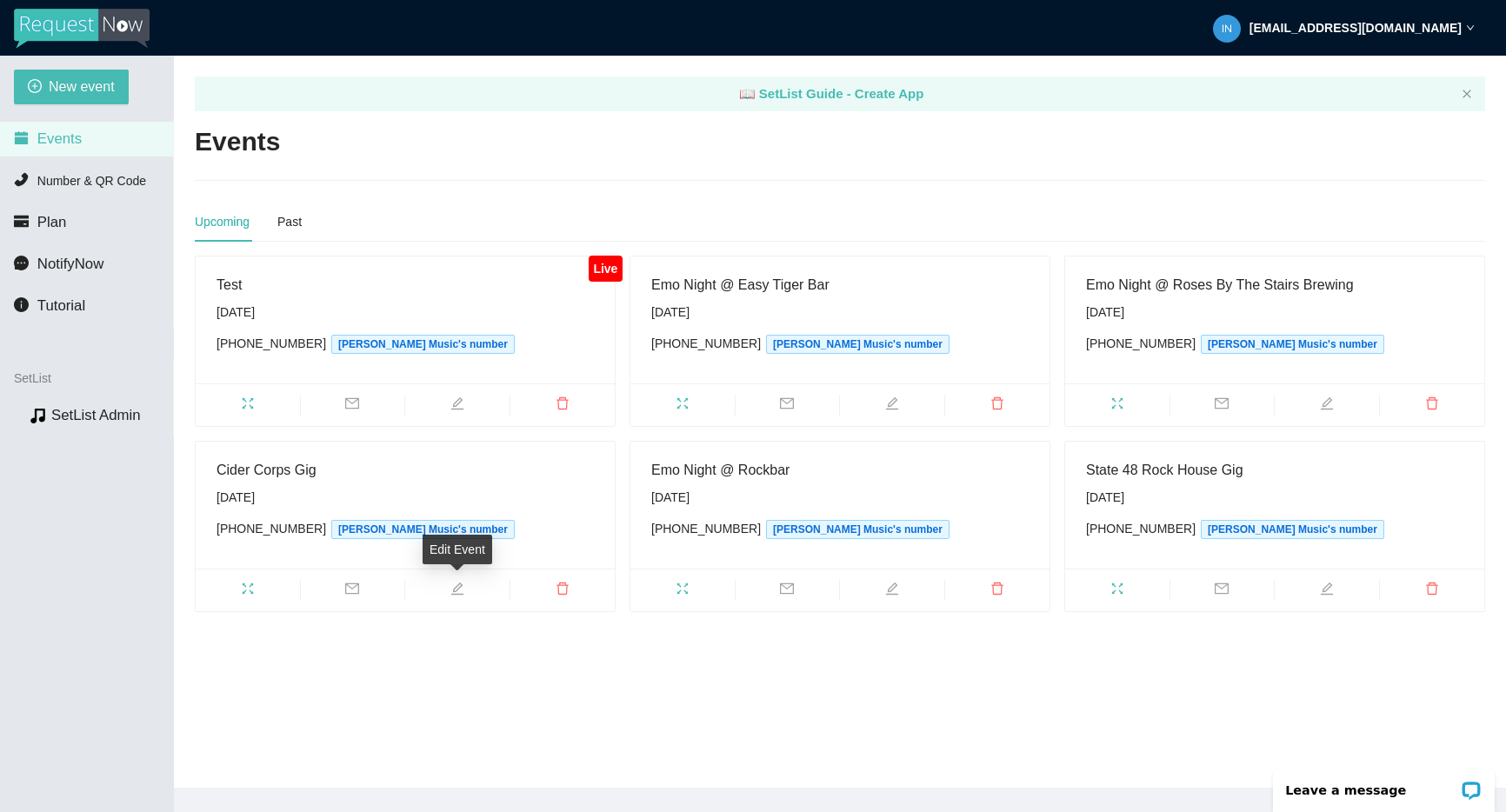
click at [464, 586] on span "edit" at bounding box center [457, 591] width 104 height 19
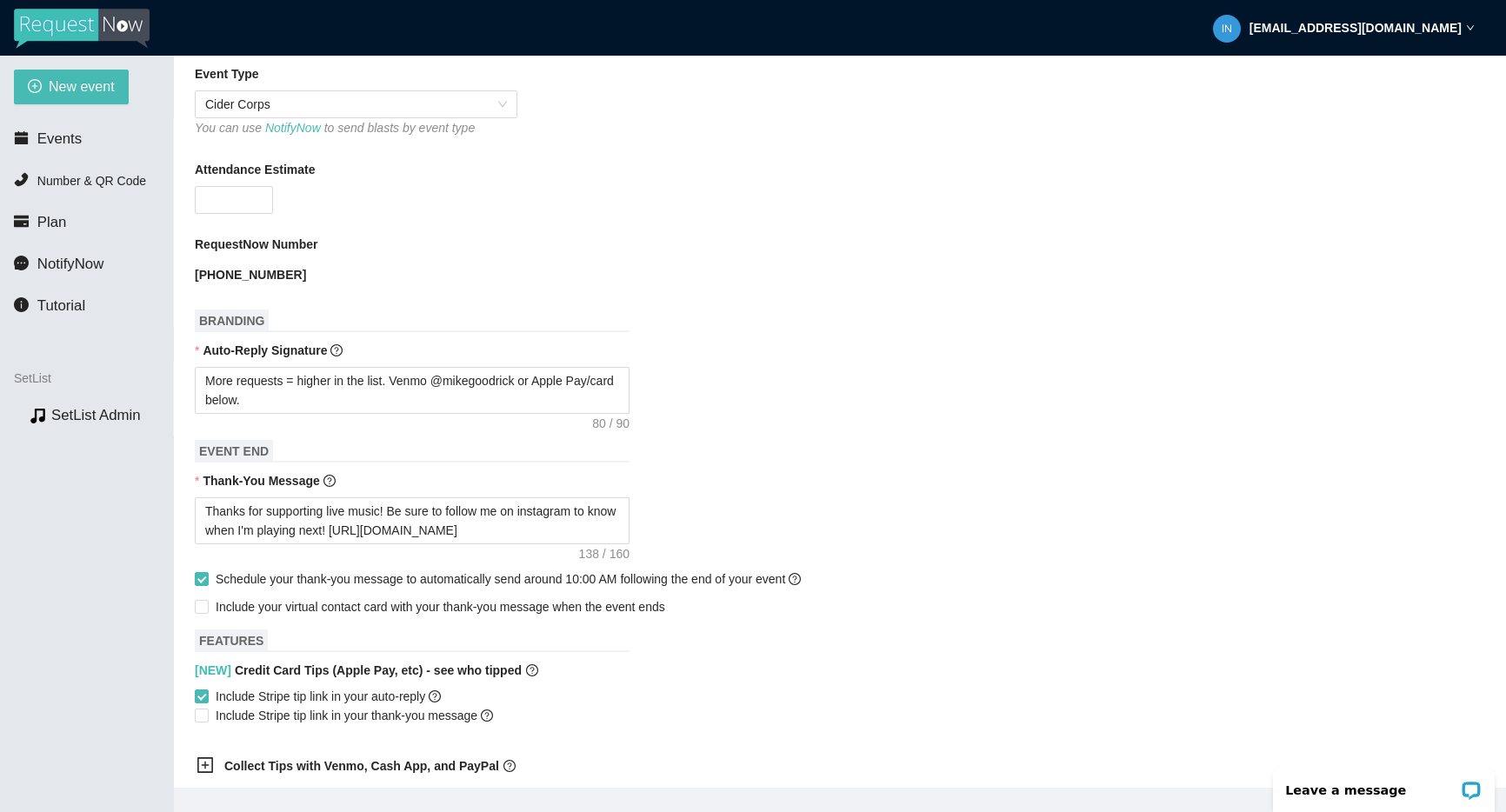
scroll to position [612, 0]
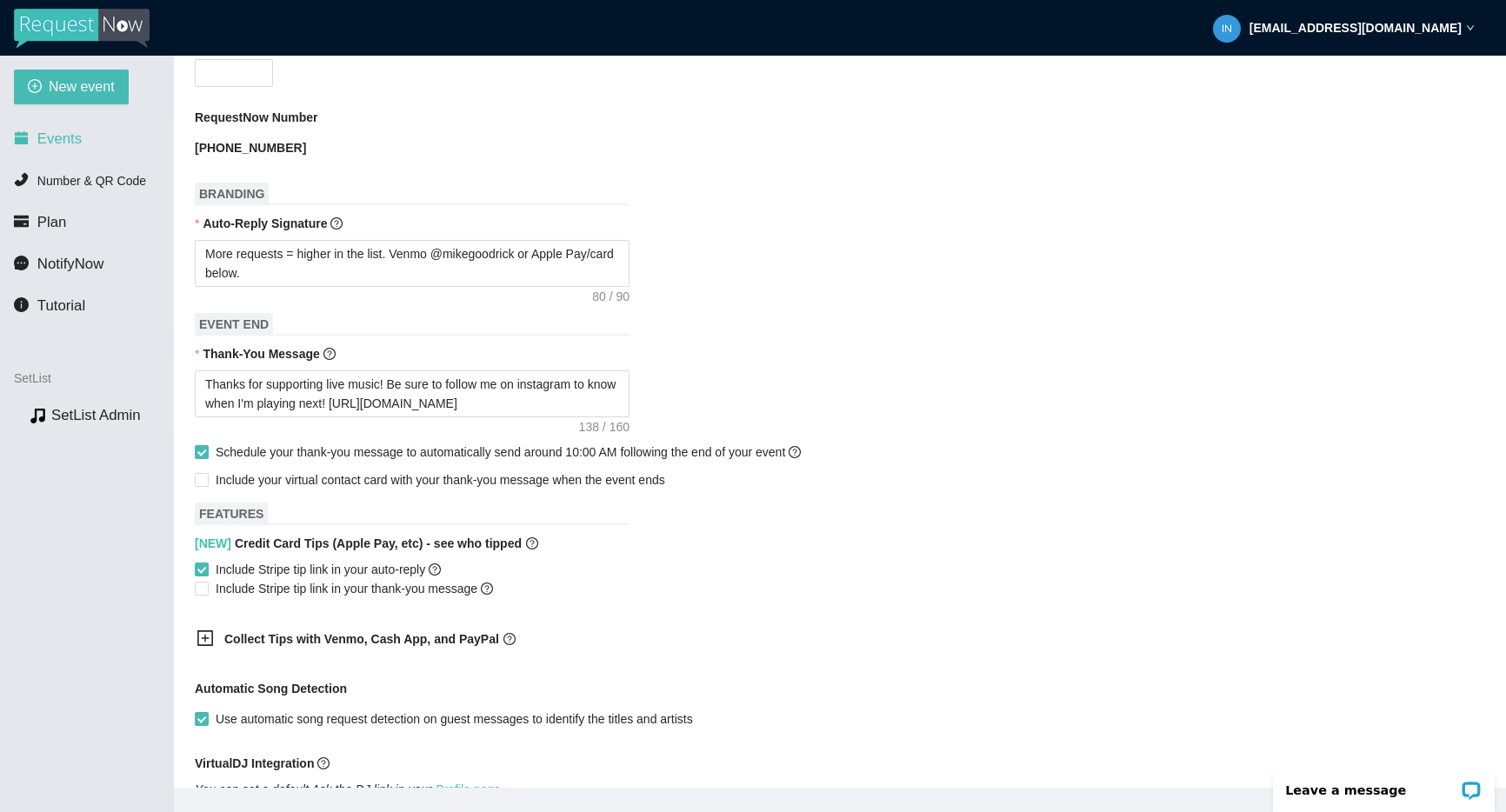
click at [71, 137] on span "Events" at bounding box center [60, 138] width 45 height 17
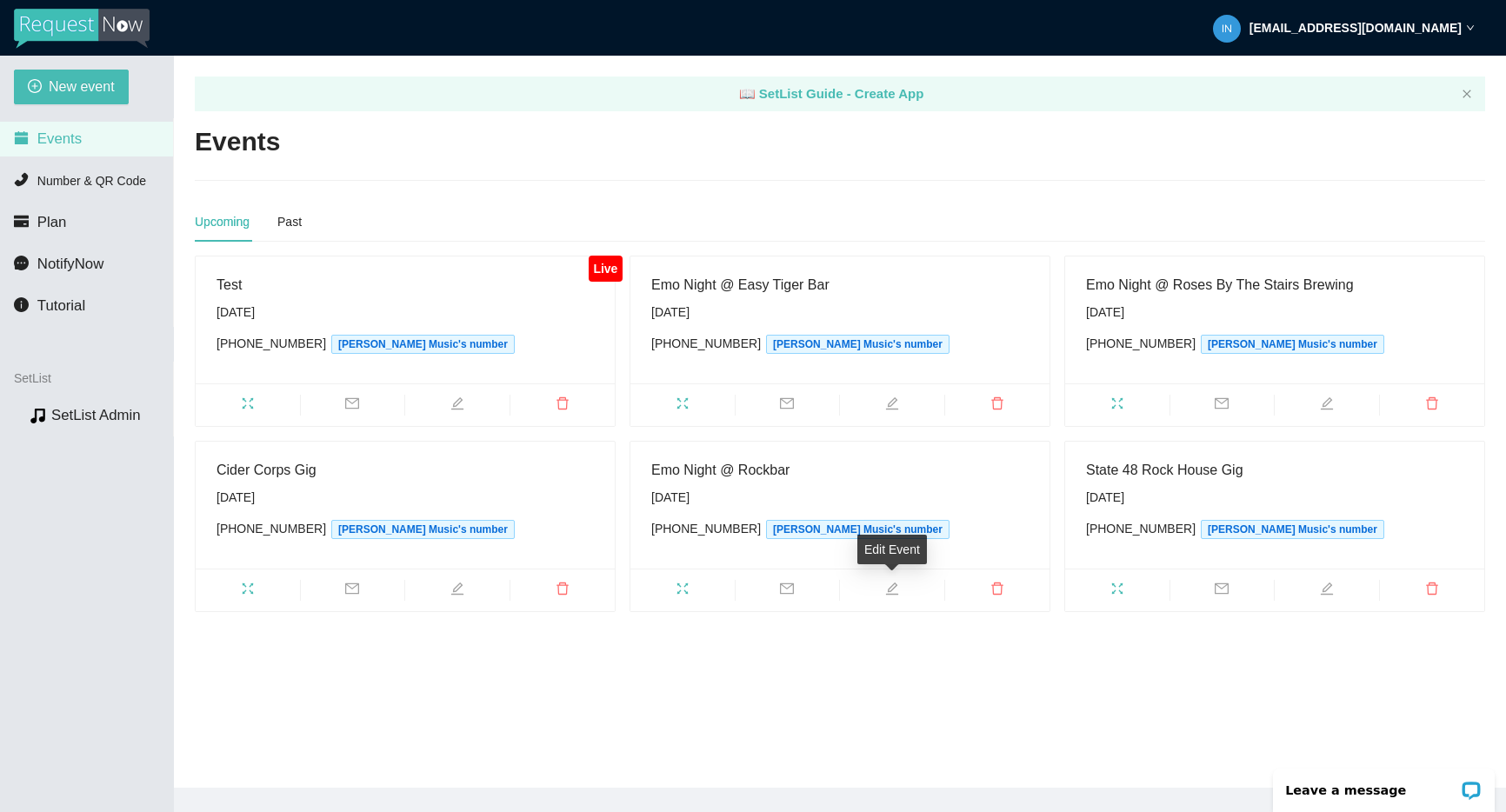
click at [906, 584] on span "edit" at bounding box center [892, 591] width 104 height 19
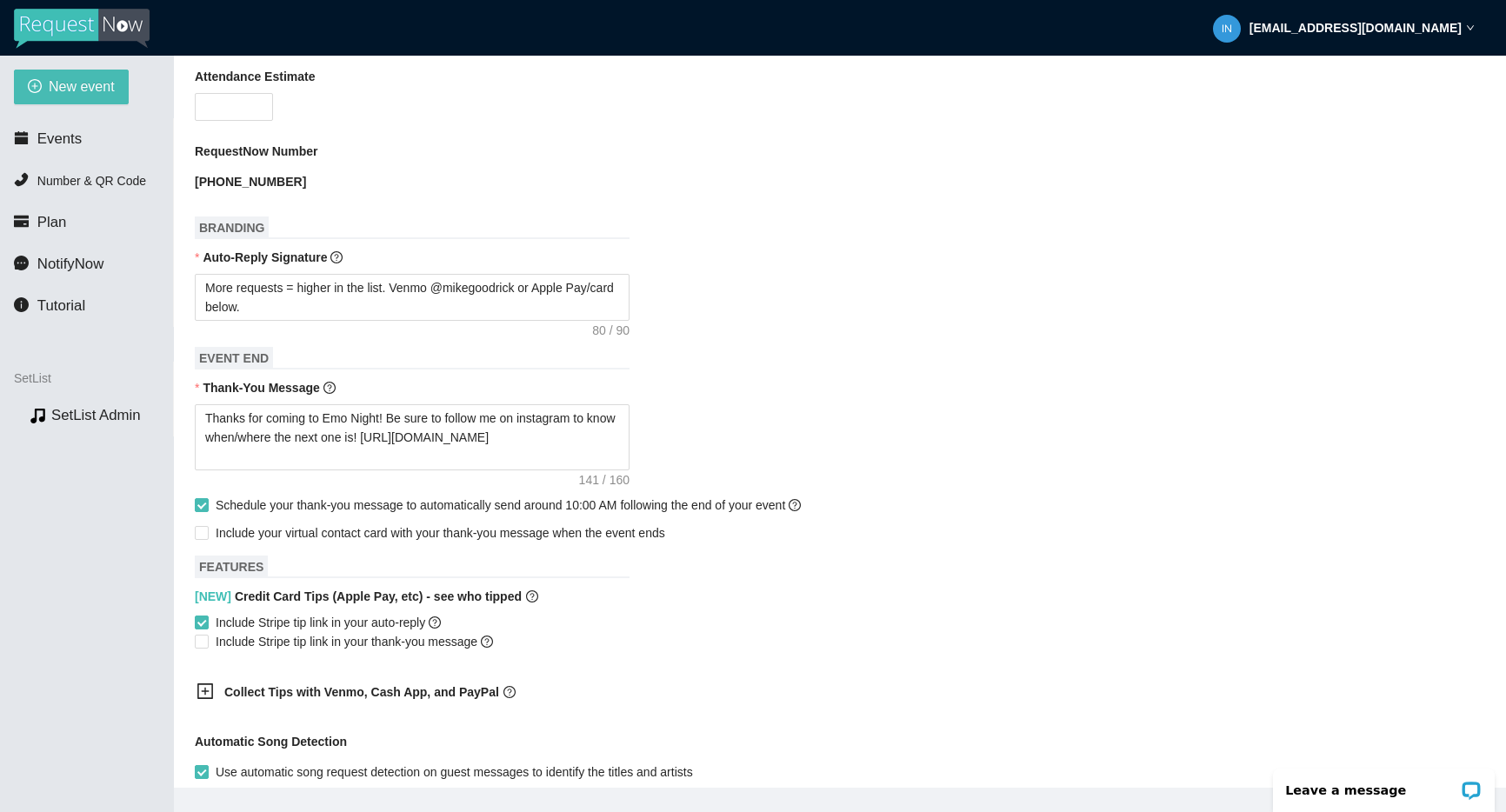
scroll to position [584, 0]
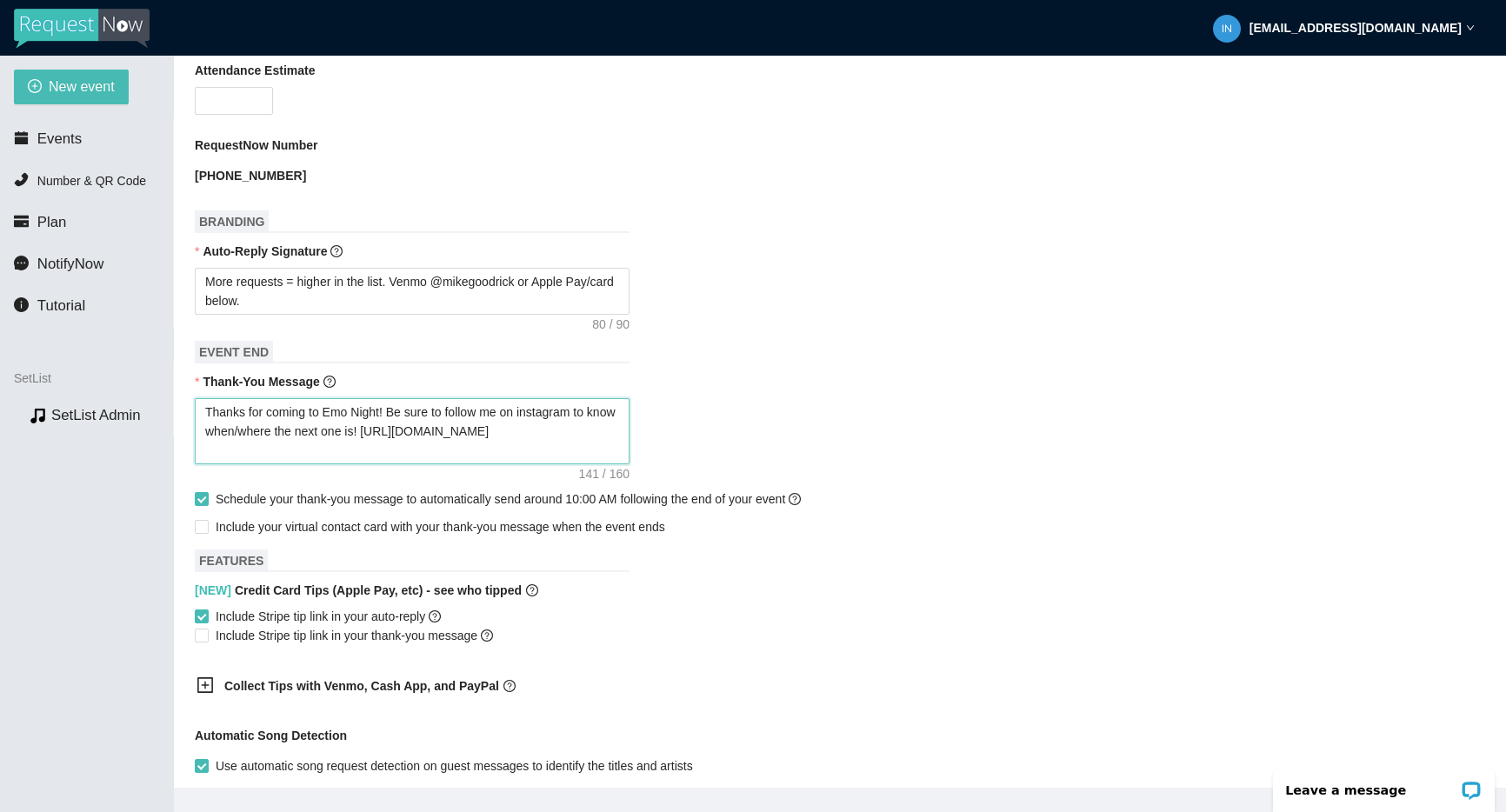
click at [373, 413] on textarea "Thanks for coming to Emo Night! Be sure to follow me on instagram to know when/…" at bounding box center [412, 431] width 435 height 66
click at [50, 153] on li "Events" at bounding box center [87, 138] width 173 height 35
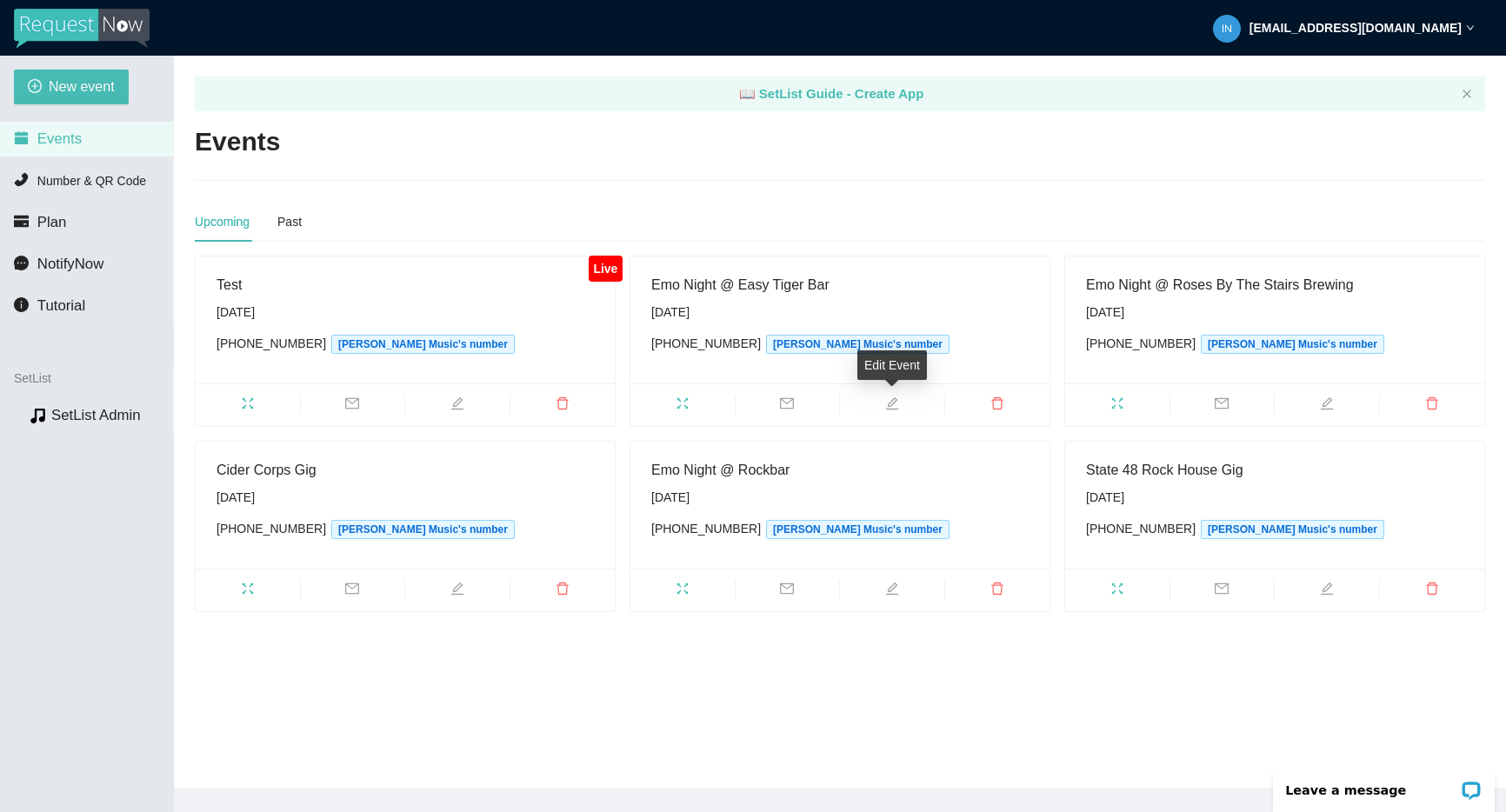
click at [881, 405] on span "edit" at bounding box center [892, 405] width 104 height 19
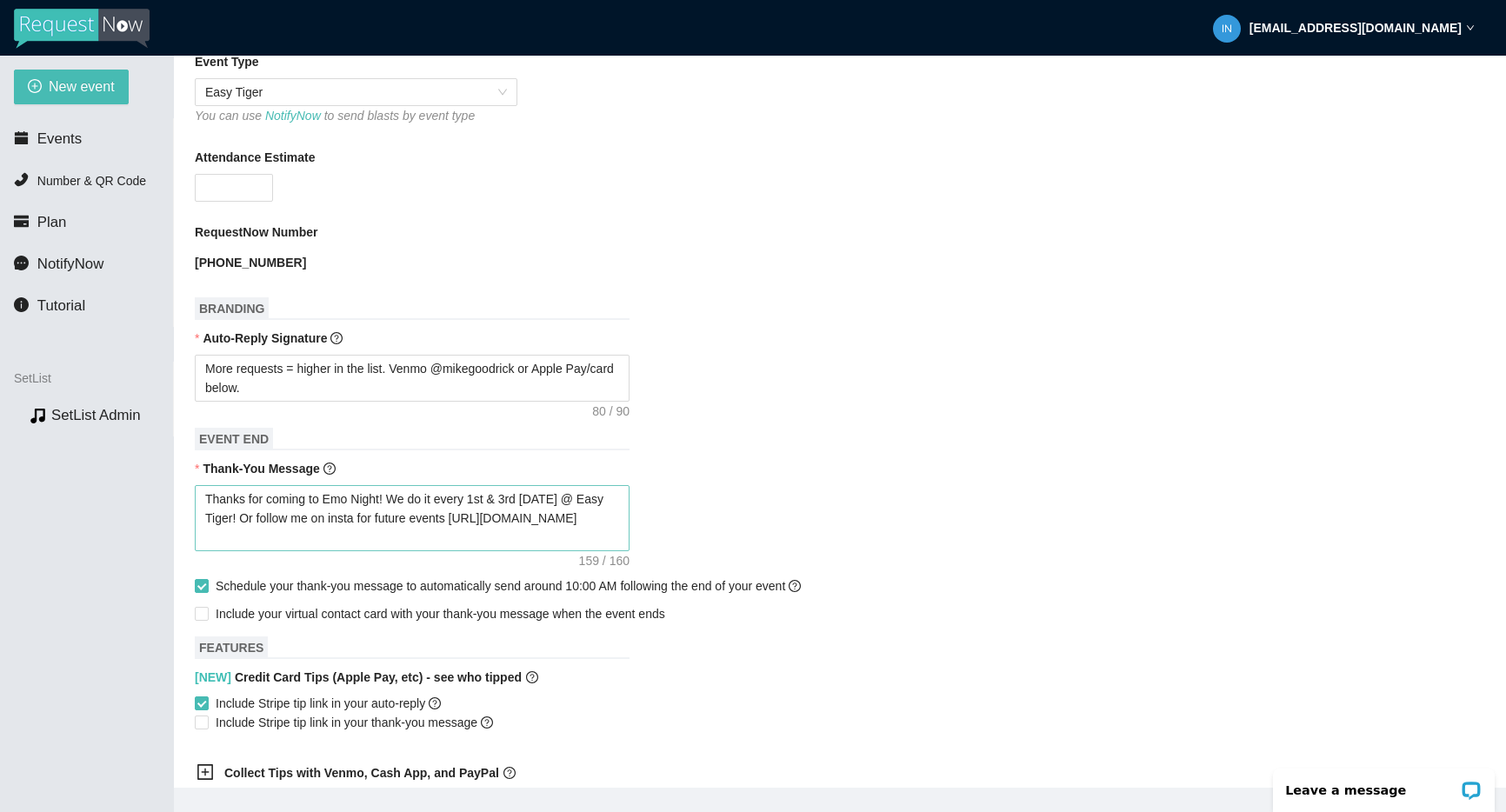
scroll to position [498, 0]
click at [359, 500] on textarea "Thanks for coming to Emo Night! We do it every 1st & 3rd [DATE] @ Easy Tiger! O…" at bounding box center [412, 517] width 435 height 66
click at [358, 500] on textarea "Thanks for coming to Emo Night! We do it every 1st & 3rd [DATE] @ Easy Tiger! O…" at bounding box center [412, 517] width 435 height 66
click at [770, 301] on form "Event Name Emo Night @ Easy Tiger Bar Event Start Date 09/18/2025 Your event wi…" at bounding box center [839, 424] width 1290 height 1346
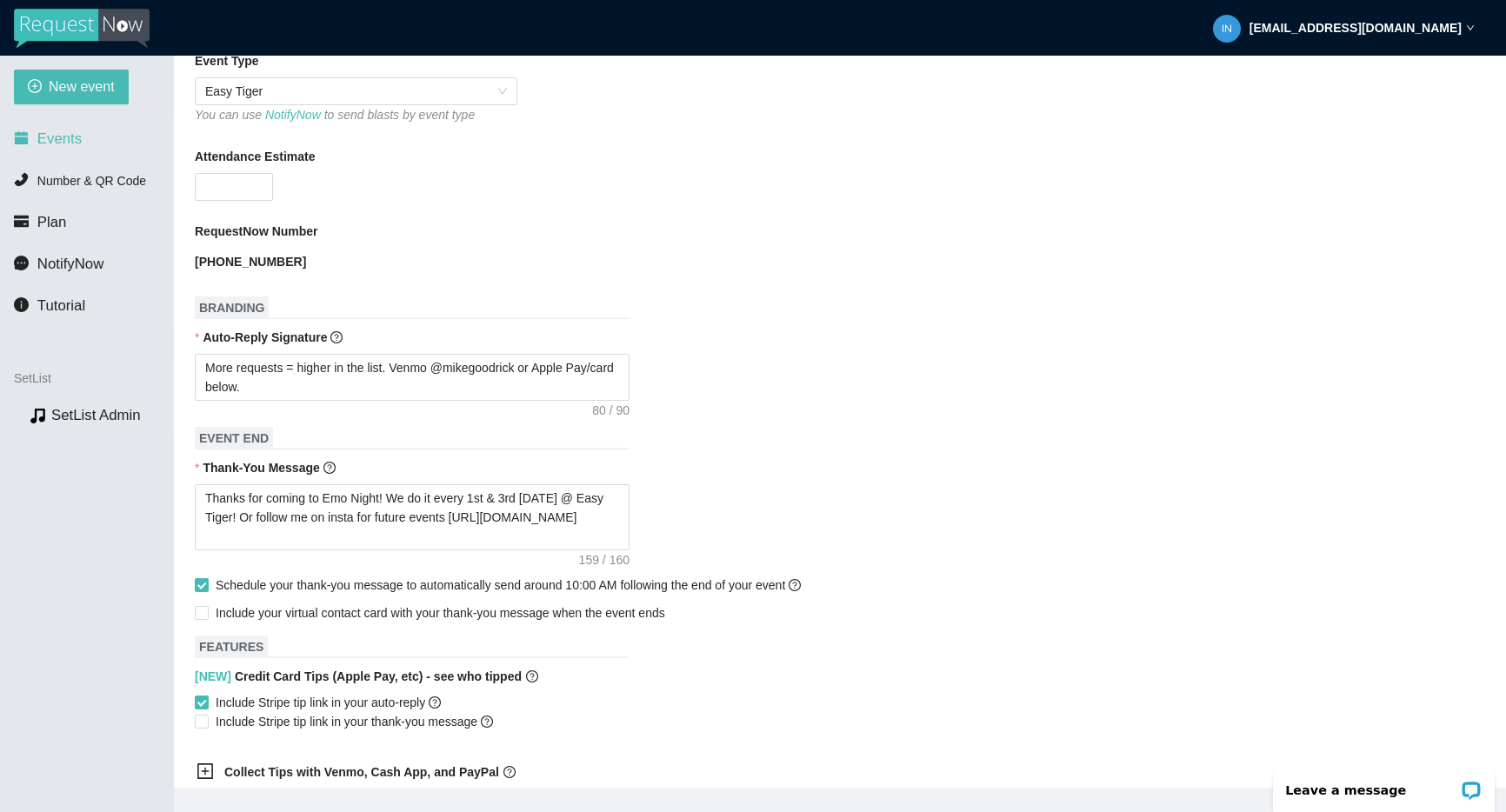
click at [67, 152] on li "Events" at bounding box center [87, 138] width 173 height 35
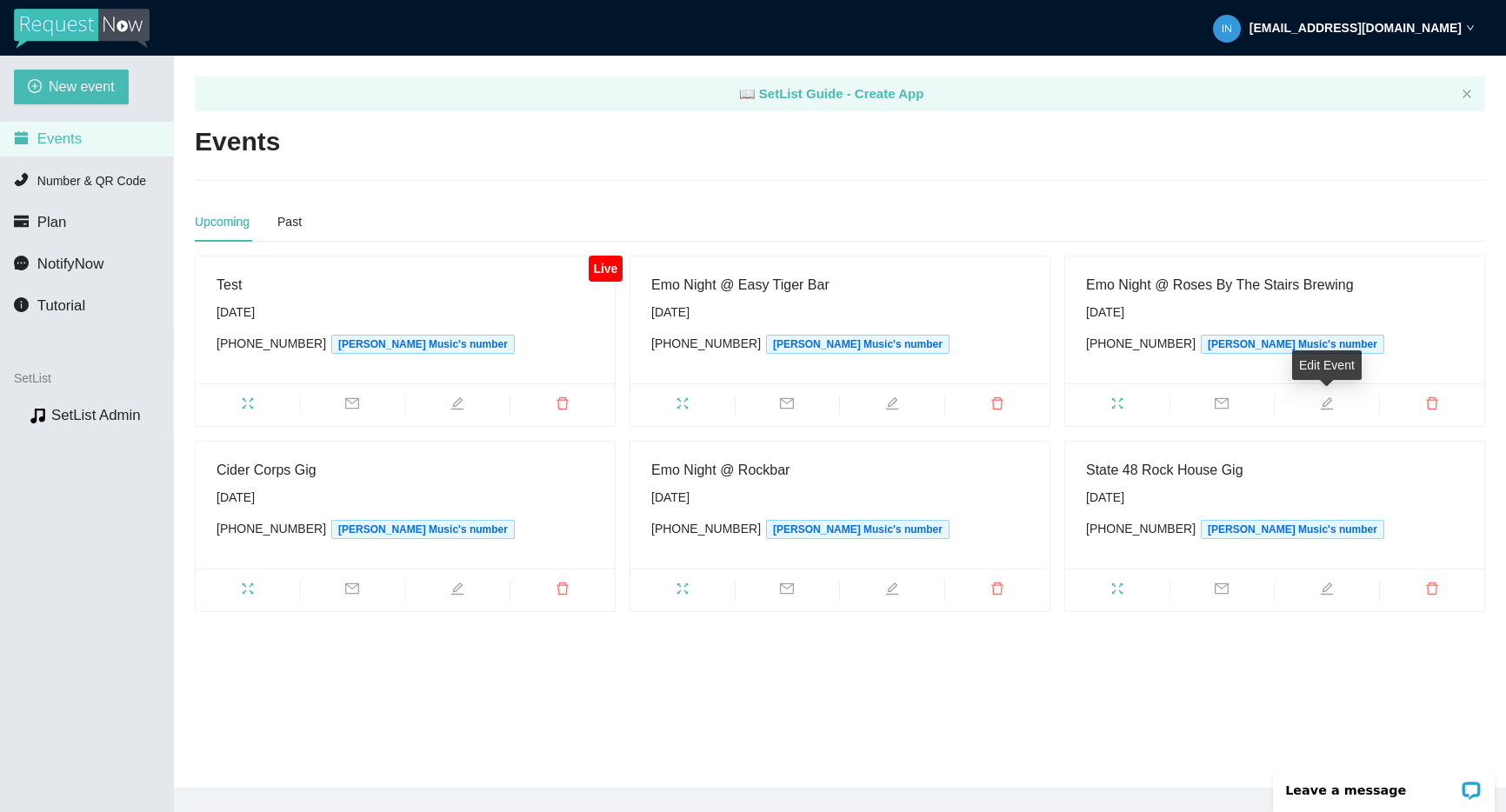
click at [1309, 396] on span "edit" at bounding box center [1327, 405] width 104 height 19
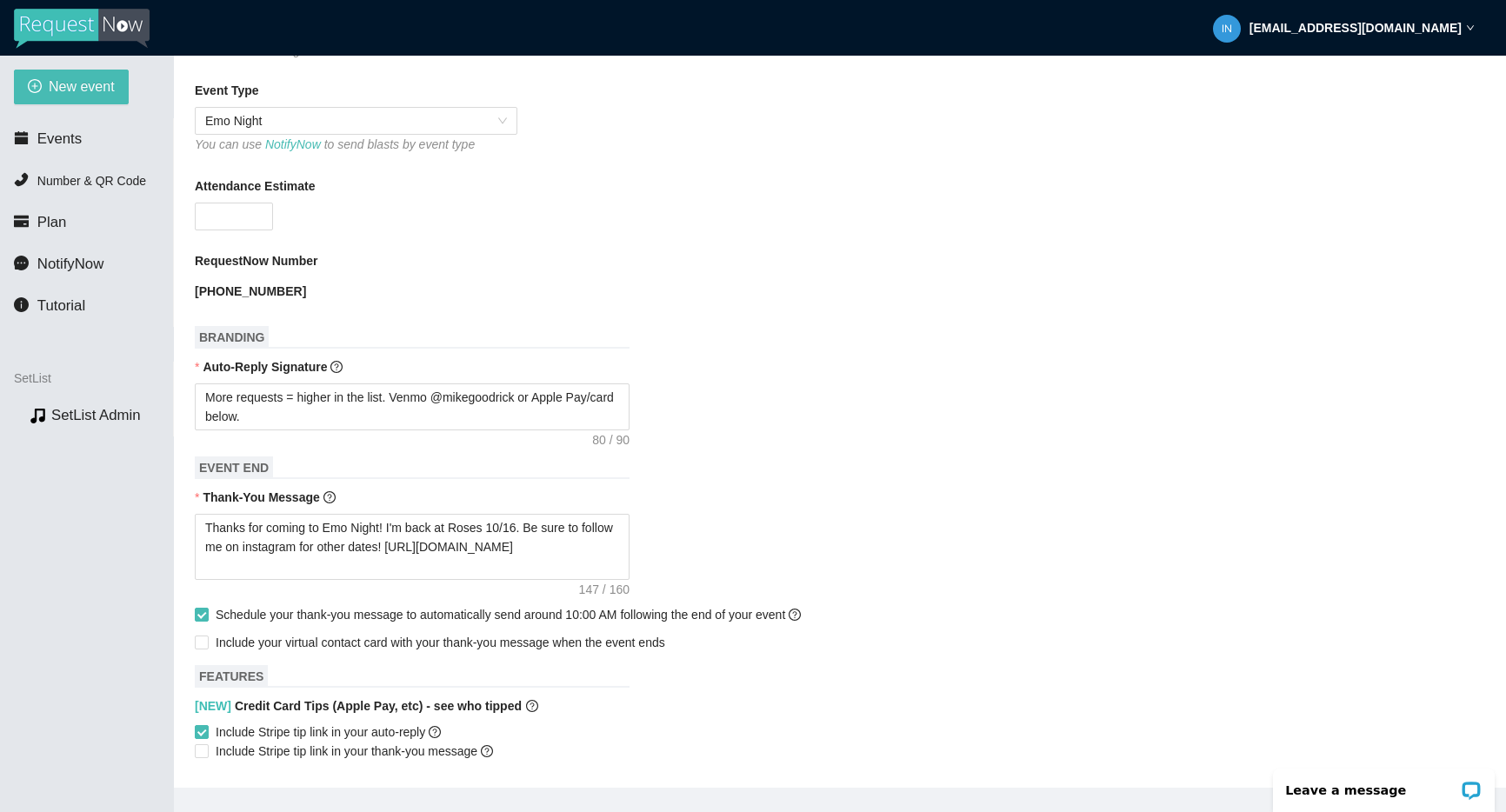
scroll to position [473, 0]
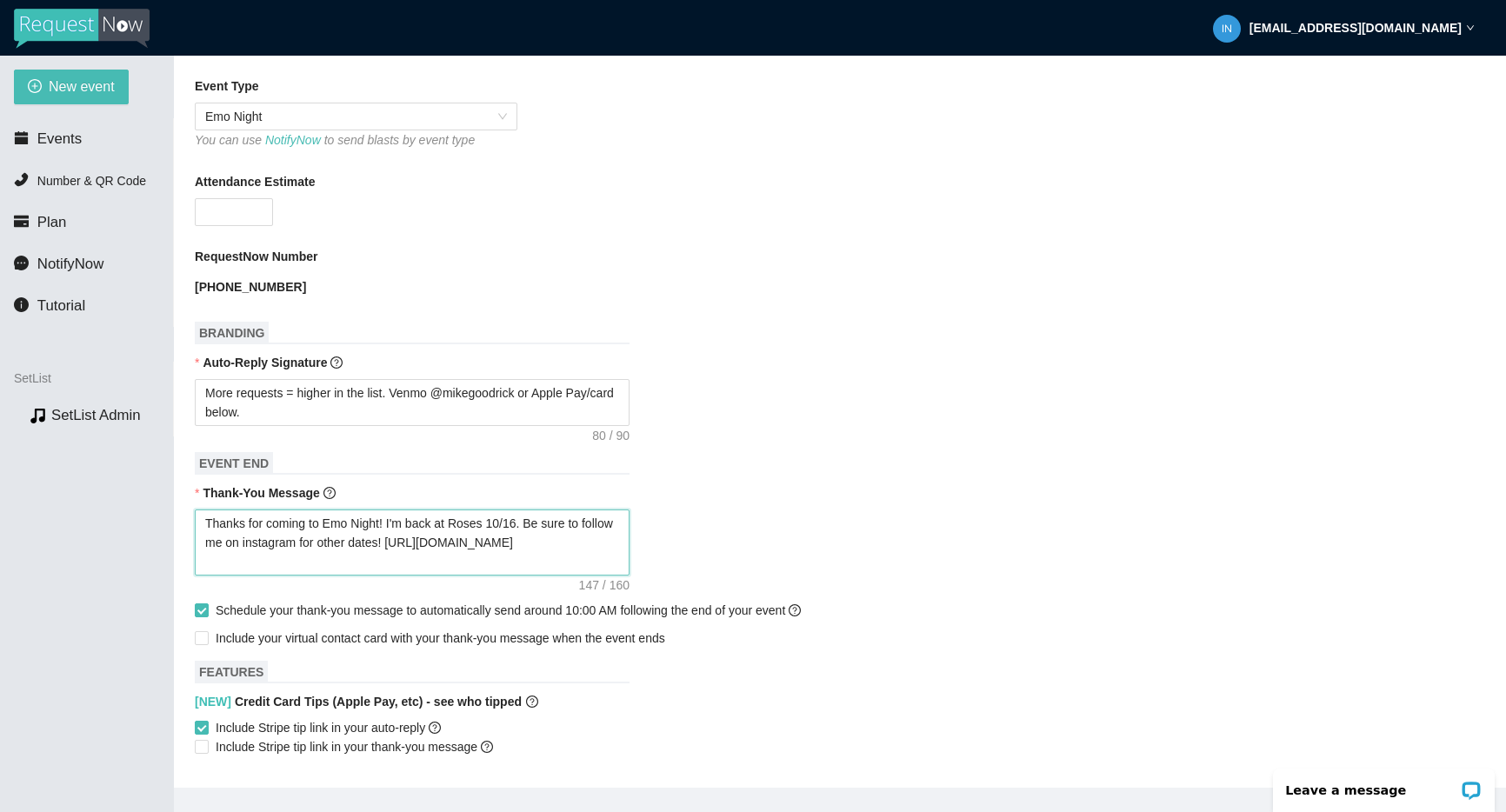
click at [388, 541] on textarea "Thanks for coming to Emo Night! I'm back at Roses 10/16. Be sure to follow me o…" at bounding box center [412, 543] width 435 height 66
click at [38, 146] on span "Events" at bounding box center [60, 138] width 45 height 17
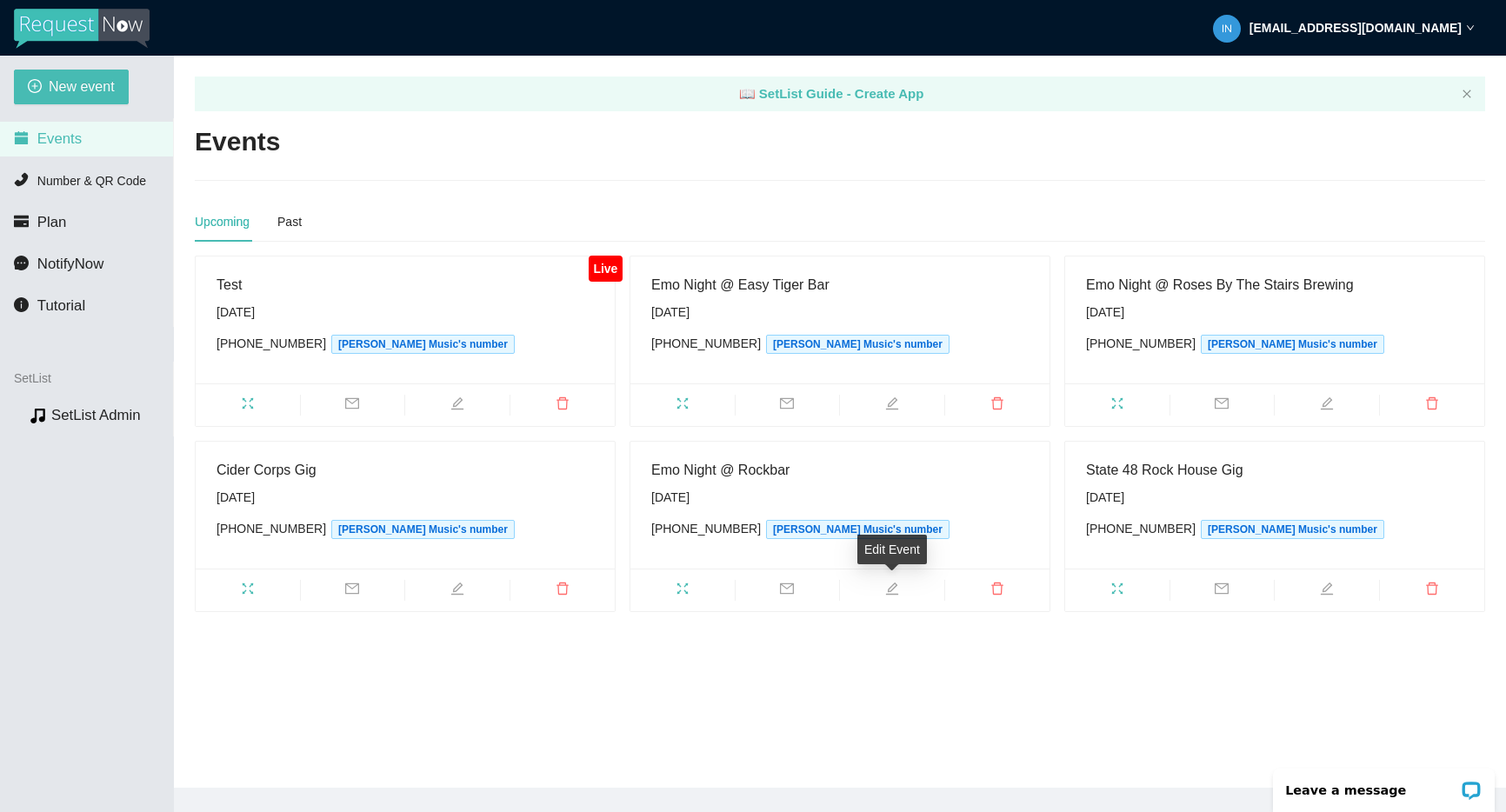
click at [894, 591] on icon "edit" at bounding box center [892, 589] width 14 height 14
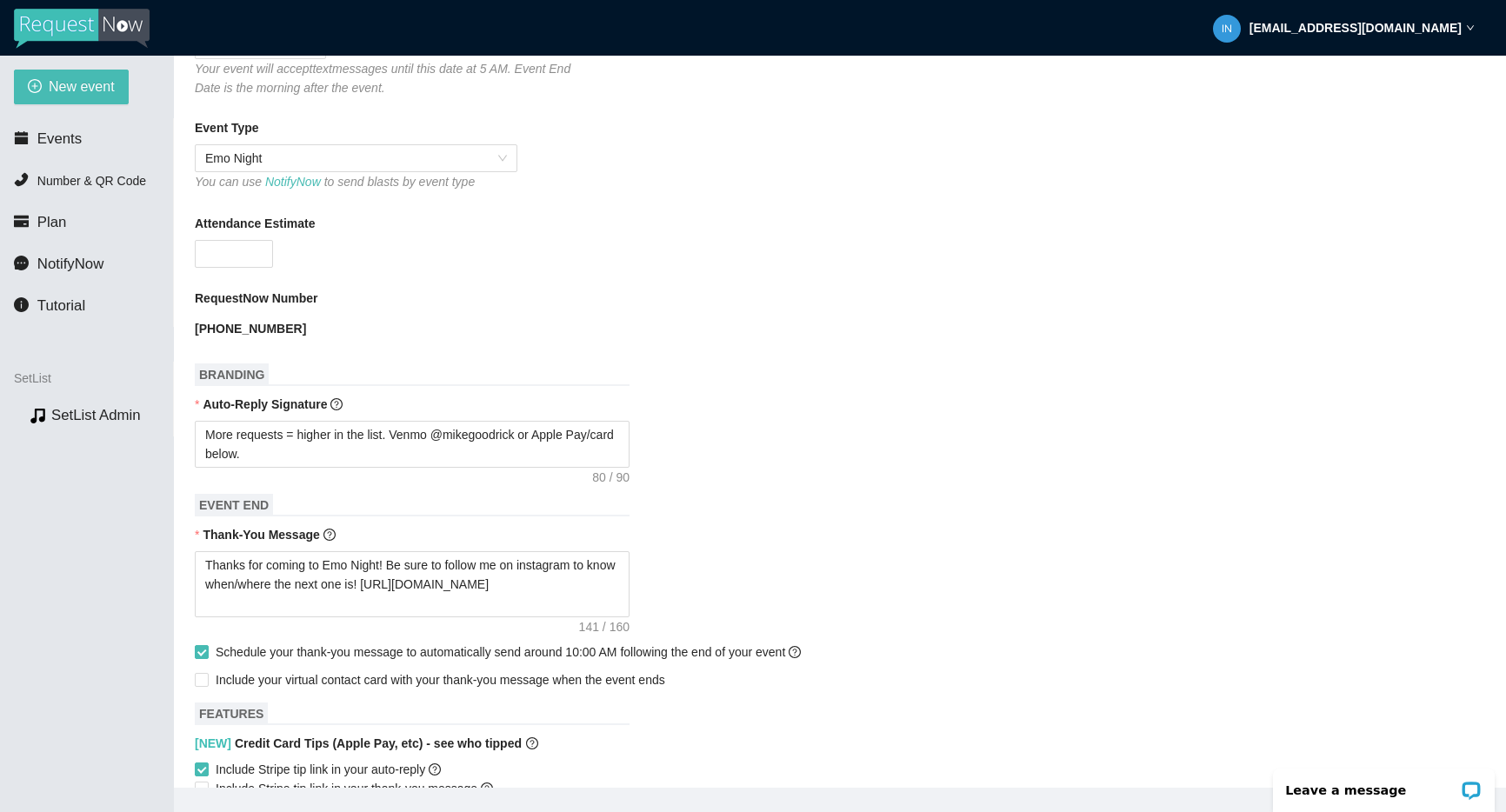
scroll to position [503, 0]
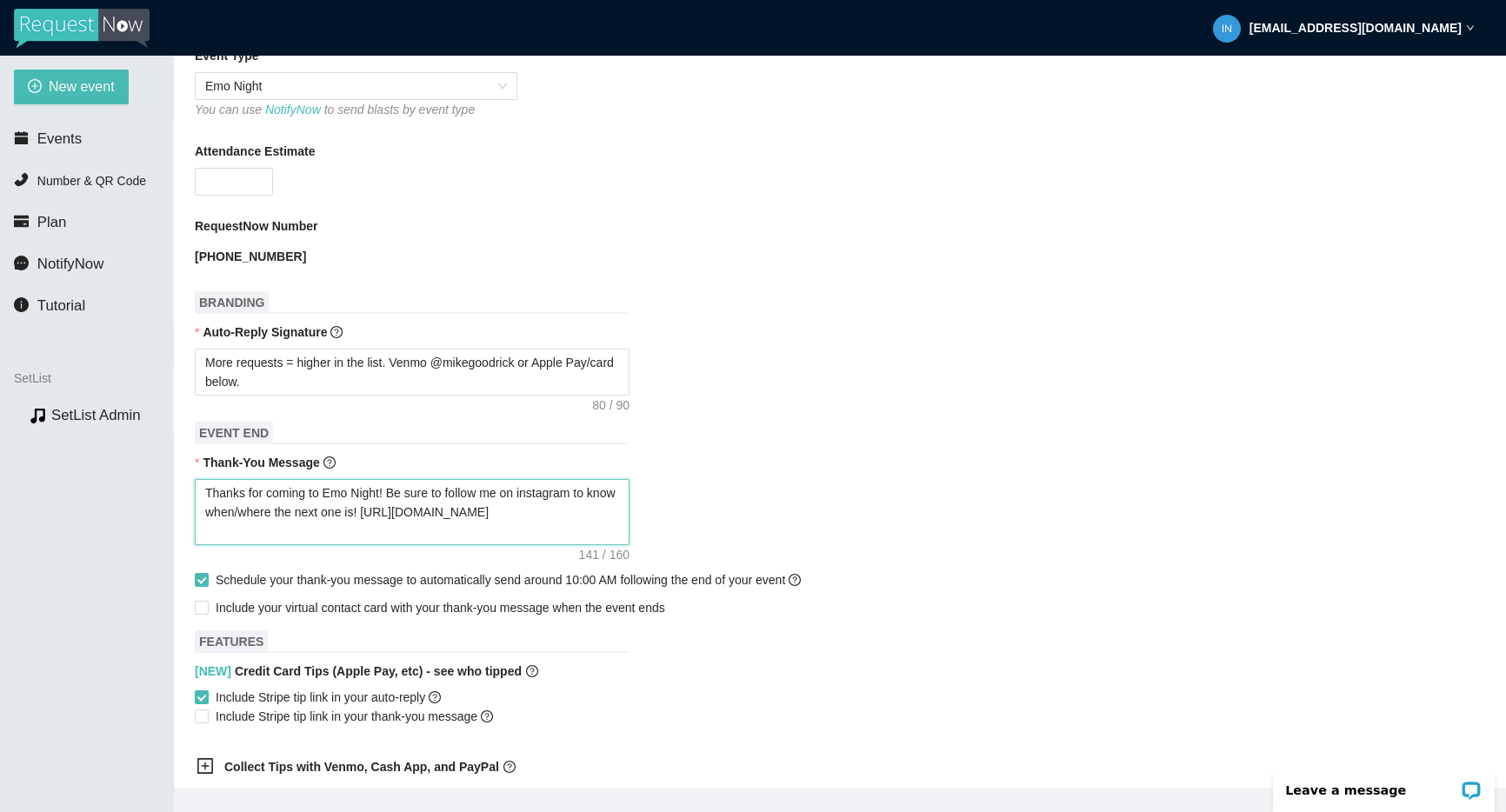
click at [430, 520] on textarea "Thanks for coming to Emo Night! Be sure to follow me on instagram to know when/…" at bounding box center [412, 512] width 435 height 66
click at [431, 521] on textarea "Thanks for coming to Emo Night! Be sure to follow me on instagram to know when/…" at bounding box center [412, 512] width 435 height 66
click at [431, 520] on textarea "Thanks for coming to Emo Night! Be sure to follow me on instagram to know when/…" at bounding box center [412, 512] width 435 height 66
paste textarea "I'm back at Roses 10/16. Be sure to follow me on instagram for other date"
click at [526, 493] on textarea "Thanks for coming to Emo Night! I'm back at Roses 10/16. Be sure to follow me o…" at bounding box center [412, 512] width 435 height 66
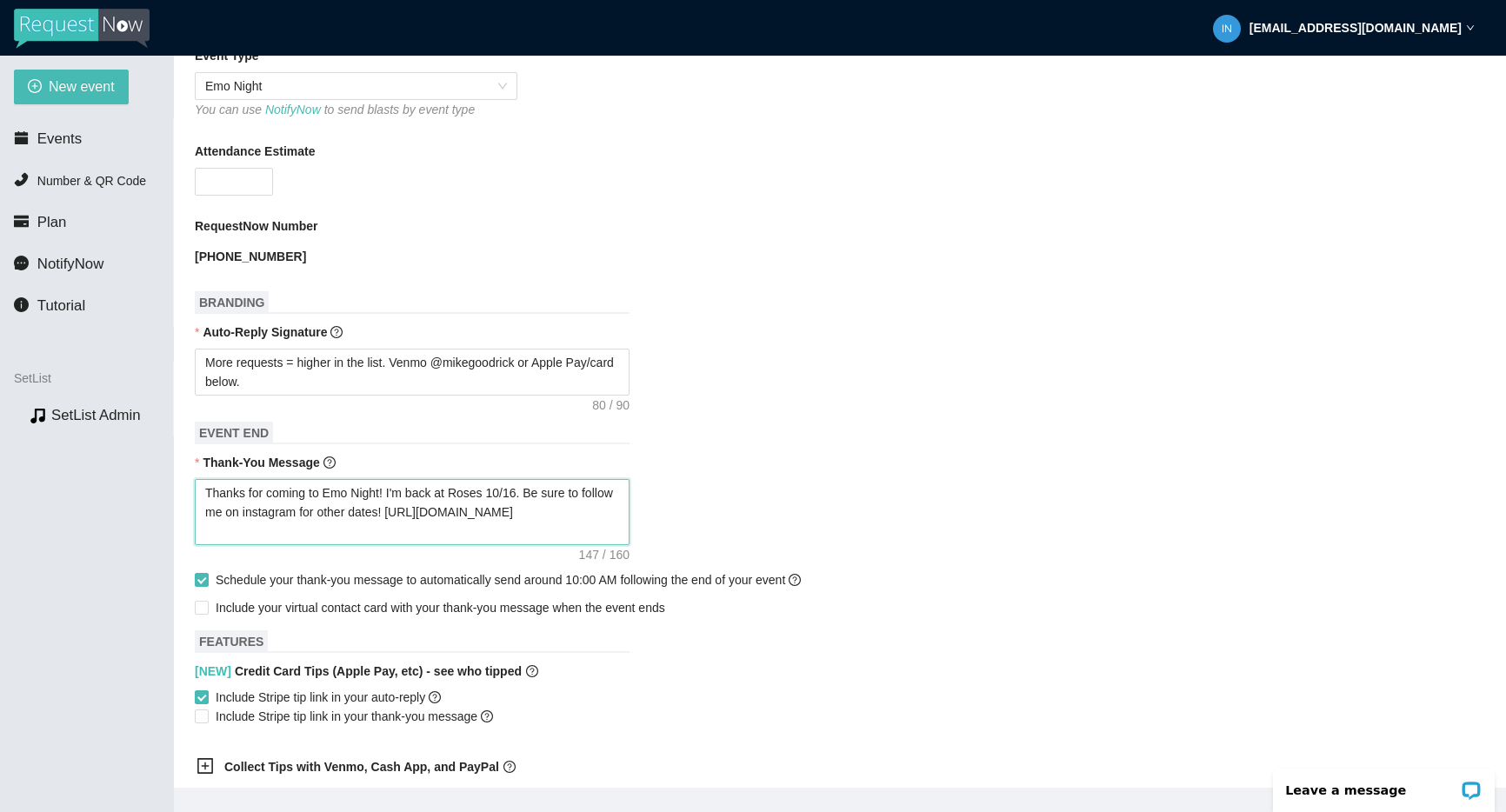
click at [485, 493] on textarea "Thanks for coming to Emo Night! I'm back at Roses 10/16. Be sure to follow me o…" at bounding box center [412, 512] width 435 height 66
click at [836, 481] on div "Thanks for coming to Emo Night! I'm back at Rockbar 10/23. Be sure to follow me…" at bounding box center [839, 512] width 1290 height 66
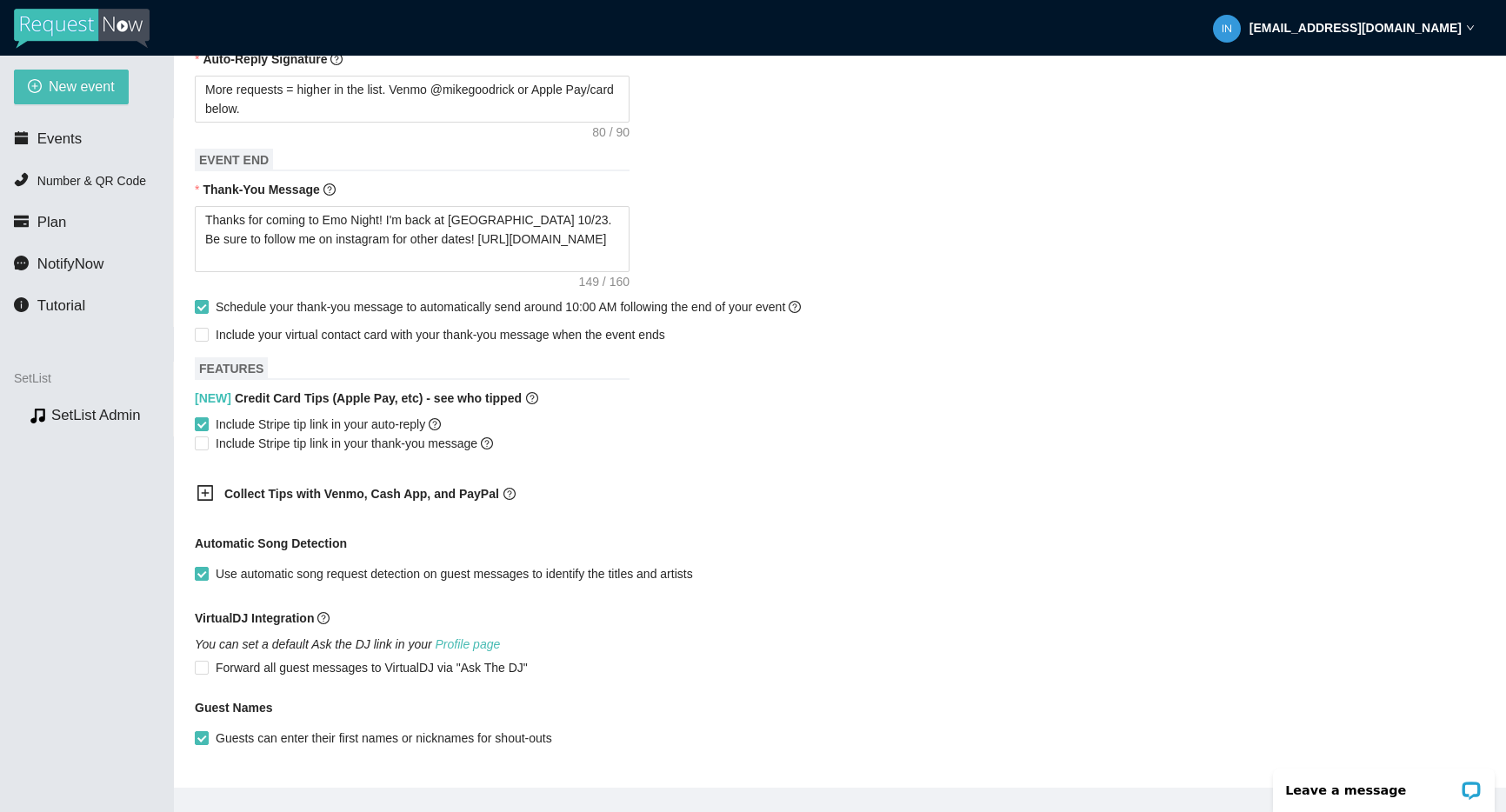
scroll to position [841, 0]
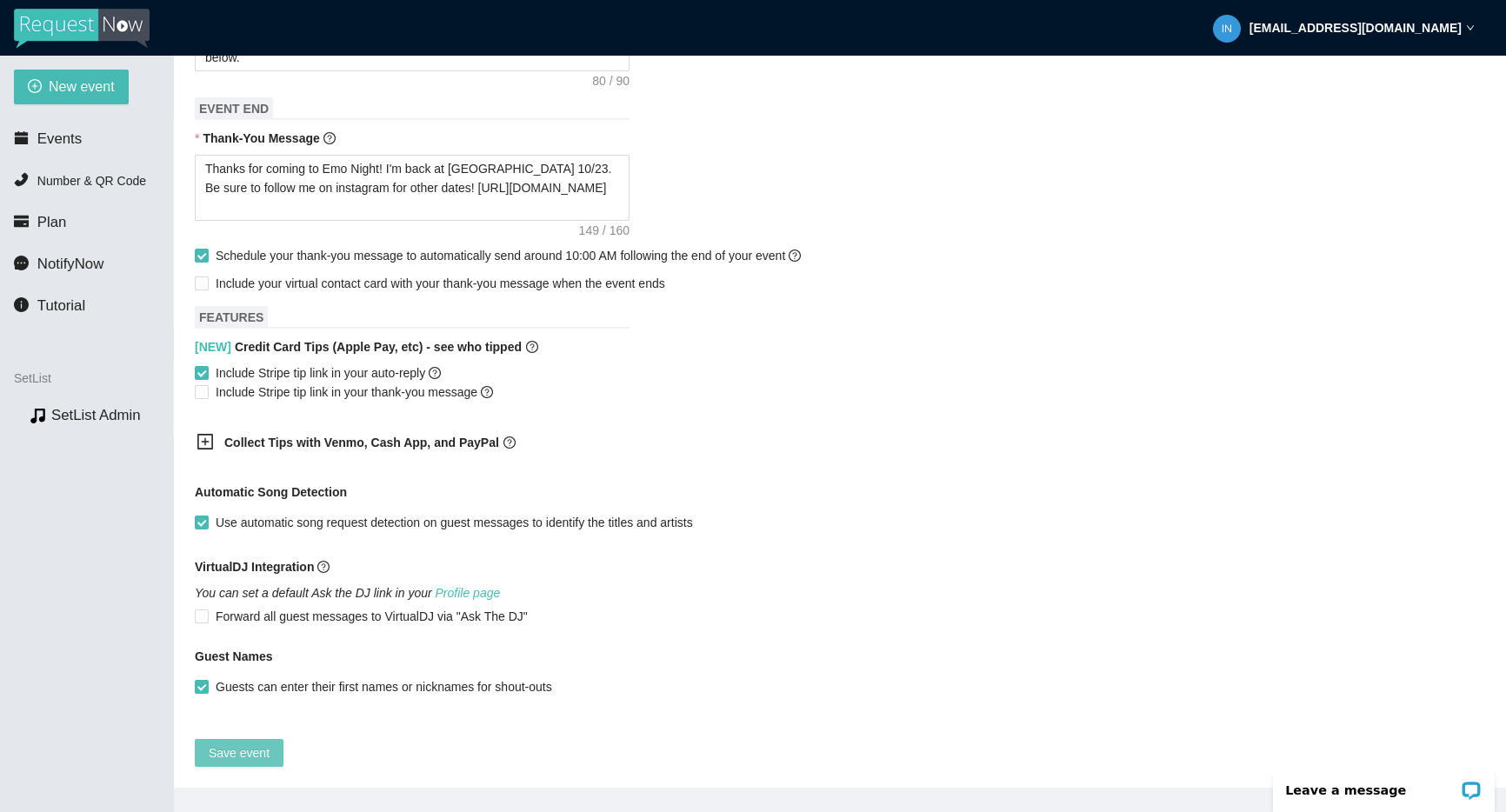
click at [255, 743] on span "Save event" at bounding box center [239, 752] width 61 height 19
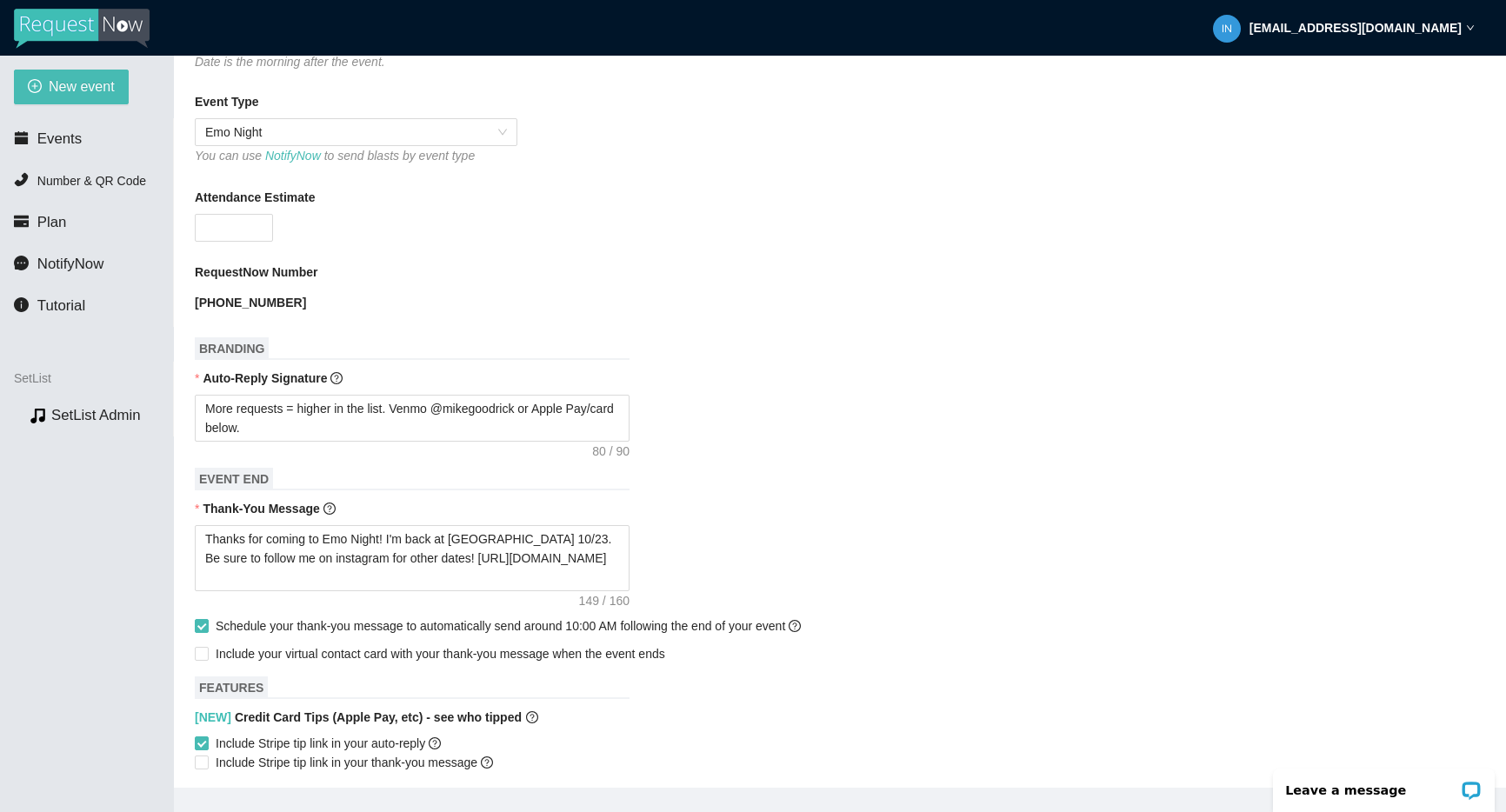
scroll to position [0, 0]
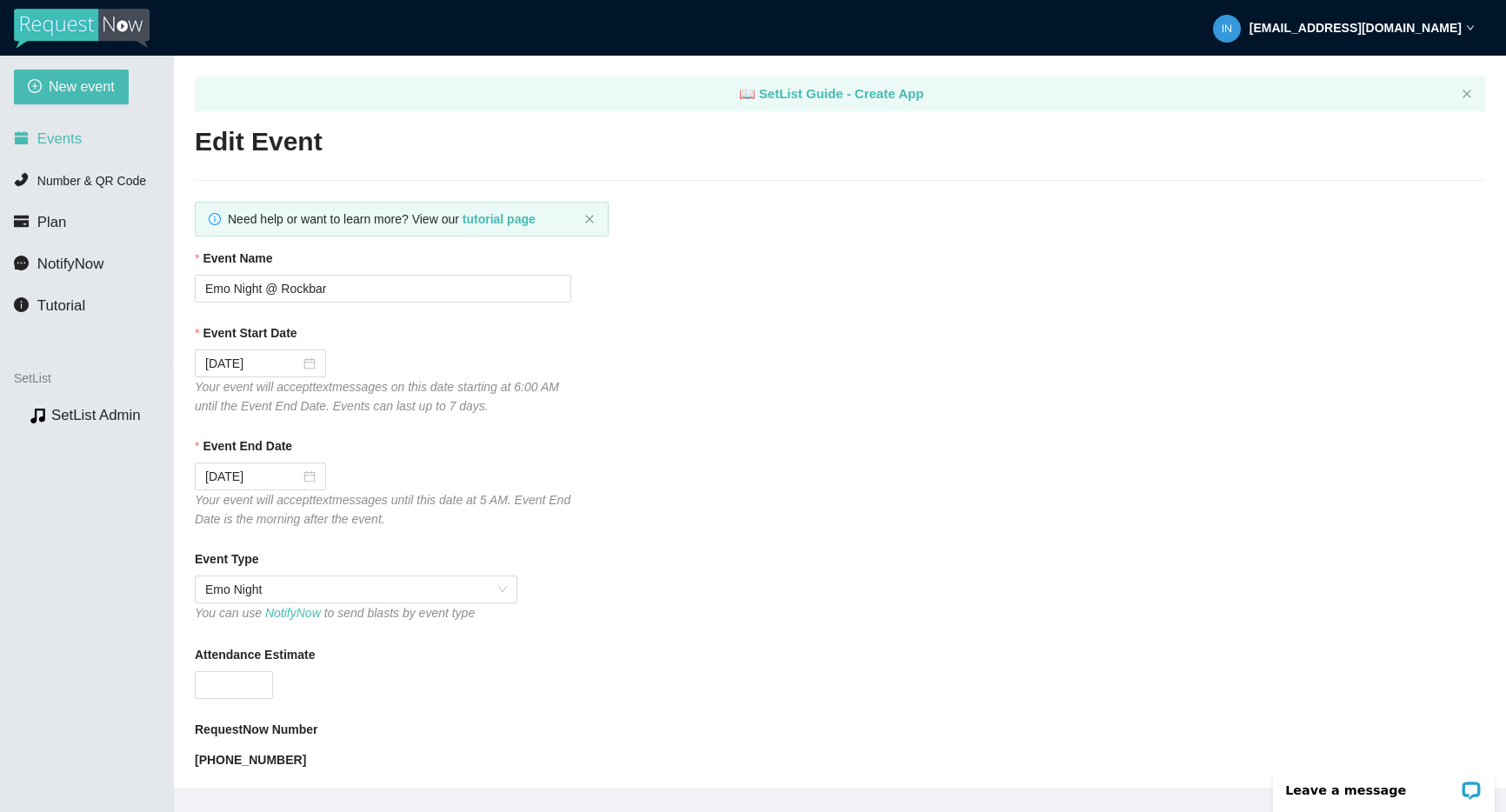
click at [69, 151] on li "Events" at bounding box center [87, 138] width 173 height 35
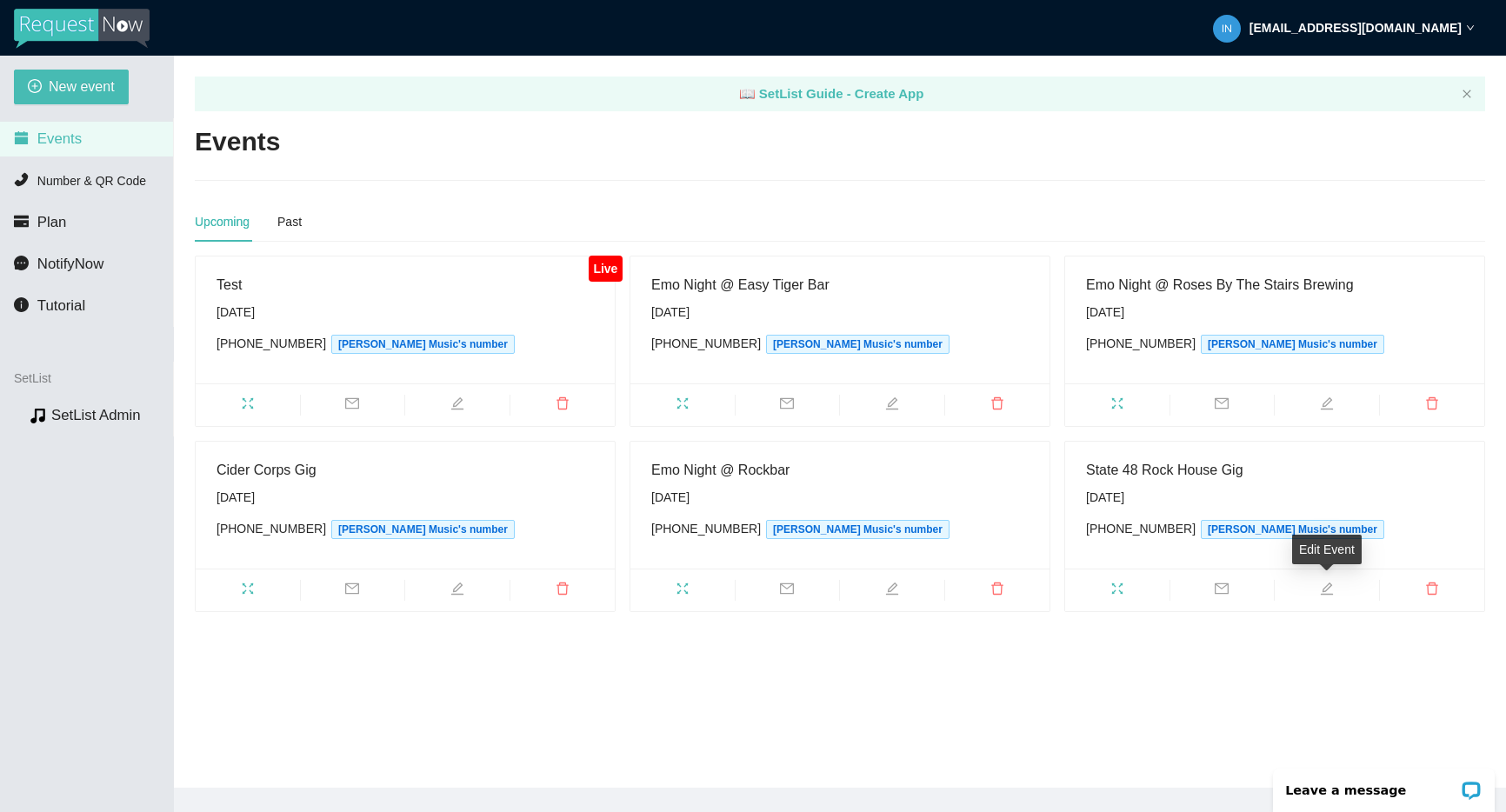
click at [1315, 585] on span "edit" at bounding box center [1327, 591] width 104 height 19
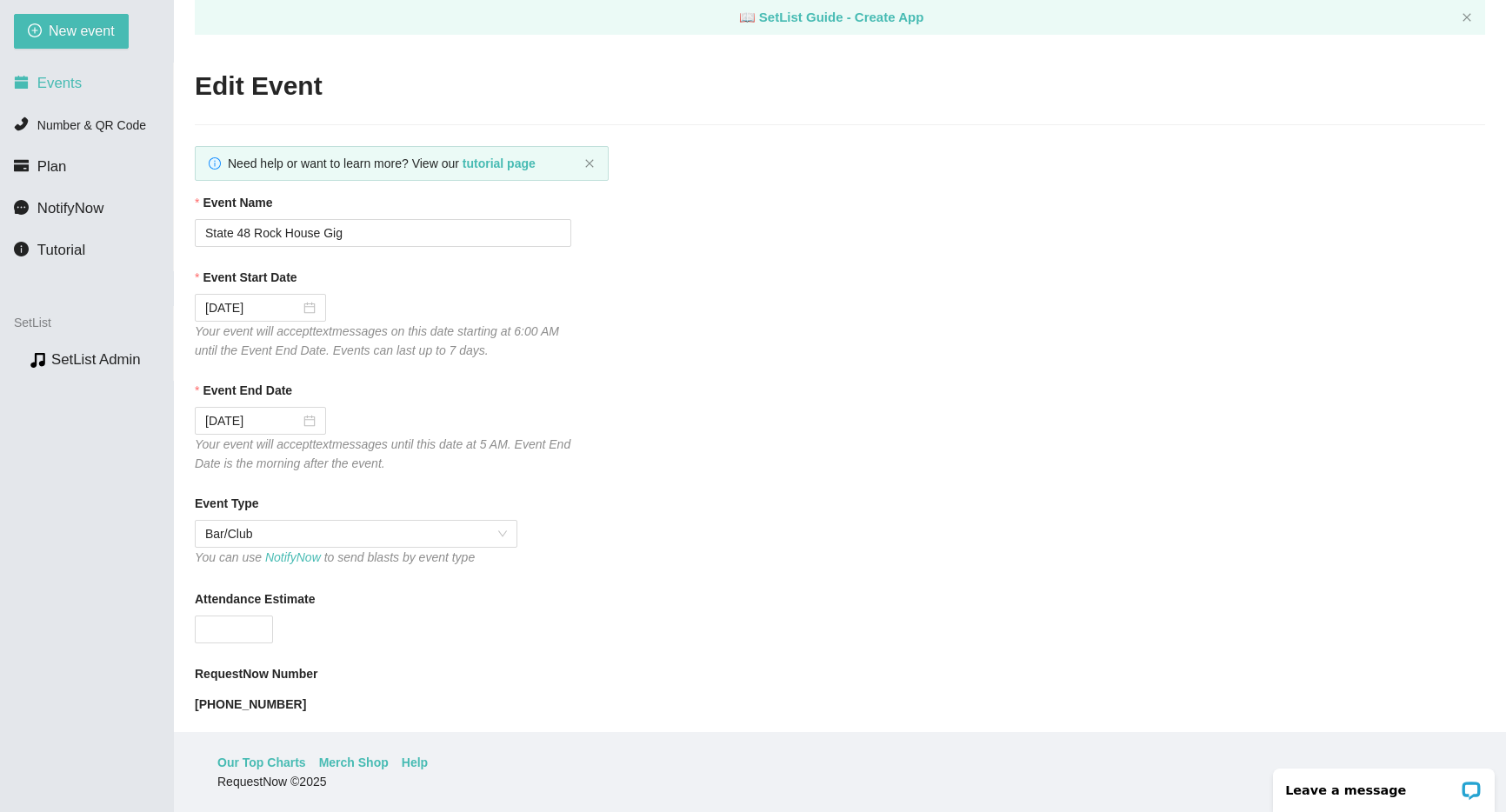
click at [54, 81] on span "Events" at bounding box center [60, 83] width 45 height 17
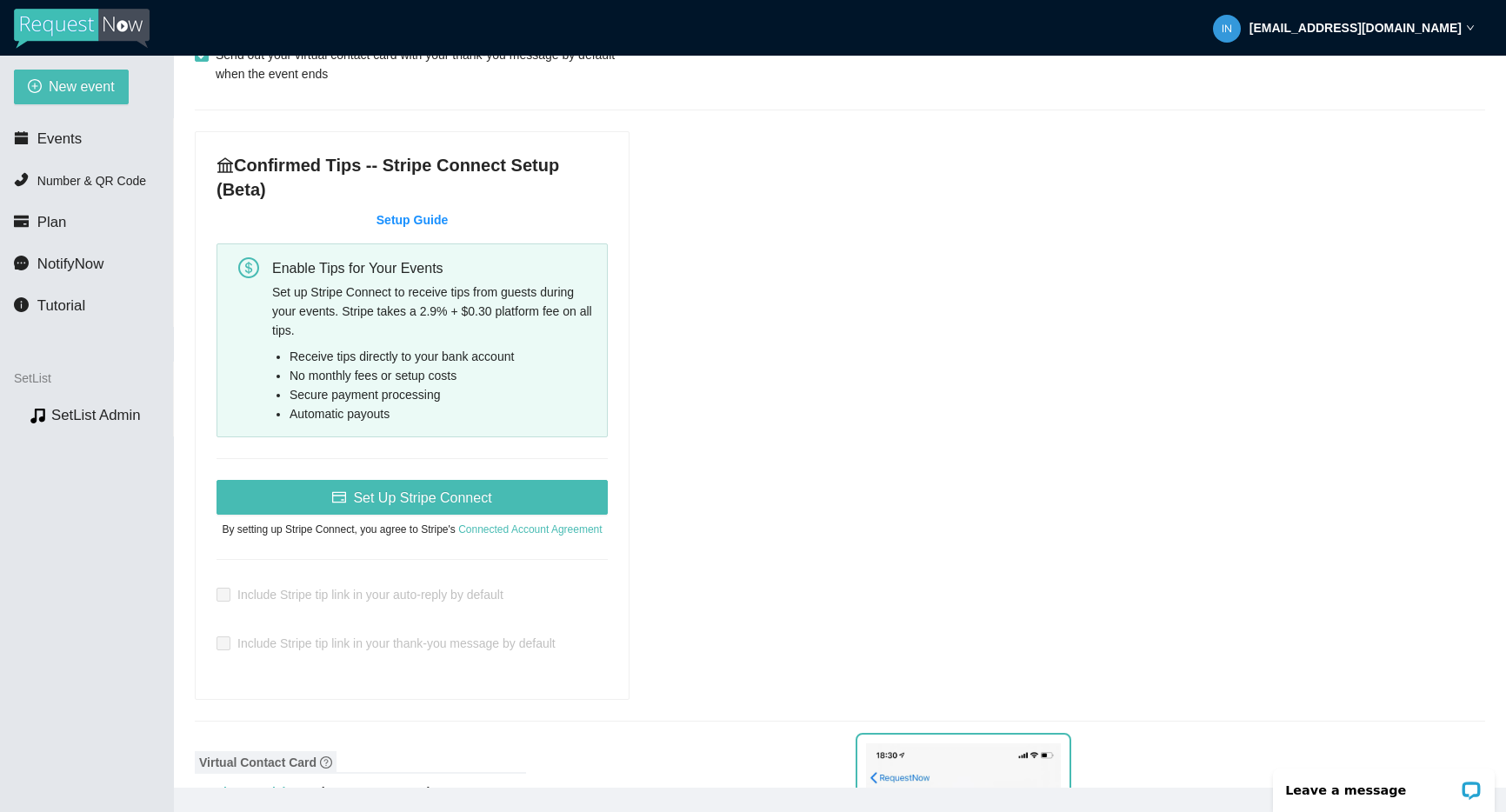
scroll to position [737, 0]
click at [431, 490] on span "Set Up Stripe Connect" at bounding box center [421, 496] width 138 height 21
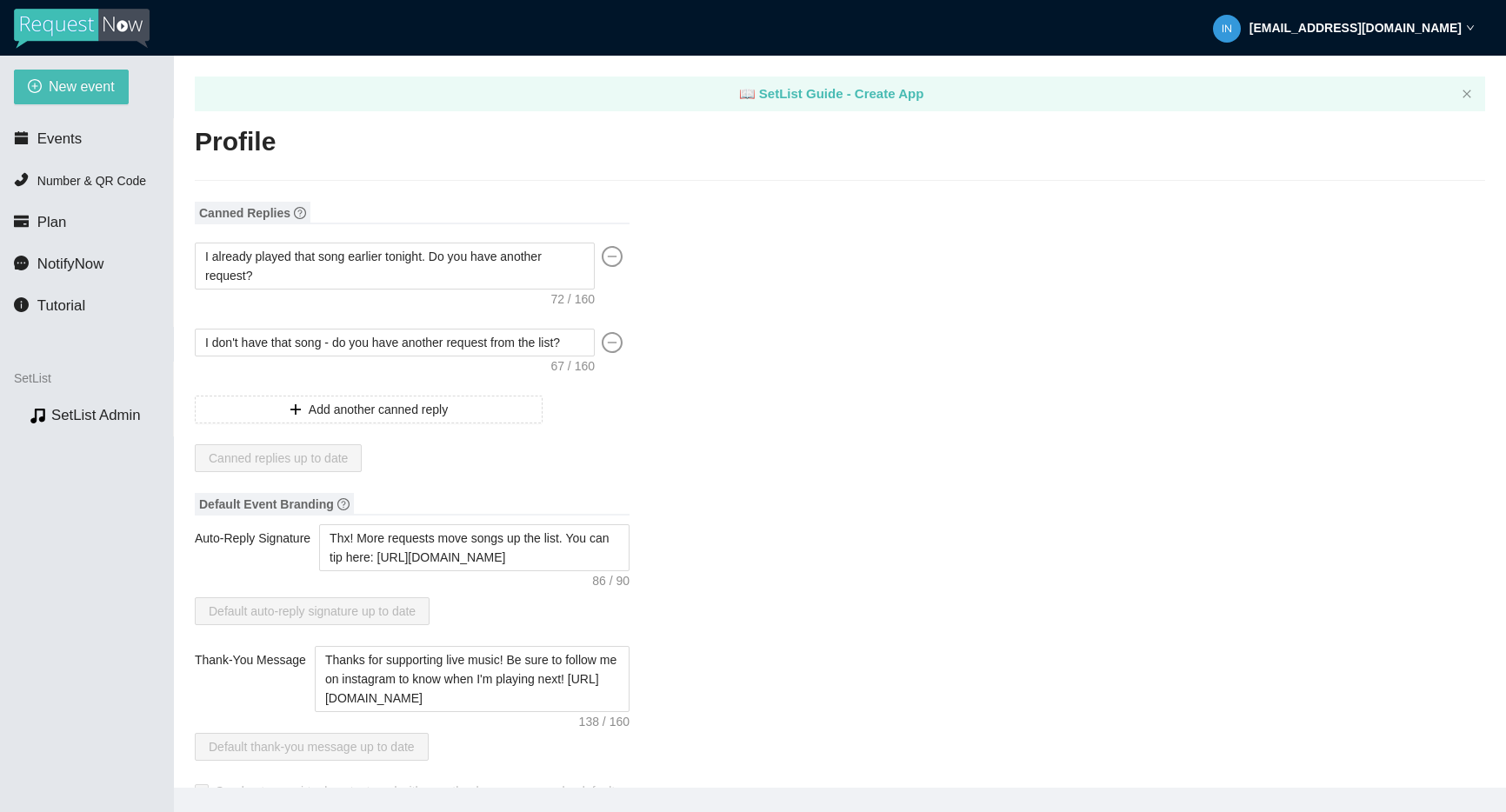
type input "[PERSON_NAME]"
type input "[PERSON_NAME] Music"
type input "Musician"
type input "[PHONE_NUMBER]"
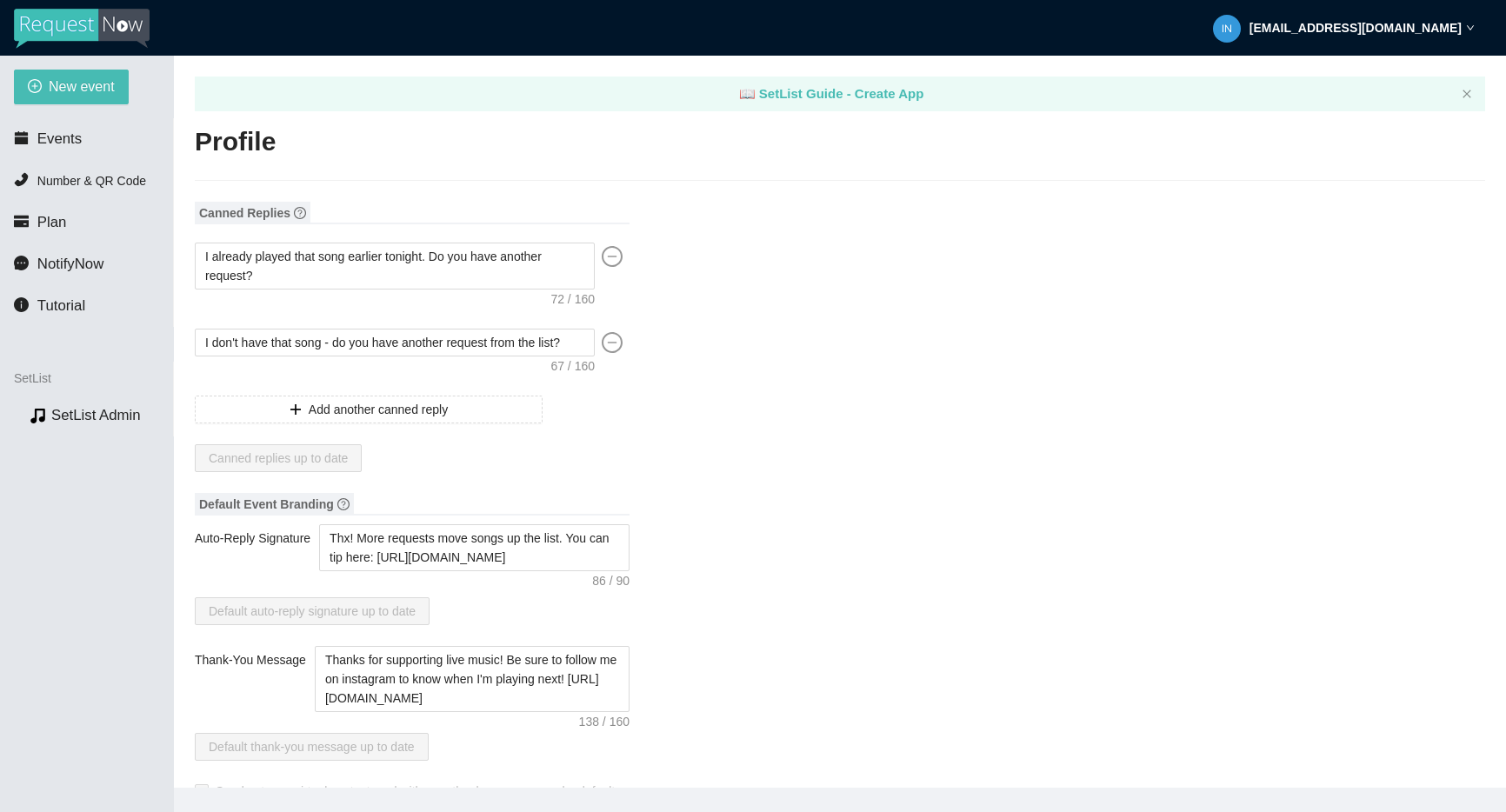
type input "[EMAIL_ADDRESS][DOMAIN_NAME]"
type input "[URL][DOMAIN_NAME]"
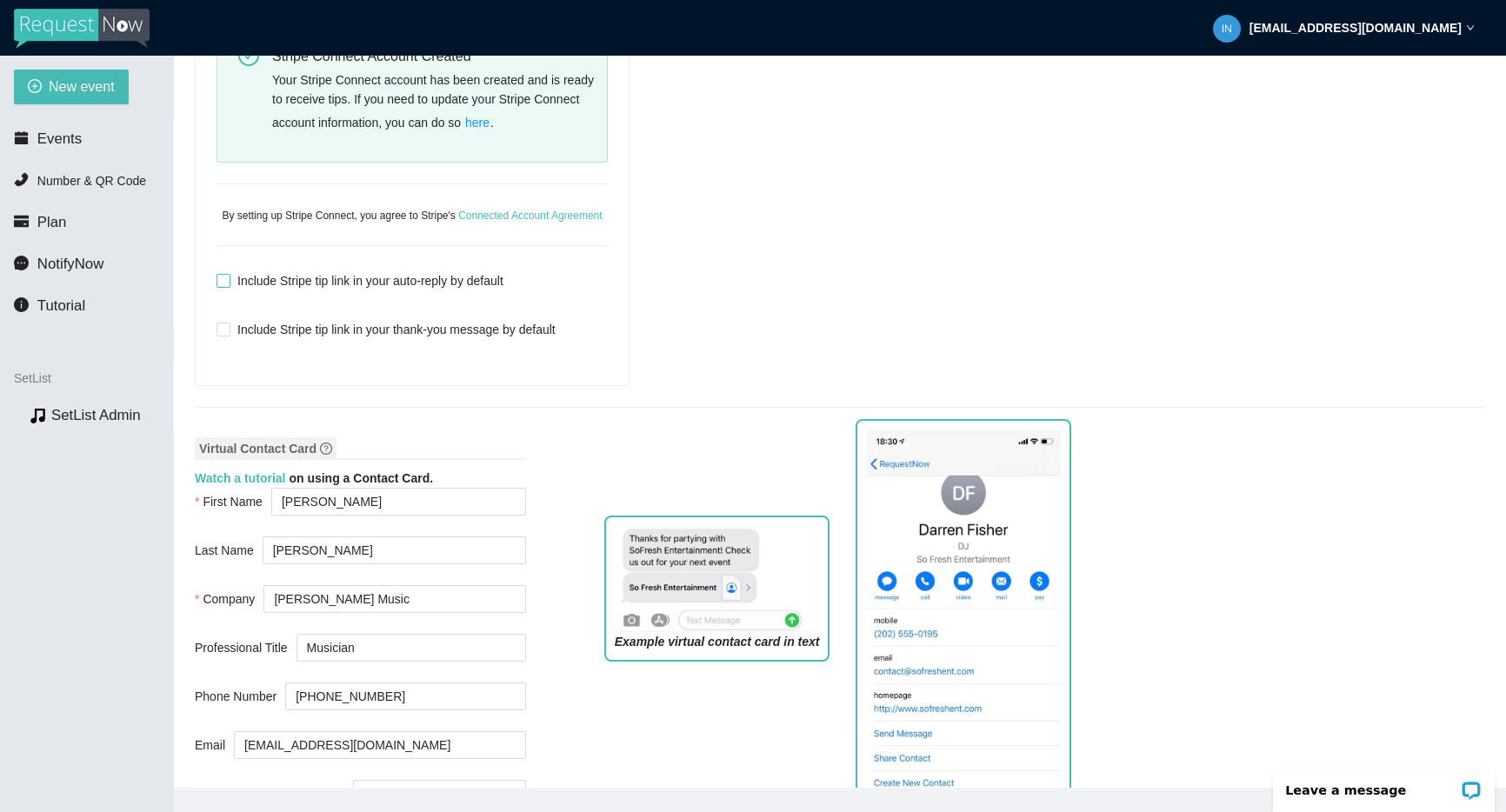
scroll to position [949, 0]
click at [400, 289] on span "Include Stripe tip link in your auto-reply by default" at bounding box center [370, 279] width 280 height 19
click at [229, 285] on input "Include Stripe tip link in your auto-reply by default" at bounding box center [222, 279] width 12 height 12
checkbox input "true"
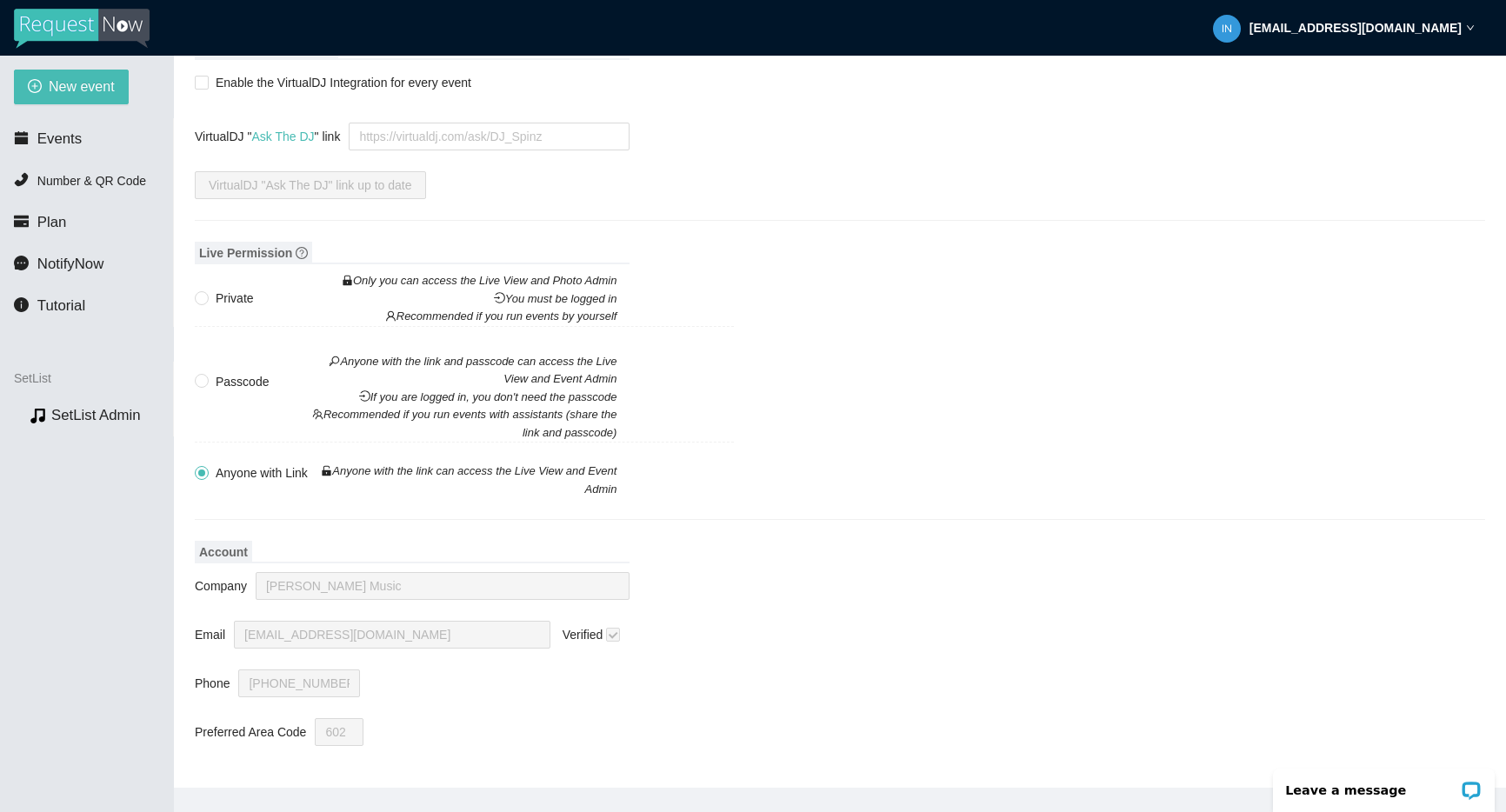
scroll to position [0, 0]
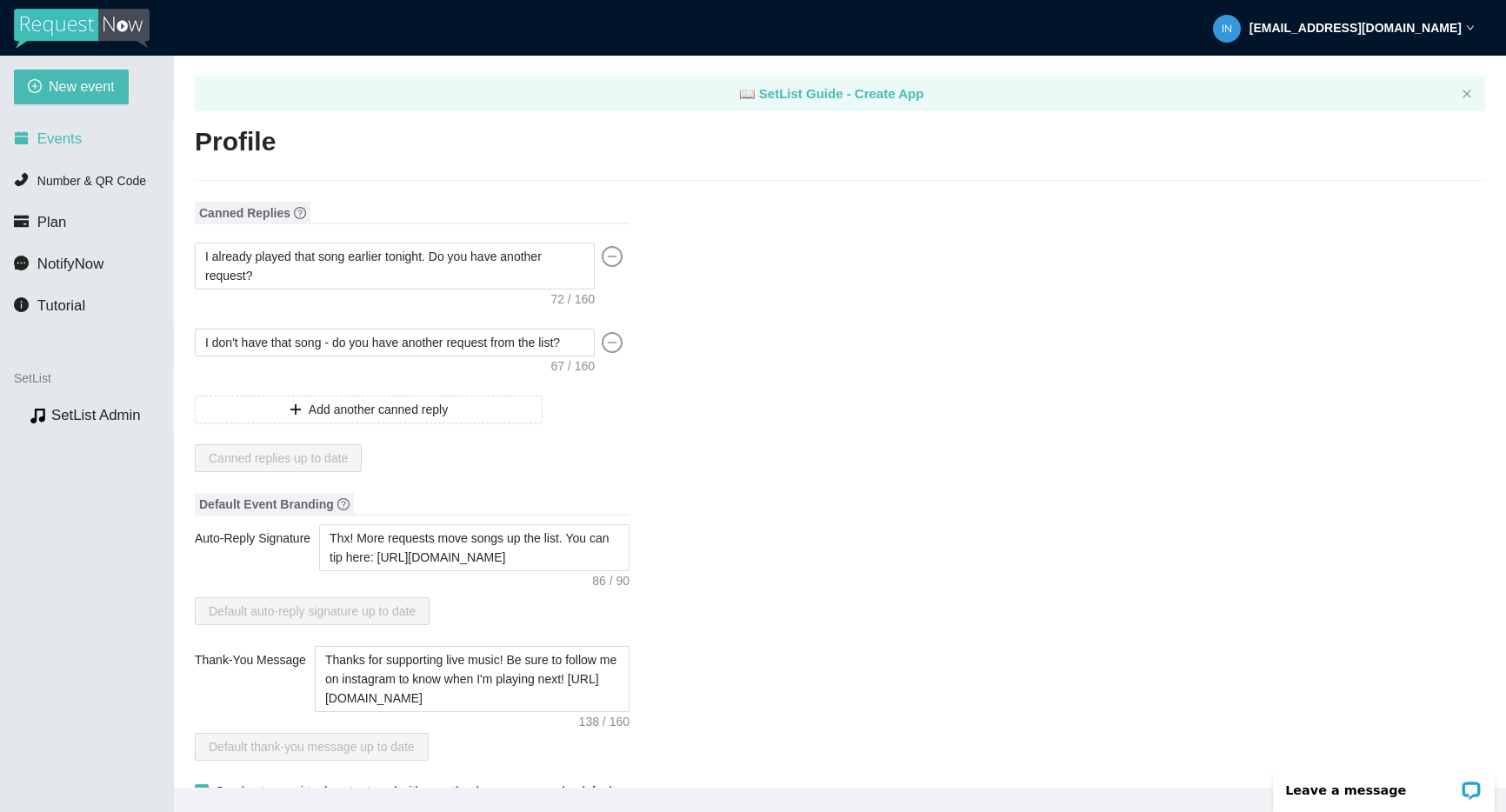
click at [6, 132] on li "Events" at bounding box center [87, 138] width 173 height 35
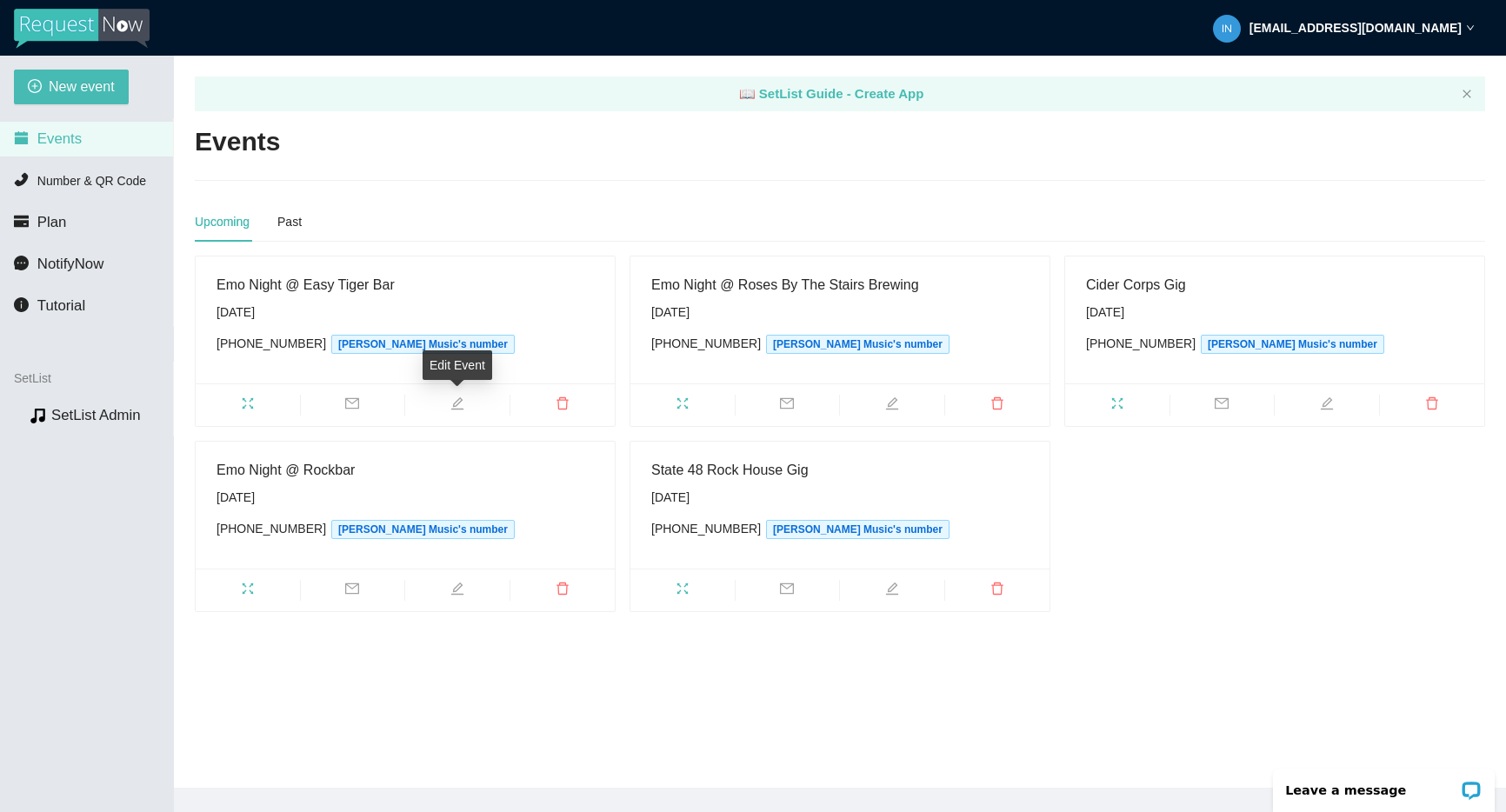
click at [450, 401] on icon "edit" at bounding box center [457, 403] width 14 height 14
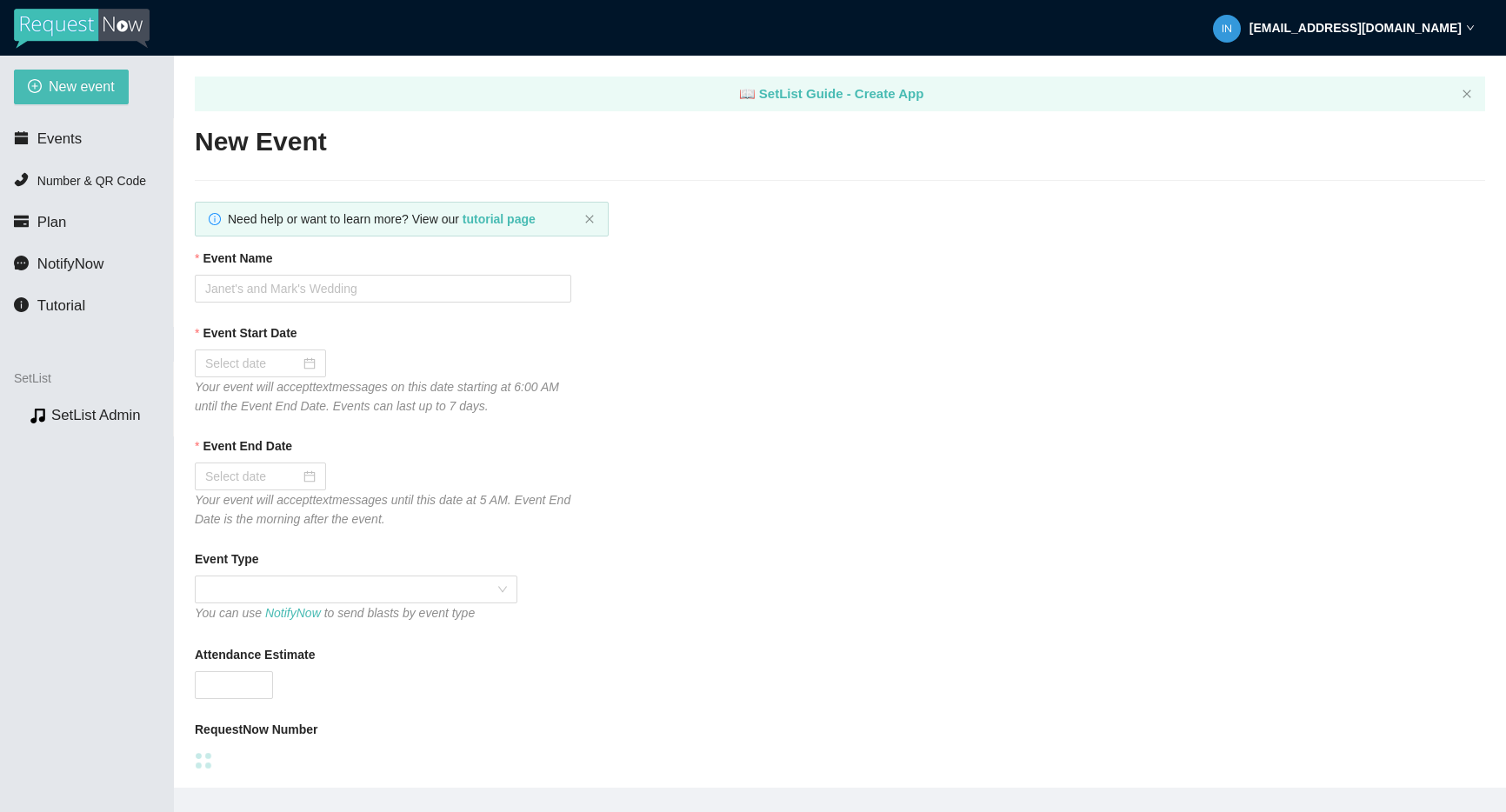
type textarea "Thanks for coming to Emo Night! We do it every 1st & 3rd [DATE] @ Easy Tiger! O…"
type input "Emo Night @ Easy Tiger Bar"
type input "[DATE]"
type textarea "Thanks for coming to Emo Night! We do it every 1st & 3rd [DATE] @ Easy Tiger! O…"
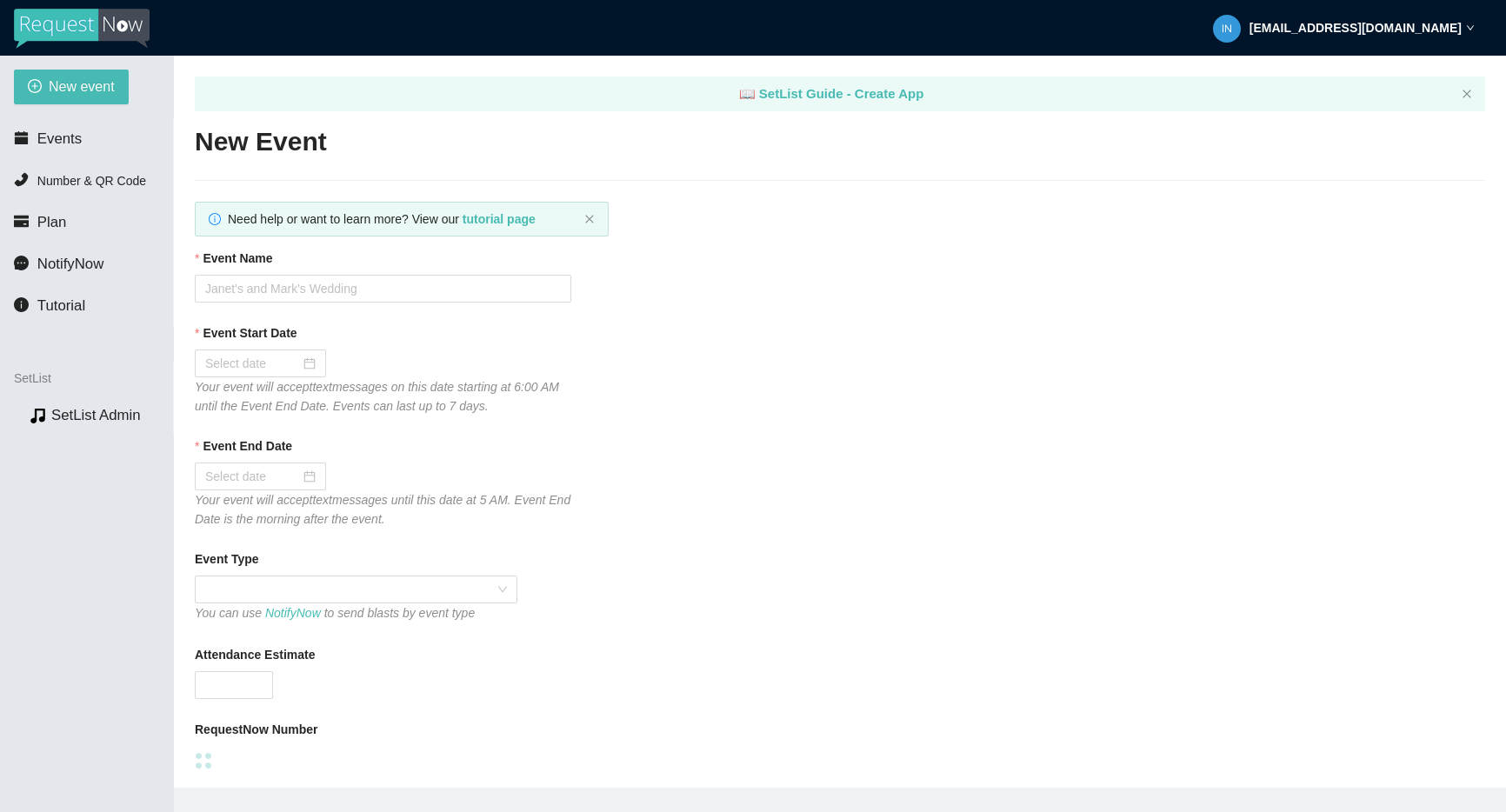
checkbox input "true"
checkbox input "false"
checkbox input "true"
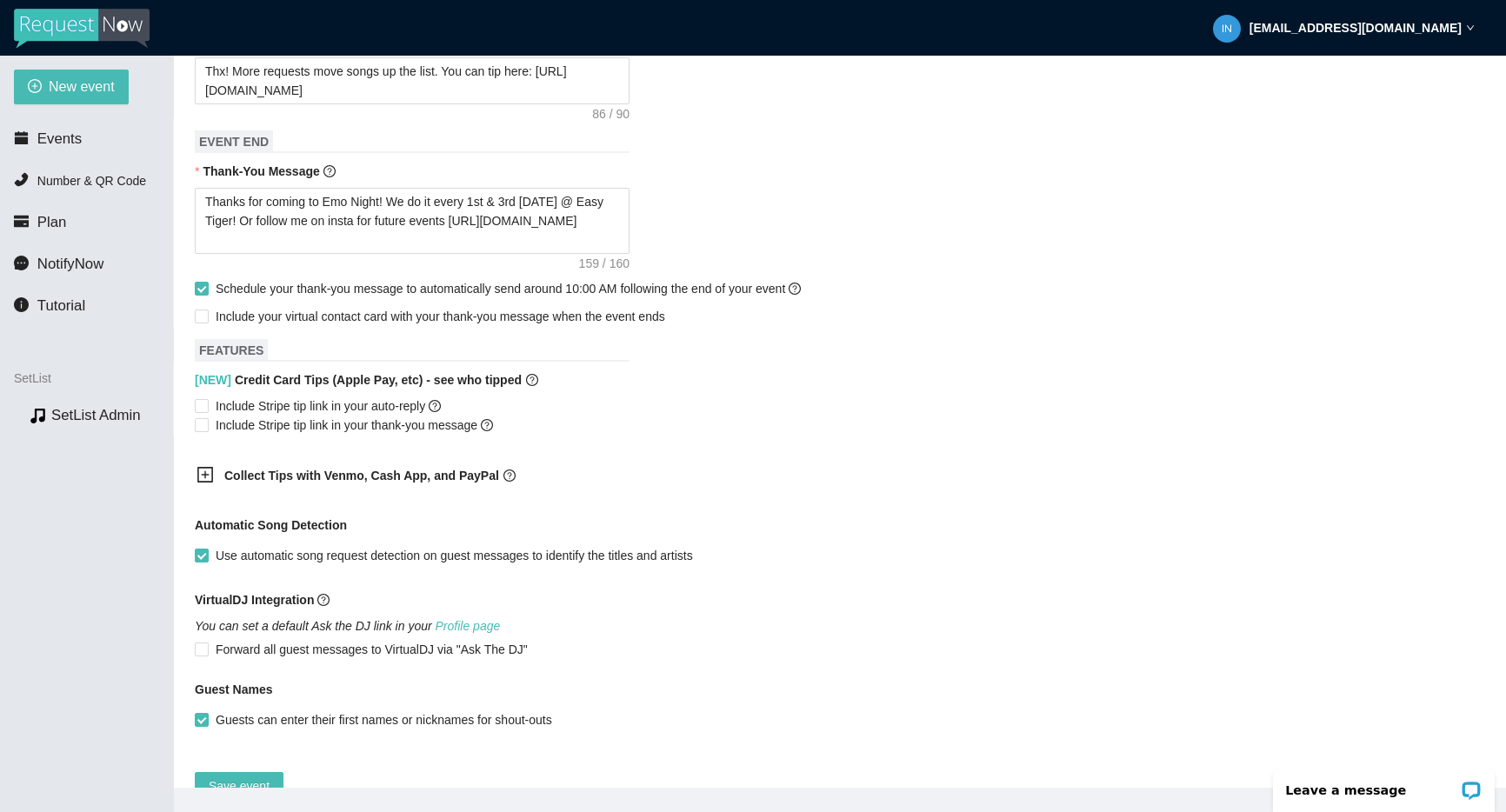
scroll to position [796, 0]
click at [311, 402] on span "Include Stripe tip link in your auto-reply" at bounding box center [329, 403] width 239 height 19
click at [207, 402] on input "Include Stripe tip link in your auto-reply" at bounding box center [201, 403] width 12 height 12
checkbox input "true"
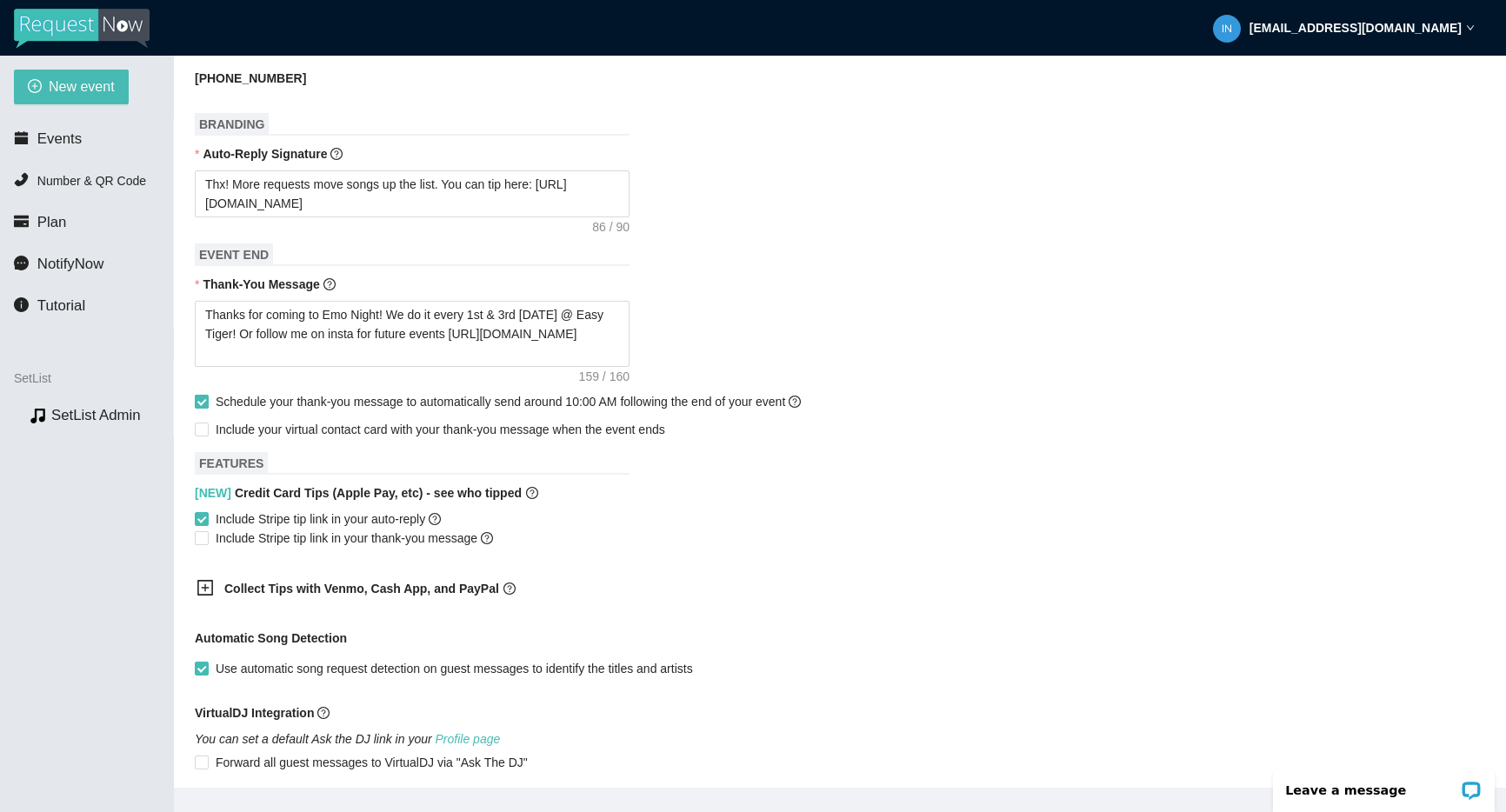
scroll to position [680, 0]
click at [337, 594] on b "Collect Tips with Venmo, Cash App, and PayPal" at bounding box center [362, 590] width 275 height 14
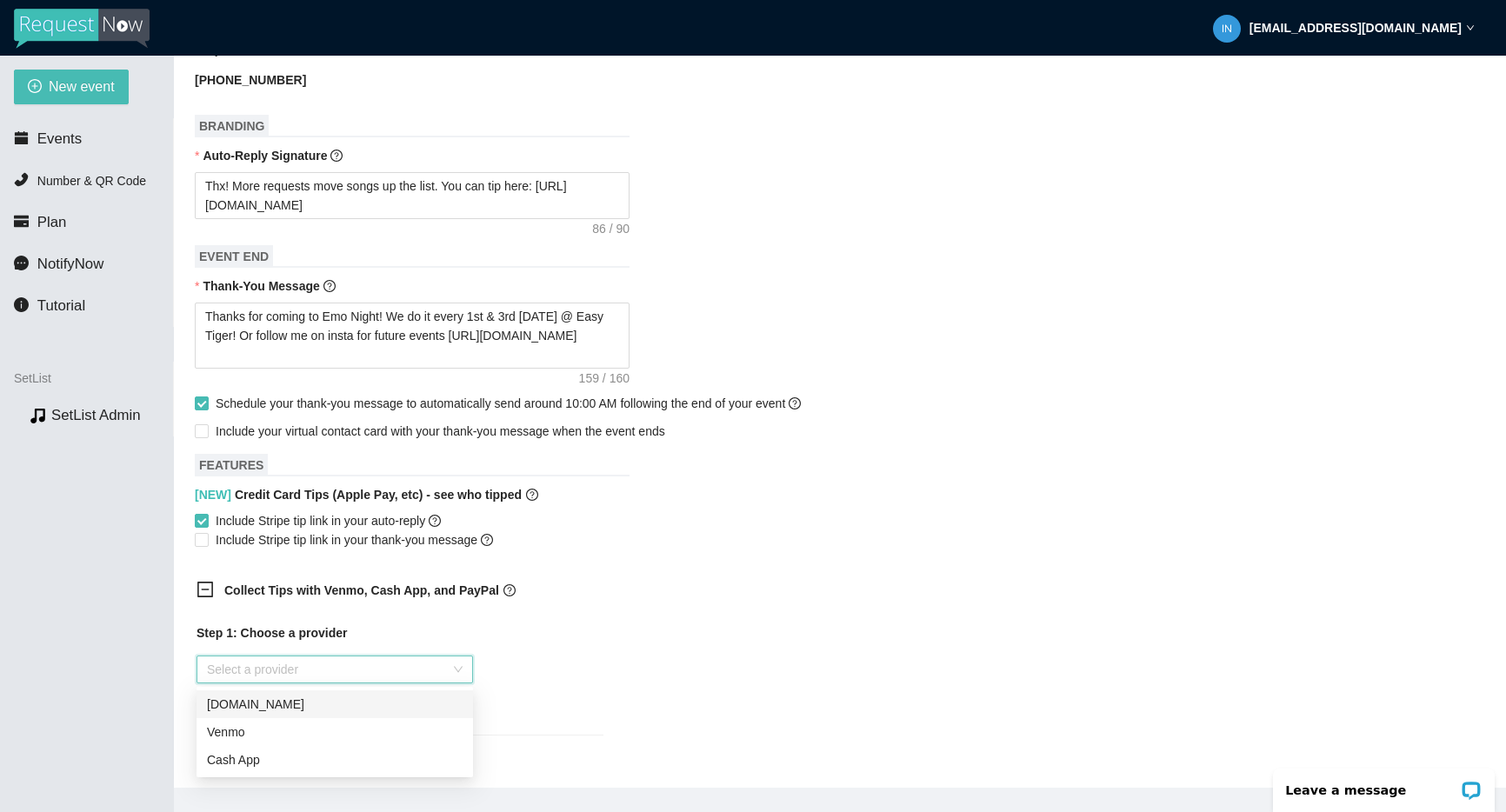
click at [337, 672] on input "search" at bounding box center [329, 668] width 244 height 26
click at [279, 731] on div "Venmo" at bounding box center [335, 731] width 255 height 19
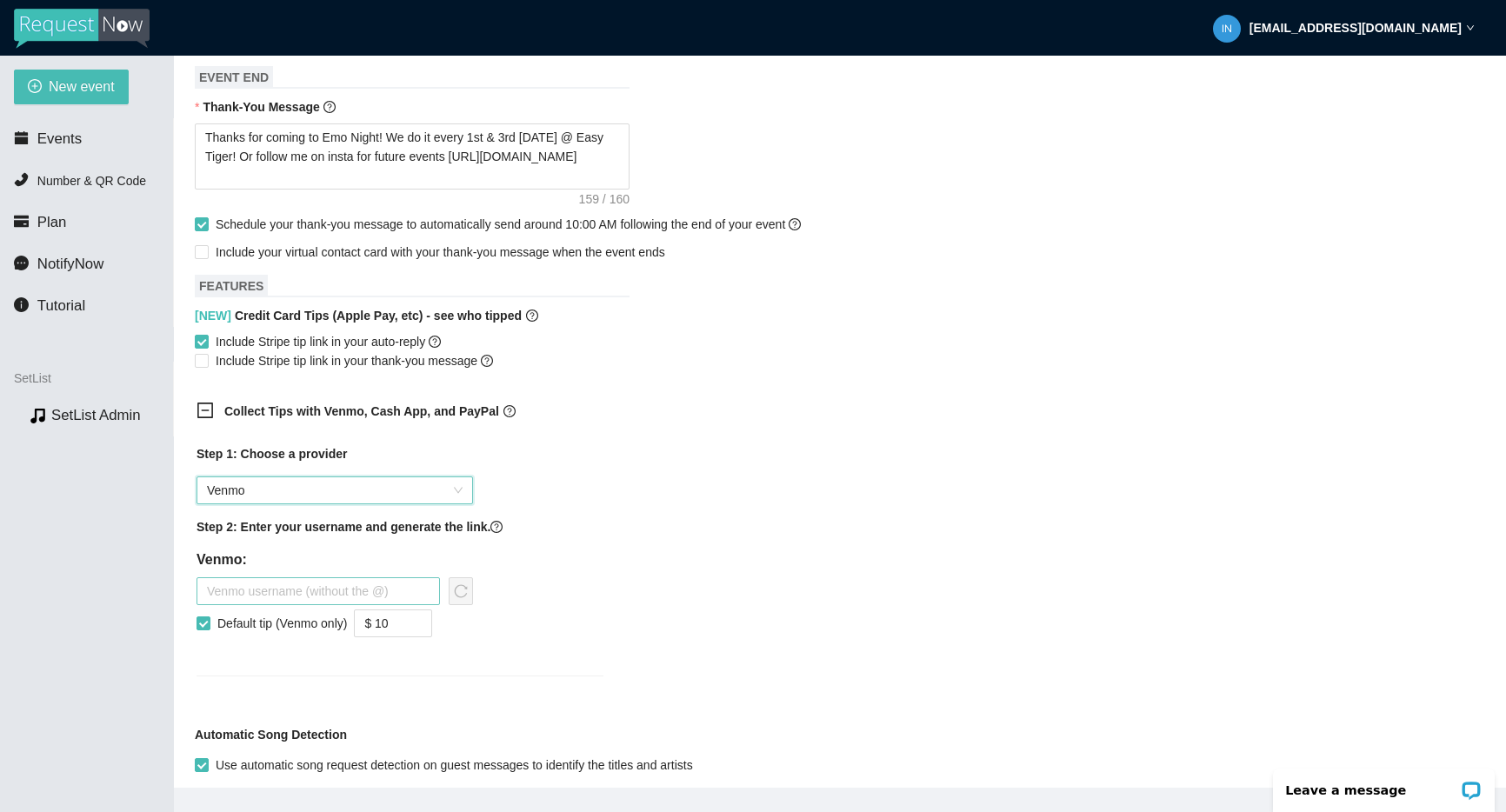
scroll to position [858, 0]
click at [326, 596] on input "text" at bounding box center [318, 592] width 244 height 28
click at [410, 621] on input "$ 10" at bounding box center [393, 624] width 77 height 26
type input "$ 5"
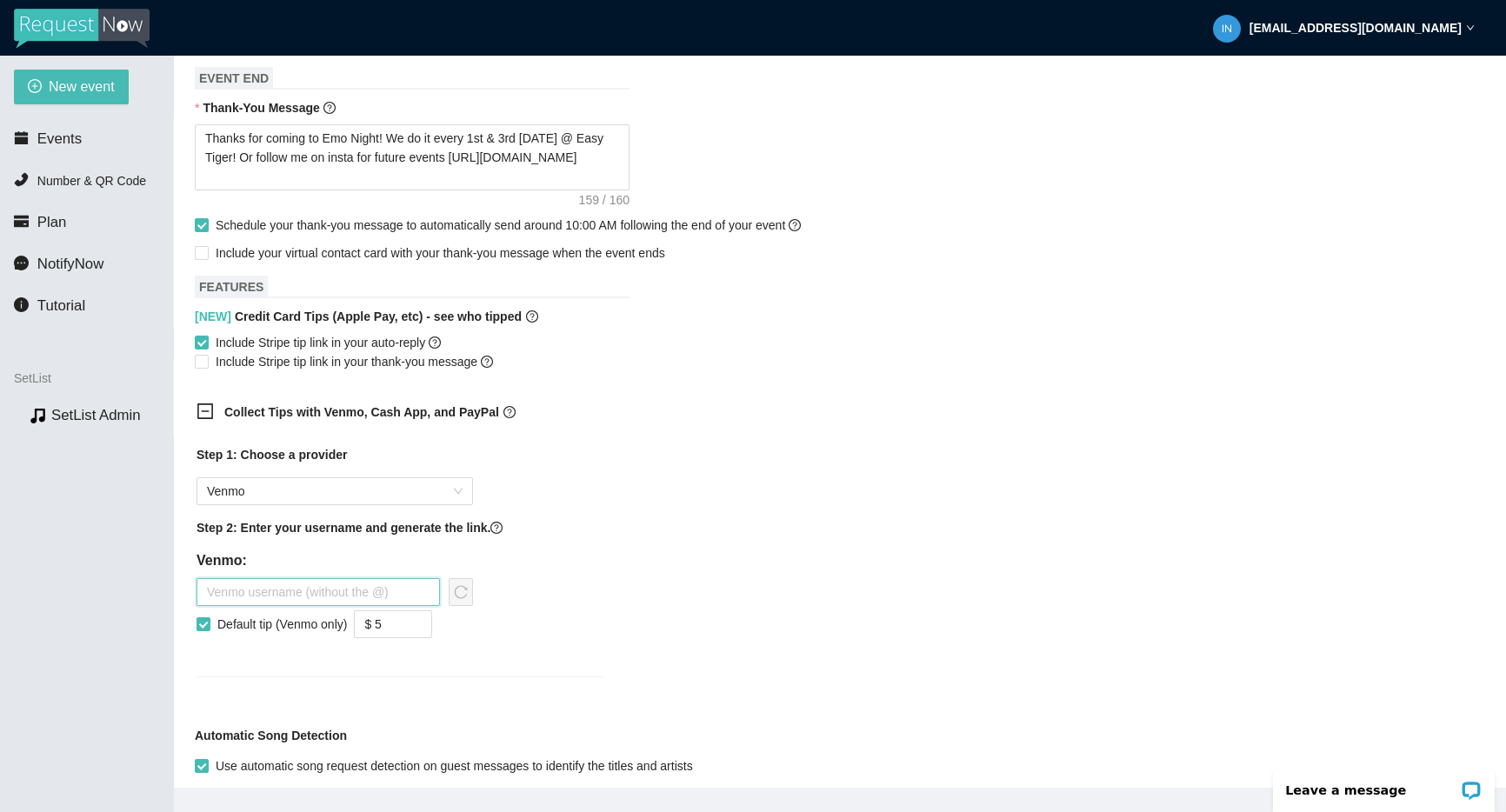
click at [399, 591] on input "text" at bounding box center [318, 592] width 244 height 28
type input "mikegoodrick"
click at [458, 584] on icon "reload" at bounding box center [461, 592] width 14 height 14
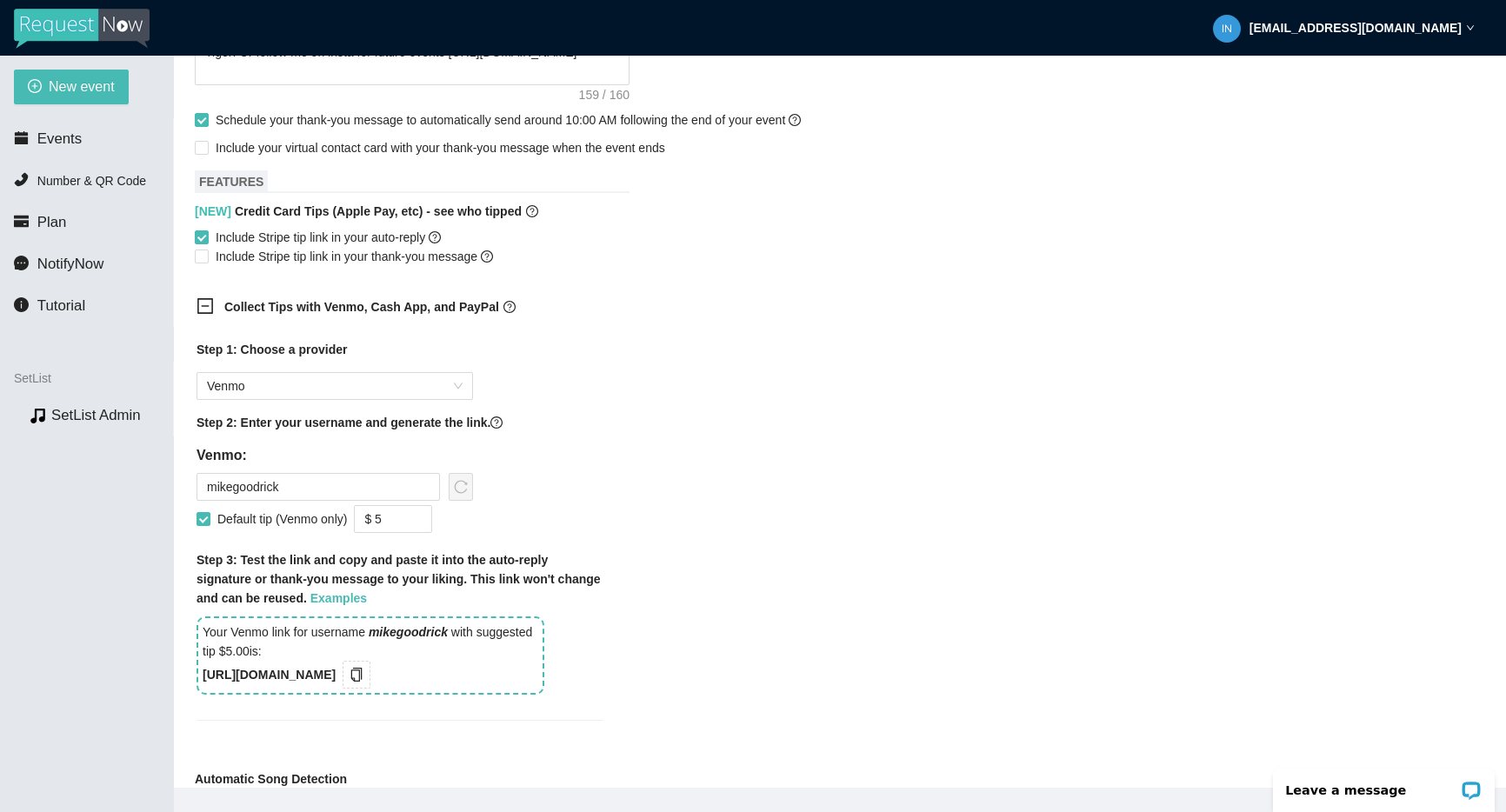
scroll to position [965, 0]
click at [362, 671] on icon "copy" at bounding box center [356, 673] width 12 height 14
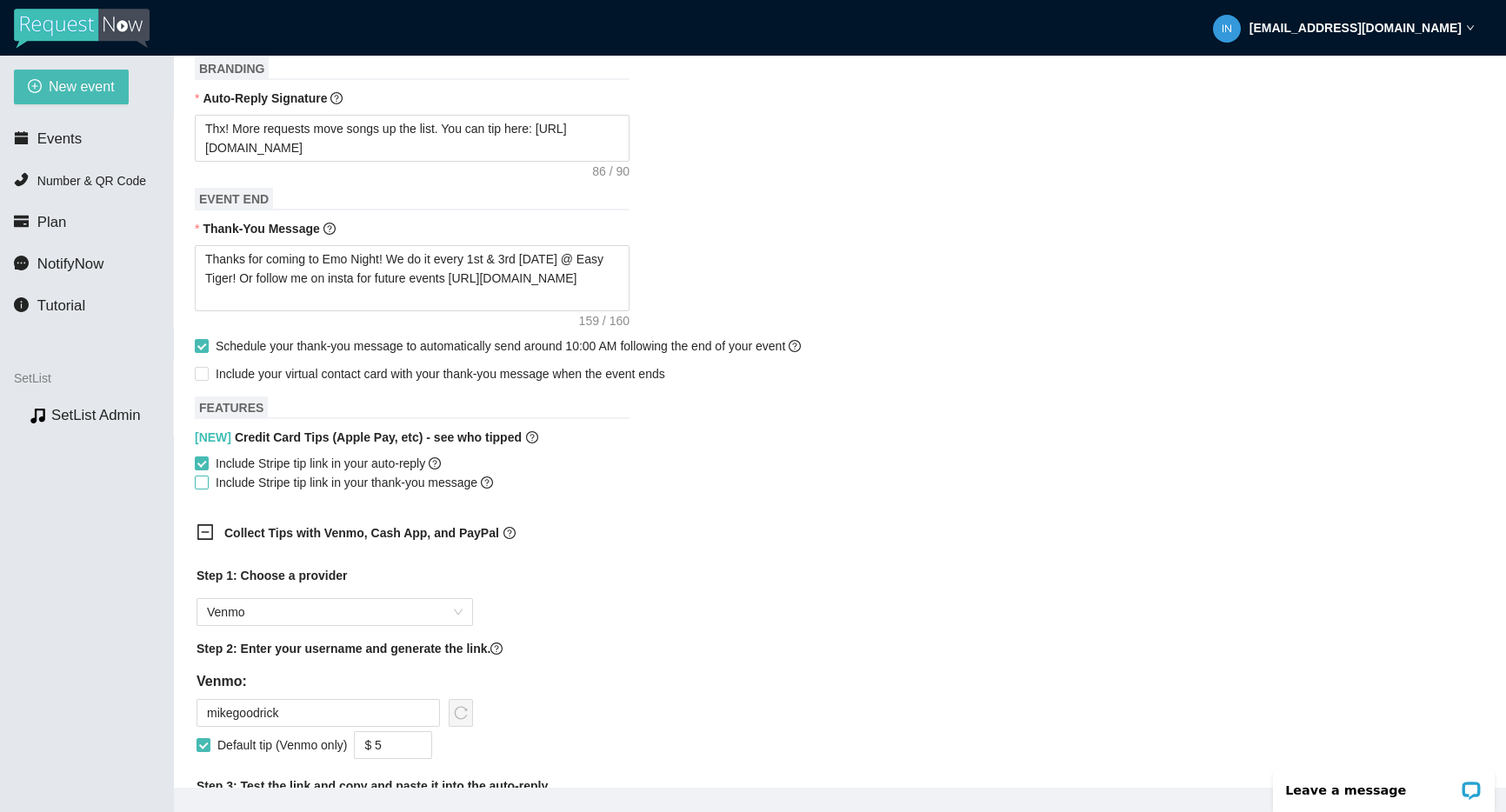
scroll to position [783, 0]
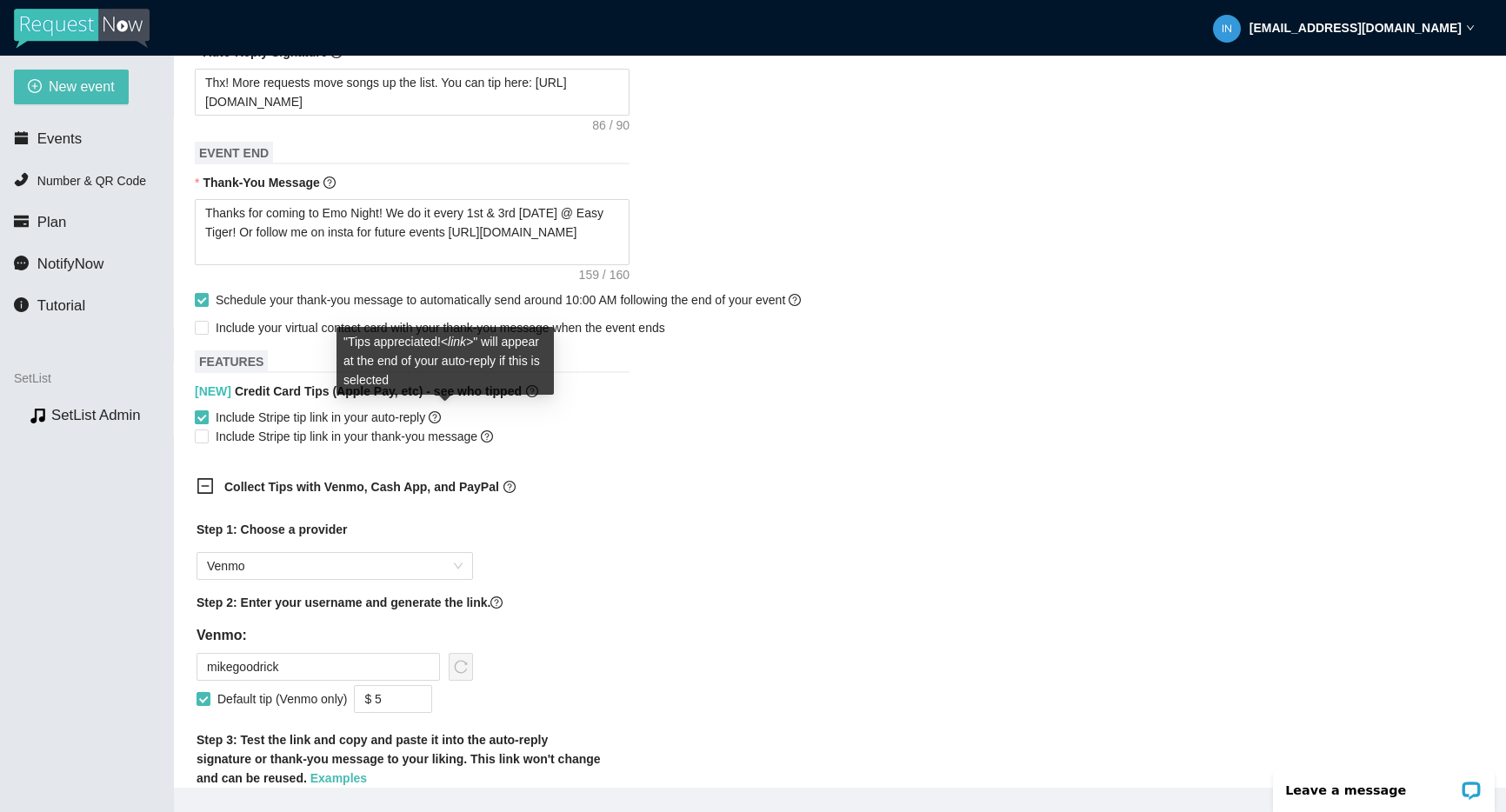
click at [441, 416] on icon "question-circle" at bounding box center [435, 418] width 12 height 12
click at [207, 416] on input "Include Stripe tip link in your auto-reply" at bounding box center [201, 417] width 12 height 12
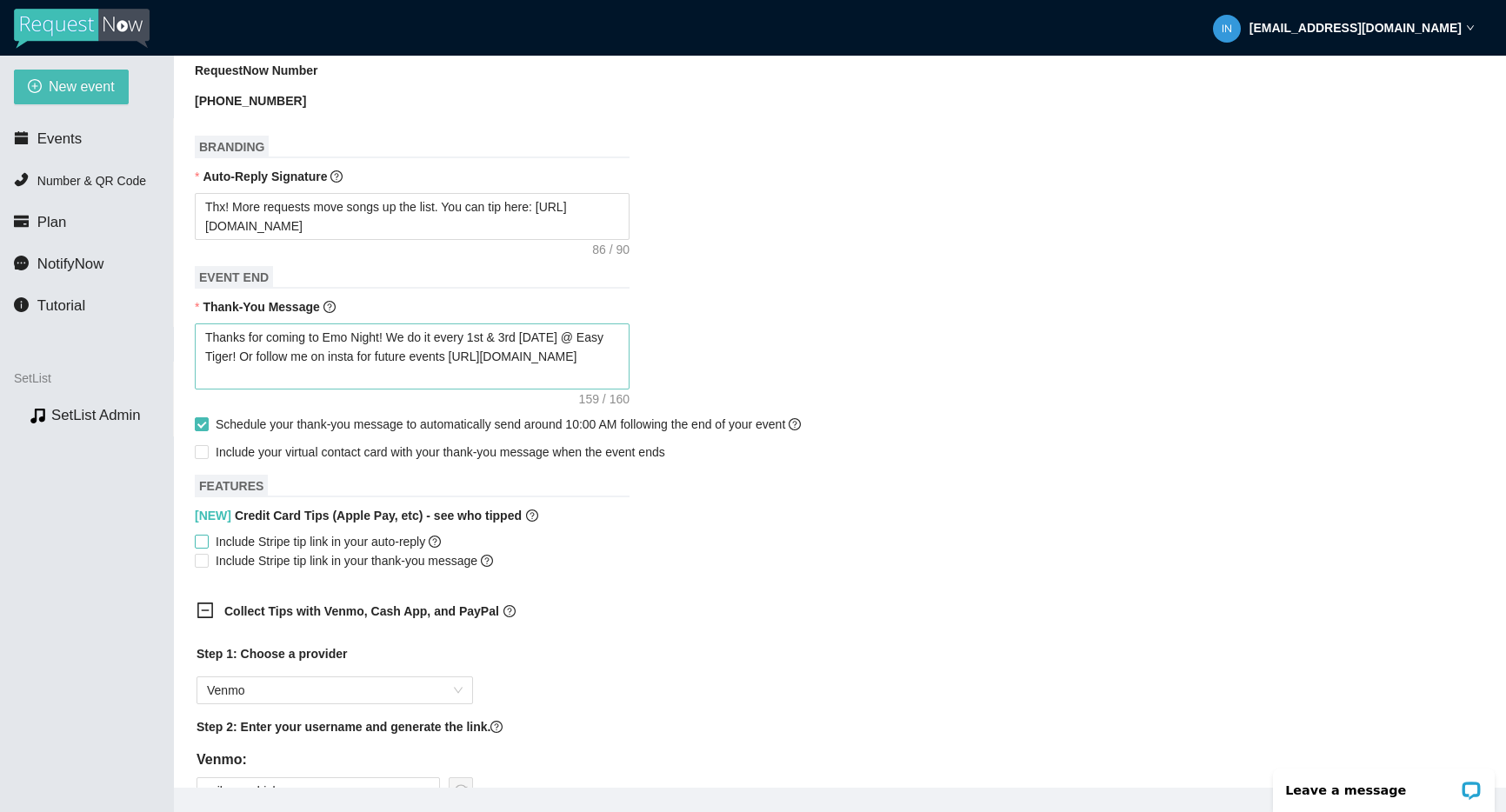
scroll to position [656, 0]
drag, startPoint x: 518, startPoint y: 207, endPoint x: 531, endPoint y: 215, distance: 15.3
click at [537, 210] on textarea "Thx! More requests move songs up the list. You can tip here: [URL][DOMAIN_NAME]" at bounding box center [412, 219] width 435 height 47
click at [303, 541] on span "Include Stripe tip link in your auto-reply" at bounding box center [329, 543] width 239 height 19
click at [207, 541] on input "Include Stripe tip link in your auto-reply" at bounding box center [201, 543] width 12 height 12
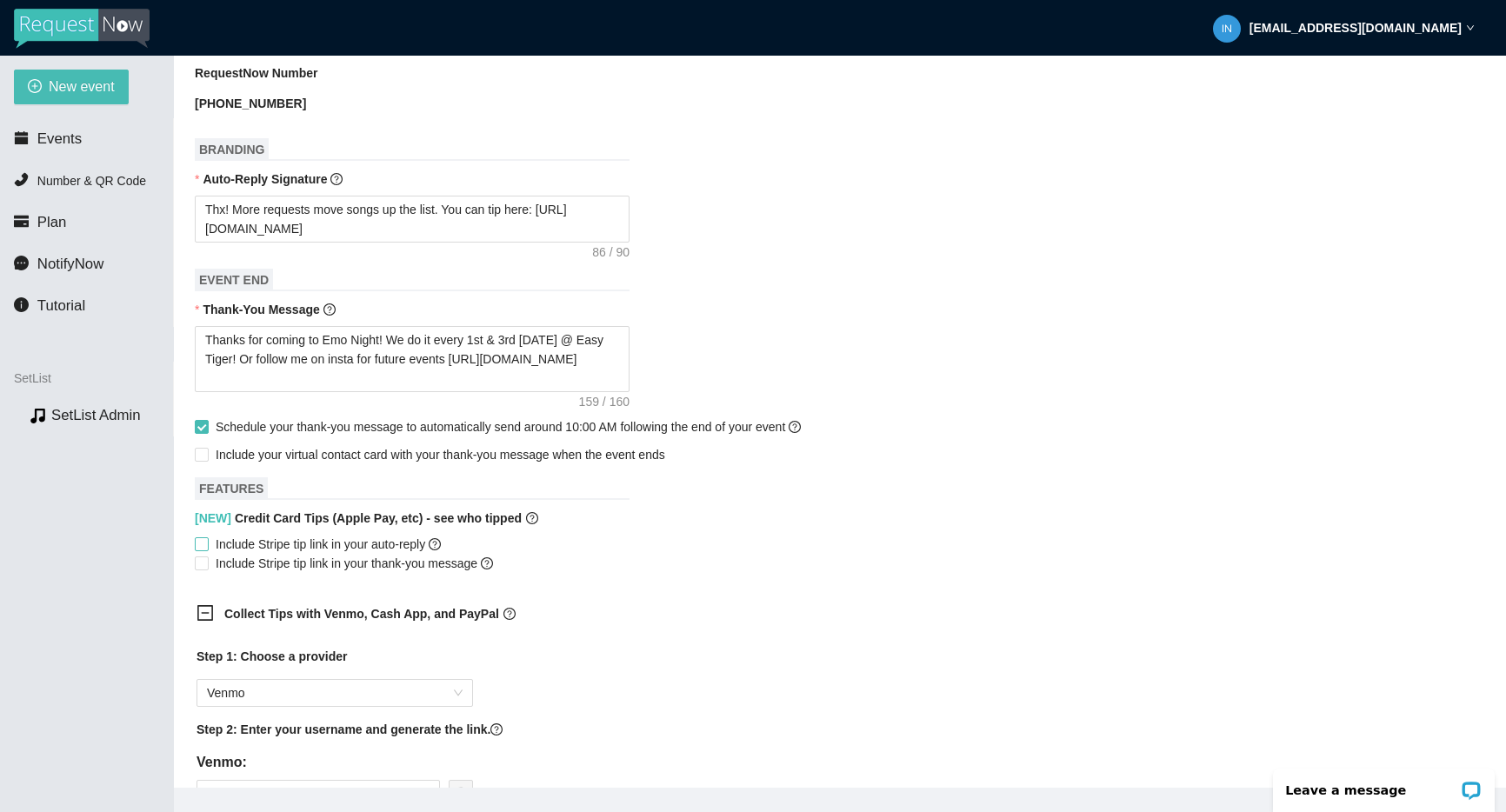
checkbox input "true"
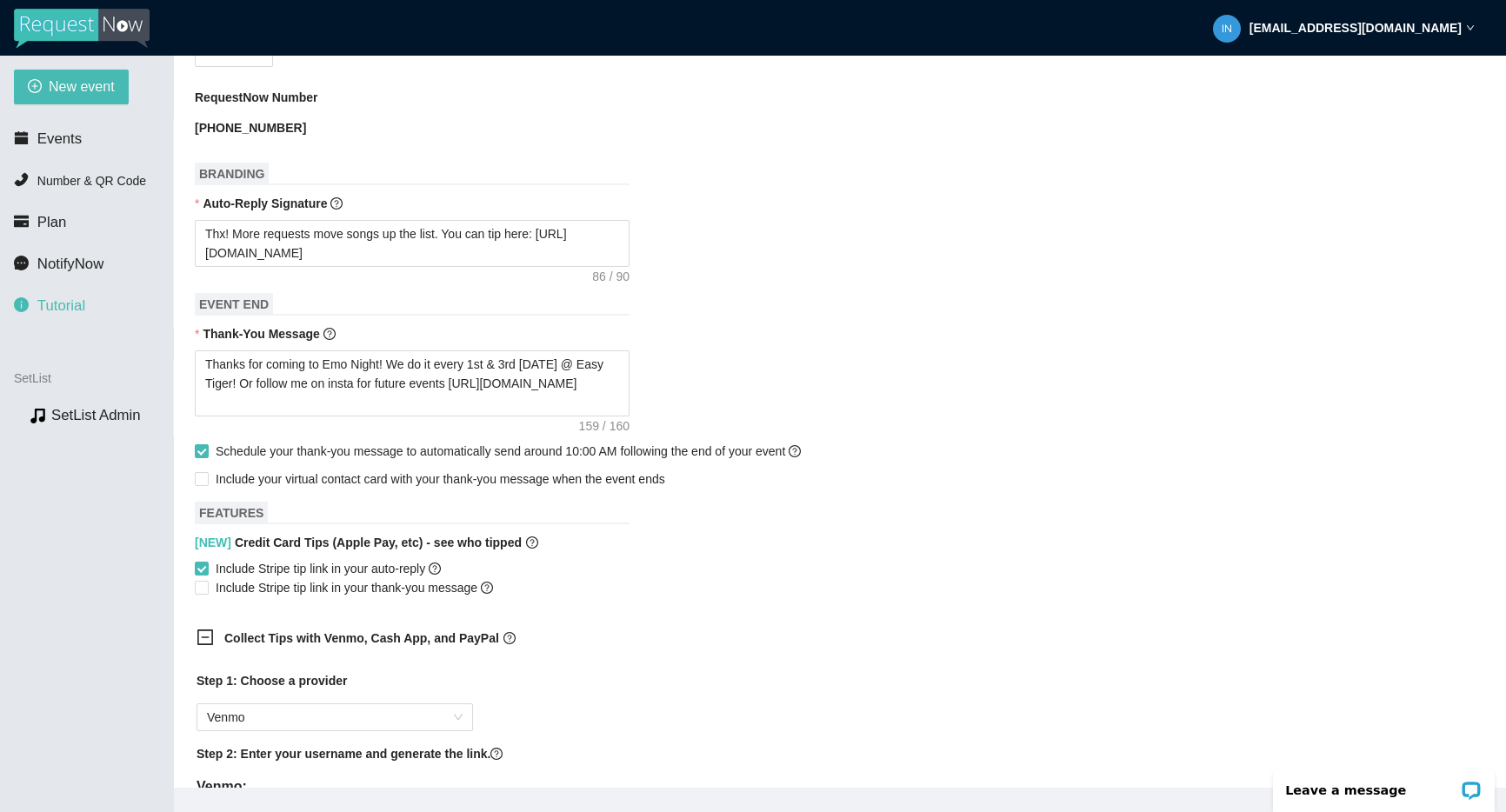
scroll to position [631, 0]
click at [54, 87] on span "New event" at bounding box center [82, 87] width 66 height 21
type textarea "[URL][DOMAIN_NAME]"
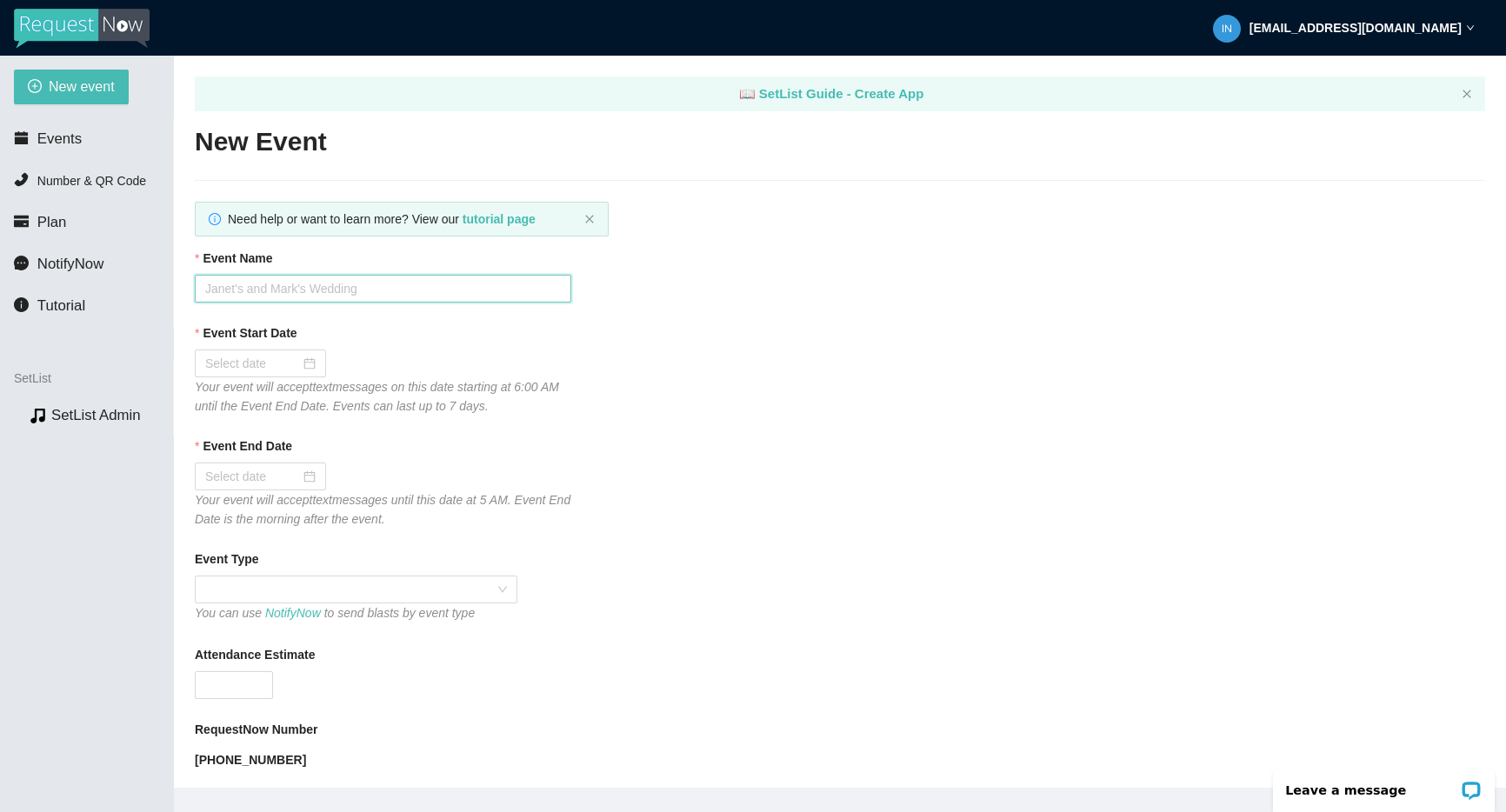
click at [325, 283] on input "Event Name" at bounding box center [383, 288] width 377 height 28
type input "Test"
click at [301, 369] on div at bounding box center [261, 362] width 111 height 19
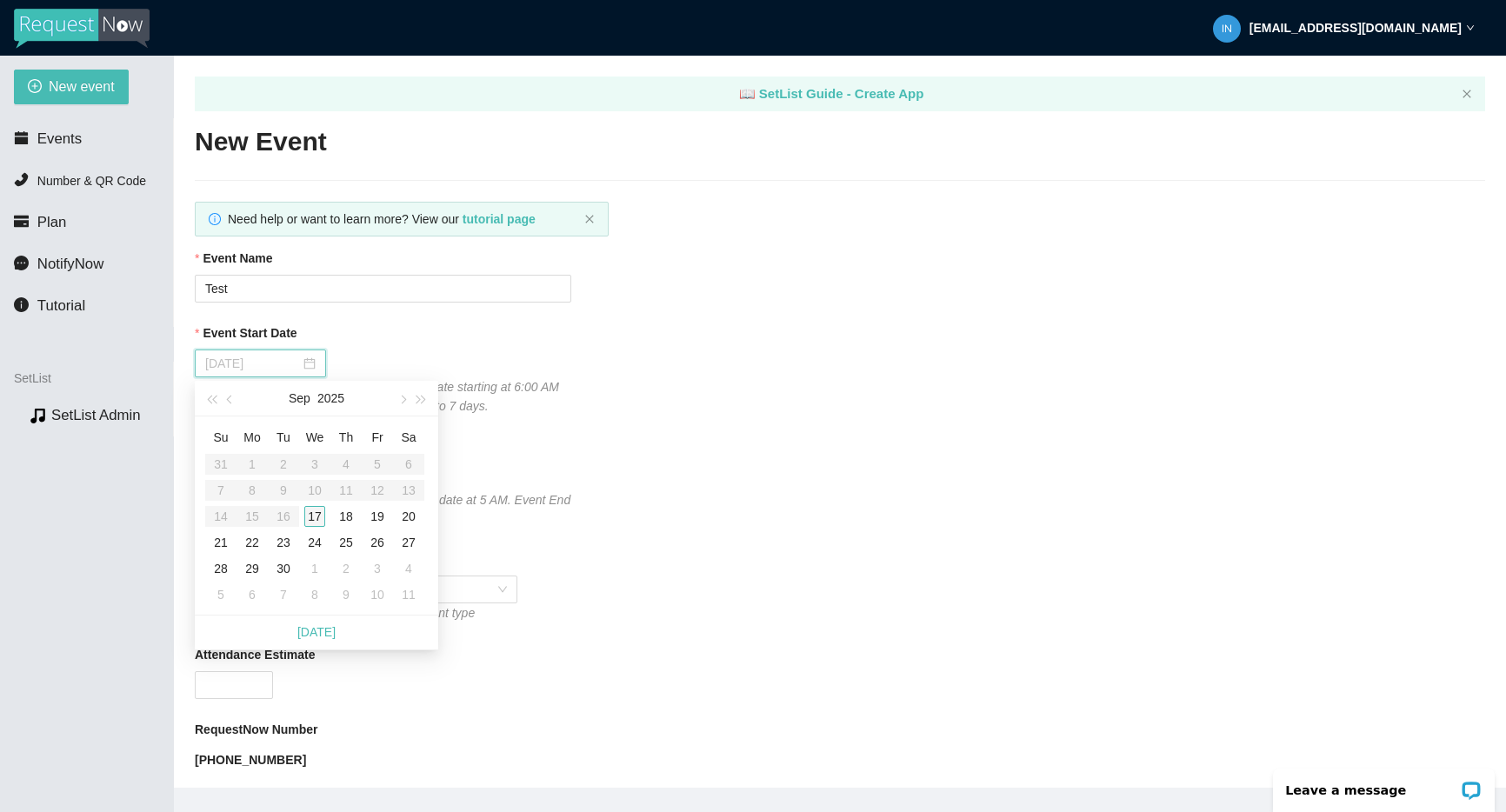
type input "[DATE]"
click at [315, 517] on div "17" at bounding box center [314, 516] width 21 height 21
type input "[DATE]"
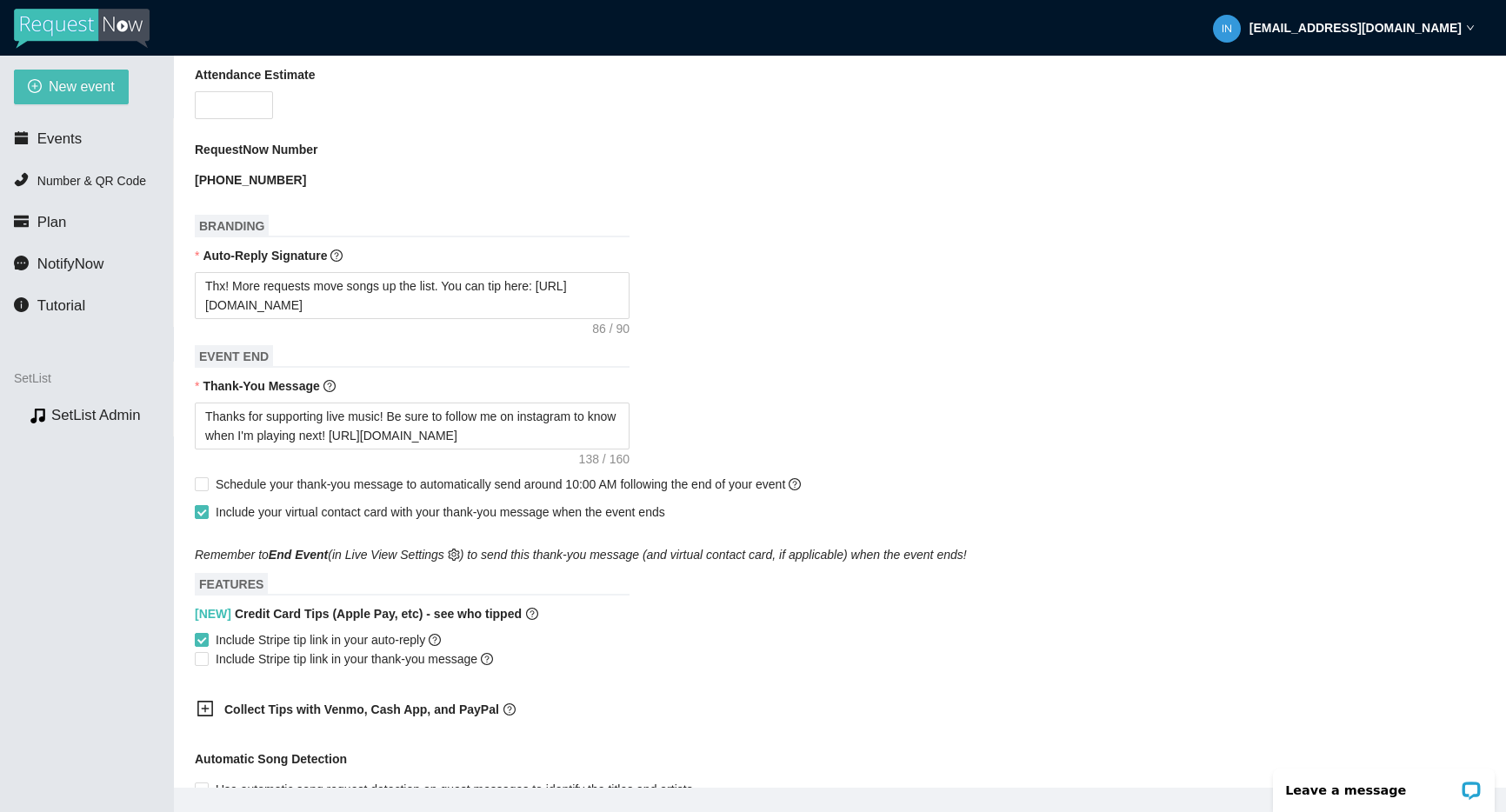
scroll to position [572, 0]
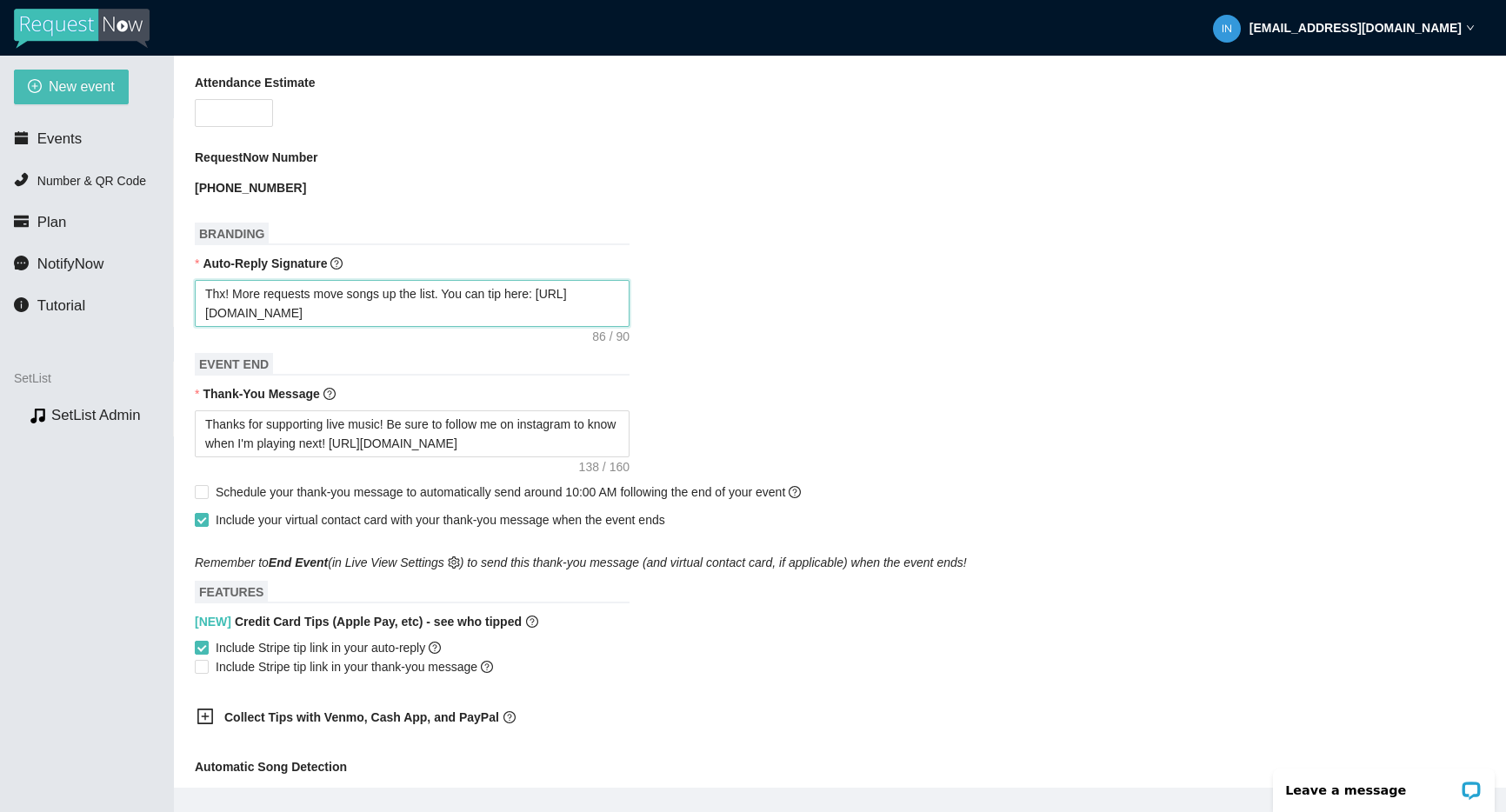
drag, startPoint x: 509, startPoint y: 296, endPoint x: 528, endPoint y: 294, distance: 19.1
click at [510, 296] on textarea "Thx! More requests move songs up the list. You can tip here: [URL][DOMAIN_NAME]" at bounding box center [412, 303] width 435 height 47
type textarea "Thx! More requests move songs up the list. You can ti here: [URL][DOMAIN_NAME]"
type textarea "Thx! More requests move songs up the list. You can t here: [URL][DOMAIN_NAME]"
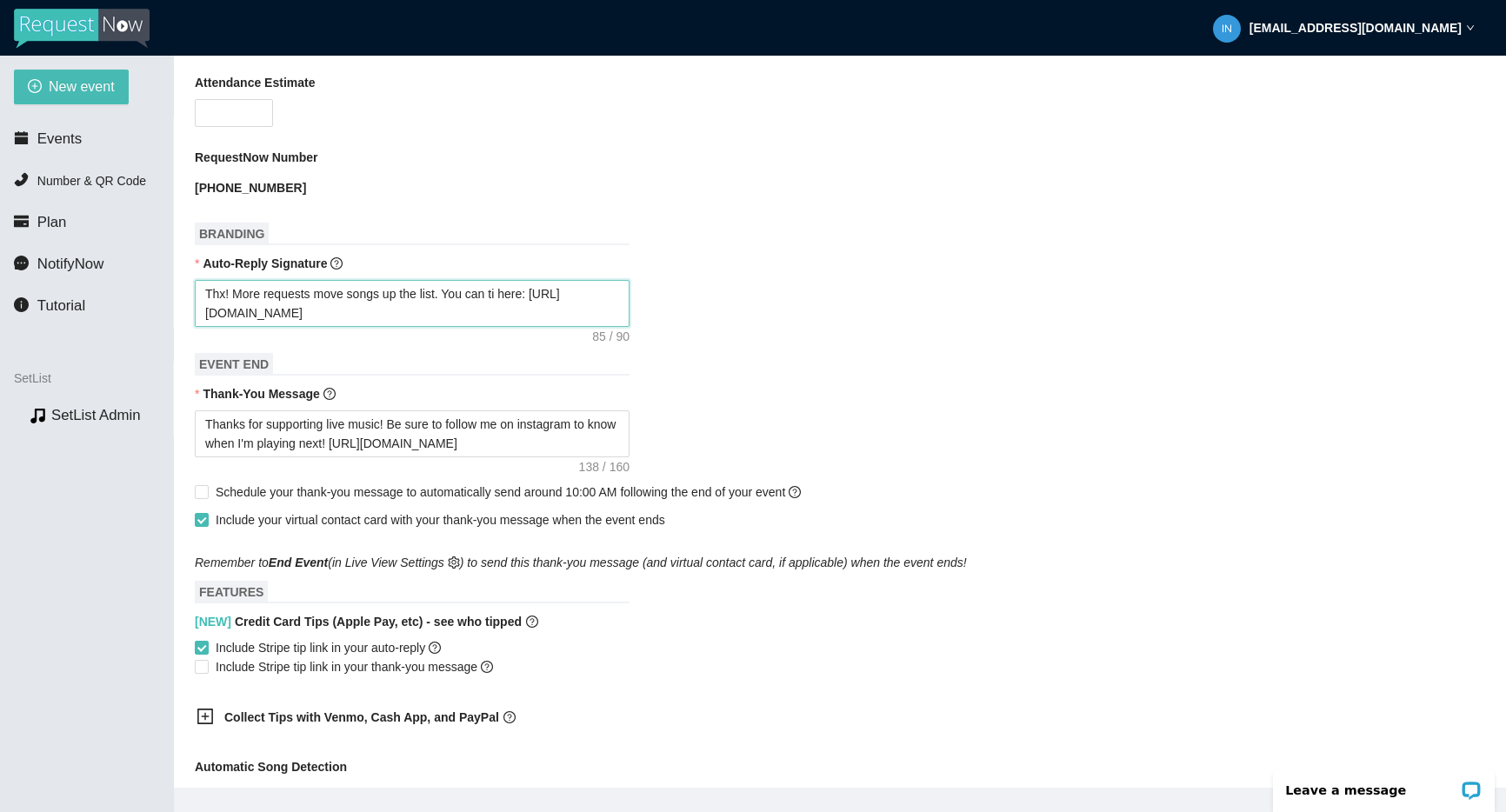
type textarea "Thx! More requests move songs up the list. You can t here: [URL][DOMAIN_NAME]"
type textarea "Thx! More requests move songs up the list. You can here: [URL][DOMAIN_NAME]"
type textarea "Thx! More requests move songs up the list. You can o here: [URL][DOMAIN_NAME]"
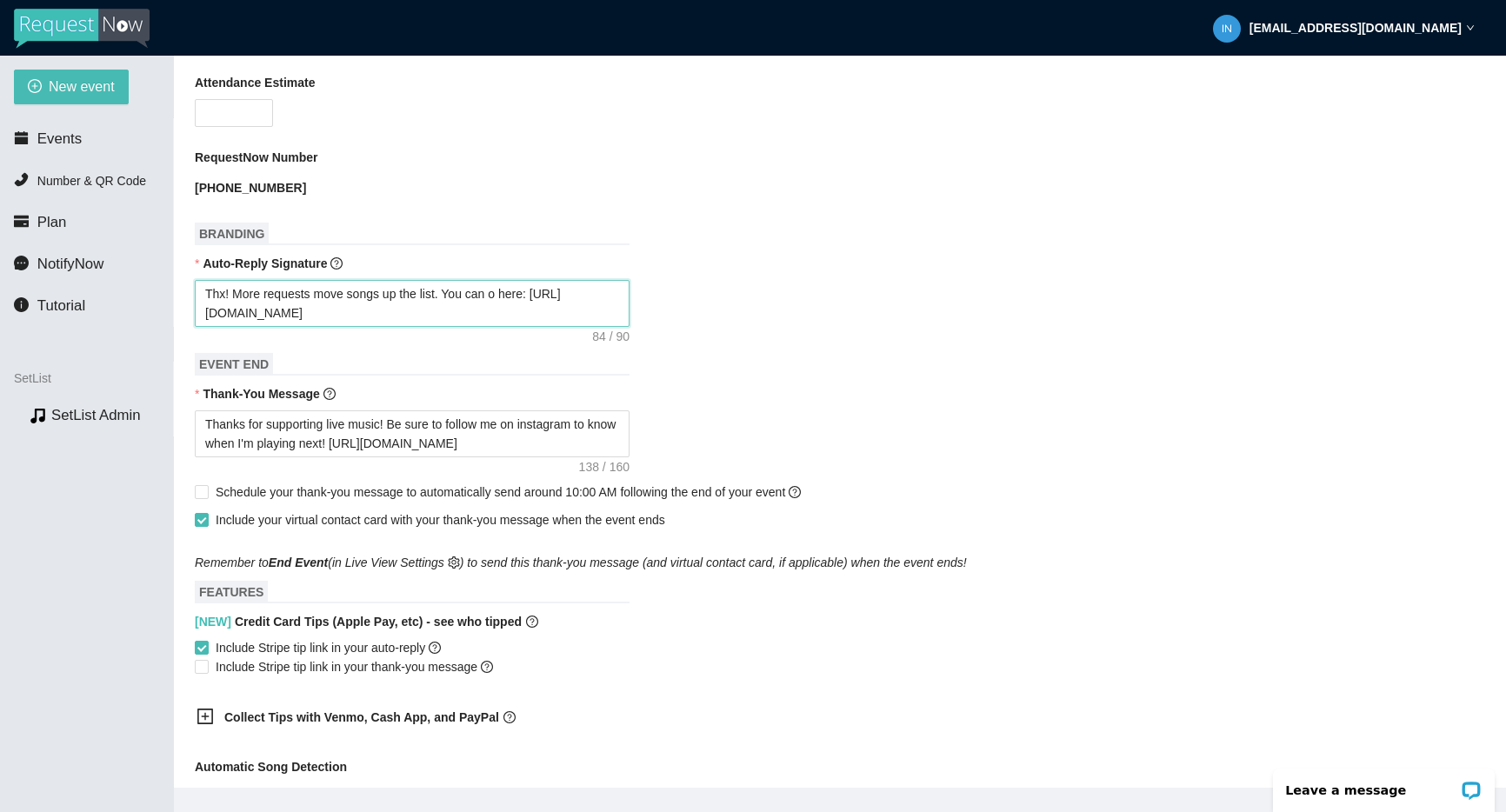
type textarea "Thx! More requests move songs up the list. You can on here: [URL][DOMAIN_NAME]"
type textarea "Thx! More requests move songs up the list. You can on v here: [URL][DOMAIN_NAME]"
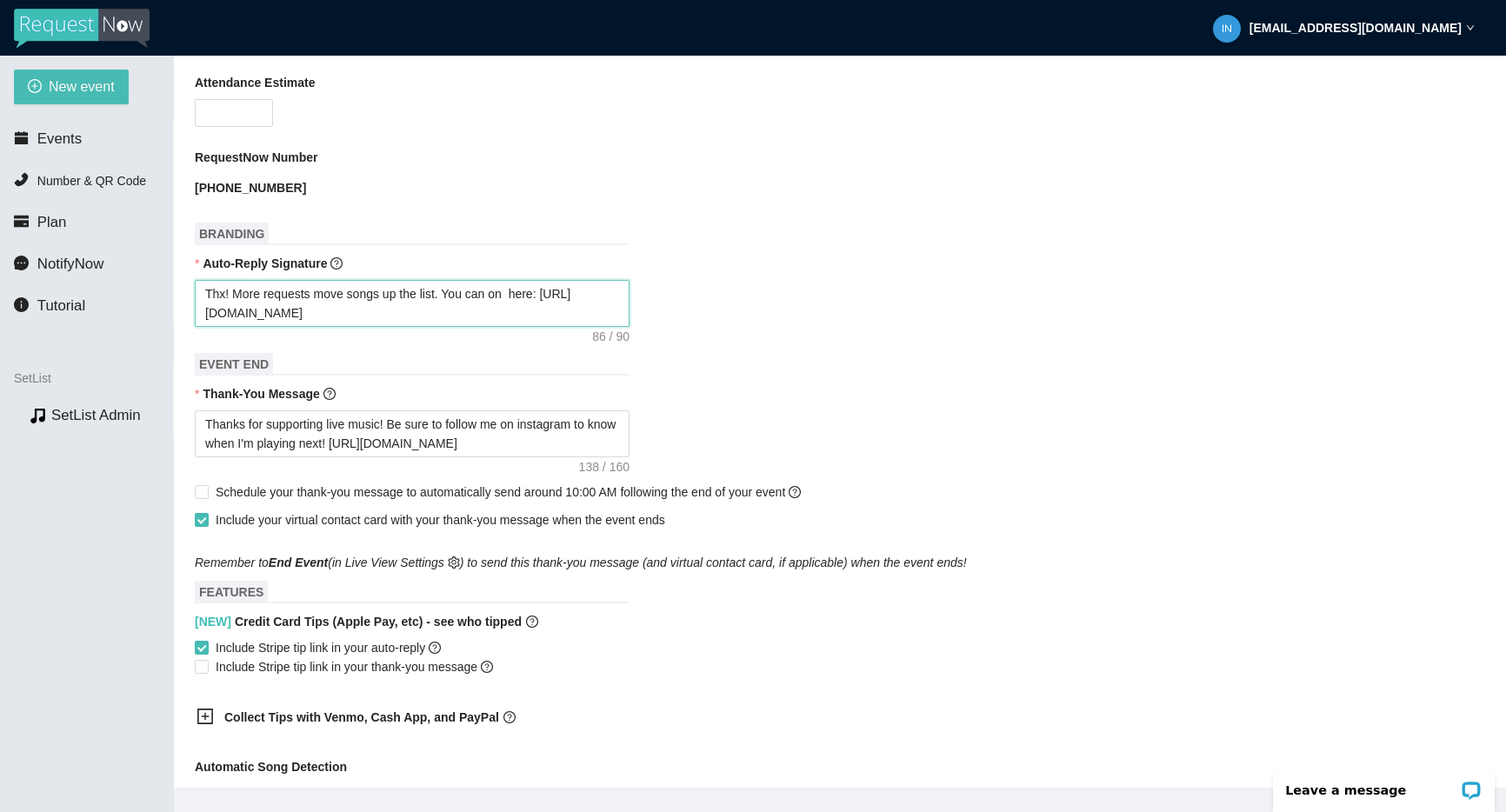
type textarea "Thx! More requests move songs up the list. You can on v here: [URL][DOMAIN_NAME]"
type textarea "Thx! More requests move songs up the list. You can on ve here: [URL][DOMAIN_NAM…"
type textarea "Thx! More requests move songs up the list. You can on ven here: [URL][DOMAIN_NA…"
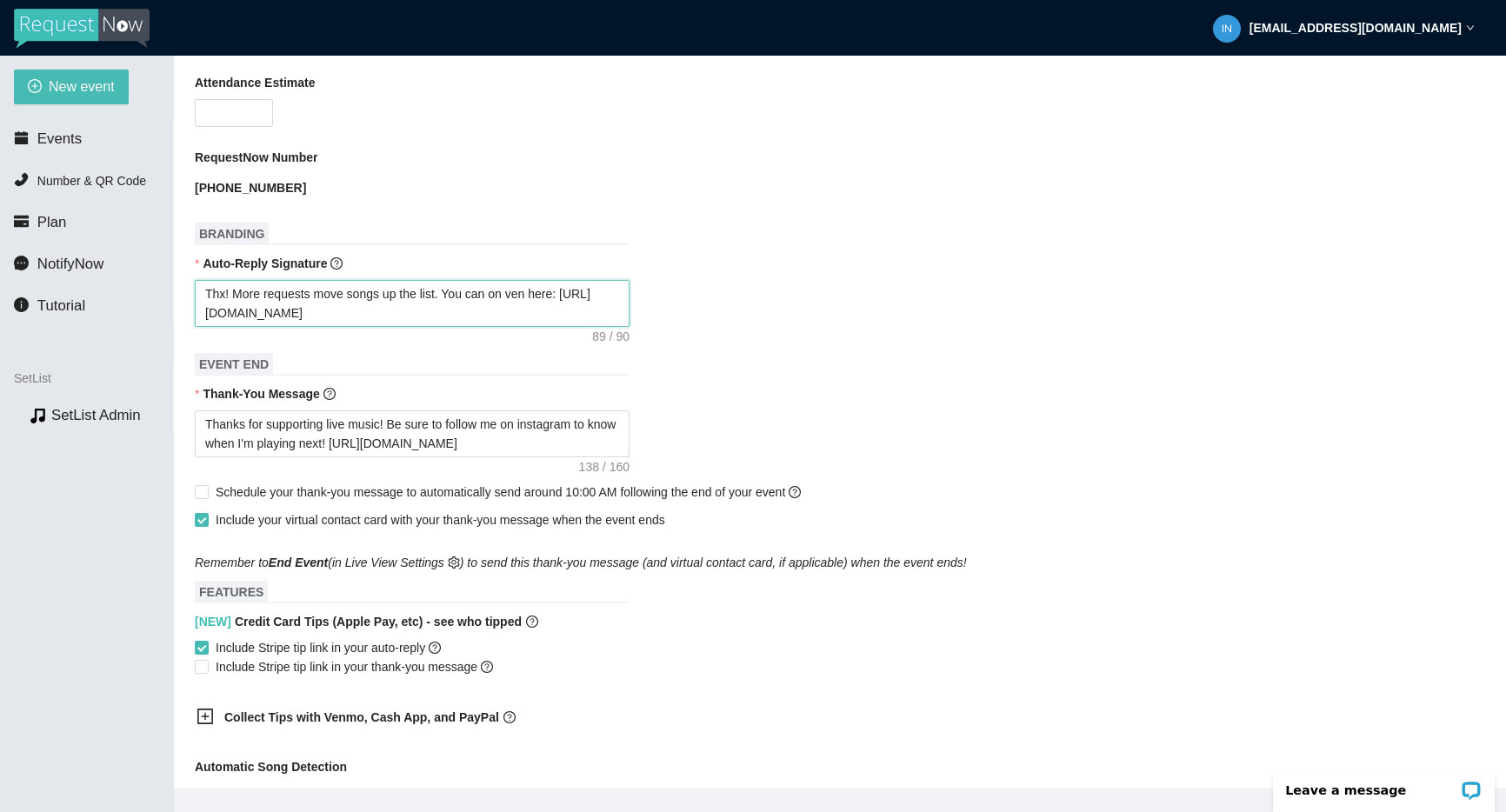
type textarea "Thx! More requests move songs up the list. You can on venm here: [URL][DOMAIN_N…"
drag, startPoint x: 544, startPoint y: 290, endPoint x: 571, endPoint y: 295, distance: 27.5
click at [544, 290] on textarea "Thx! More requests move songs up the list. You can on venm here: [URL][DOMAIN_N…" at bounding box center [412, 303] width 435 height 47
type textarea "Thx! More requests move songs up the list. You can o venm here: [URL][DOMAIN_NA…"
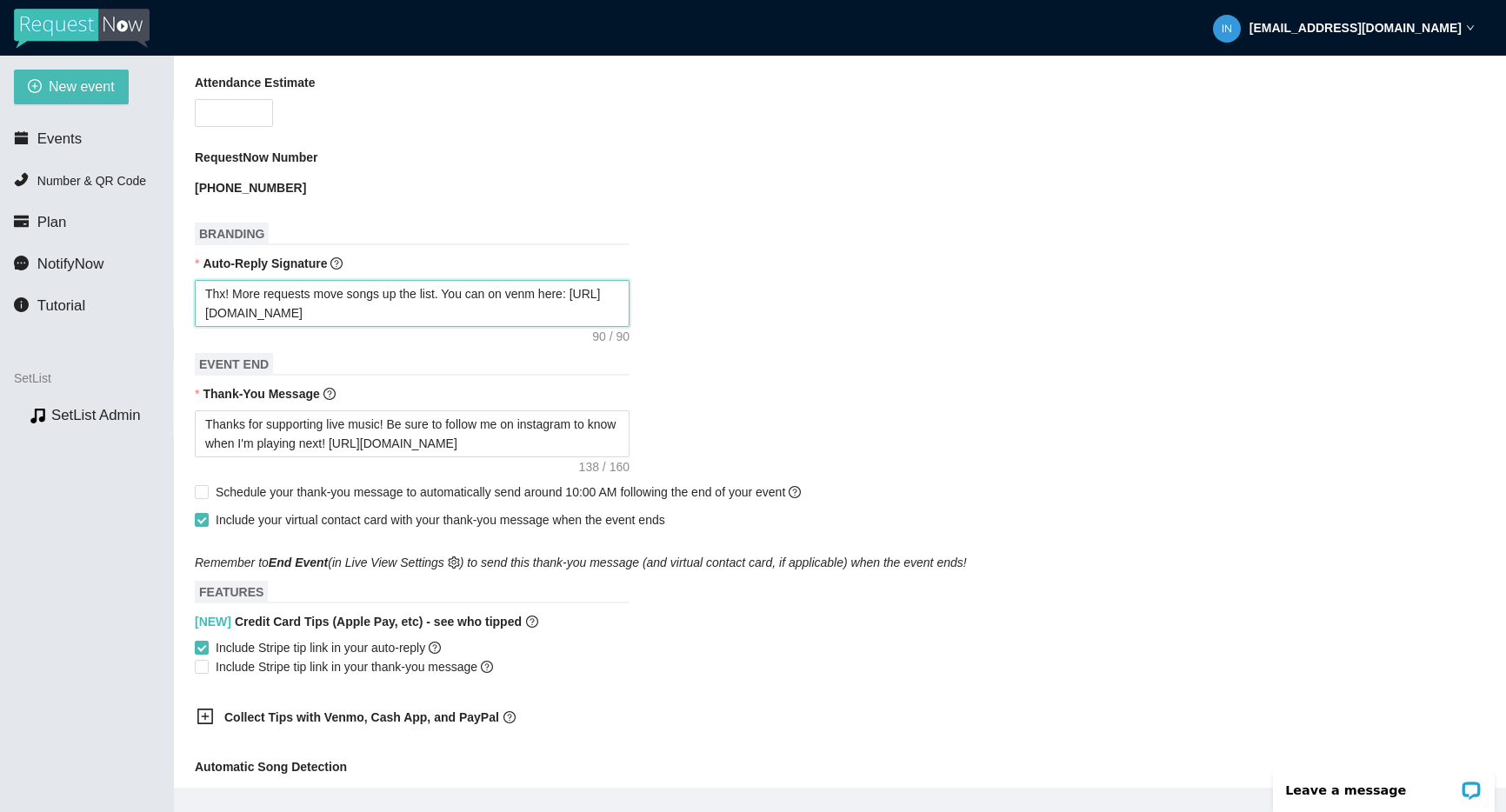
type textarea "Thx! More requests move songs up the list. You can o venm here: [URL][DOMAIN_NA…"
type textarea "Thx! More requests move songs up the list. You can venm here: [URL][DOMAIN_NAME]"
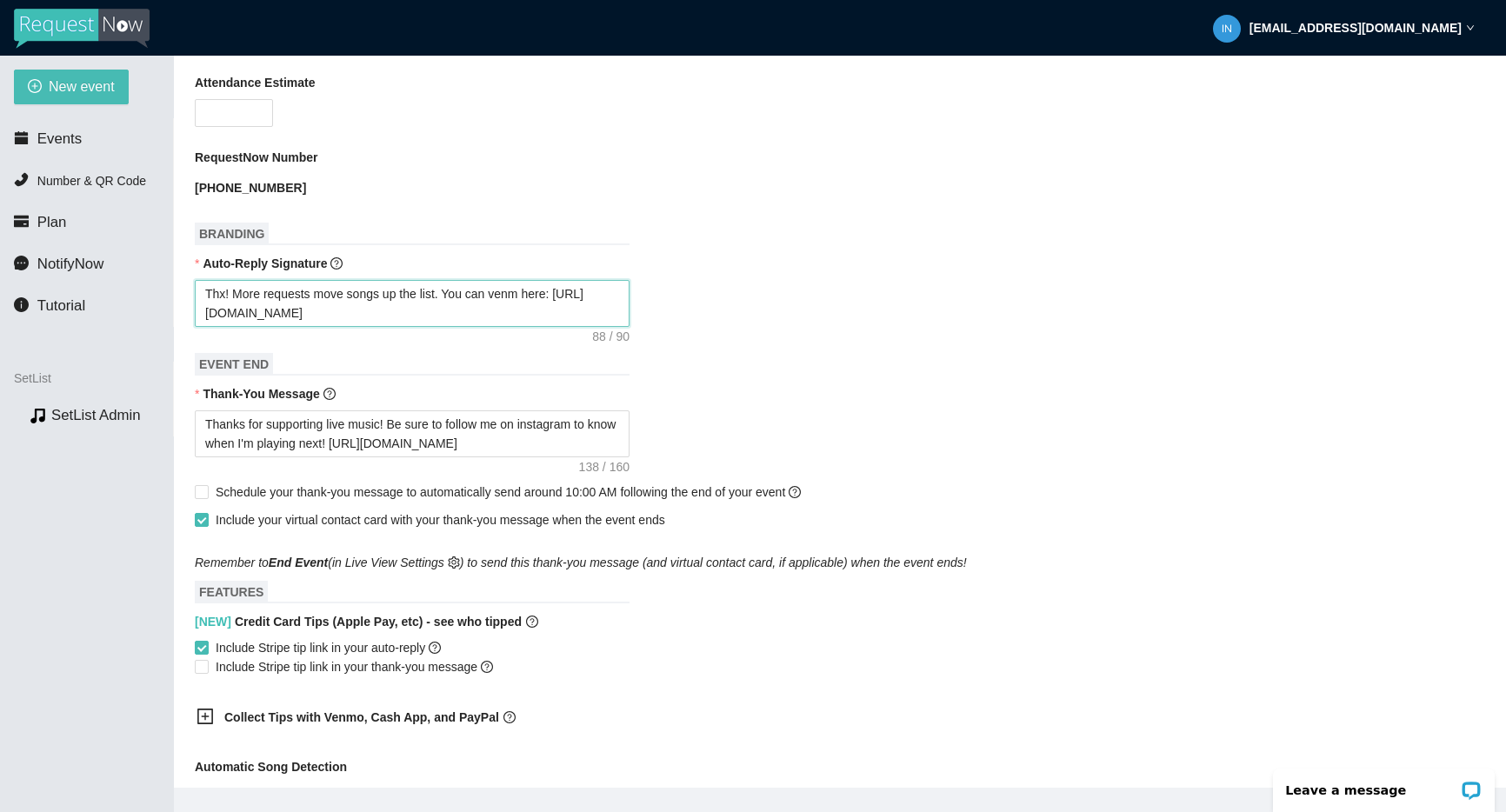
type textarea "Thx! More requests move songs up the list. You ca venm here: [URL][DOMAIN_NAME]"
type textarea "Thx! More requests move songs up the list. You c venm here: [URL][DOMAIN_NAME]"
type textarea "Thx! More requests move songs up the list. You venm here: [URL][DOMAIN_NAME]"
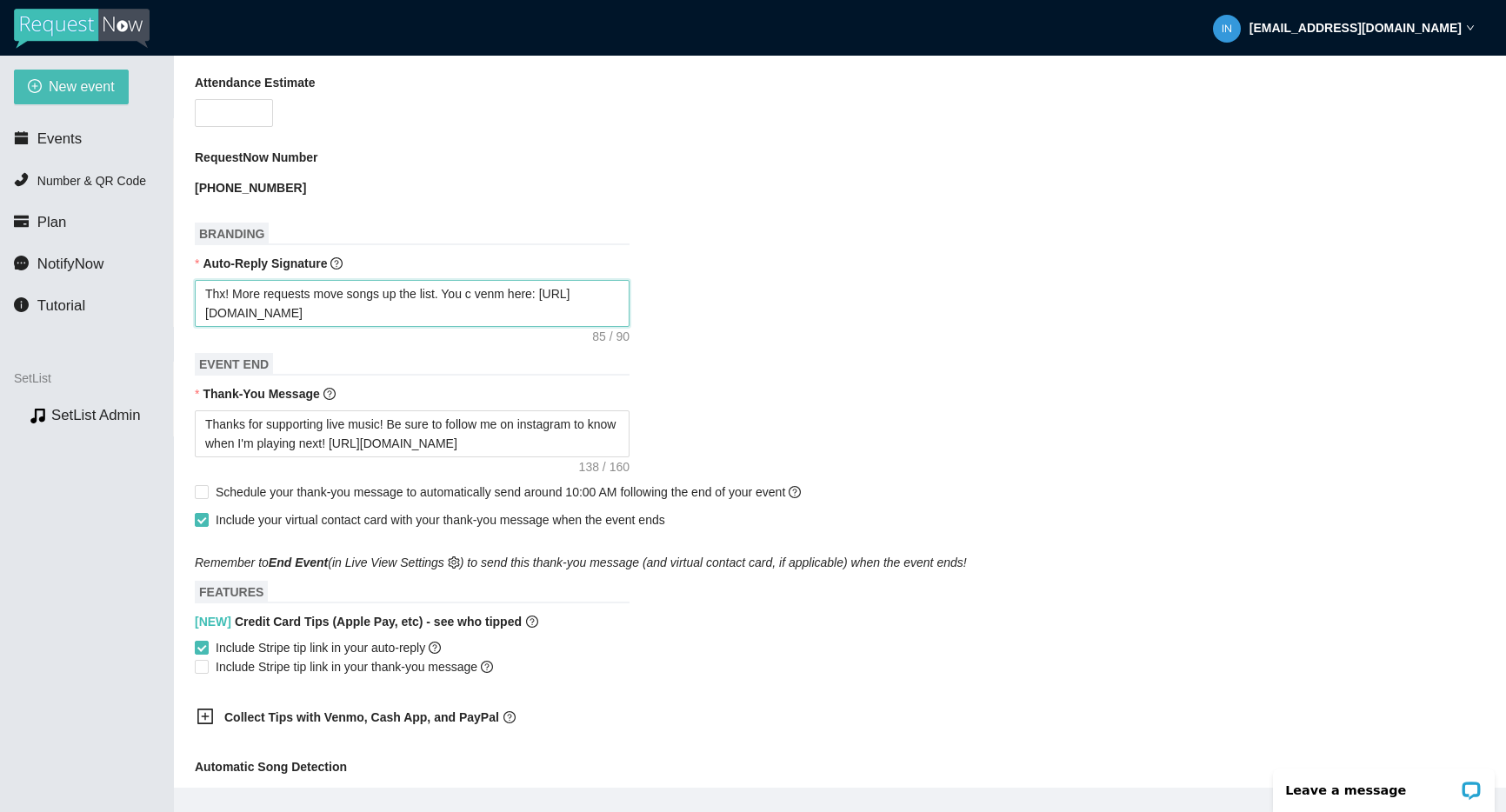
type textarea "Thx! More requests move songs up the list. You venm here: [URL][DOMAIN_NAME]"
type textarea "Thx! More requests move songs up the list. Yo venm here: [URL][DOMAIN_NAME]"
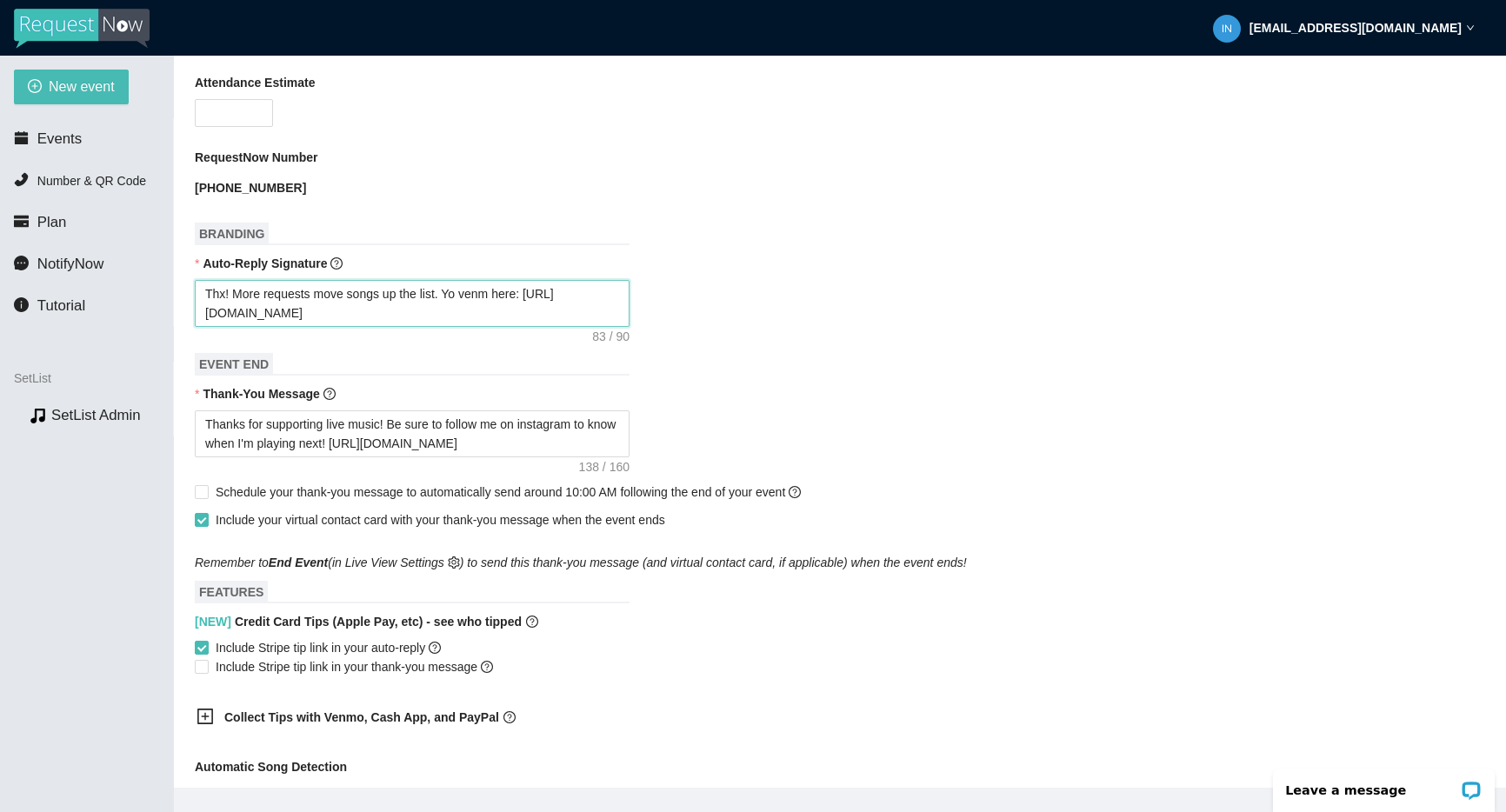
type textarea "Thx! More requests move songs up the list. Y venm here: [URL][DOMAIN_NAME]"
type textarea "Thx! More requests move songs up the list. venm here: [URL][DOMAIN_NAME]"
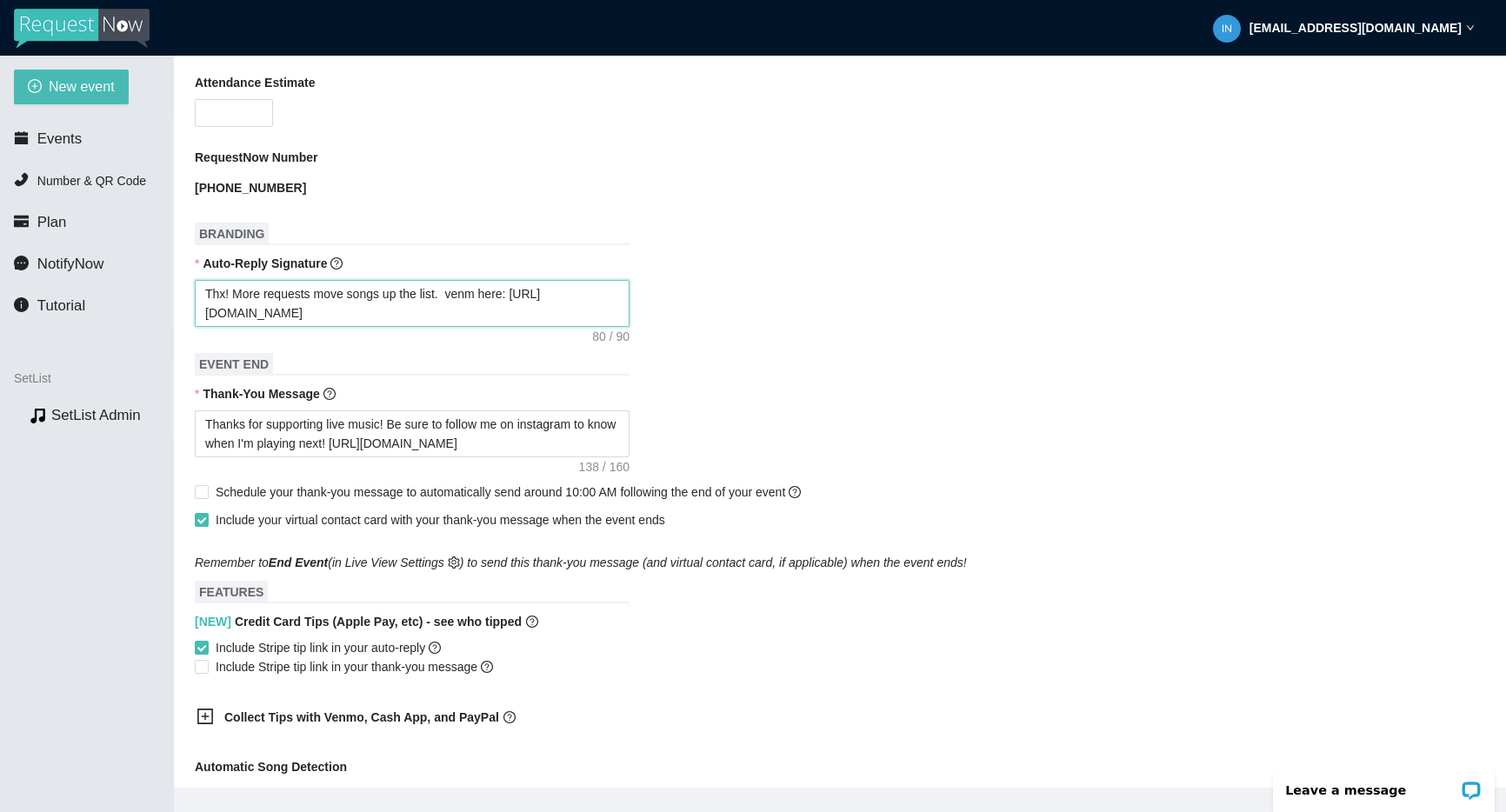
type textarea "Thx! More requests move songs up the list. venm here: [URL][DOMAIN_NAME]"
type textarea "Thx! More requests move songs up the list. enm here: [URL][DOMAIN_NAME]"
type textarea "Thx! More requests move songs up the list. Venm here: [URL][DOMAIN_NAME]"
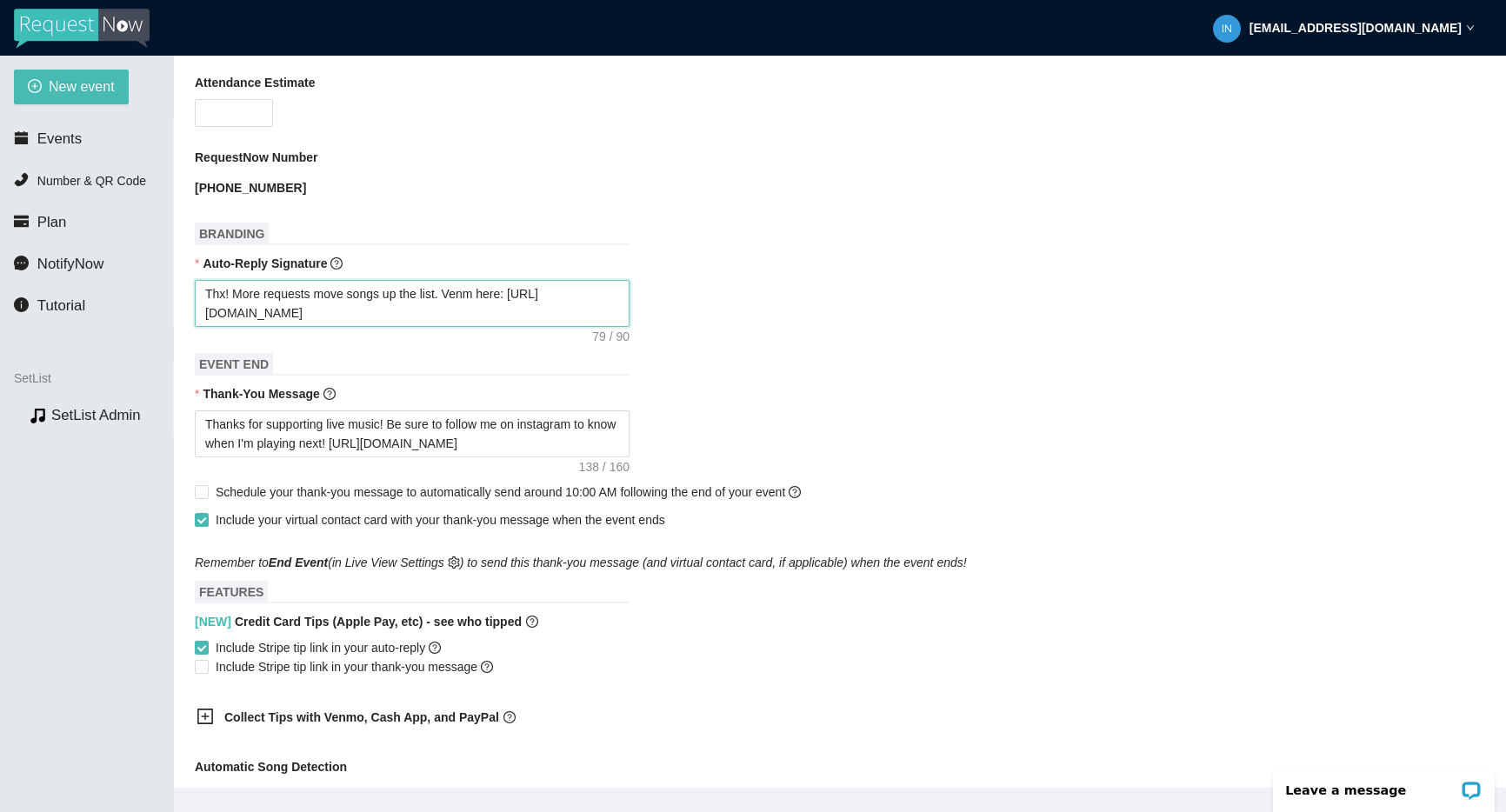
type textarea "Thx! More requests move songs up the list. Venmo here: [URL][DOMAIN_NAME]"
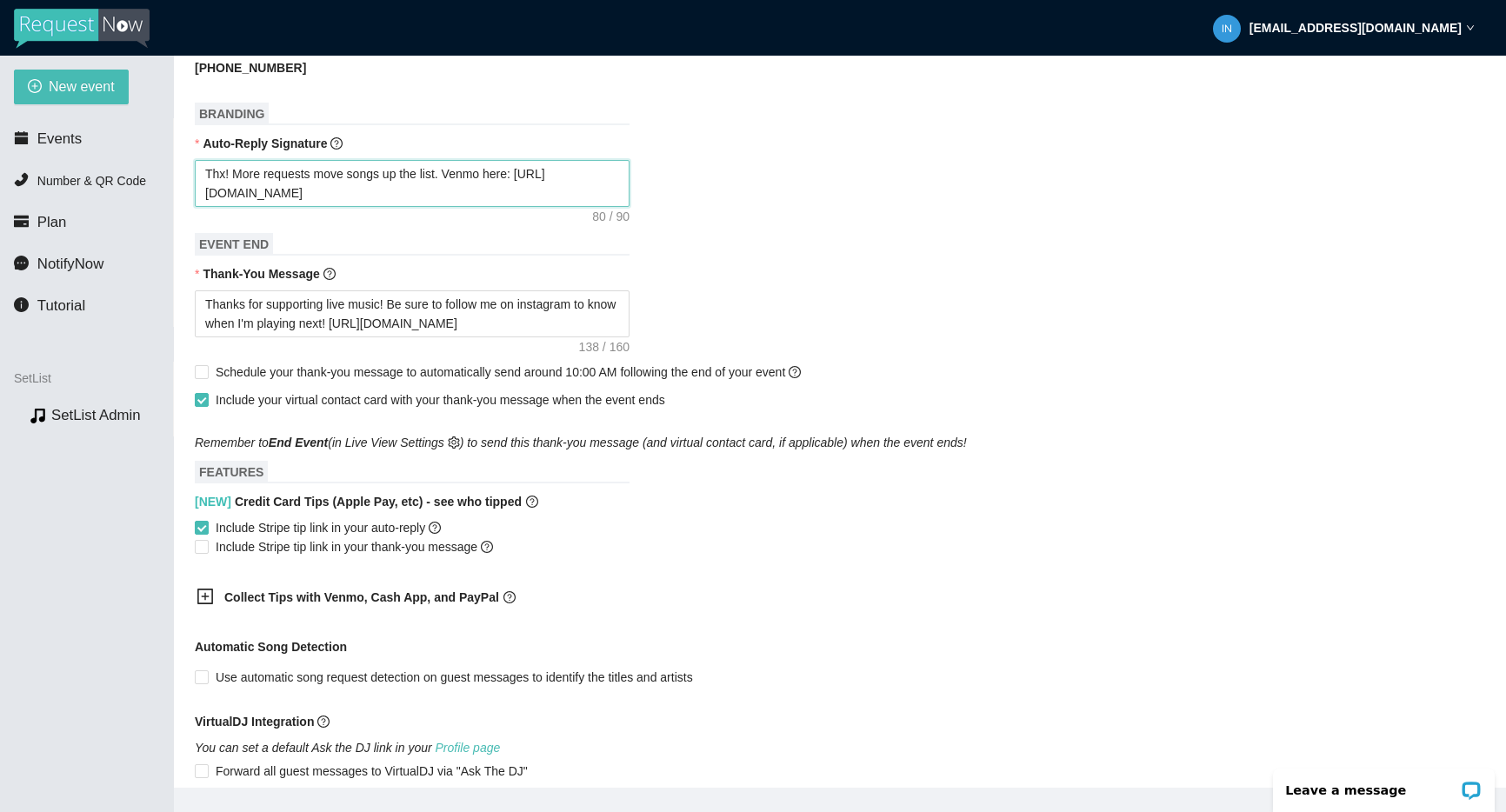
scroll to position [860, 0]
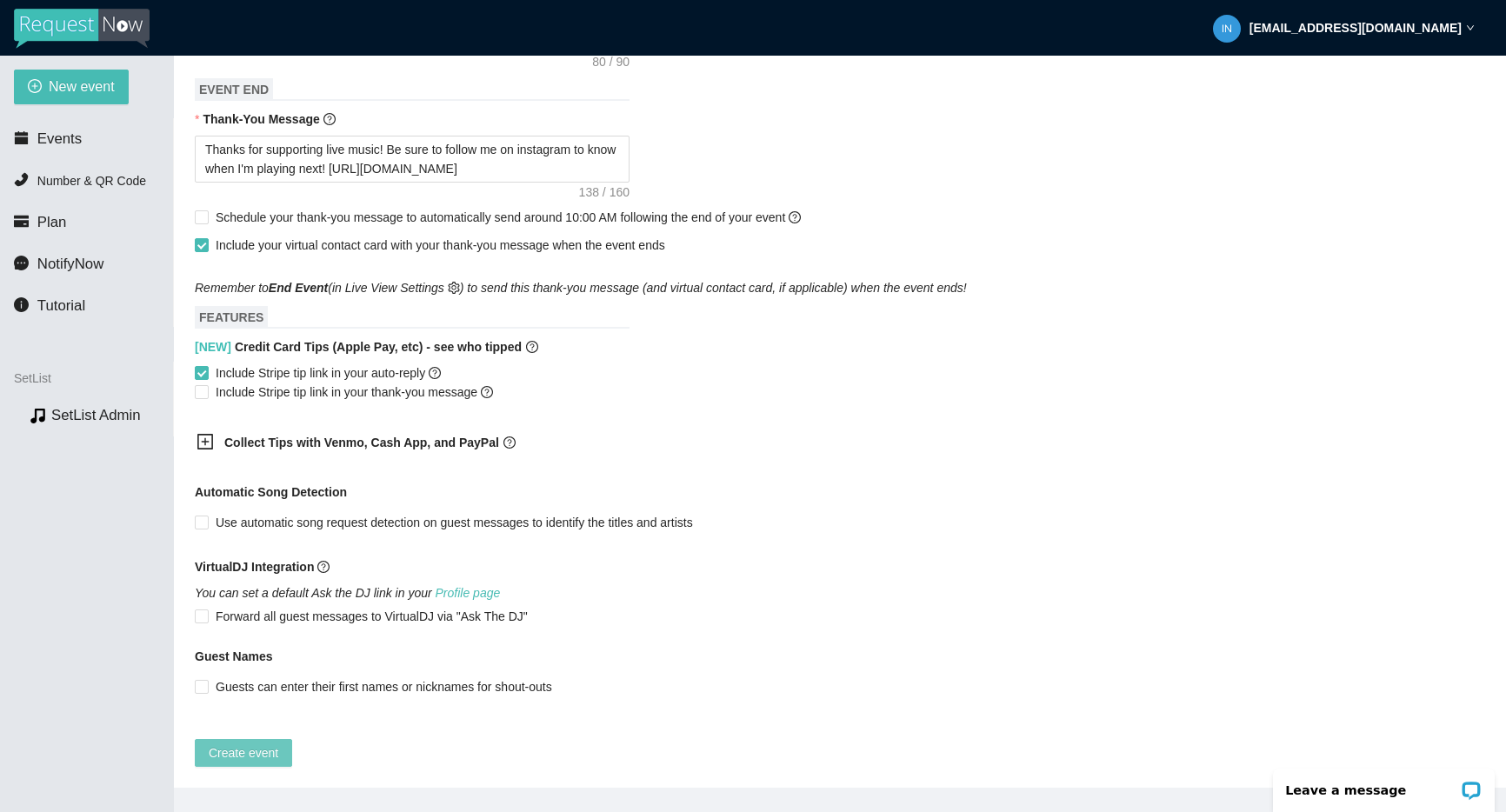
type textarea "Thx! More requests move songs up the list. Venmo here: [URL][DOMAIN_NAME]"
click at [263, 744] on span "Create event" at bounding box center [244, 752] width 70 height 19
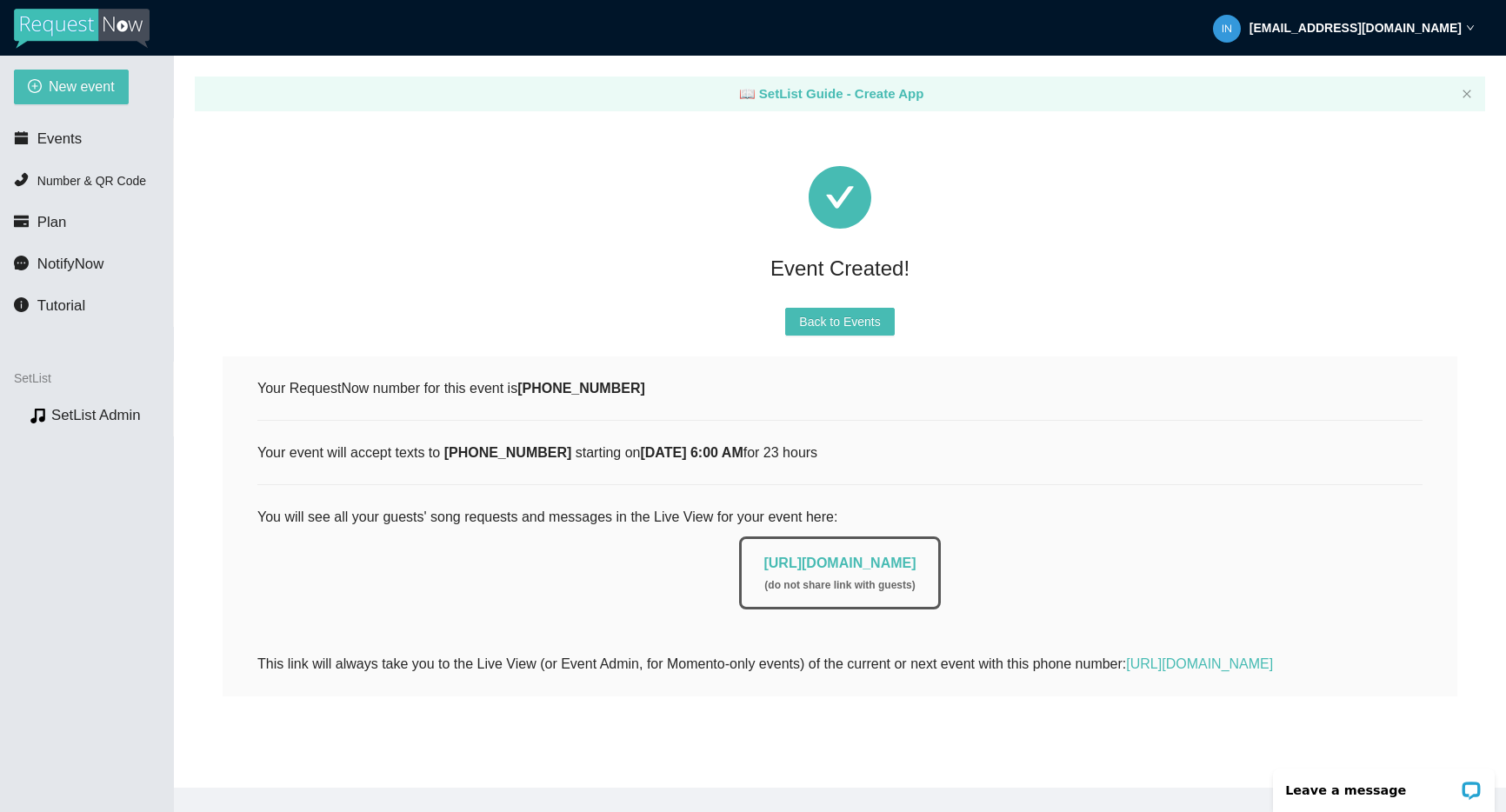
scroll to position [0, 0]
click at [39, 147] on span "Events" at bounding box center [60, 138] width 45 height 17
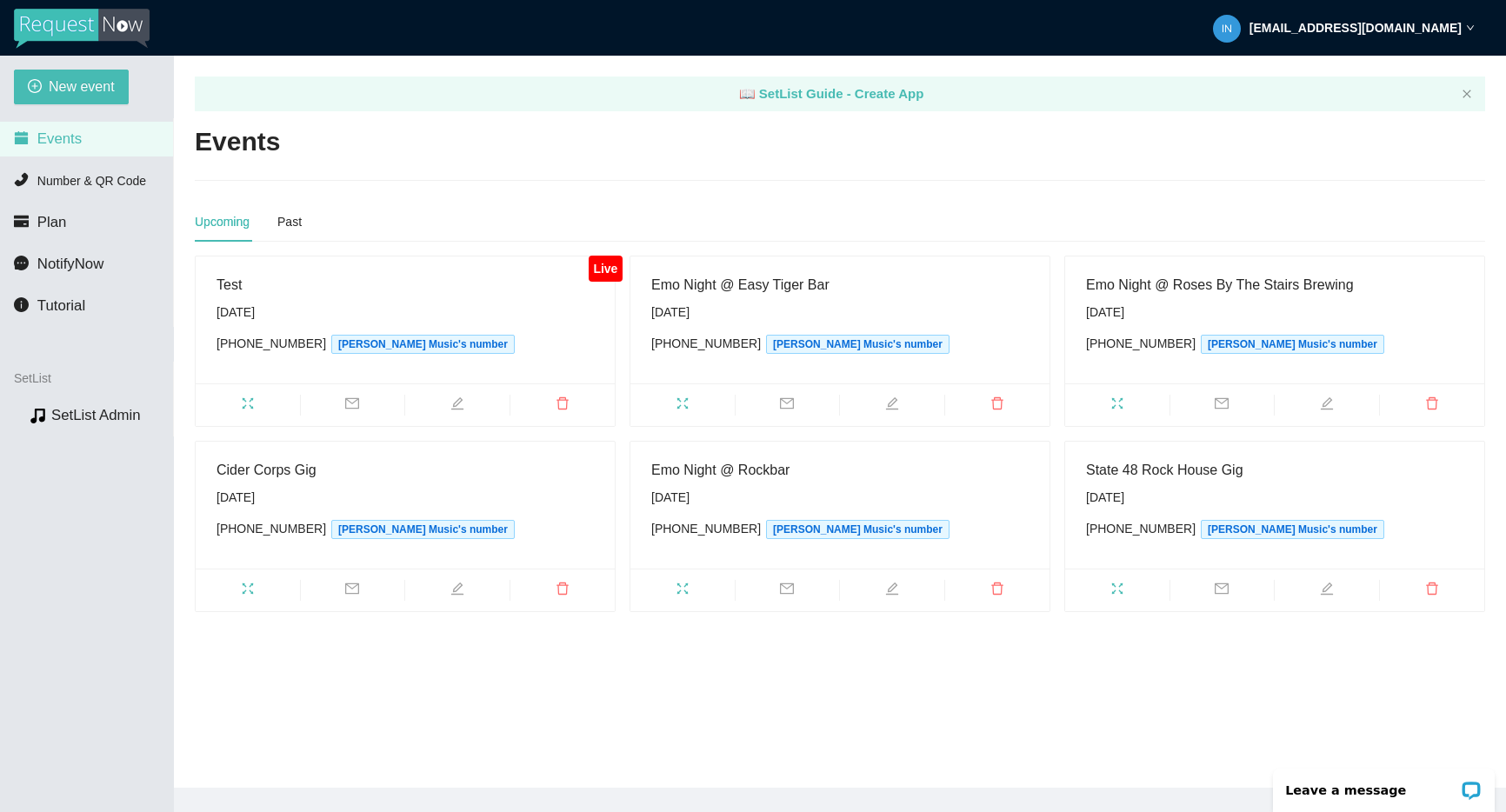
click at [249, 397] on icon "fullscreen" at bounding box center [248, 403] width 14 height 14
